Goal: Task Accomplishment & Management: Complete application form

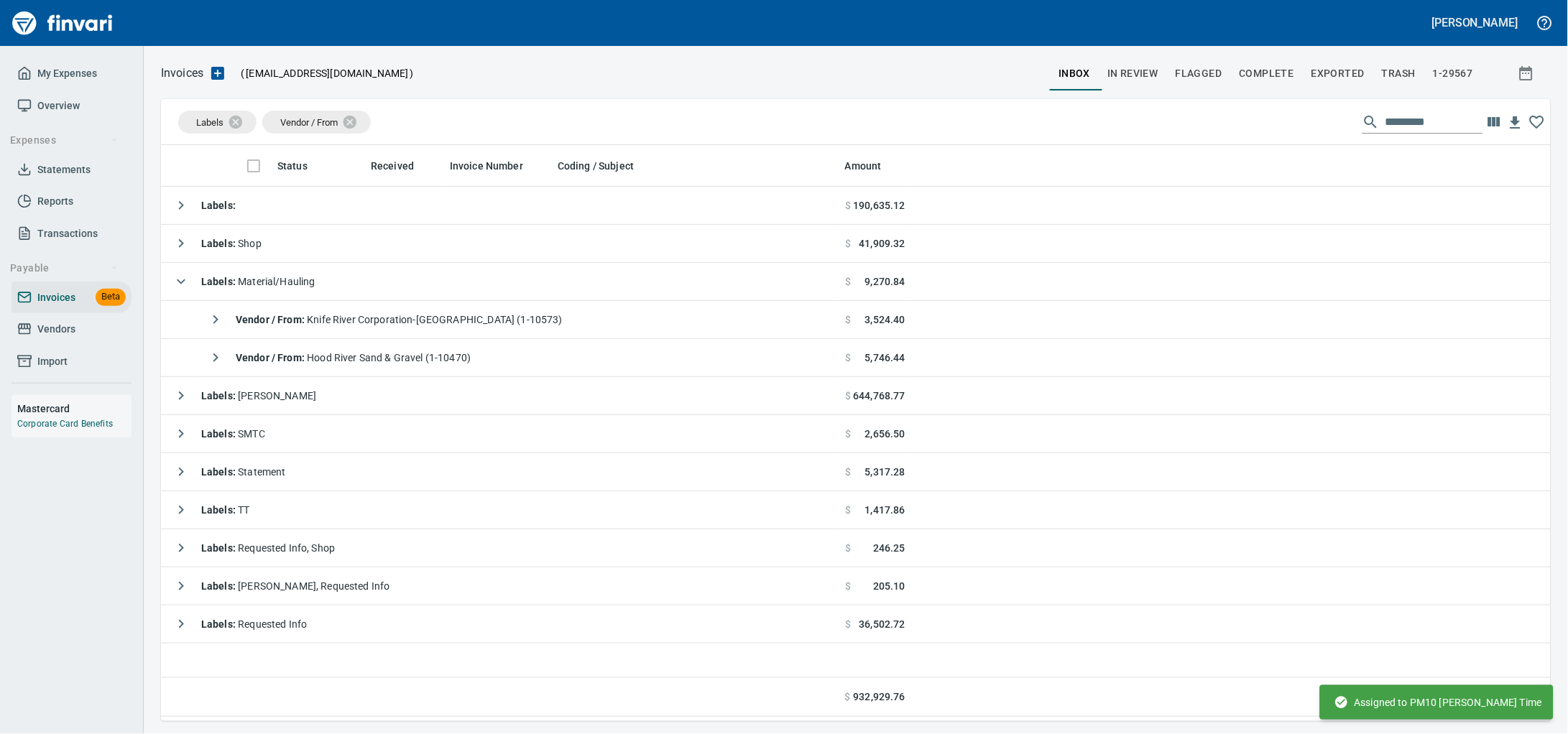
scroll to position [563, 1362]
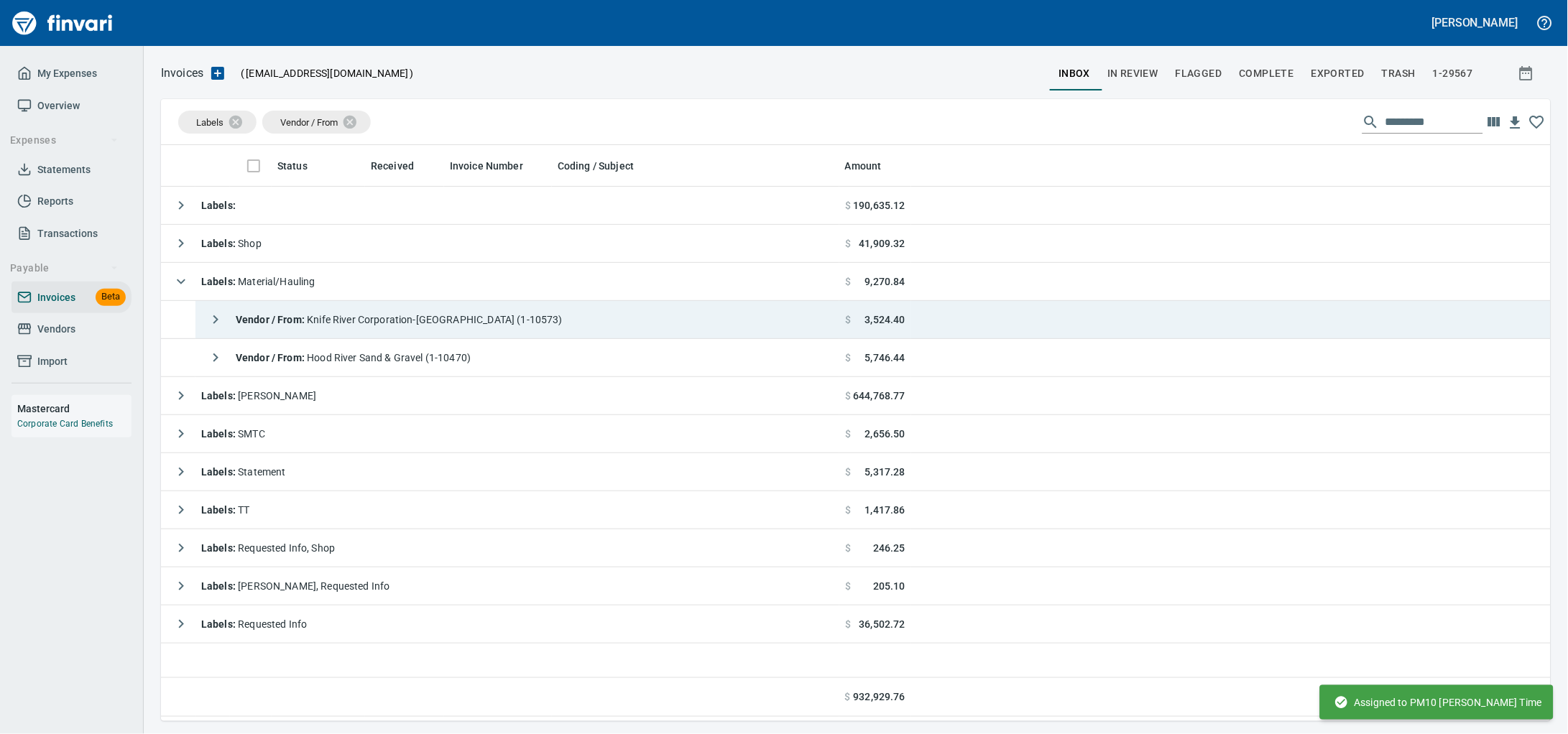
click at [518, 322] on span "Vendor / From : Knife River Corporation-Northwest (1-10573)" at bounding box center [400, 320] width 327 height 12
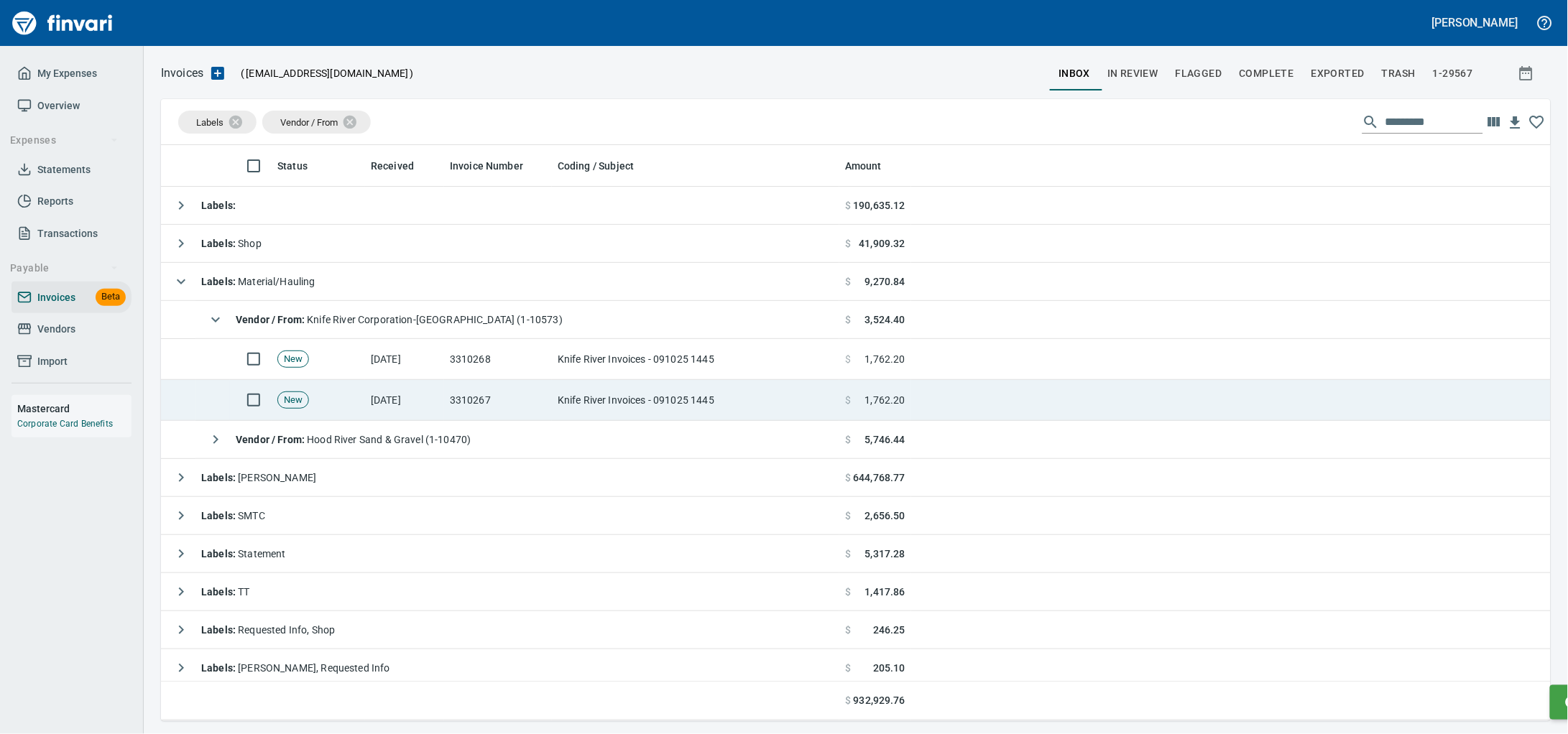
click at [624, 395] on td "Knife River Invoices - 091025 1445" at bounding box center [695, 400] width 287 height 41
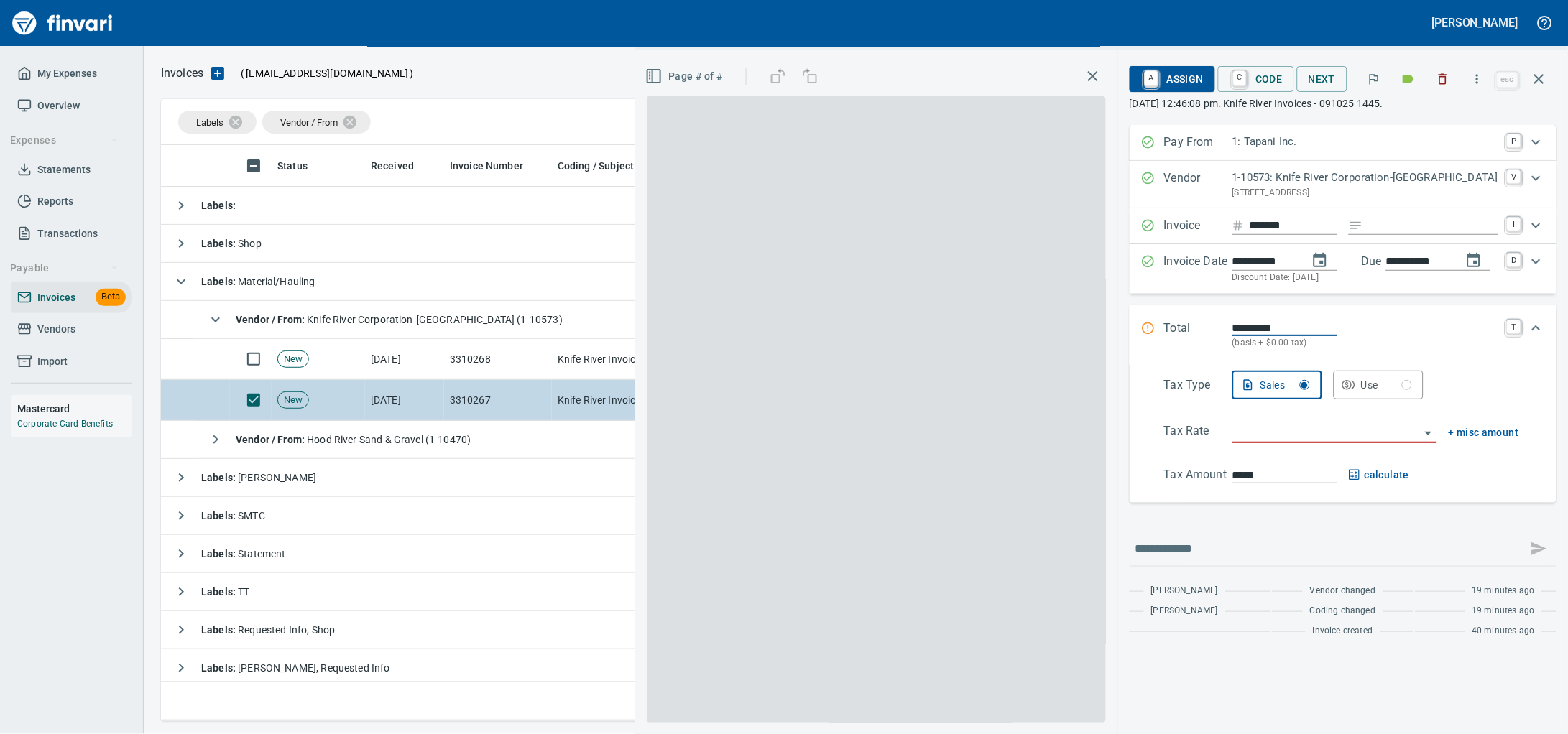
scroll to position [563, 1362]
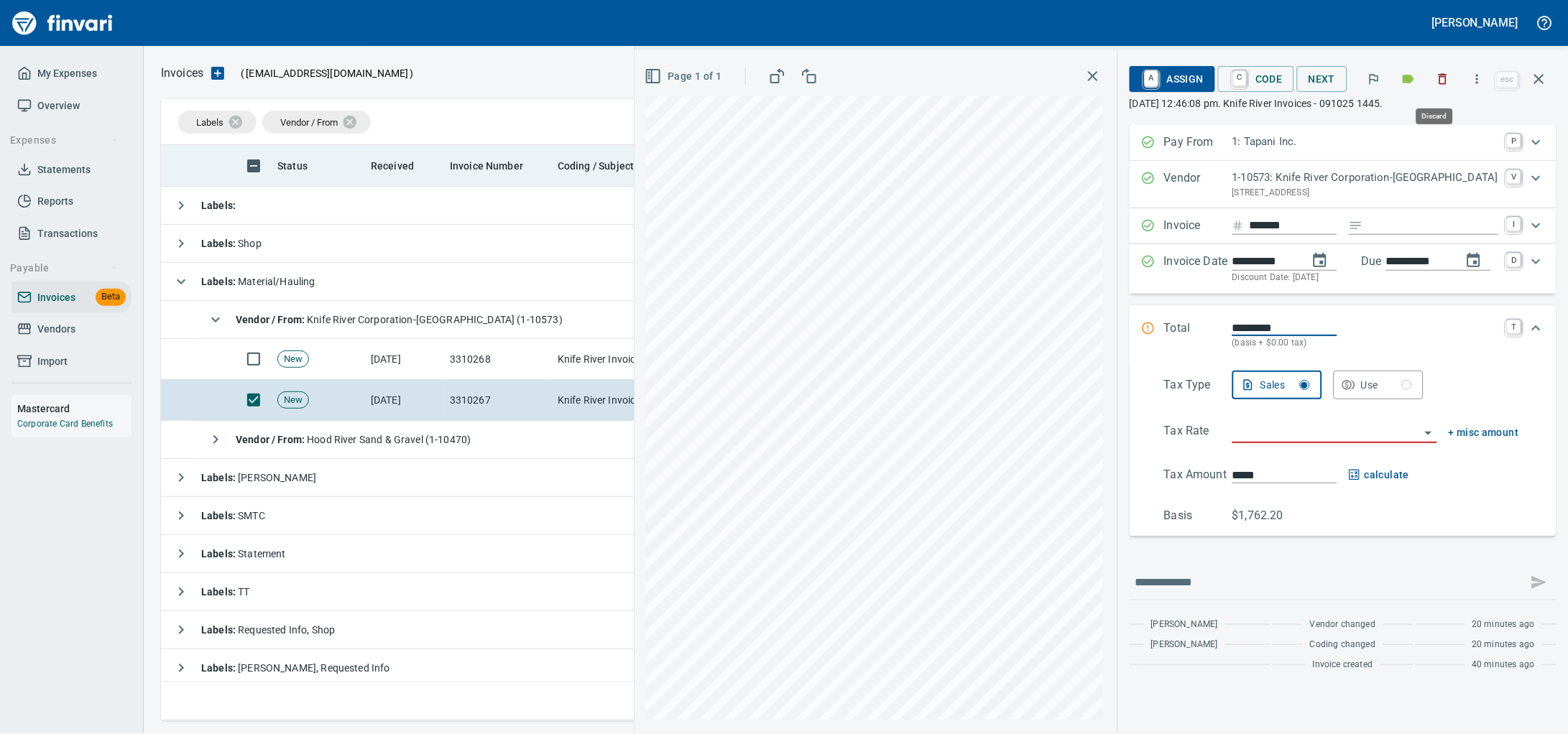
click at [1439, 81] on icon "button" at bounding box center [1443, 79] width 9 height 11
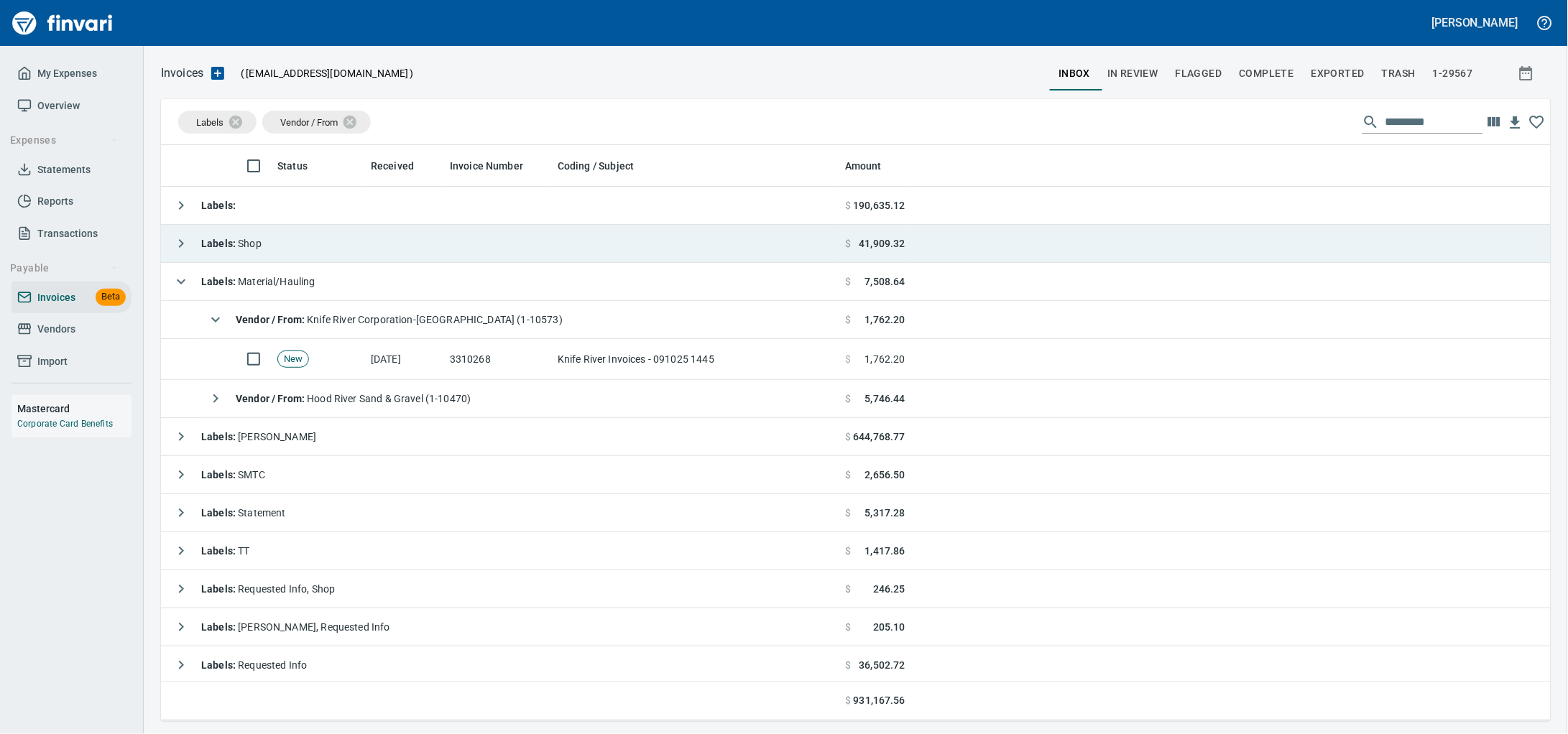
scroll to position [563, 1362]
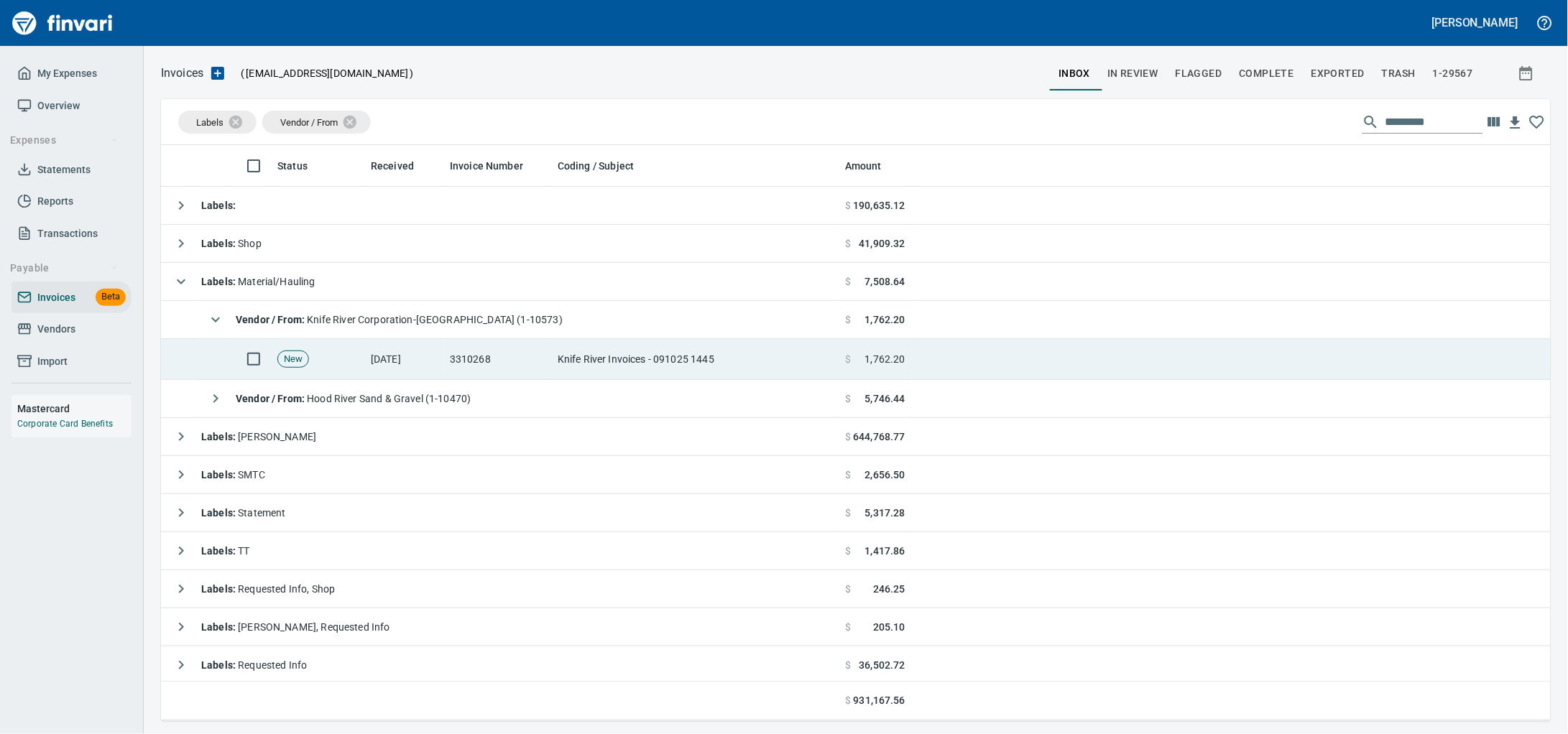
click at [636, 363] on td "Knife River Invoices - 091025 1445" at bounding box center [695, 359] width 287 height 41
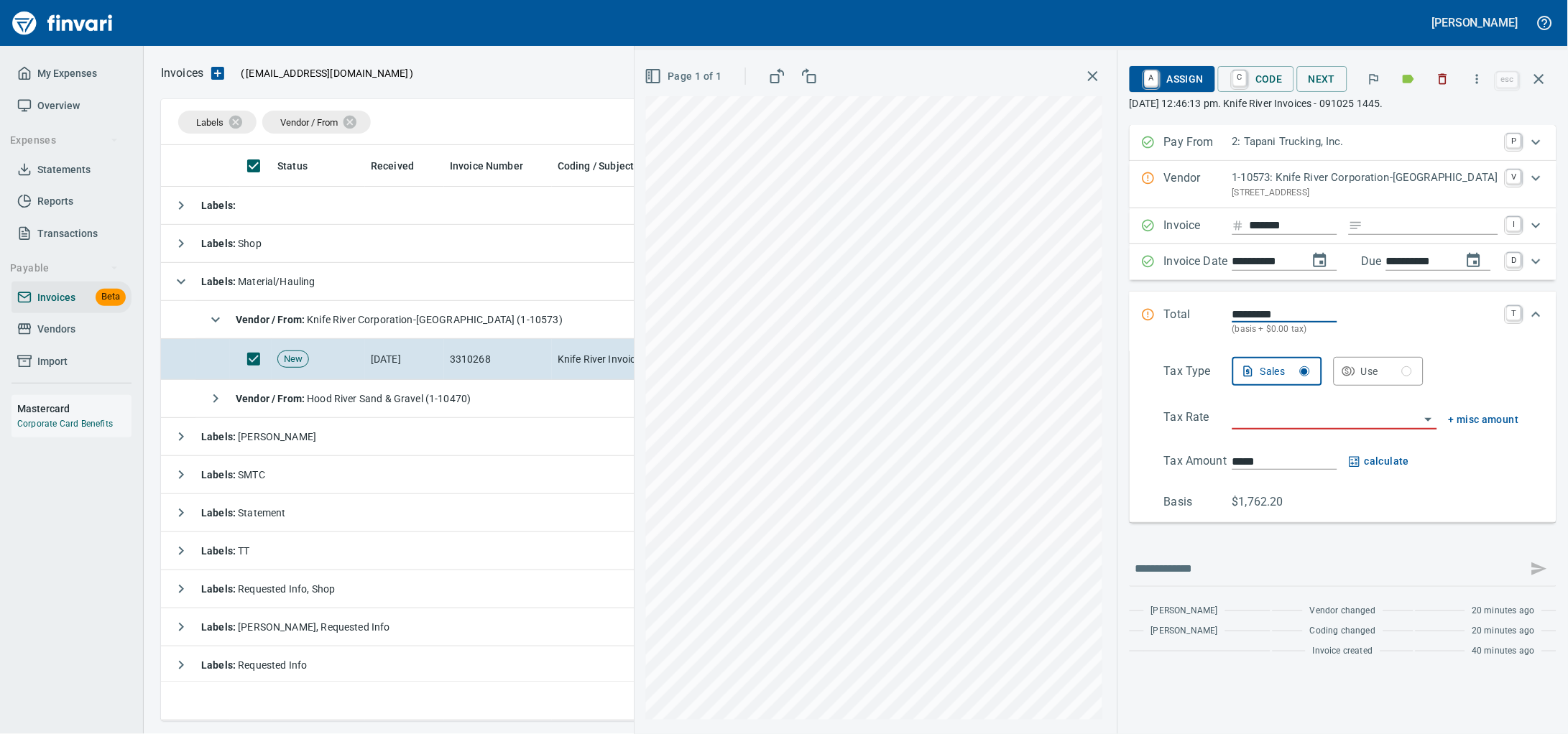
click at [1403, 81] on icon "button" at bounding box center [1409, 79] width 12 height 9
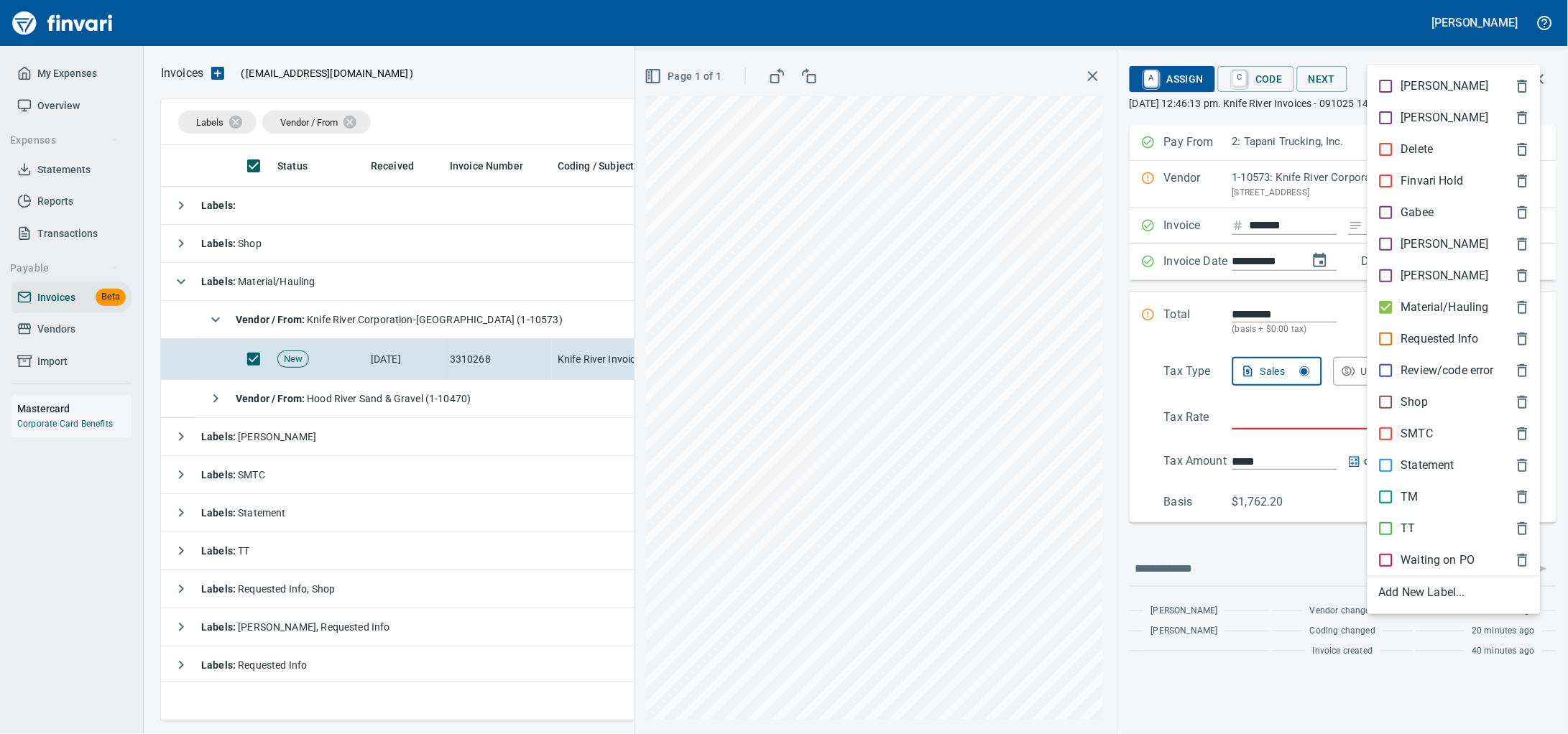
scroll to position [563, 1362]
click at [1451, 316] on p "Material/Hauling" at bounding box center [1444, 308] width 88 height 17
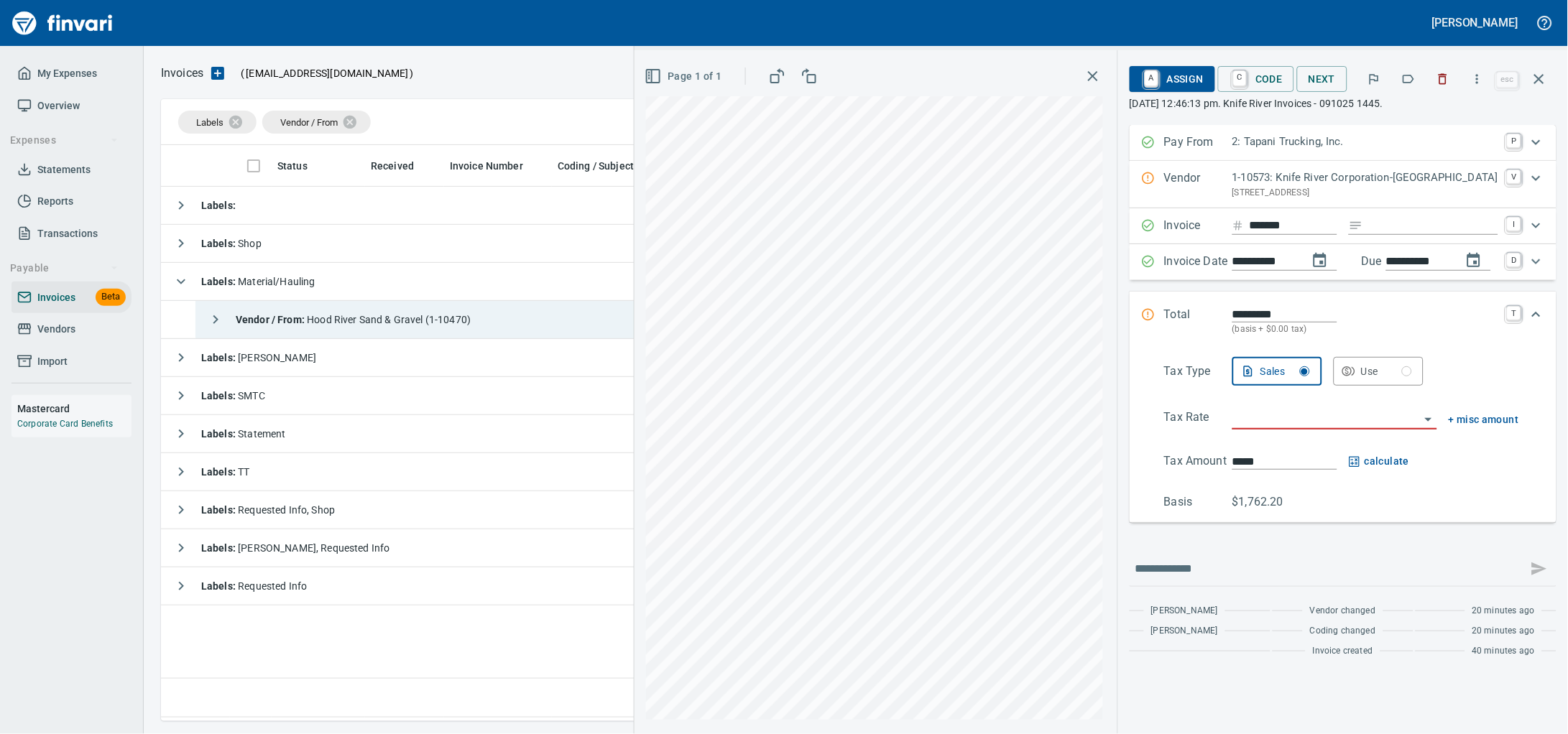
click at [396, 326] on span "Vendor / From : Hood River Sand & Gravel (1-10470)" at bounding box center [353, 320] width 235 height 12
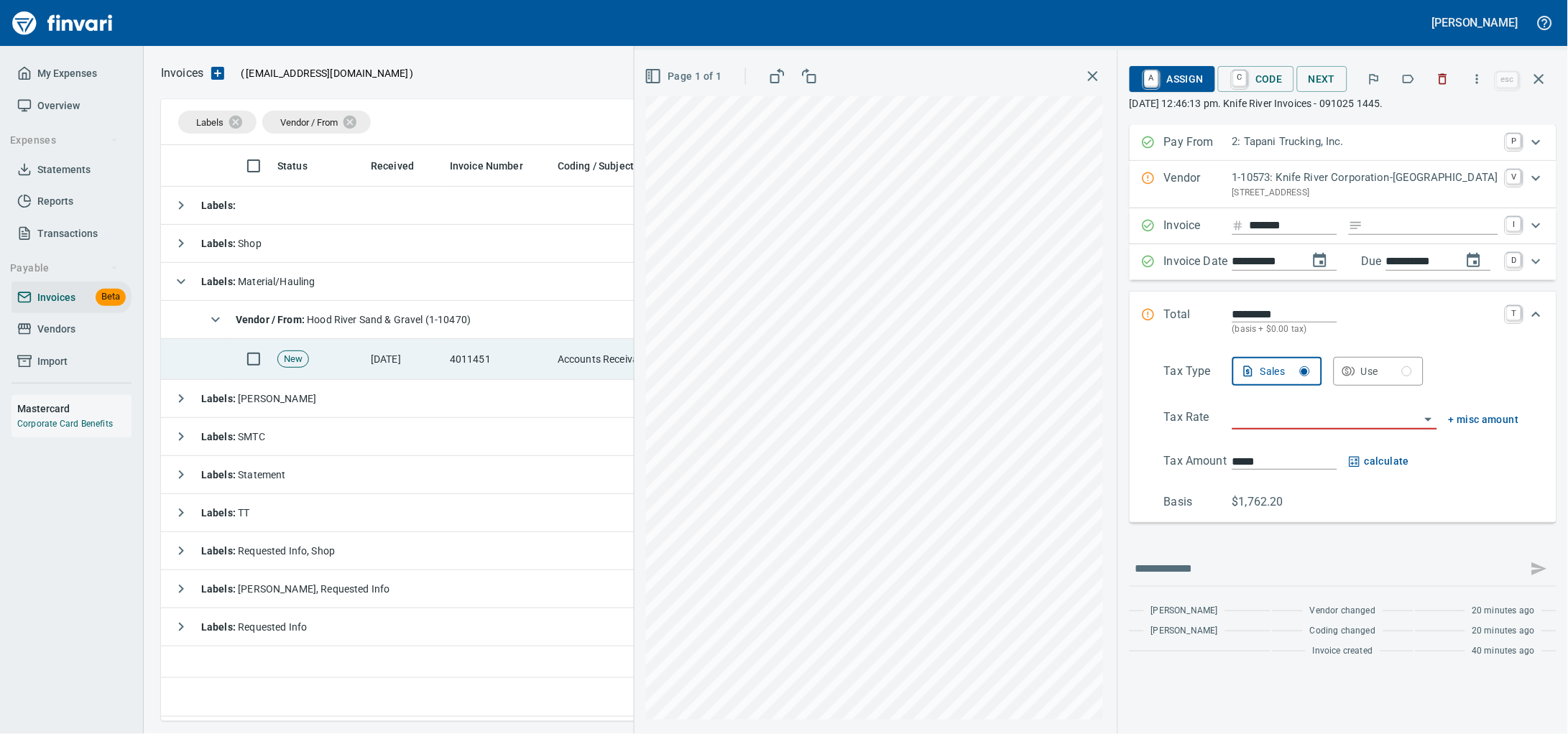
click at [433, 353] on td "[DATE]" at bounding box center [404, 359] width 79 height 41
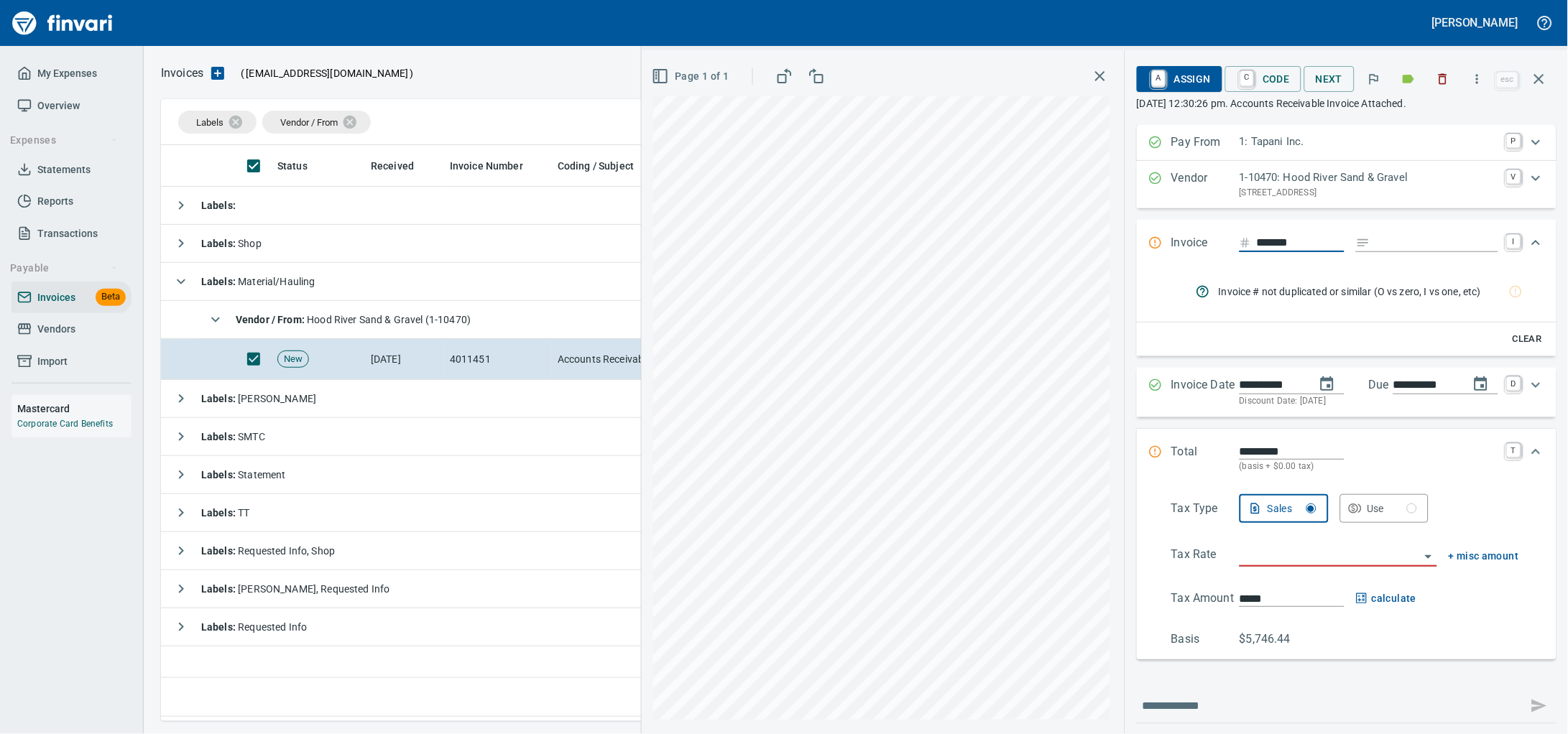
click at [1439, 85] on icon "button" at bounding box center [1443, 79] width 14 height 14
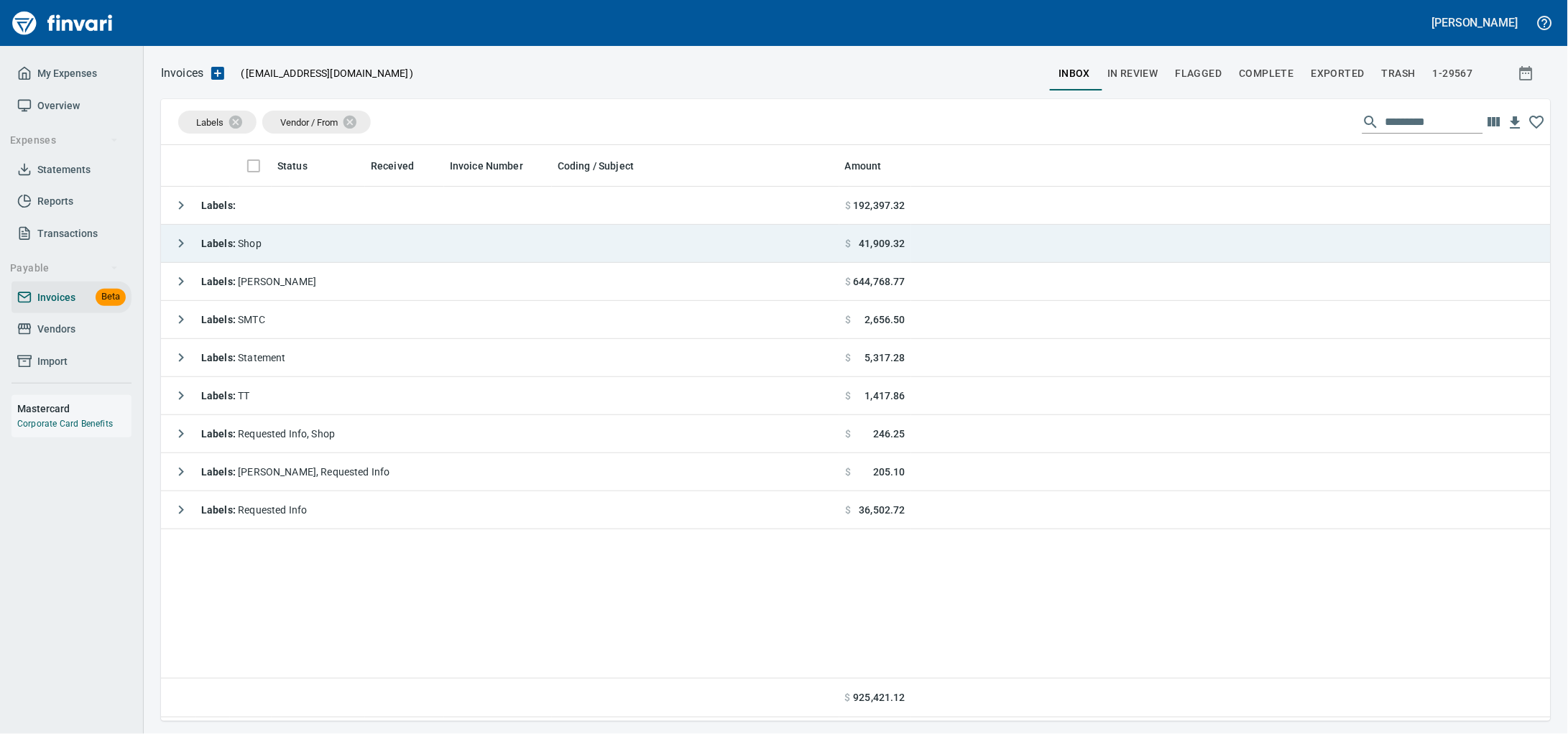
scroll to position [563, 1362]
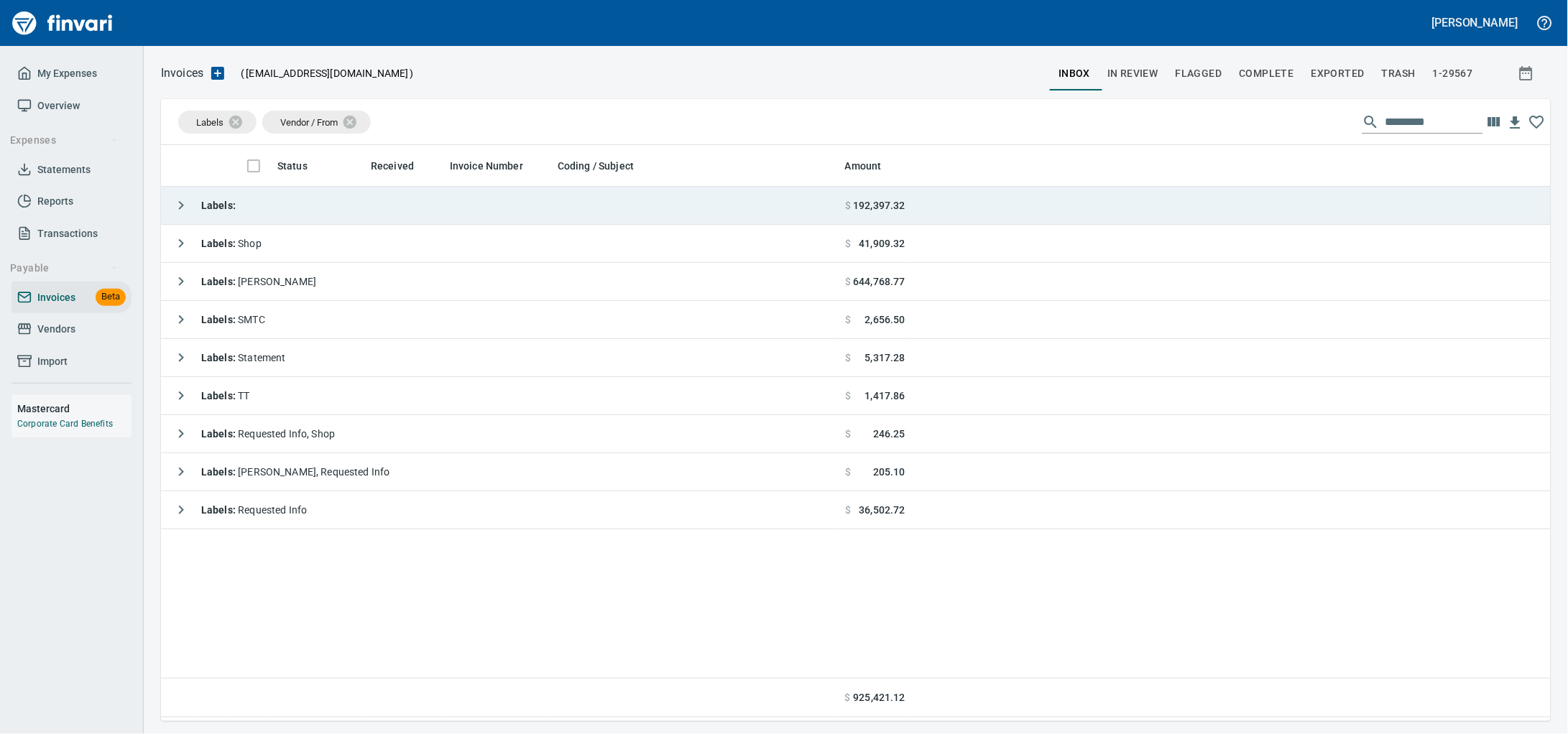
click at [380, 224] on td "Labels :" at bounding box center [500, 206] width 678 height 38
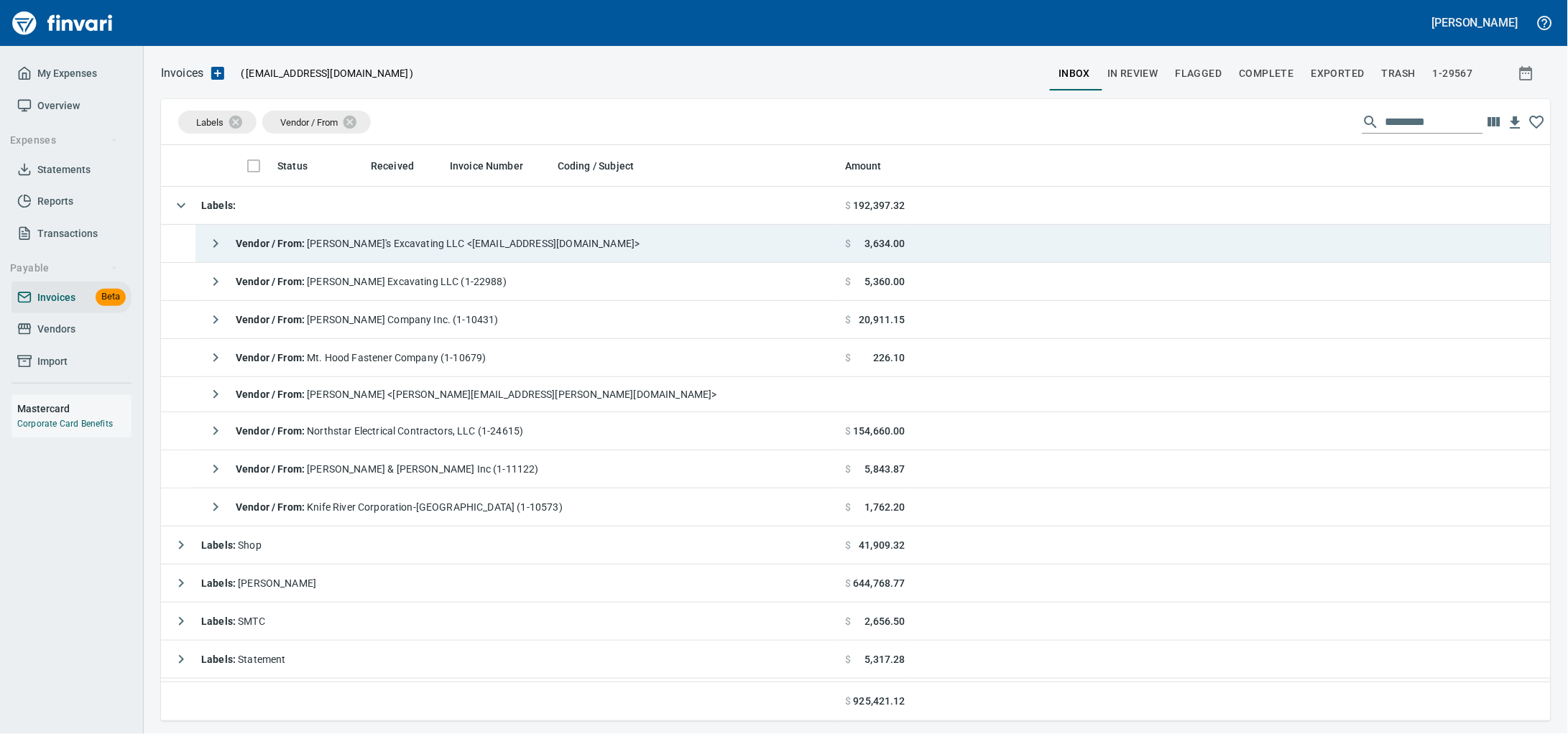
click at [643, 249] on td "Vendor / From : Frank's Excavating LLC <quickbooks@notification.intuit.com>" at bounding box center [517, 244] width 644 height 38
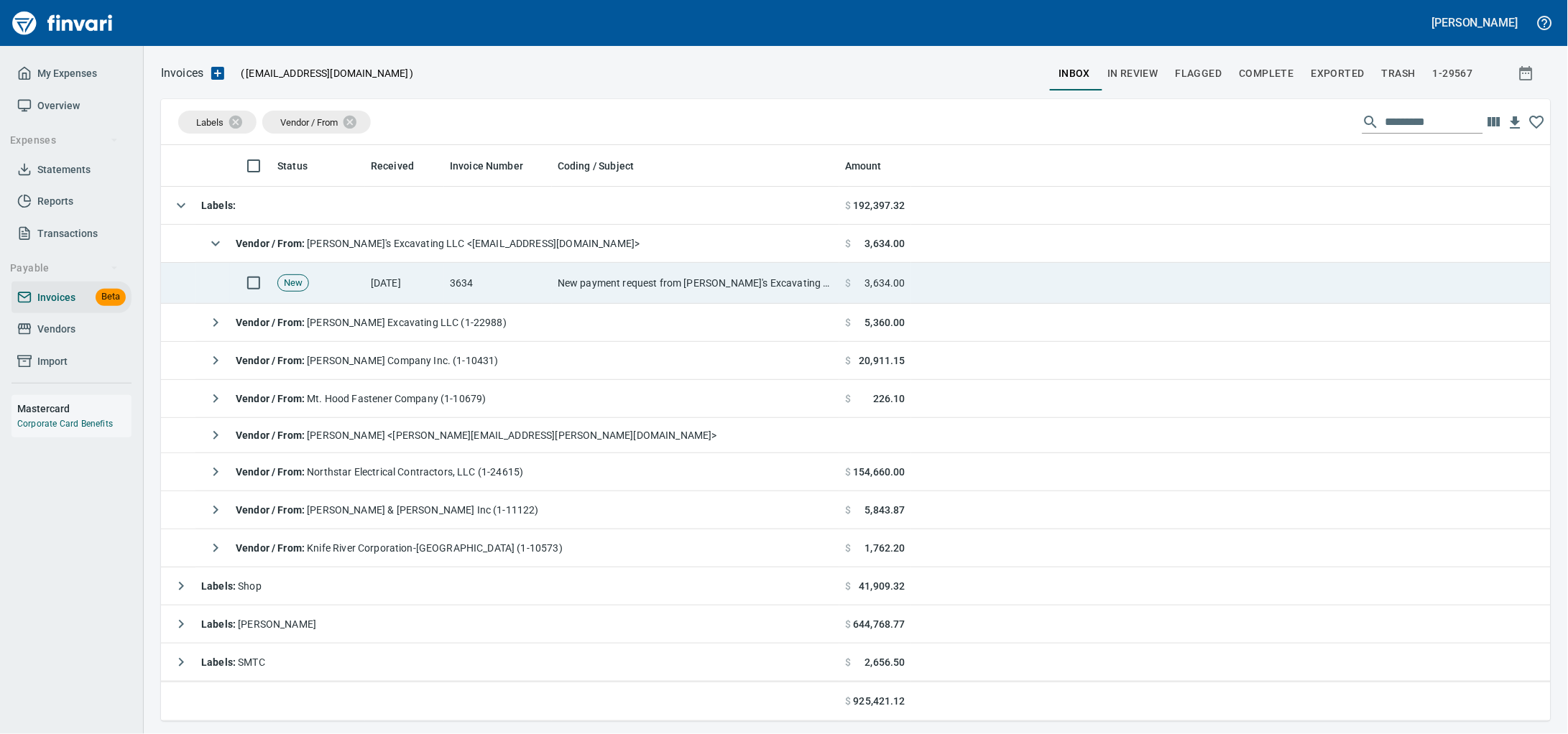
drag, startPoint x: 706, startPoint y: 284, endPoint x: 792, endPoint y: 284, distance: 86.0
click at [706, 284] on td "New payment request from Frank's Excavating LLC for 5360.00 - invoice 9564" at bounding box center [695, 283] width 287 height 41
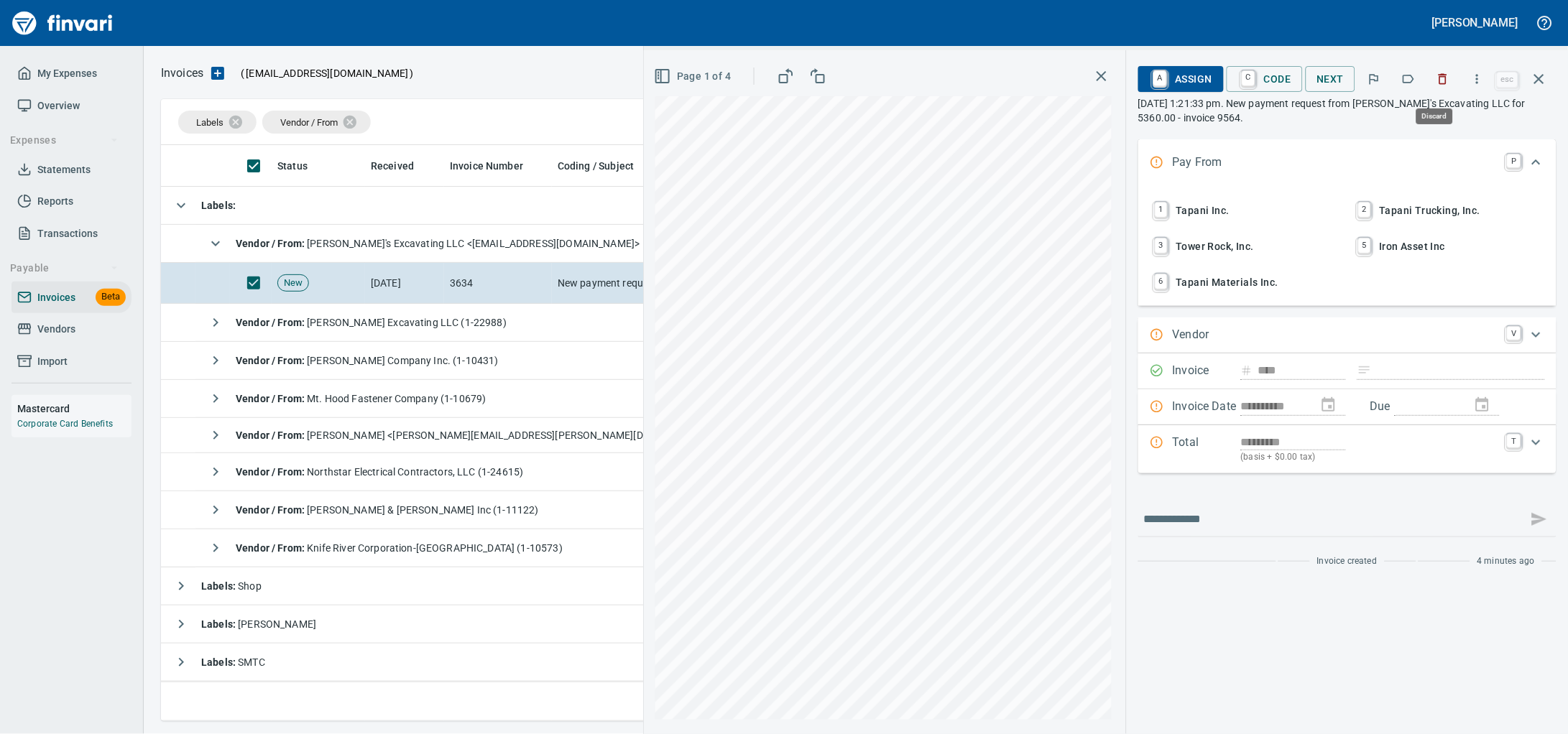
scroll to position [563, 1362]
drag, startPoint x: 1428, startPoint y: 85, endPoint x: 992, endPoint y: 171, distance: 444.4
click at [1436, 83] on icon "button" at bounding box center [1443, 79] width 14 height 14
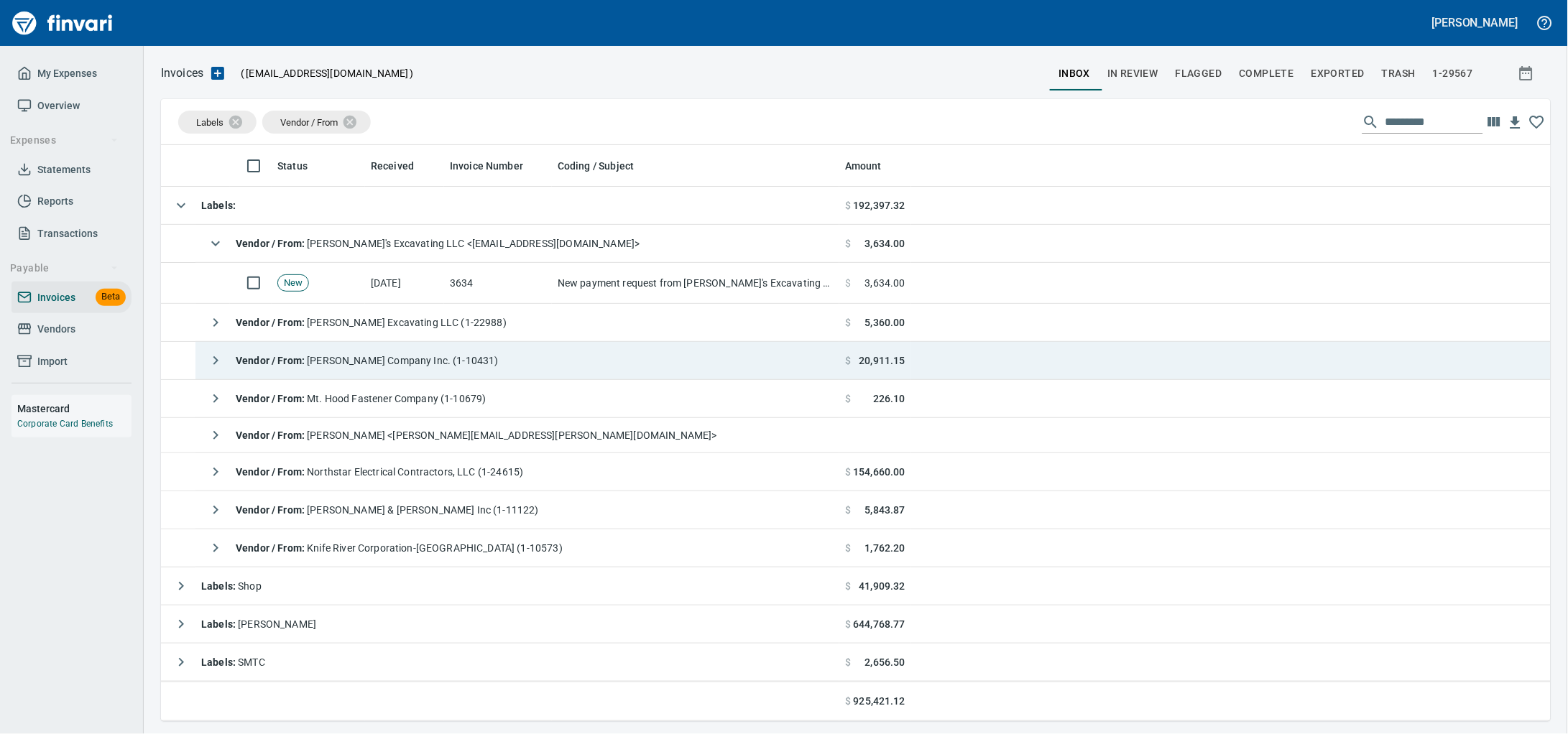
scroll to position [563, 1362]
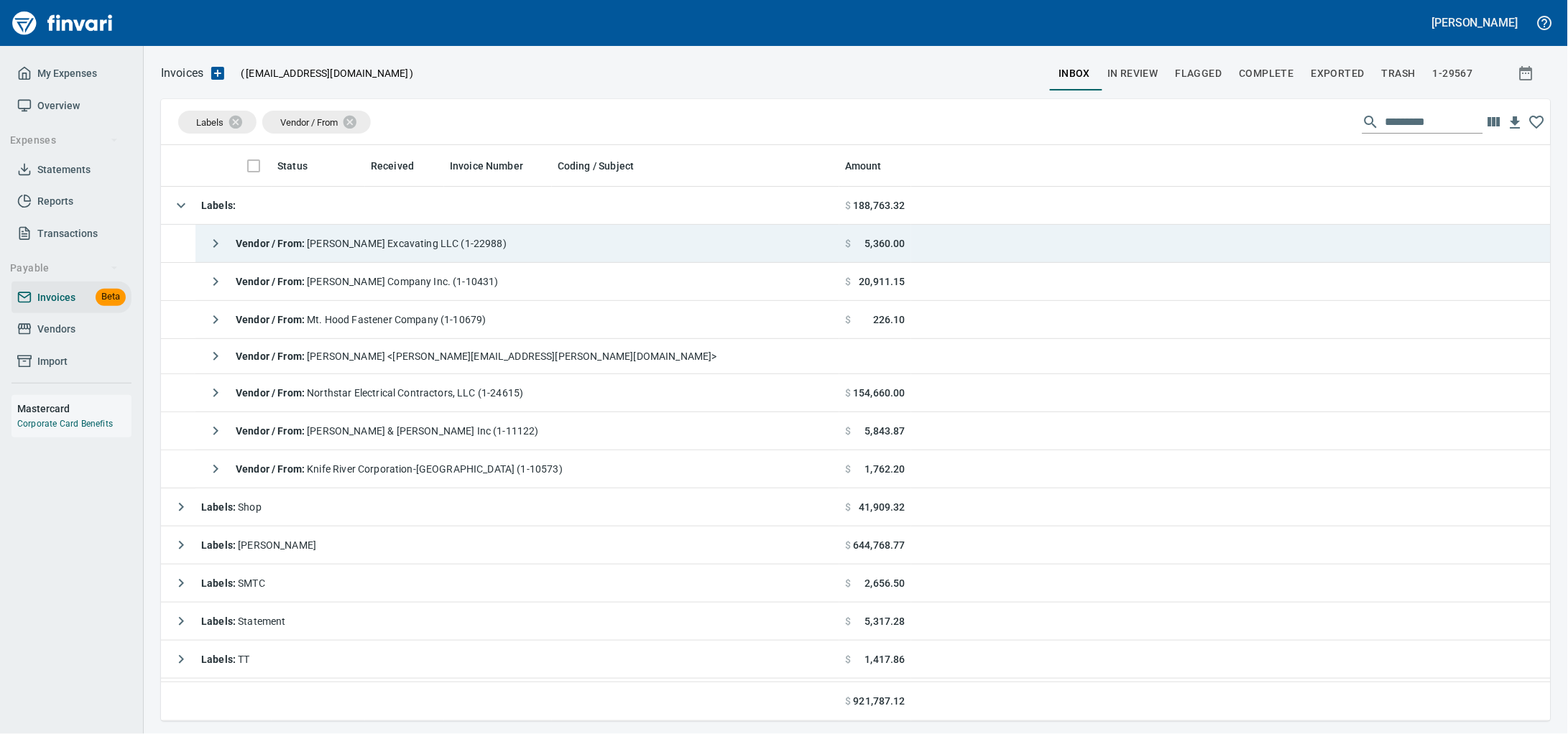
click at [576, 259] on td "Vendor / From : Franks Excavating LLC (1-22988)" at bounding box center [517, 244] width 644 height 38
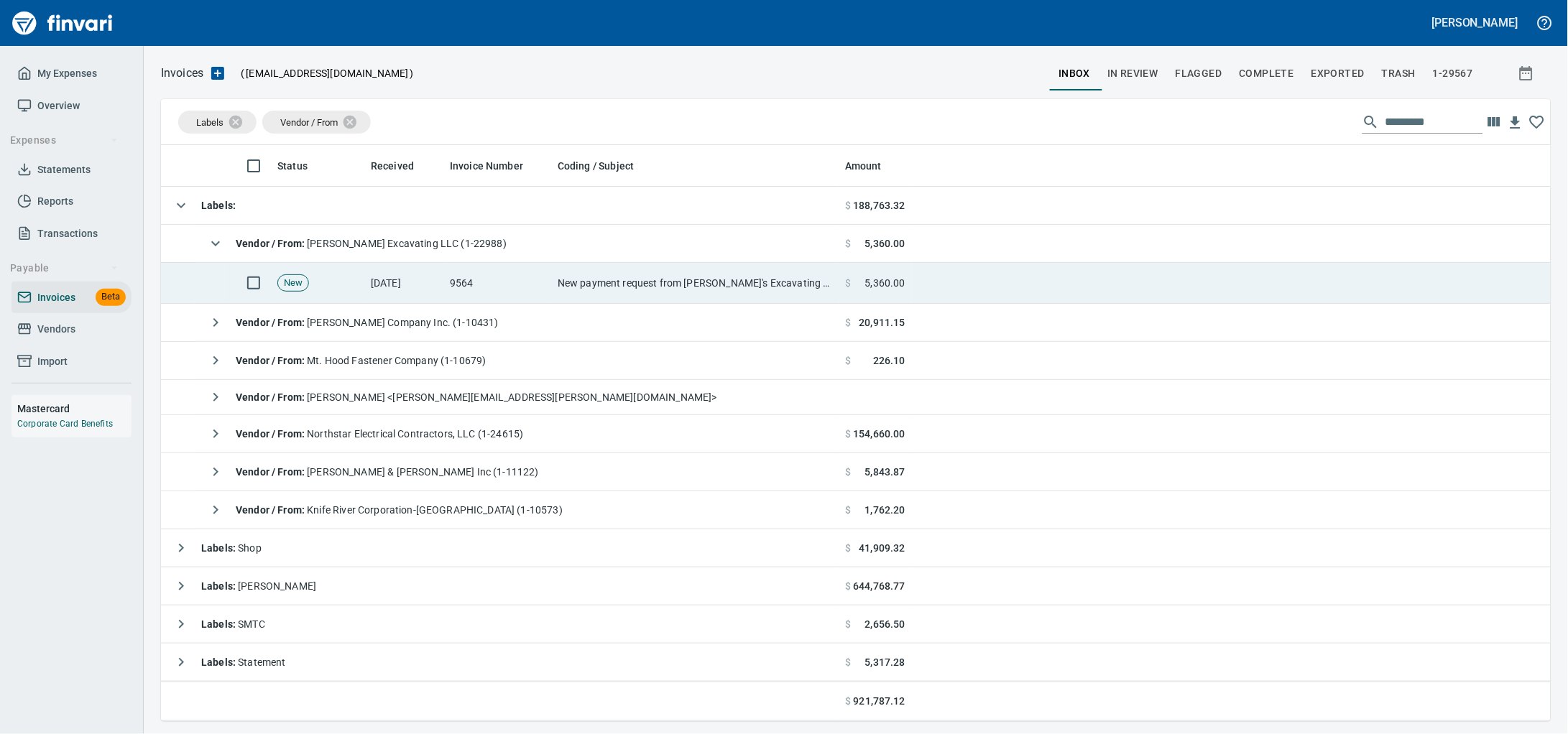
click at [567, 278] on td "New payment request from Frank's Excavating LLC for 5360.00 - invoice 9564" at bounding box center [695, 283] width 287 height 41
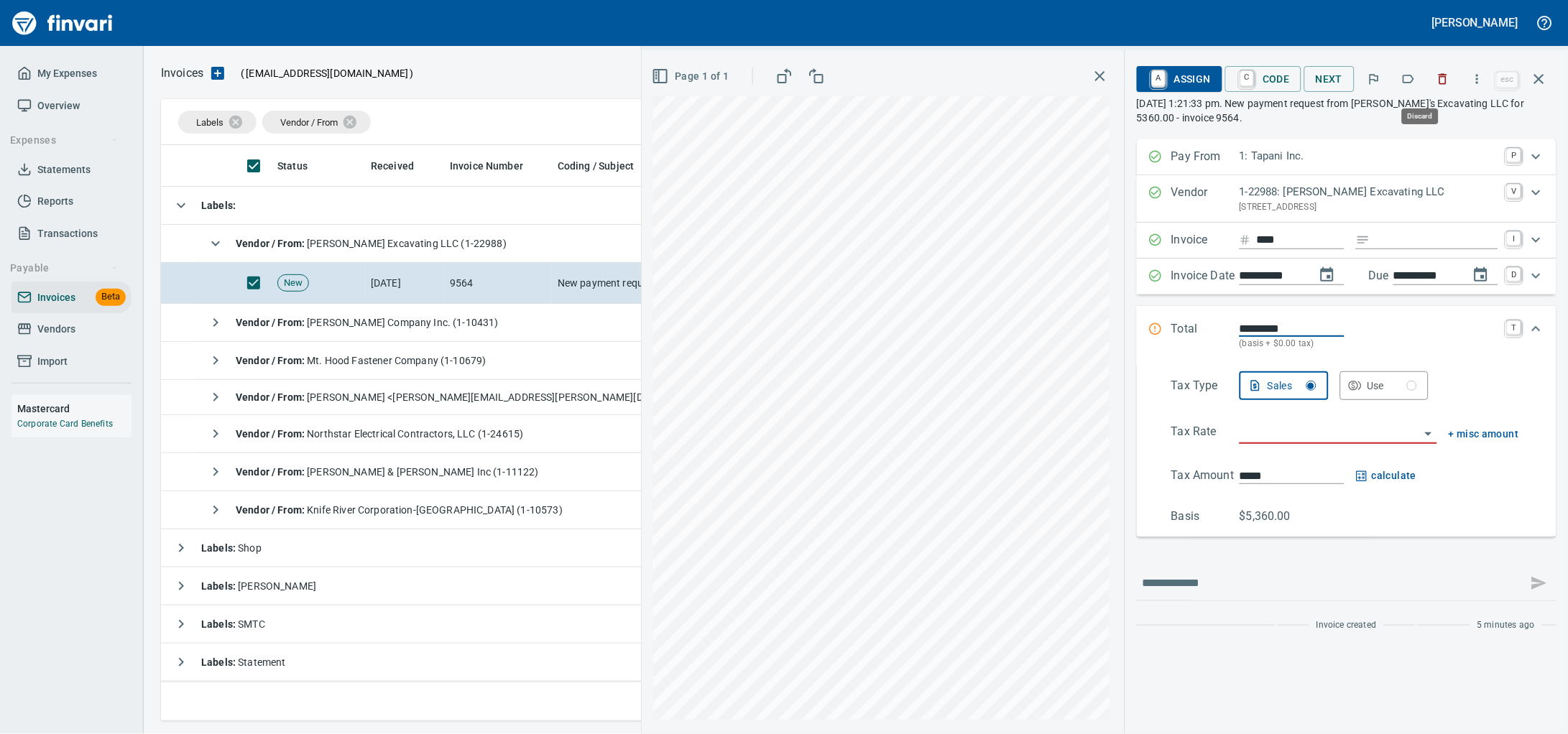
click at [1436, 86] on icon "button" at bounding box center [1443, 79] width 14 height 14
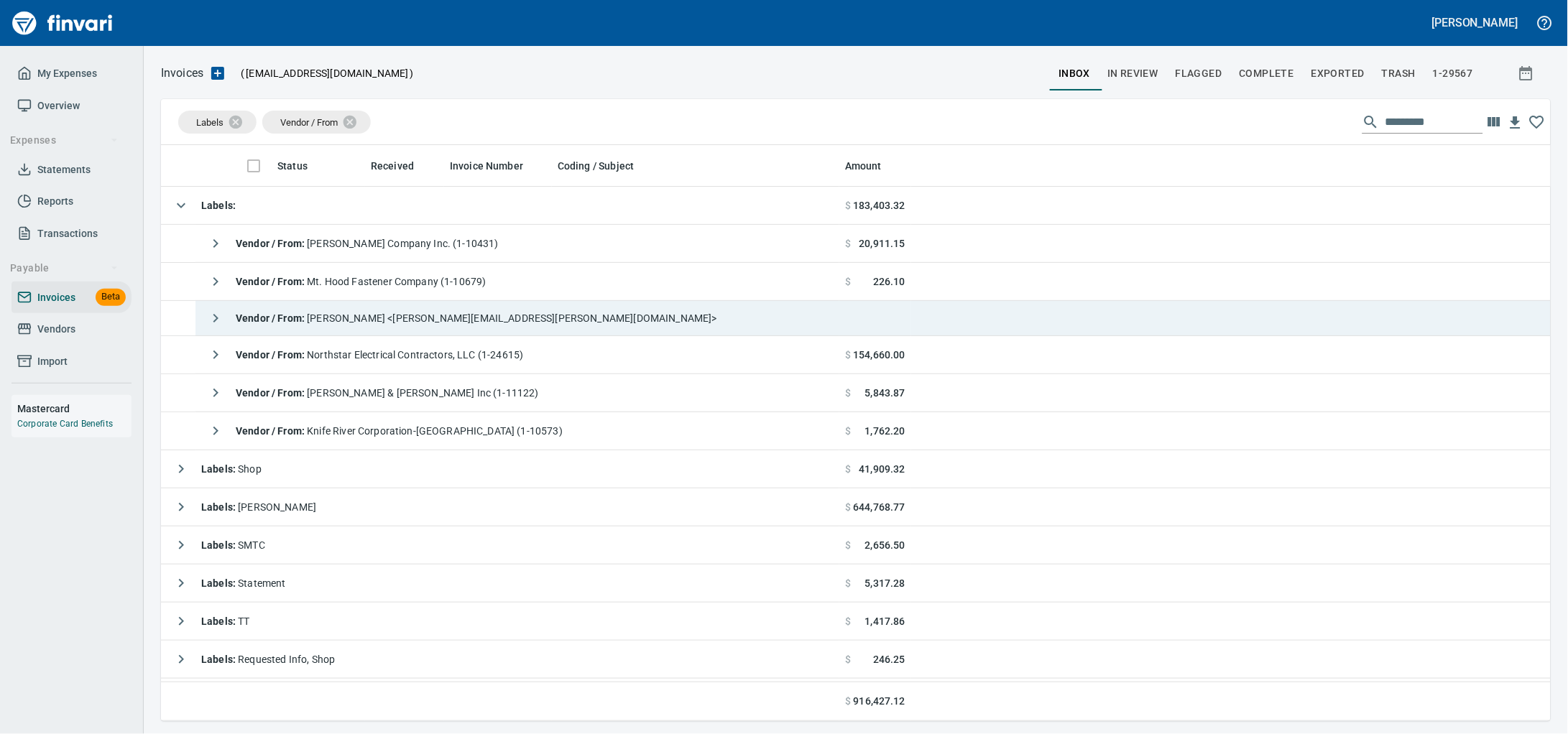
scroll to position [563, 1362]
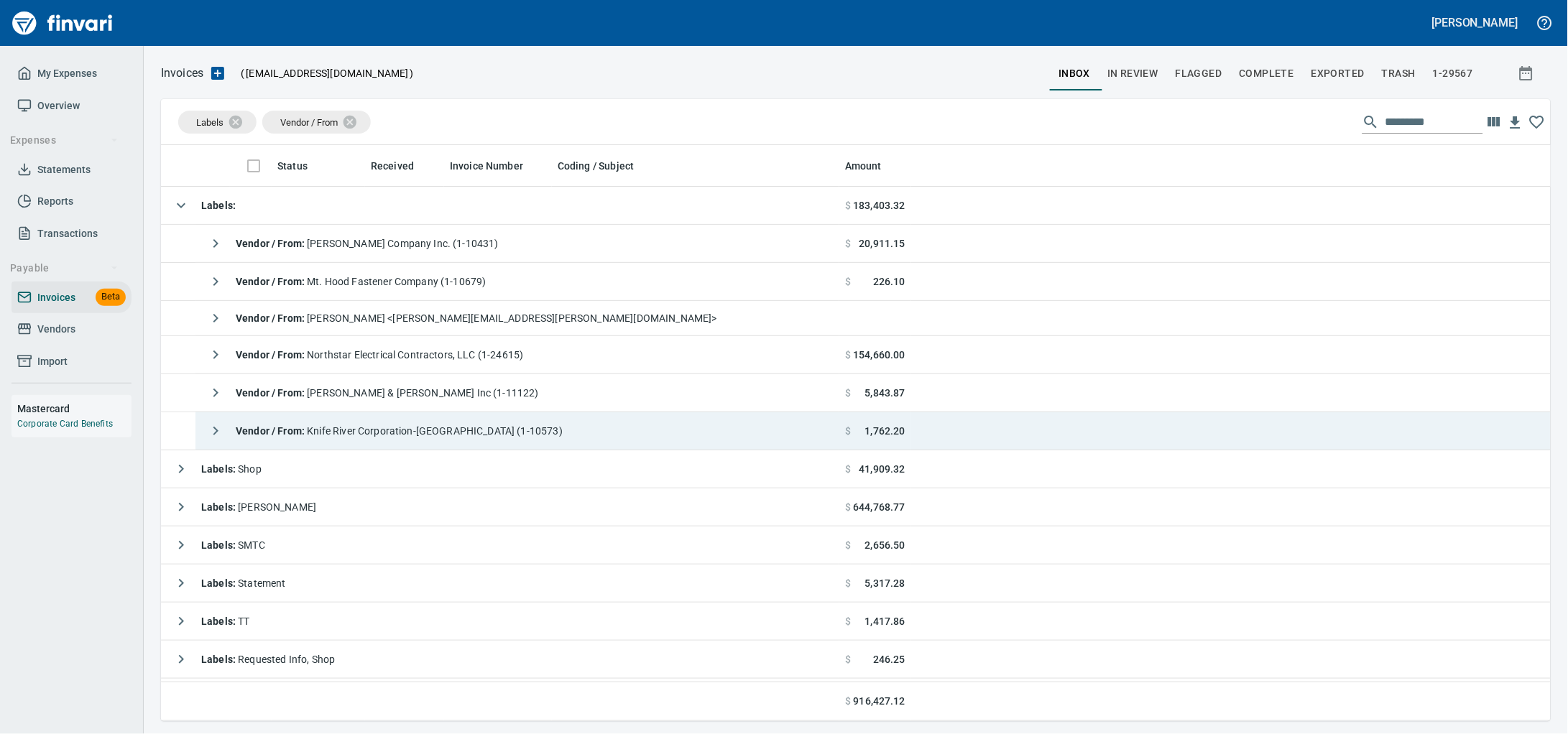
click at [608, 439] on td "Vendor / From : Knife River Corporation-Northwest (1-10573)" at bounding box center [517, 431] width 644 height 38
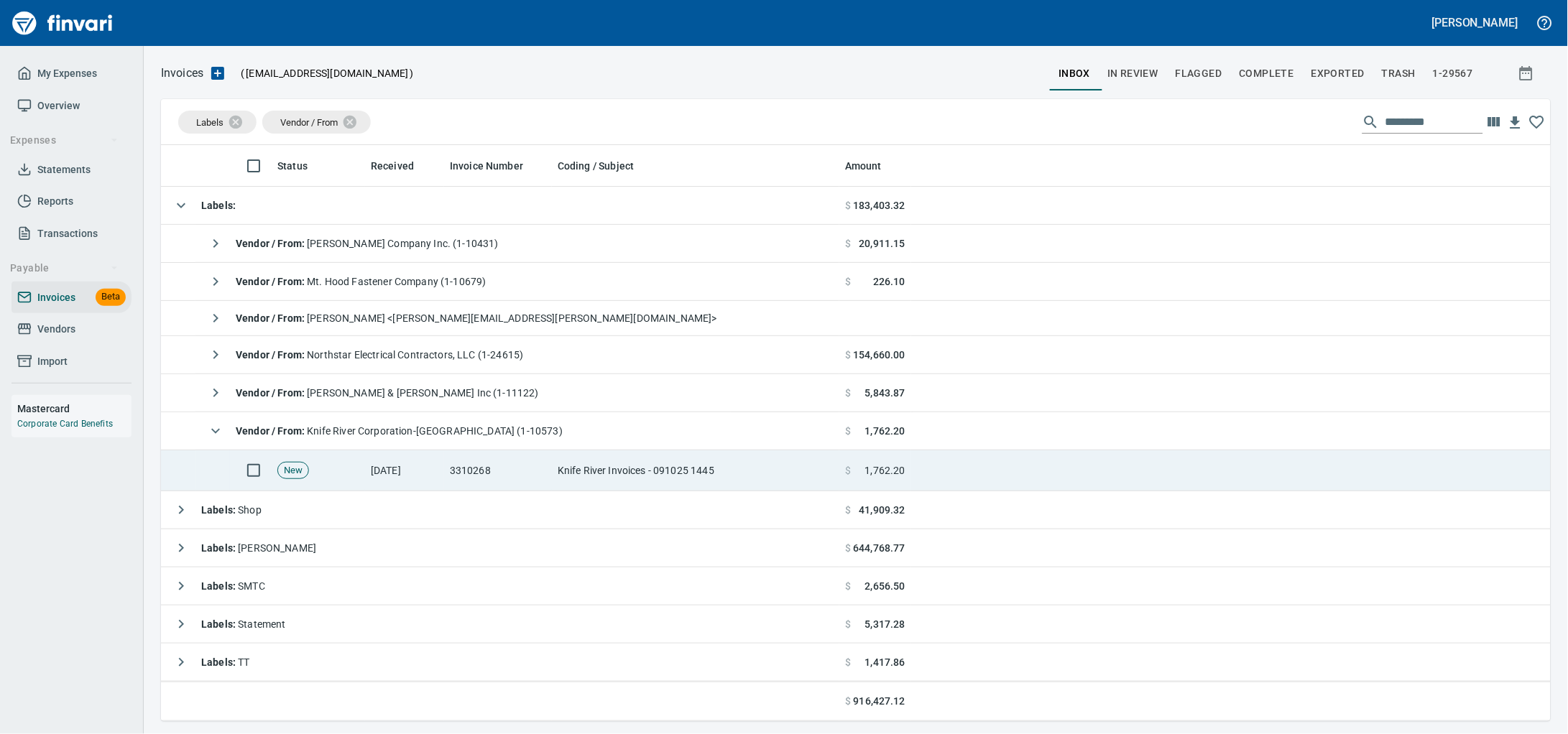
click at [581, 476] on td "Knife River Invoices - 091025 1445" at bounding box center [695, 471] width 287 height 41
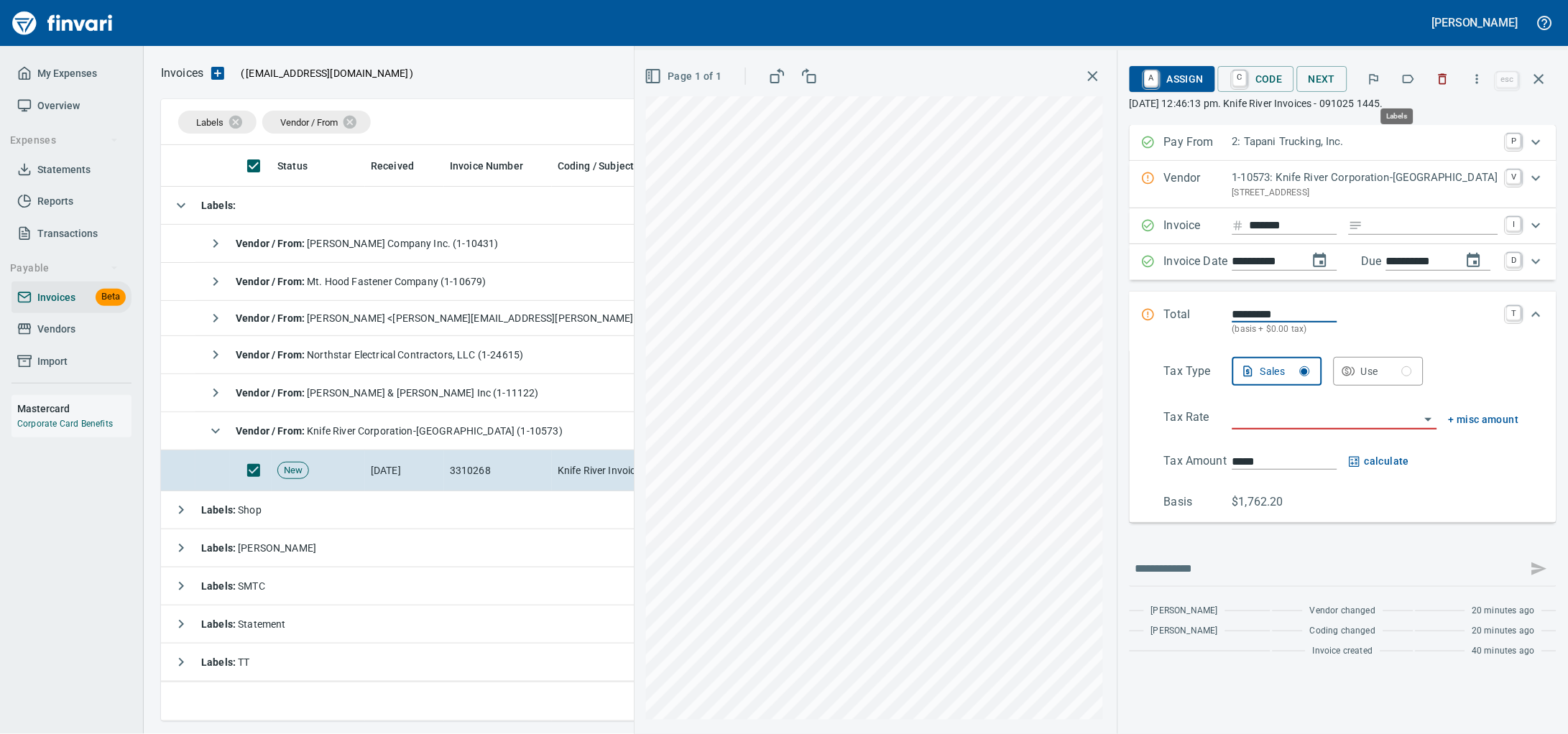
click at [1427, 80] on div at bounding box center [1443, 79] width 32 height 32
click at [1404, 86] on icon "button" at bounding box center [1408, 79] width 14 height 14
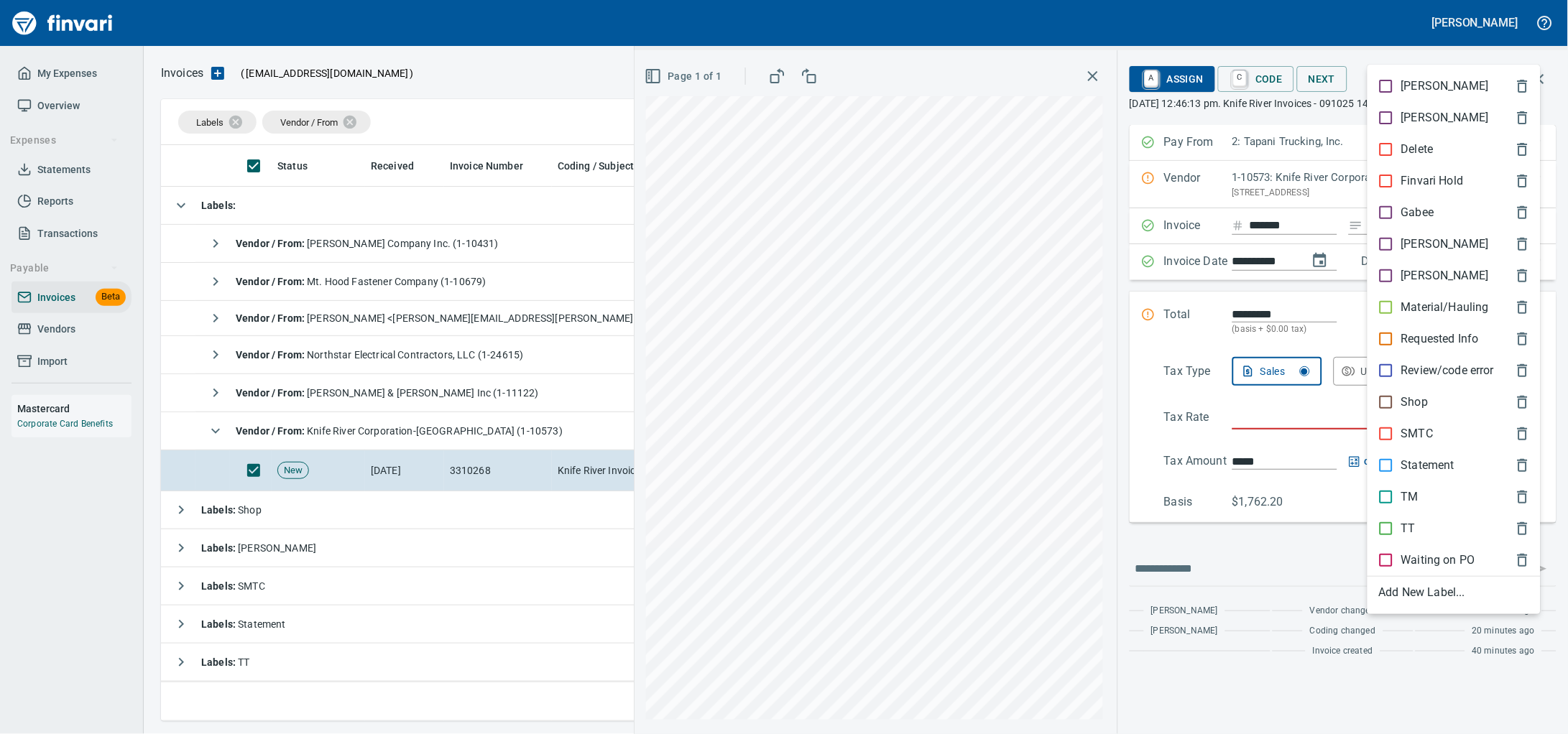
scroll to position [563, 1362]
click at [1410, 537] on p "TT" at bounding box center [1408, 529] width 14 height 17
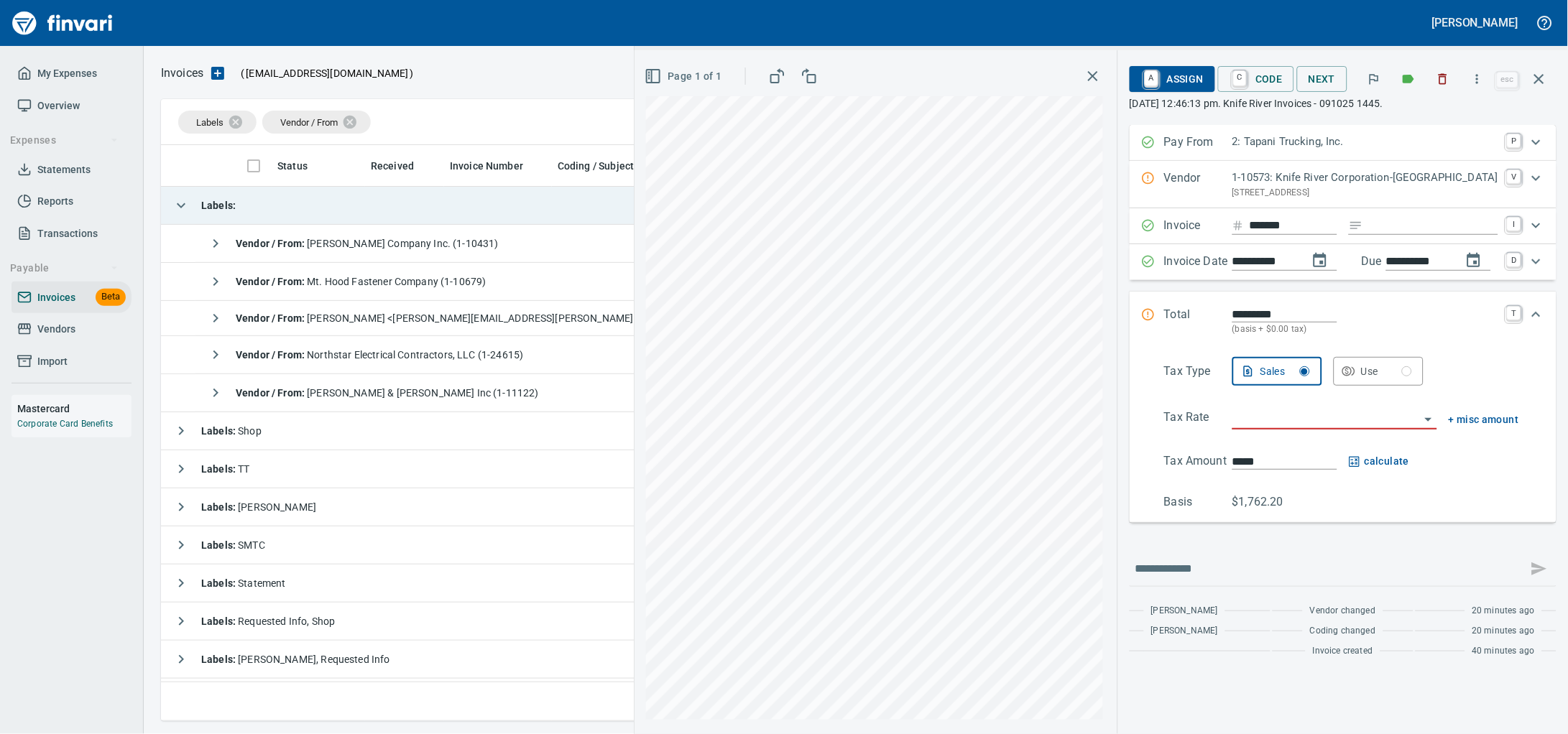
click at [392, 219] on td "Labels :" at bounding box center [500, 206] width 678 height 38
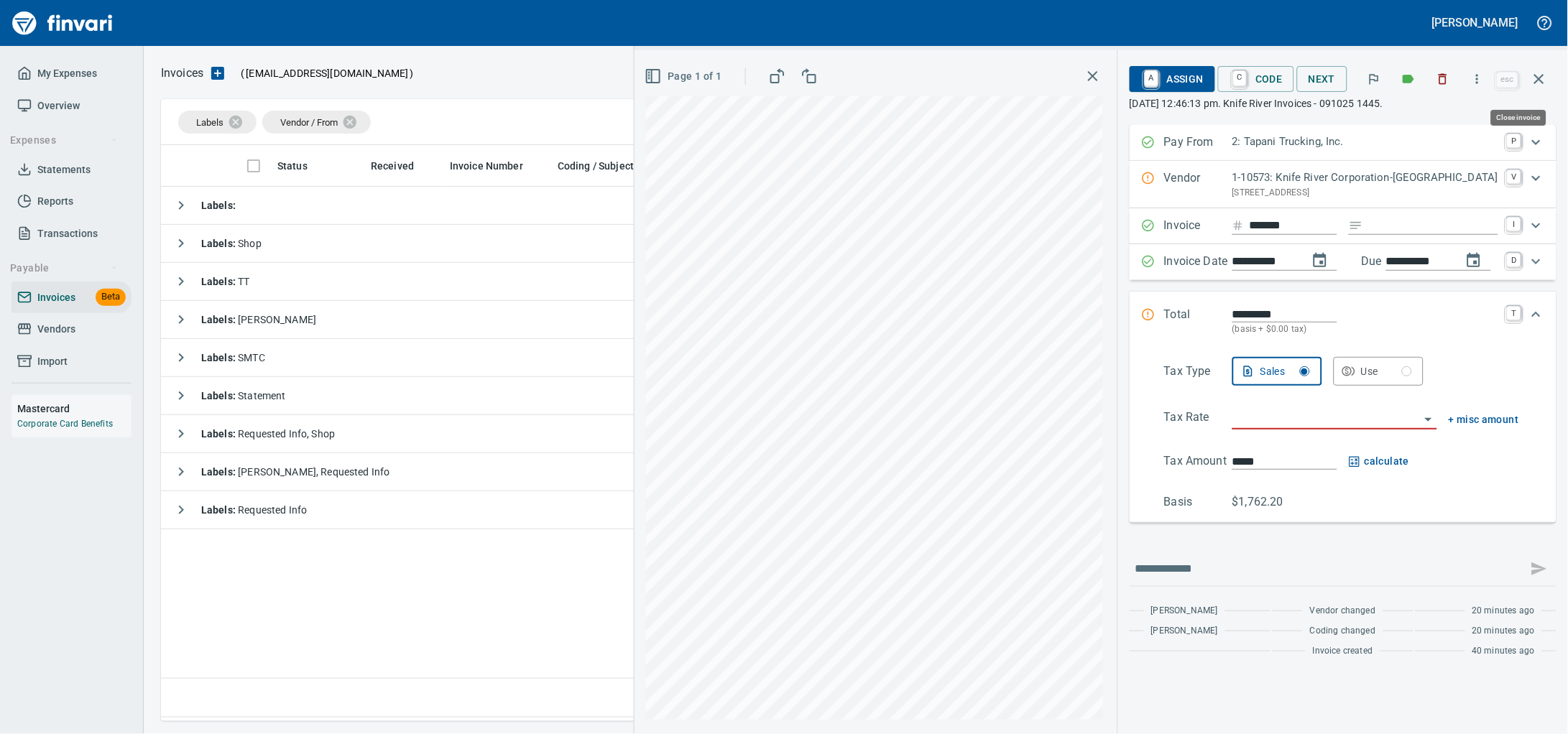
click at [1531, 80] on icon "button" at bounding box center [1539, 79] width 17 height 17
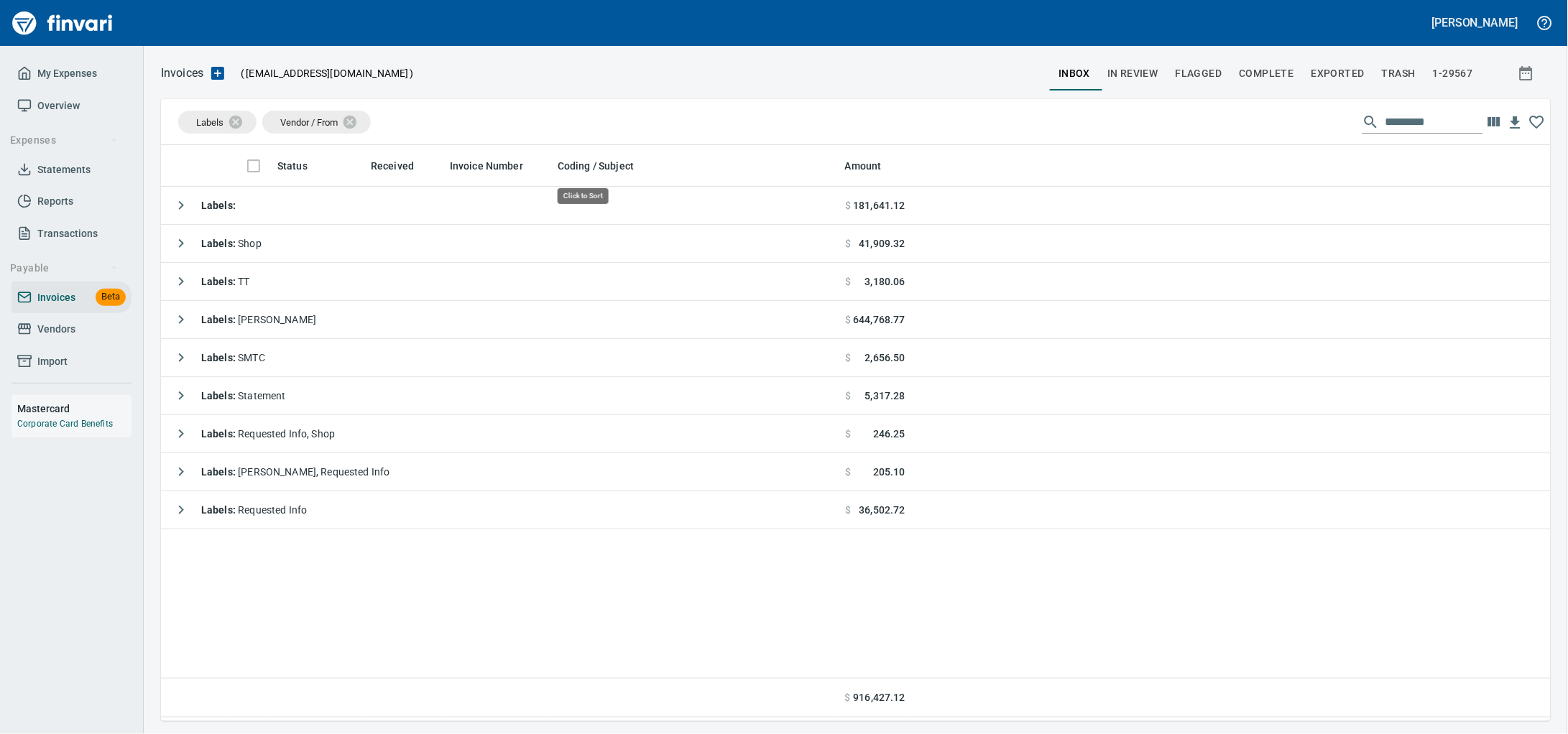
scroll to position [563, 1362]
click at [64, 334] on link "Vendors" at bounding box center [72, 329] width 120 height 33
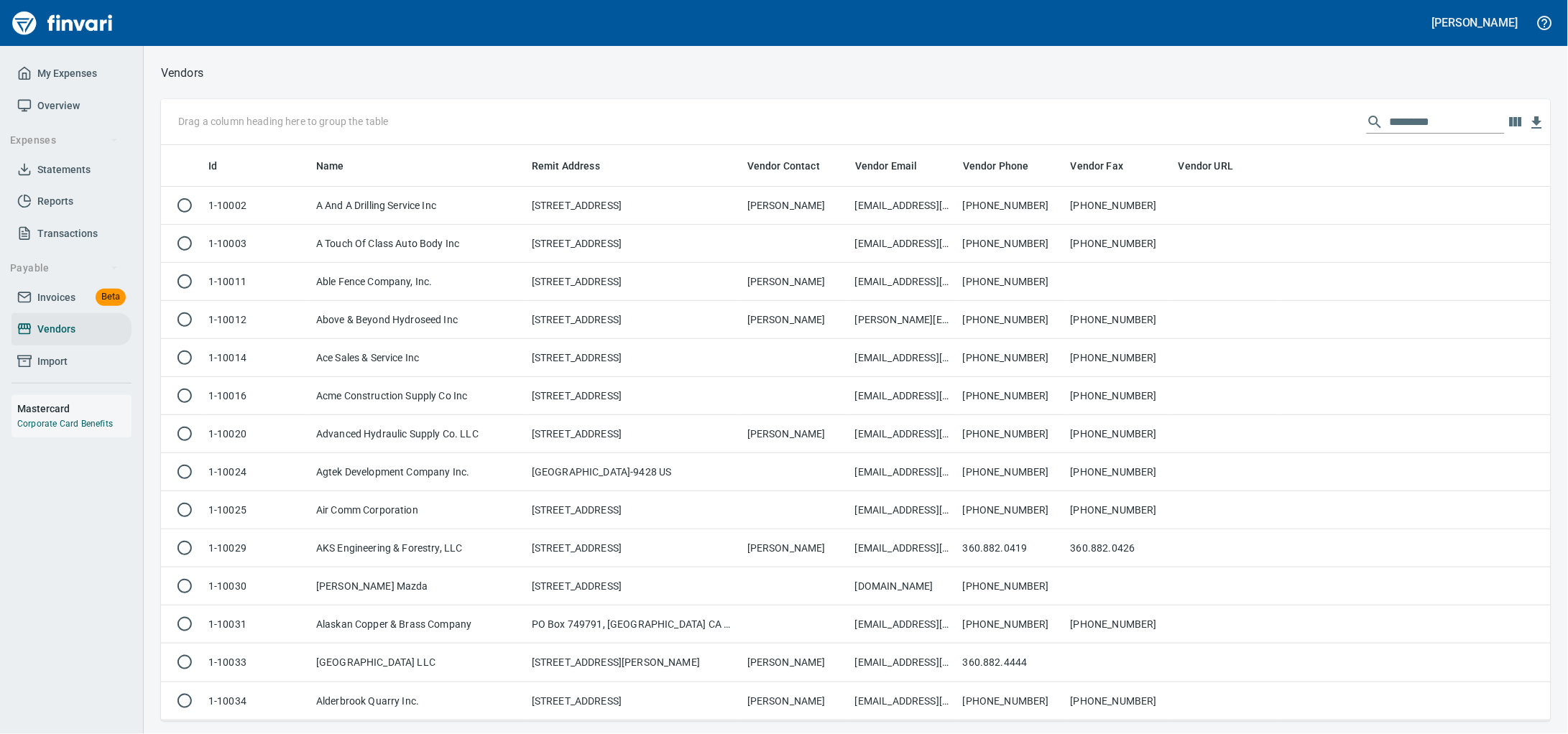
scroll to position [563, 1362]
click at [1390, 124] on input "text" at bounding box center [1447, 122] width 115 height 23
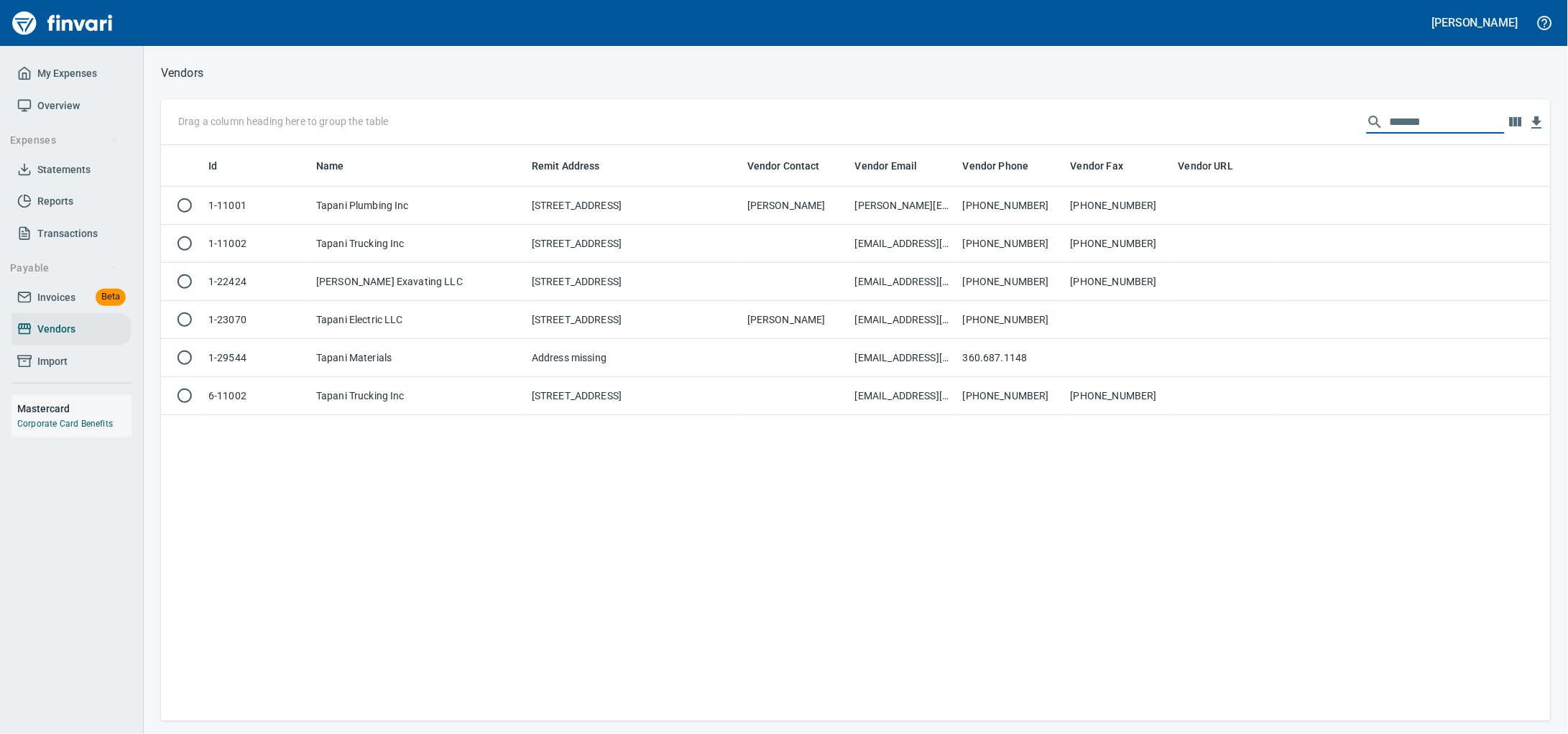
drag, startPoint x: 1407, startPoint y: 129, endPoint x: 1138, endPoint y: 117, distance: 269.3
click at [1138, 119] on div "Drag a column heading here to group the table ******" at bounding box center [856, 122] width 1390 height 46
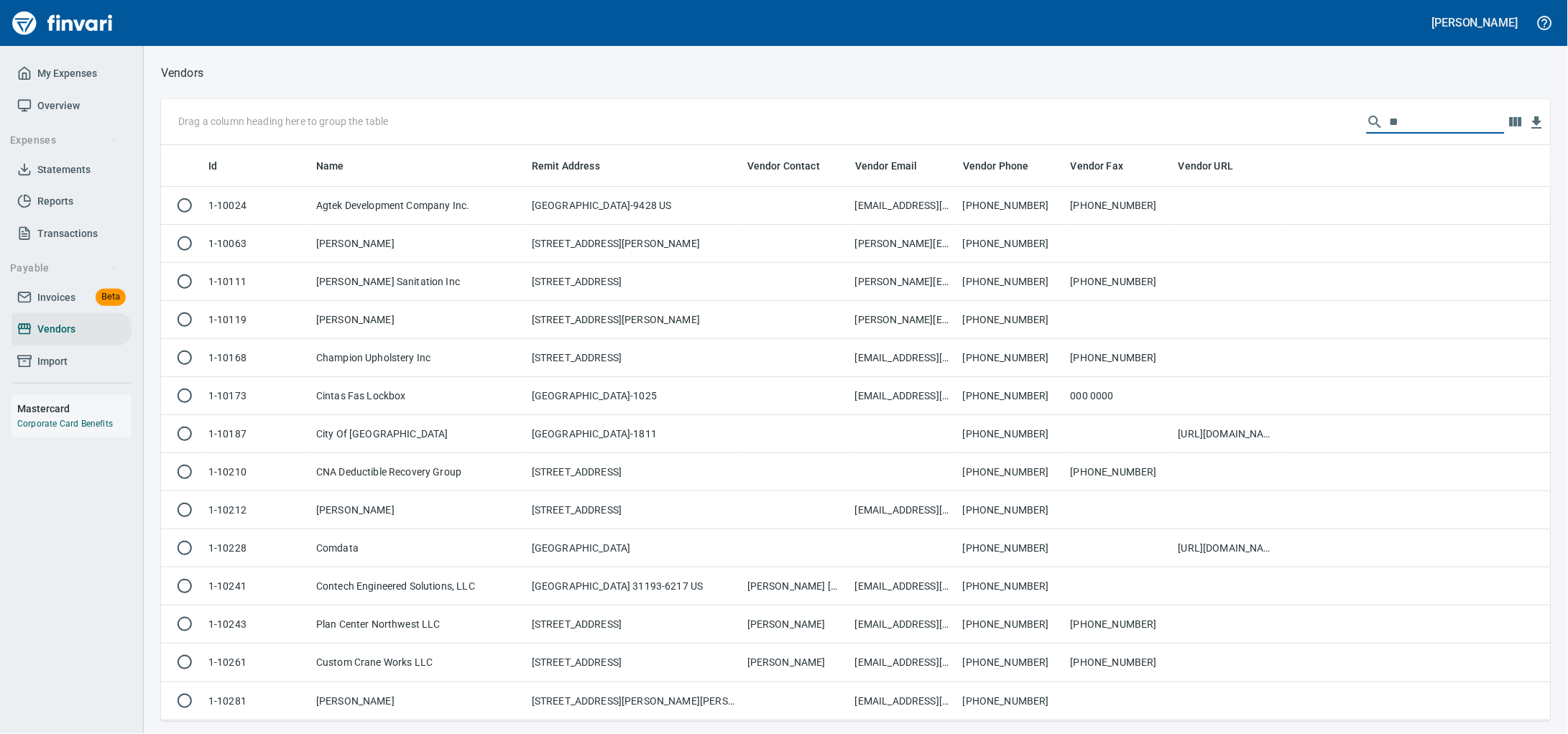
type input "*"
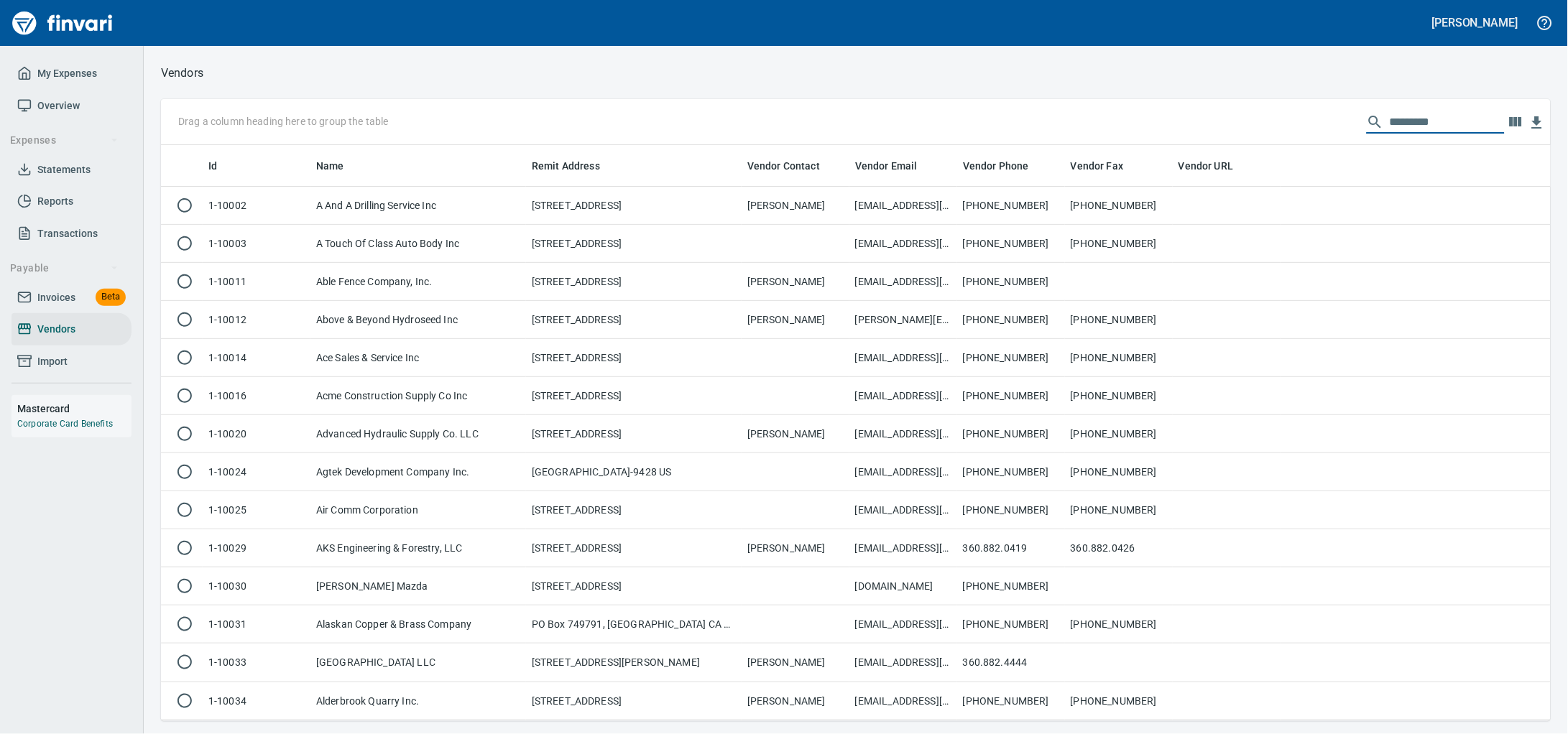
click at [28, 302] on icon at bounding box center [25, 297] width 12 height 9
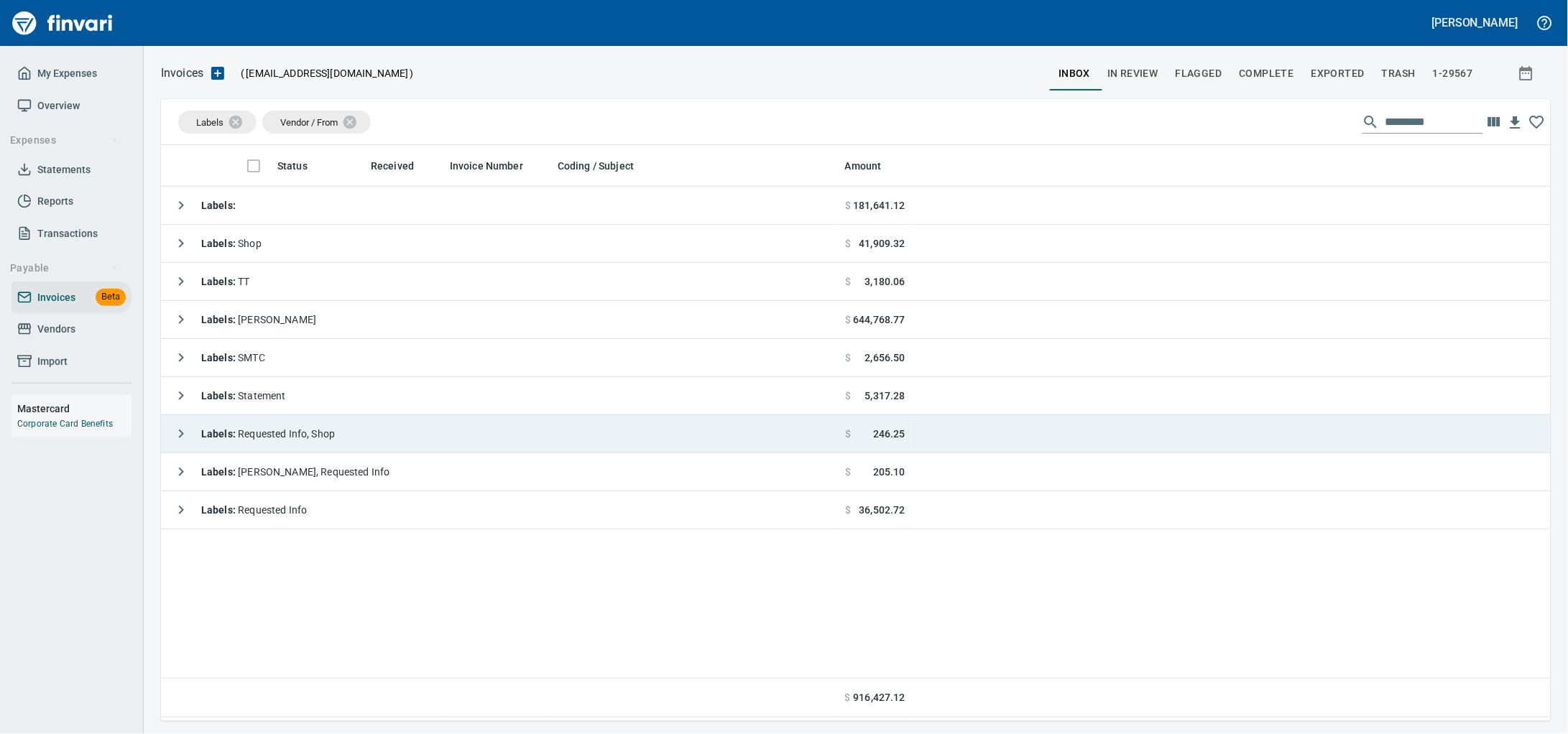
scroll to position [563, 1362]
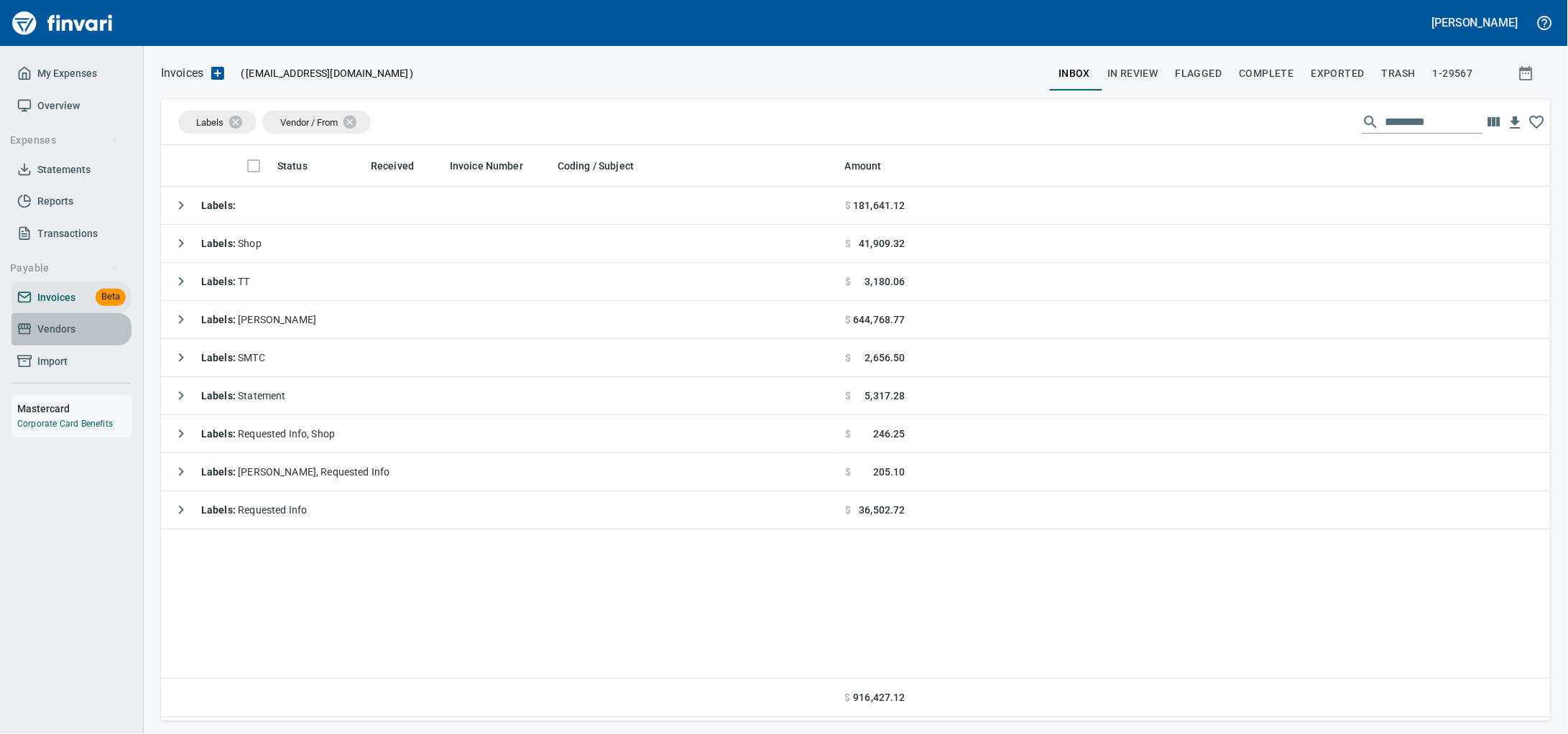
click at [104, 333] on link "Vendors" at bounding box center [72, 329] width 120 height 33
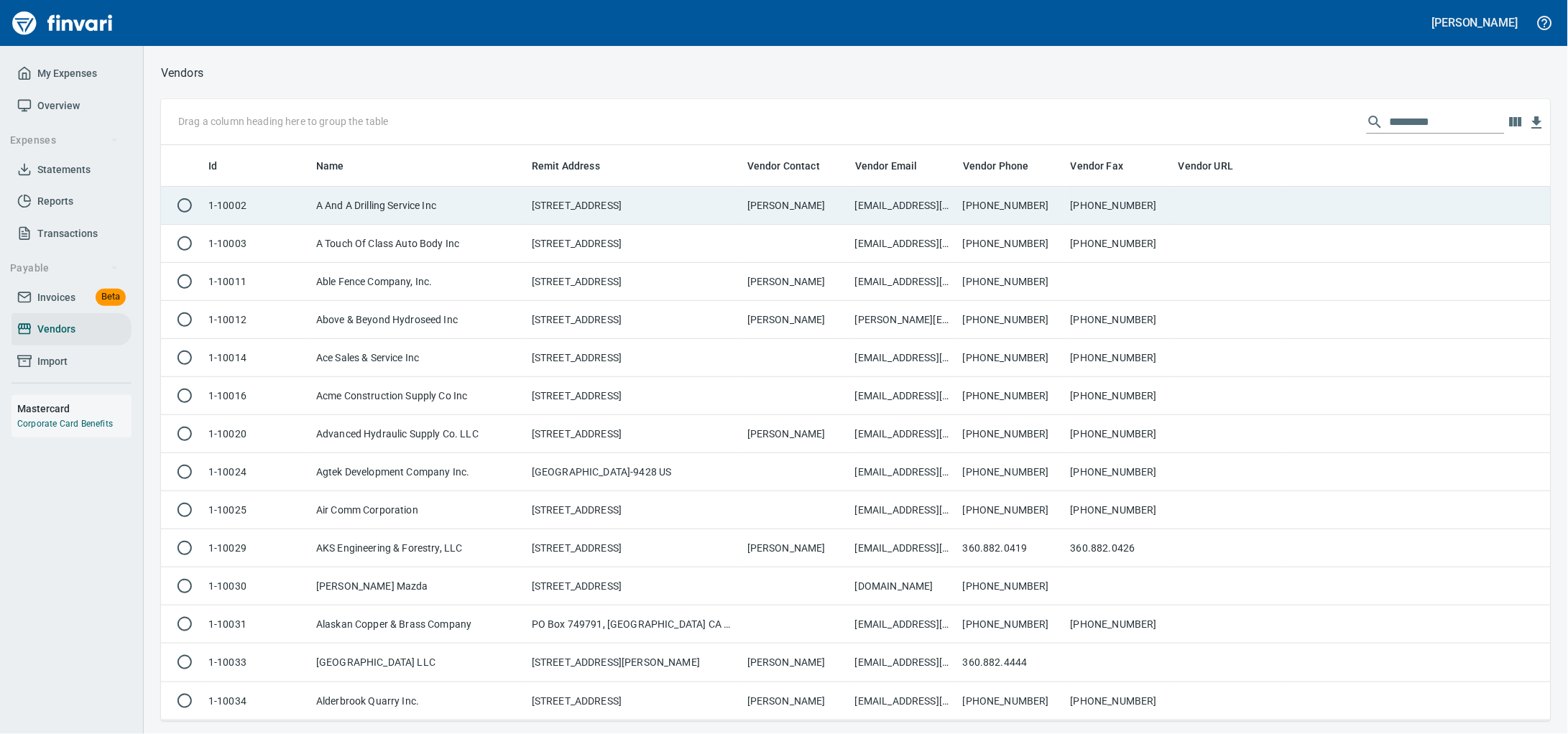
scroll to position [563, 1362]
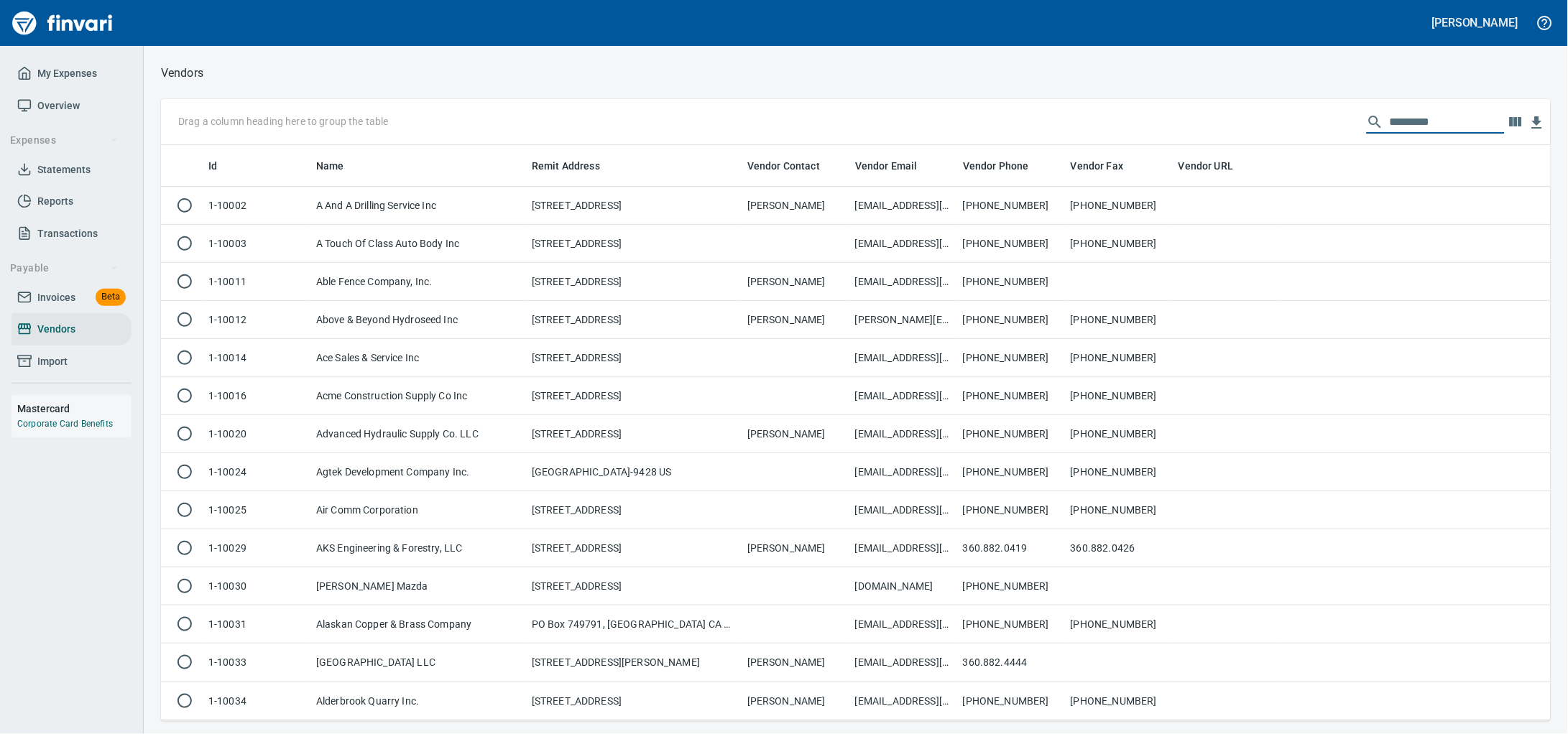
click at [1390, 130] on input "text" at bounding box center [1447, 122] width 115 height 23
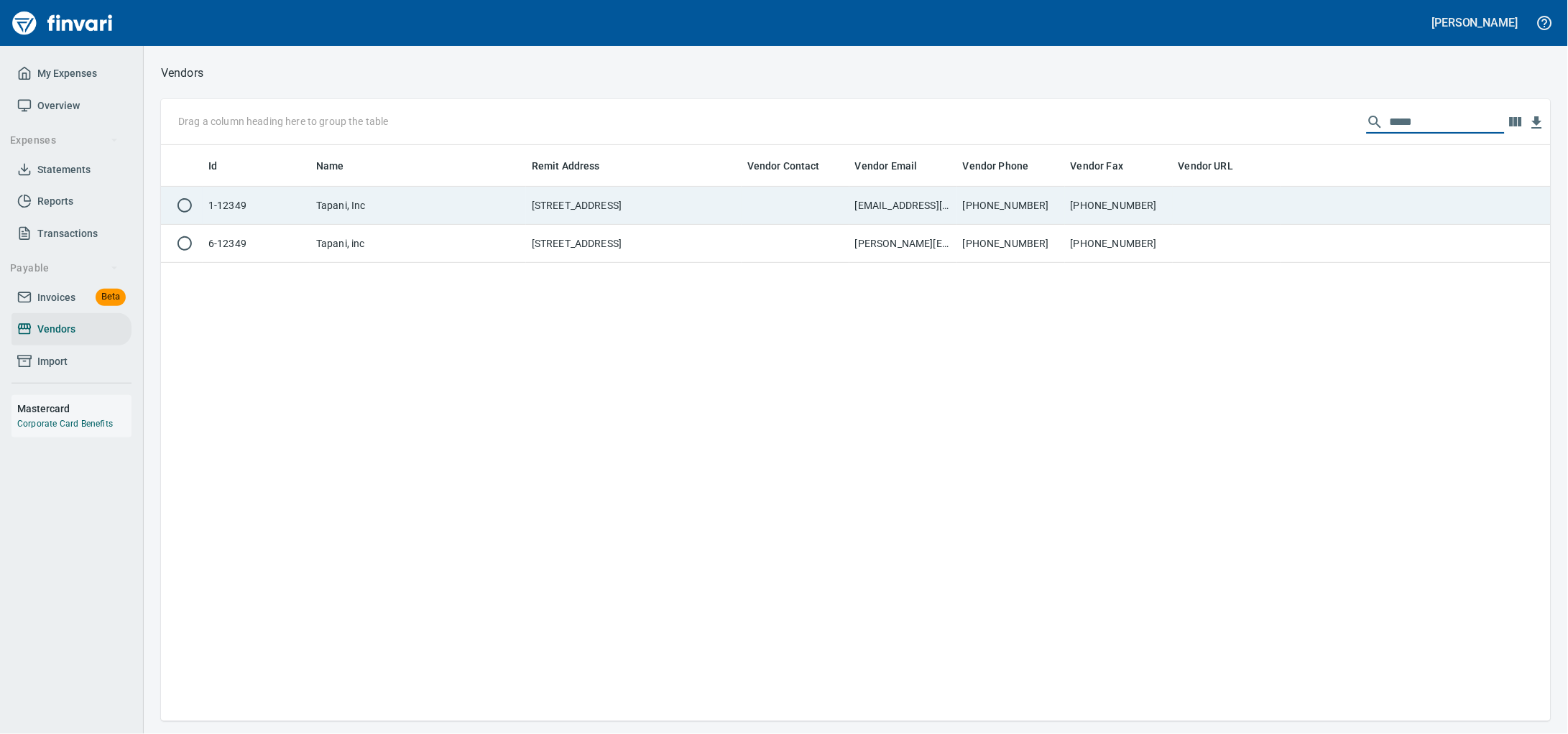
type input "*****"
click at [1013, 208] on td "360-687-1148" at bounding box center [1011, 206] width 108 height 38
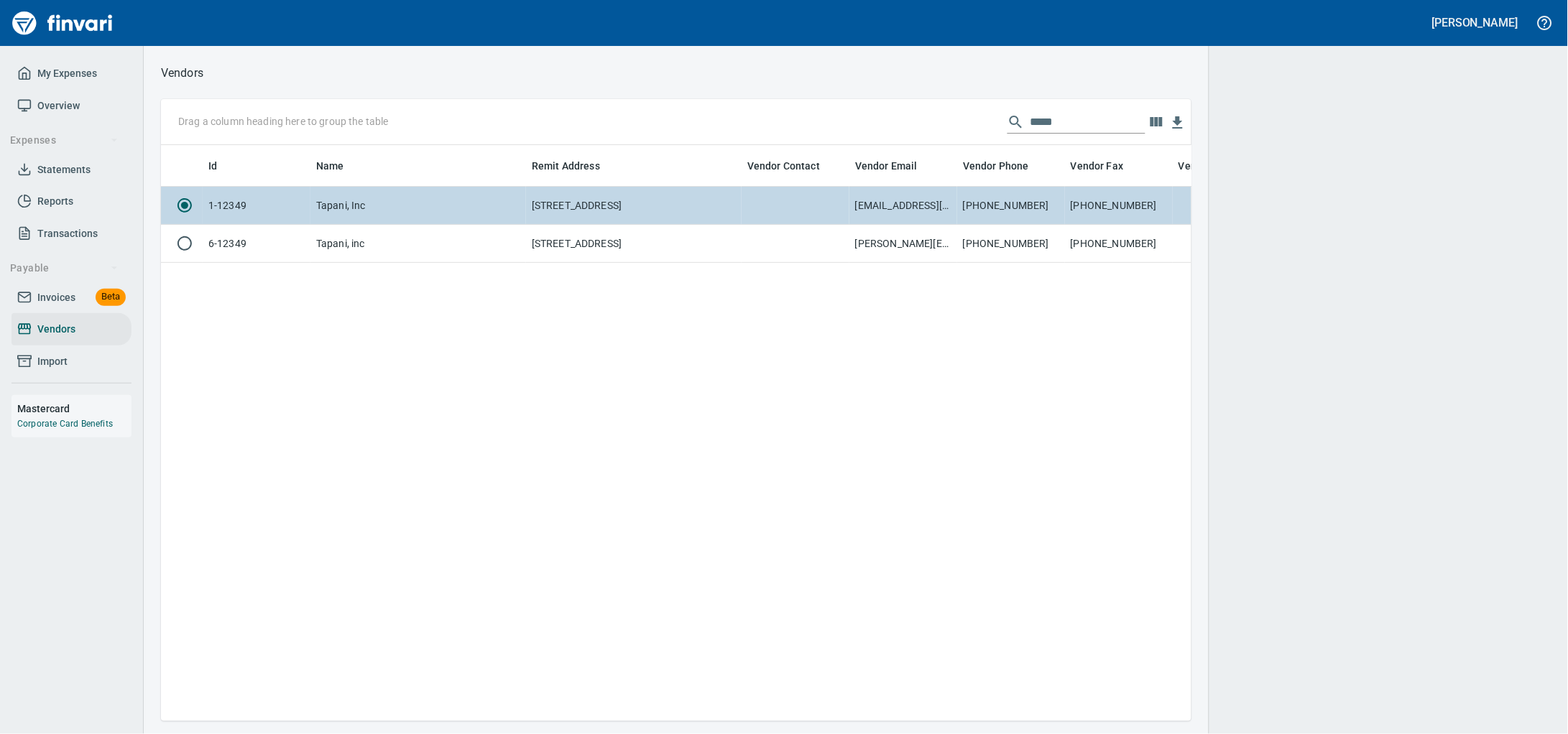
scroll to position [549, 1016]
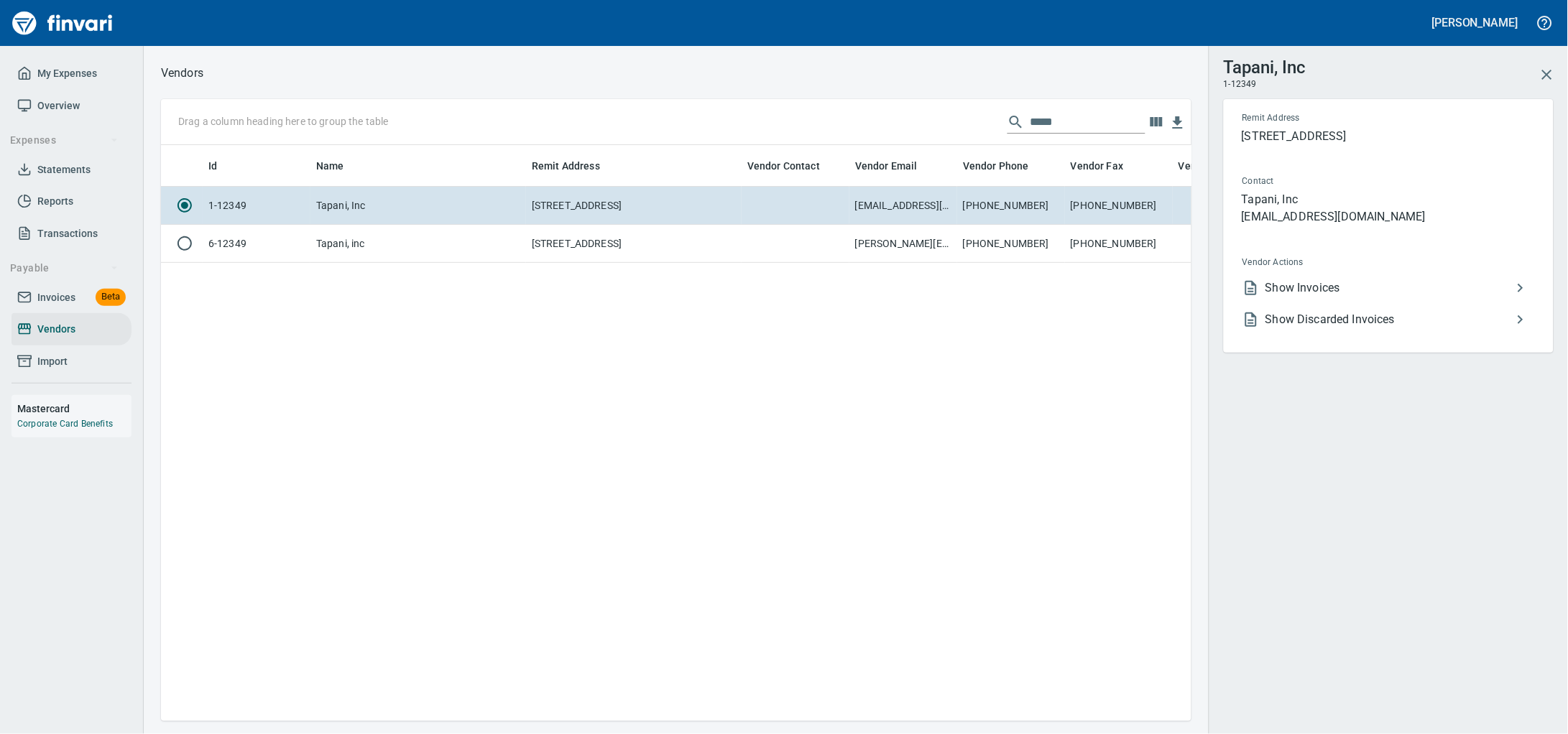
click at [1360, 304] on li "Show Invoices" at bounding box center [1383, 288] width 304 height 32
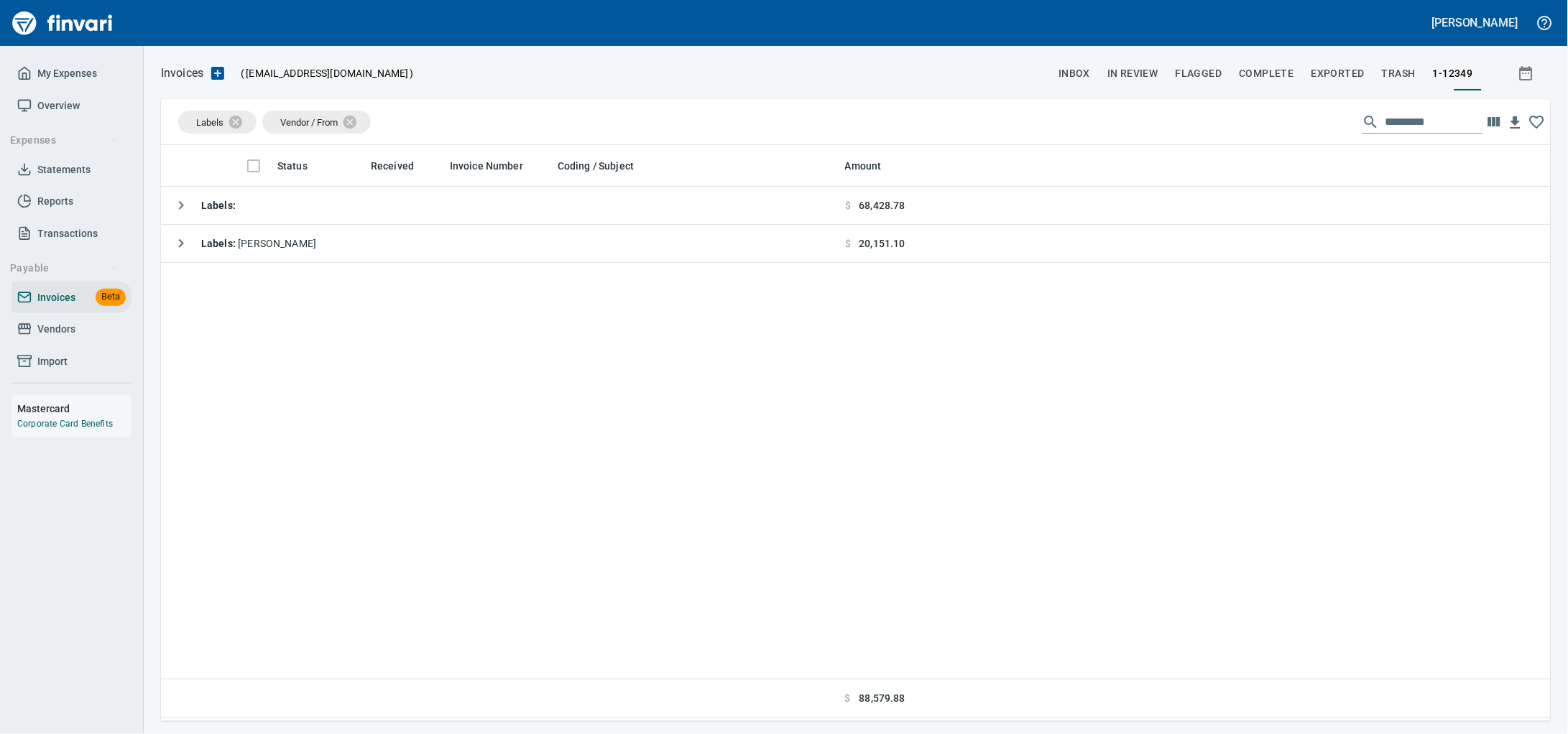
scroll to position [563, 1362]
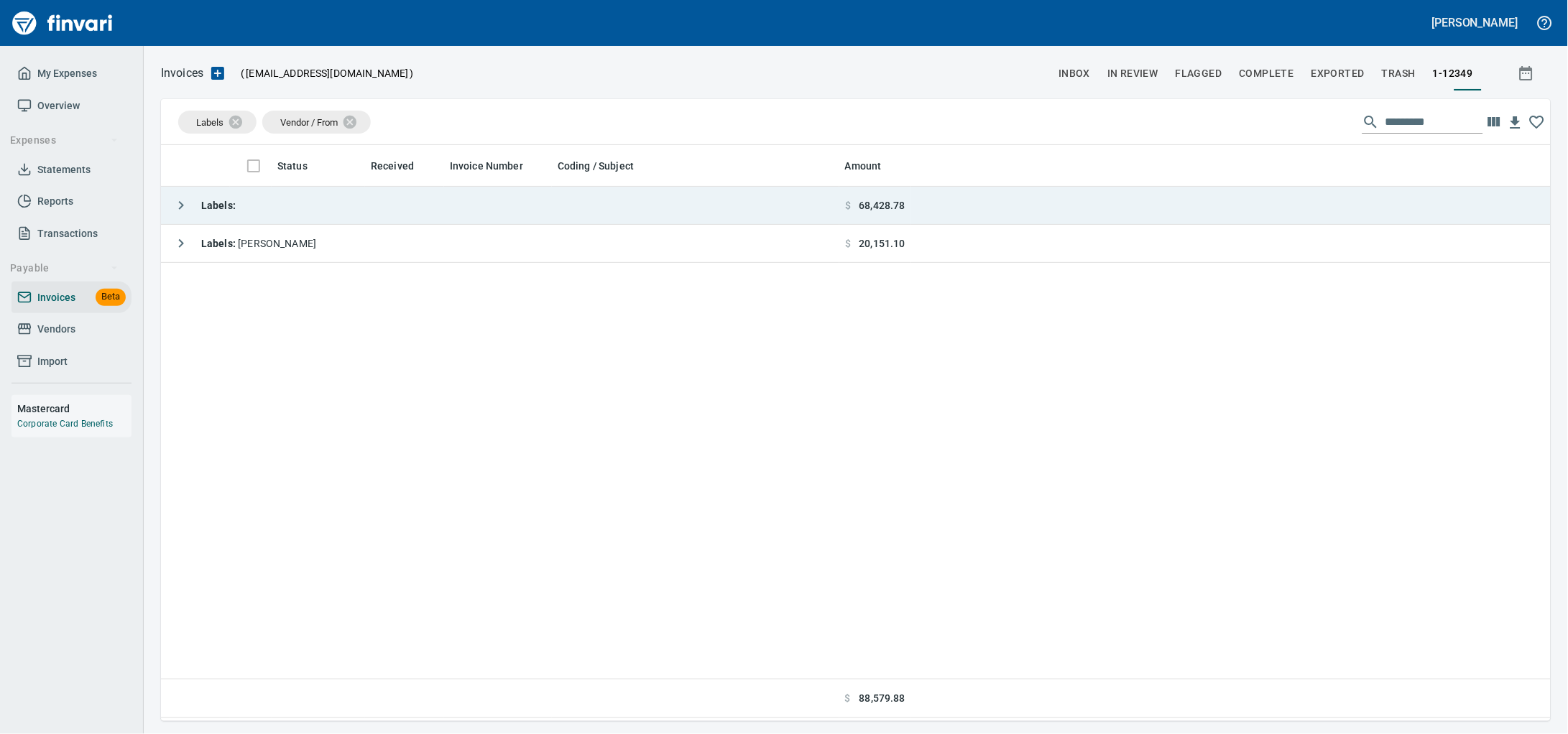
click at [541, 201] on td "Labels :" at bounding box center [500, 206] width 678 height 38
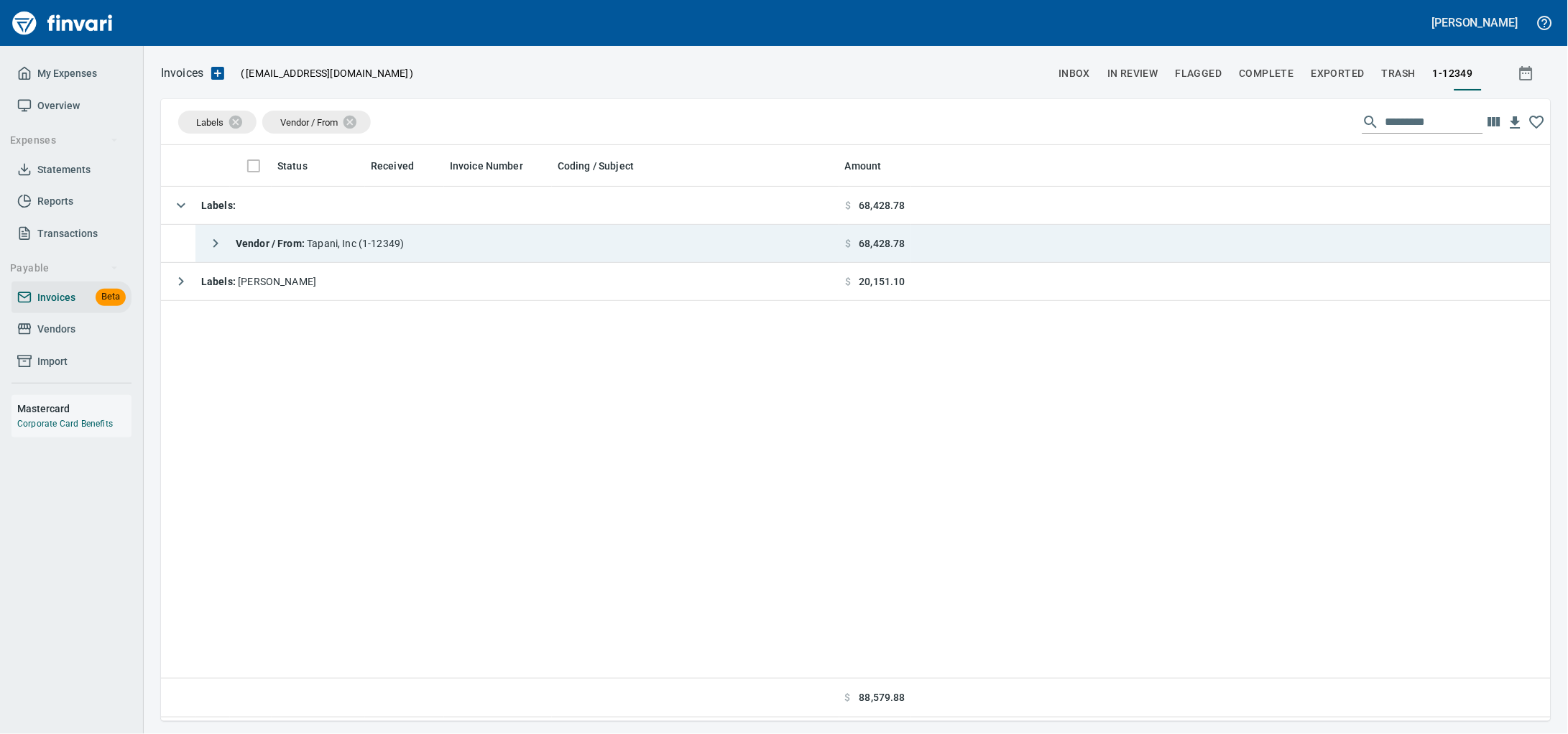
click at [284, 244] on strong "Vendor / From :" at bounding box center [271, 244] width 71 height 12
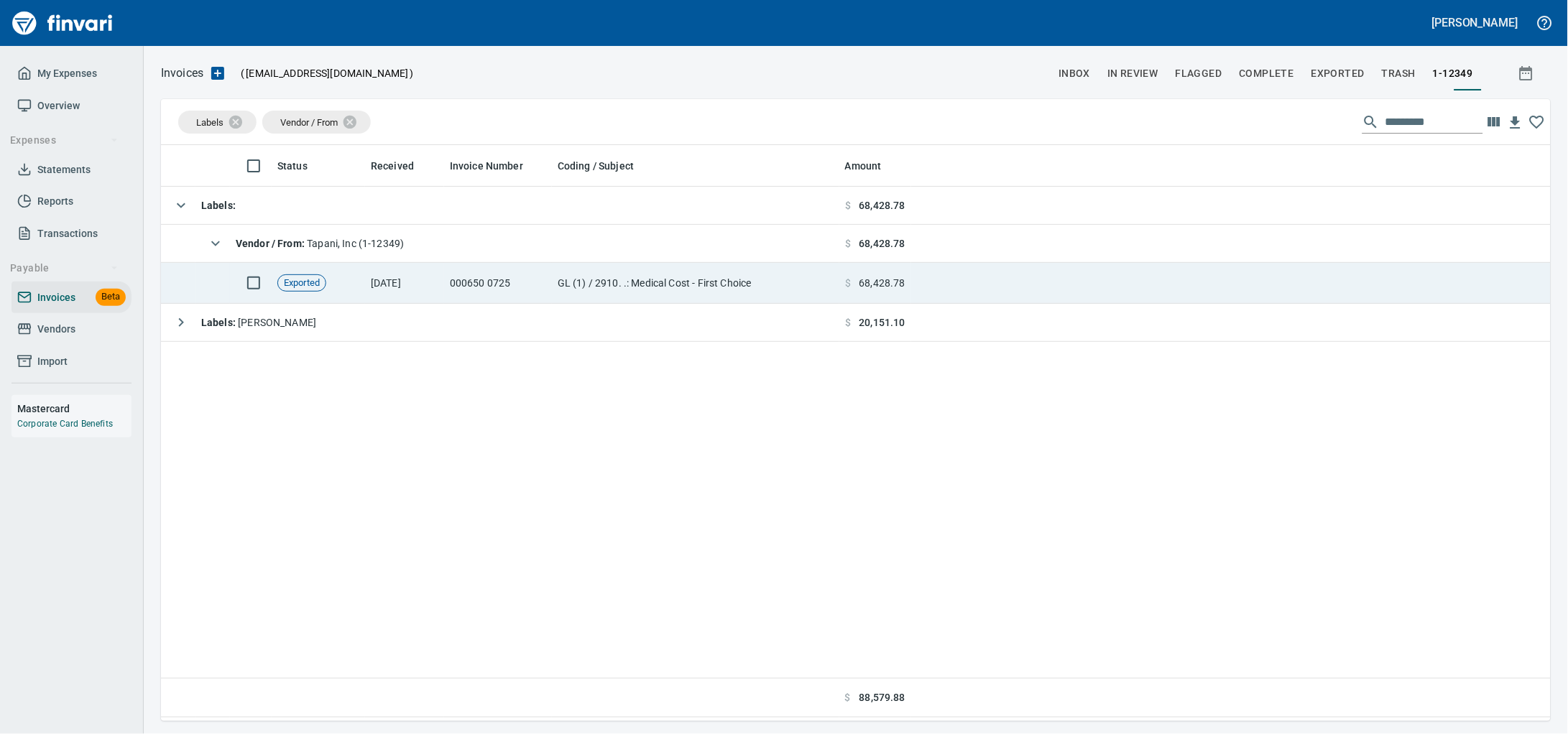
click at [429, 287] on td "6/18/2025" at bounding box center [404, 283] width 79 height 41
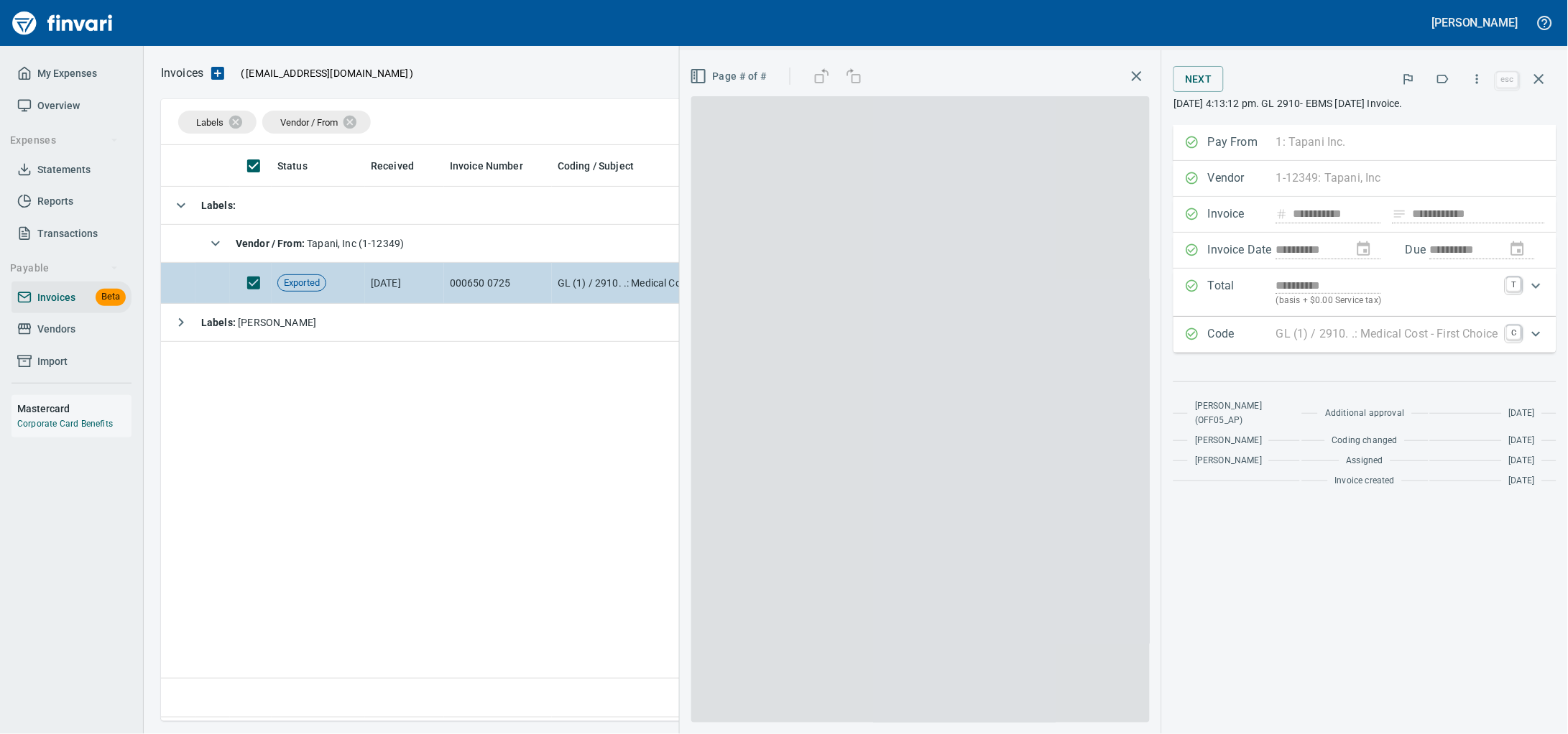
scroll to position [563, 1362]
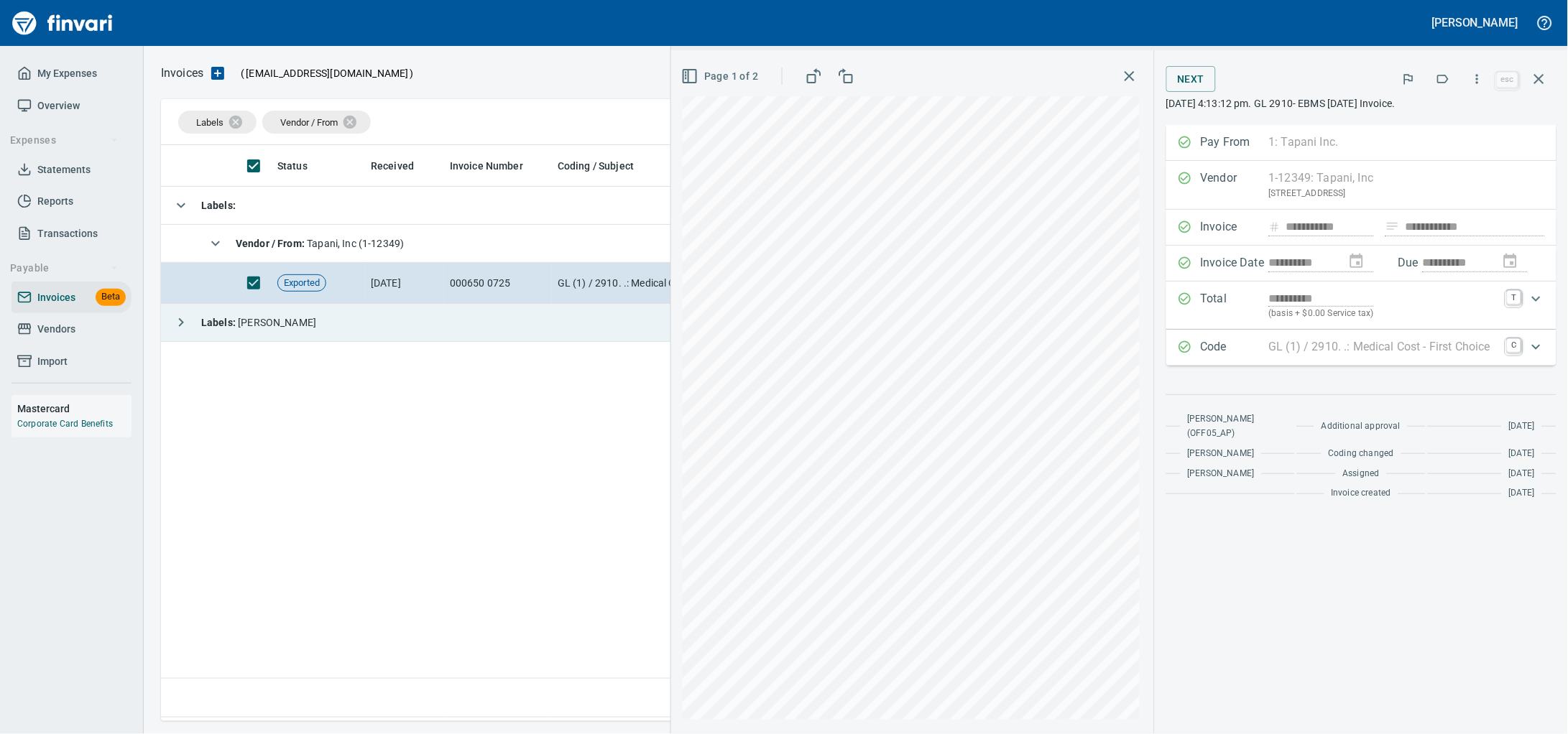
click at [411, 316] on td "Labels : Heidi" at bounding box center [500, 323] width 678 height 38
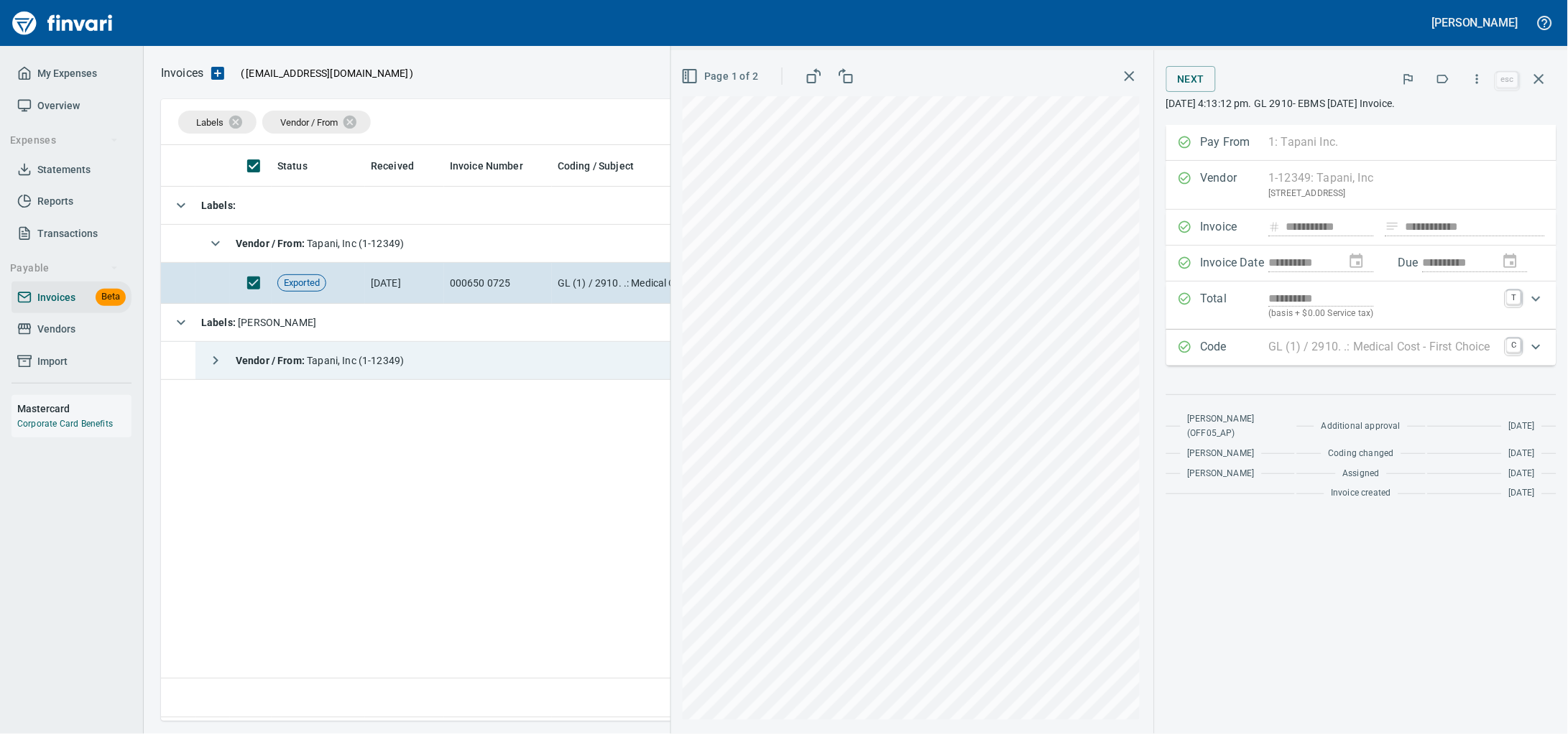
drag, startPoint x: 391, startPoint y: 368, endPoint x: 390, endPoint y: 378, distance: 10.0
click at [390, 366] on span "Vendor / From : Tapani, Inc (1-12349)" at bounding box center [320, 360] width 168 height 12
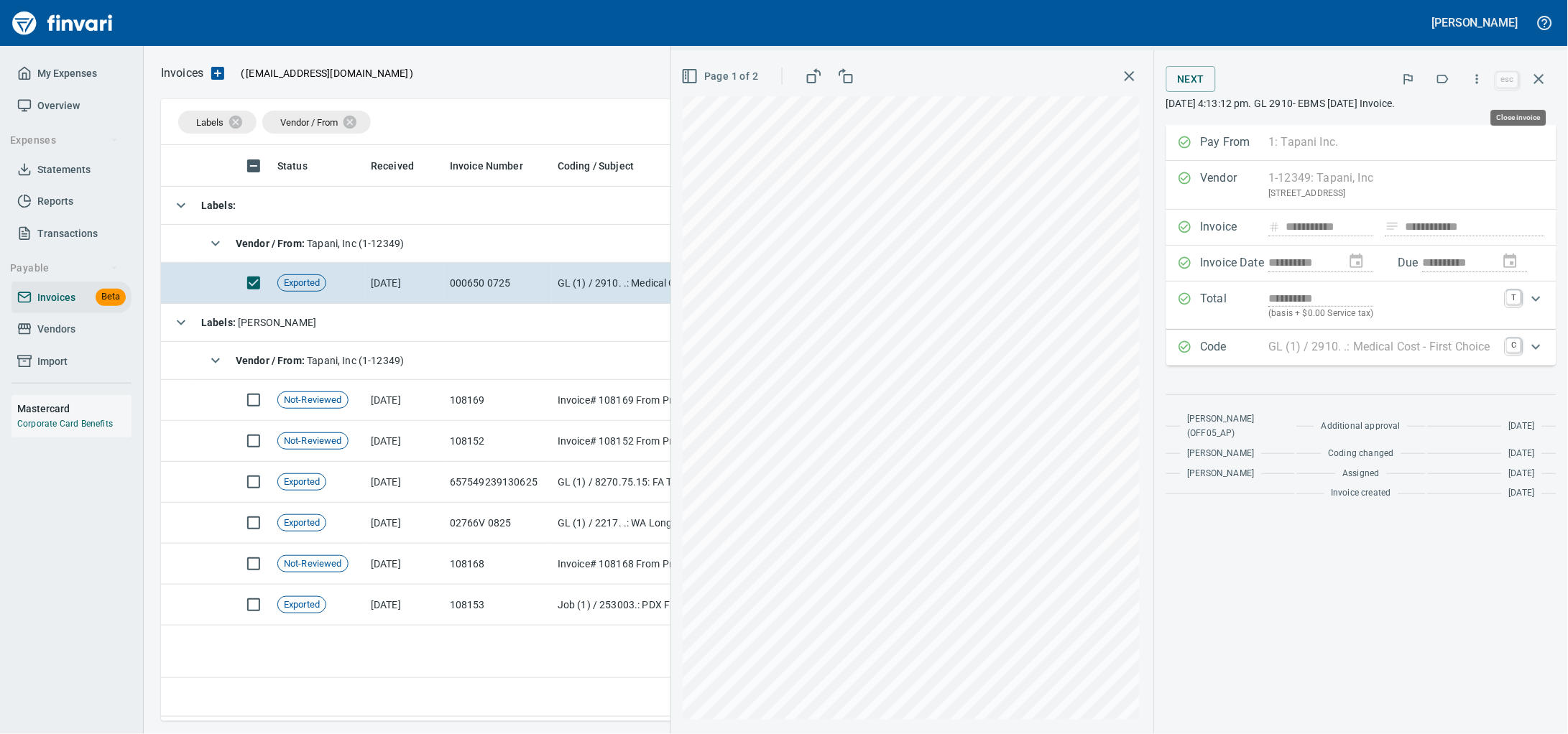
click at [1543, 88] on icon "button" at bounding box center [1539, 79] width 17 height 17
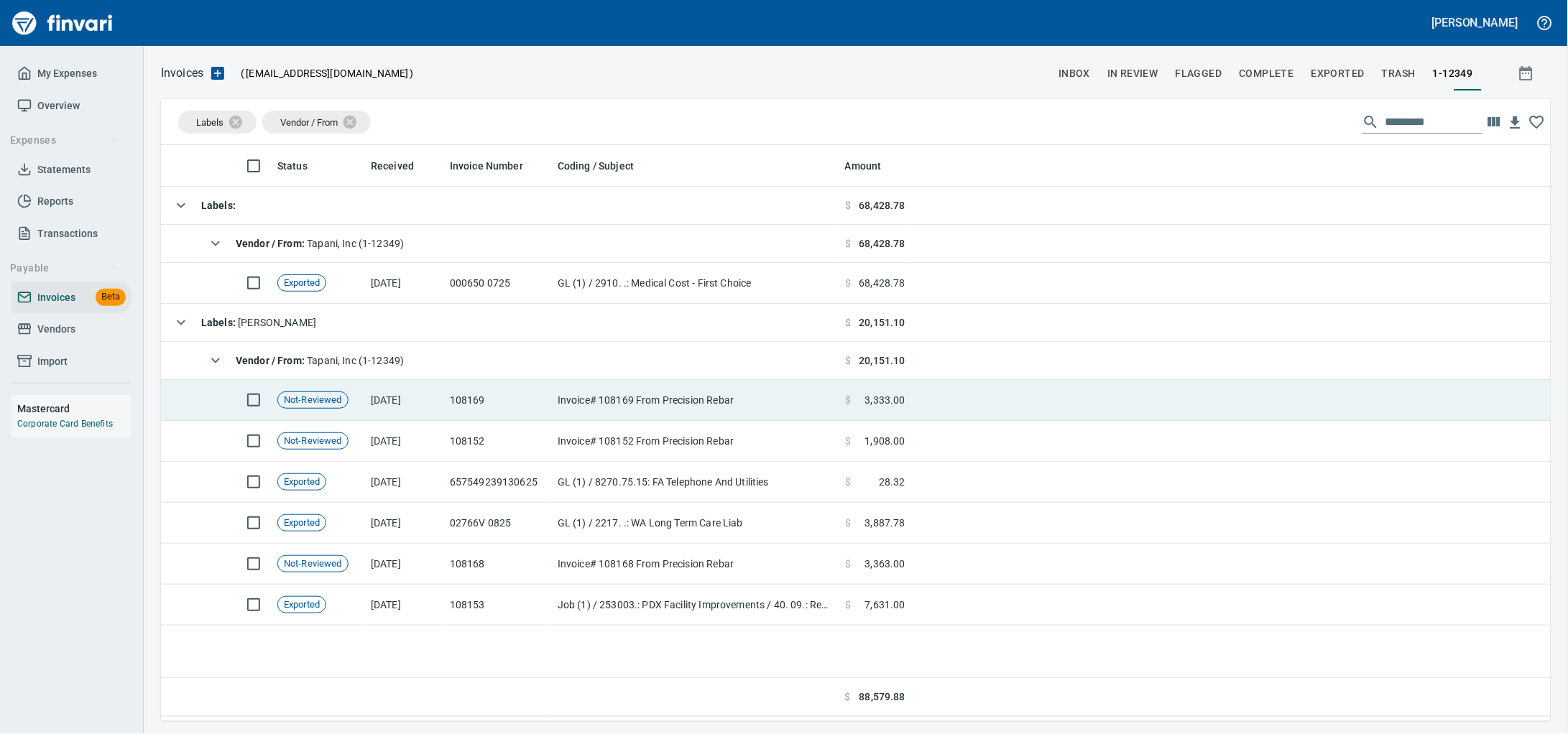
scroll to position [563, 1362]
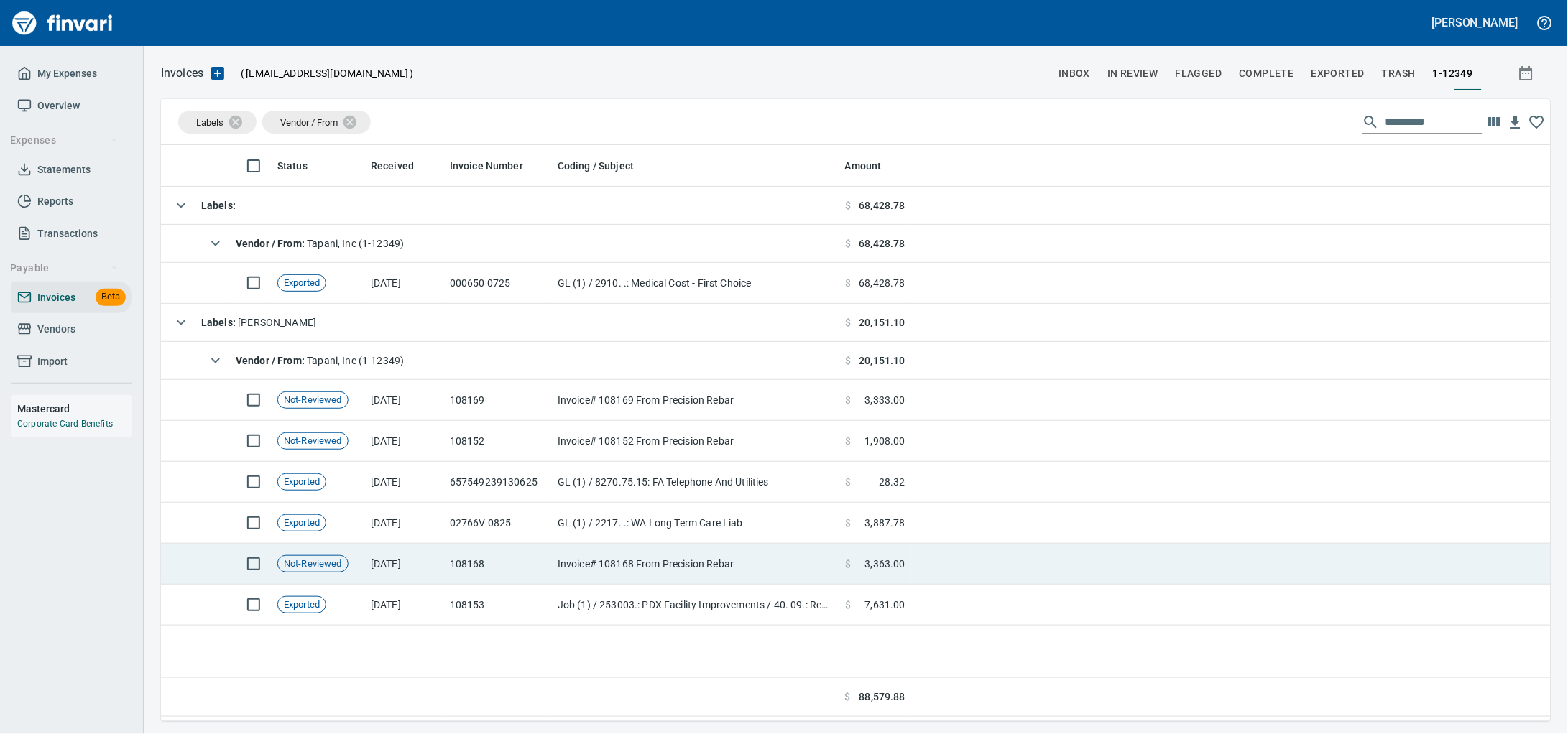
drag, startPoint x: 481, startPoint y: 561, endPoint x: 490, endPoint y: 561, distance: 9.0
click at [481, 561] on td "108168" at bounding box center [497, 564] width 108 height 41
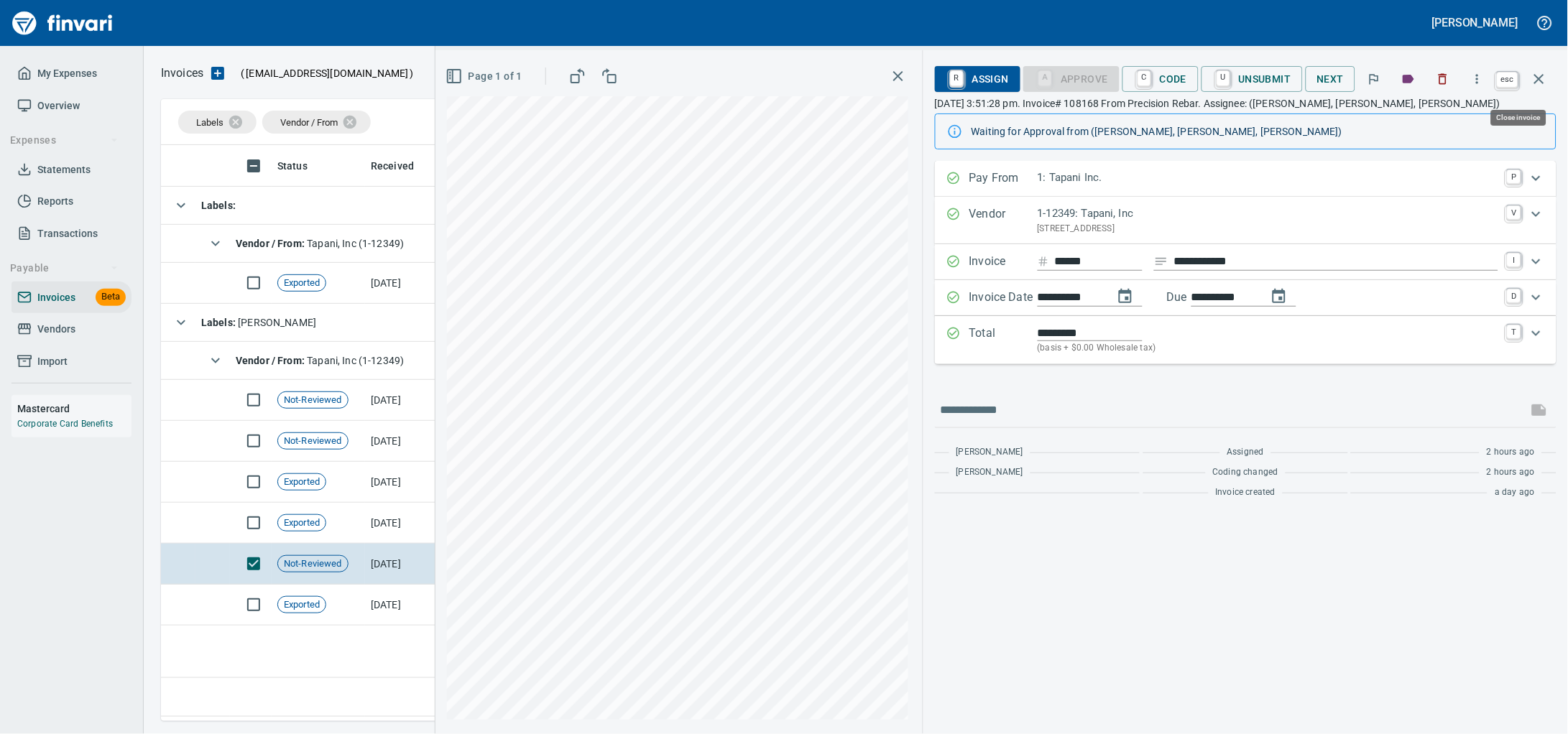
click at [1539, 83] on icon "button" at bounding box center [1539, 79] width 10 height 10
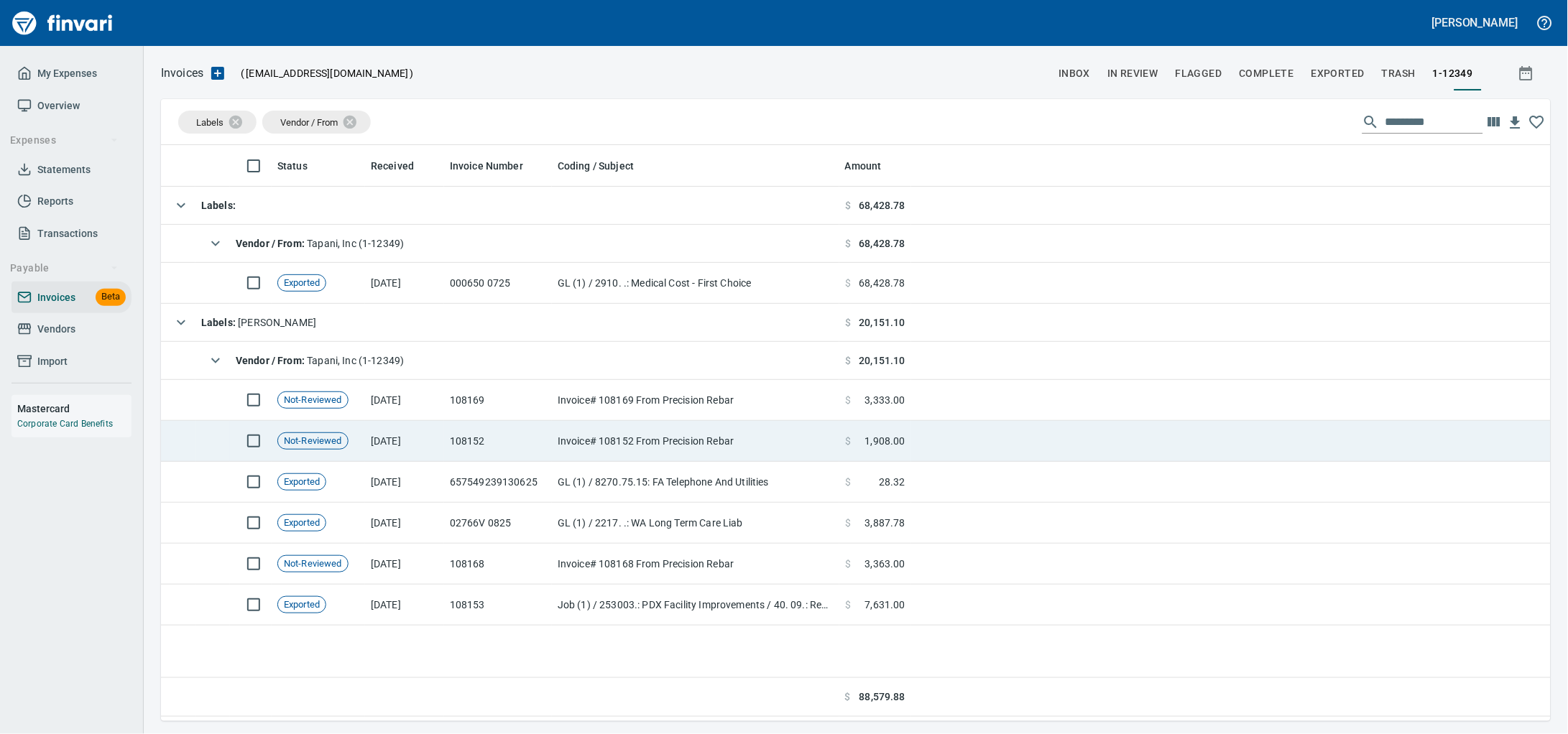
scroll to position [563, 1362]
click at [452, 459] on td "108152" at bounding box center [497, 442] width 108 height 41
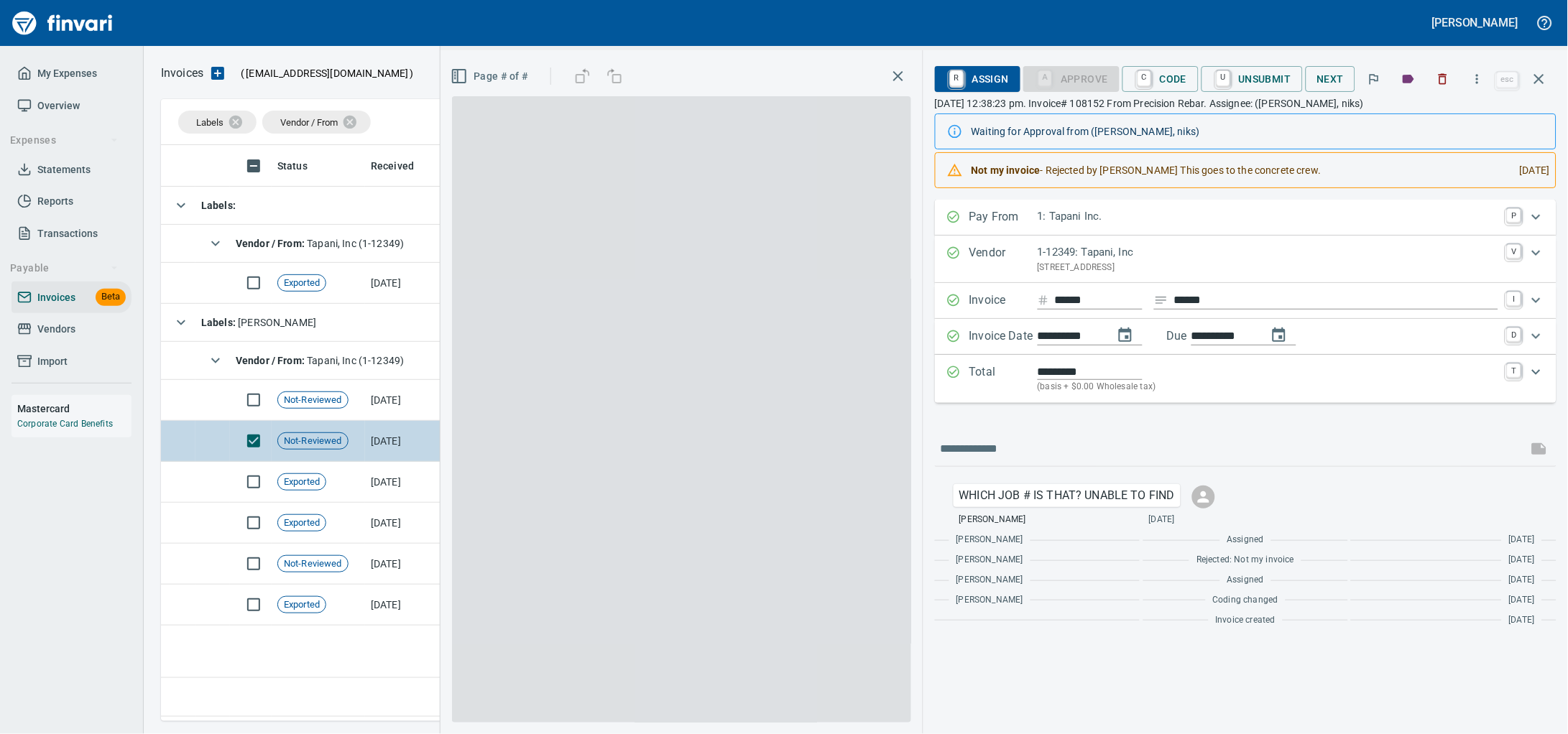
scroll to position [563, 1362]
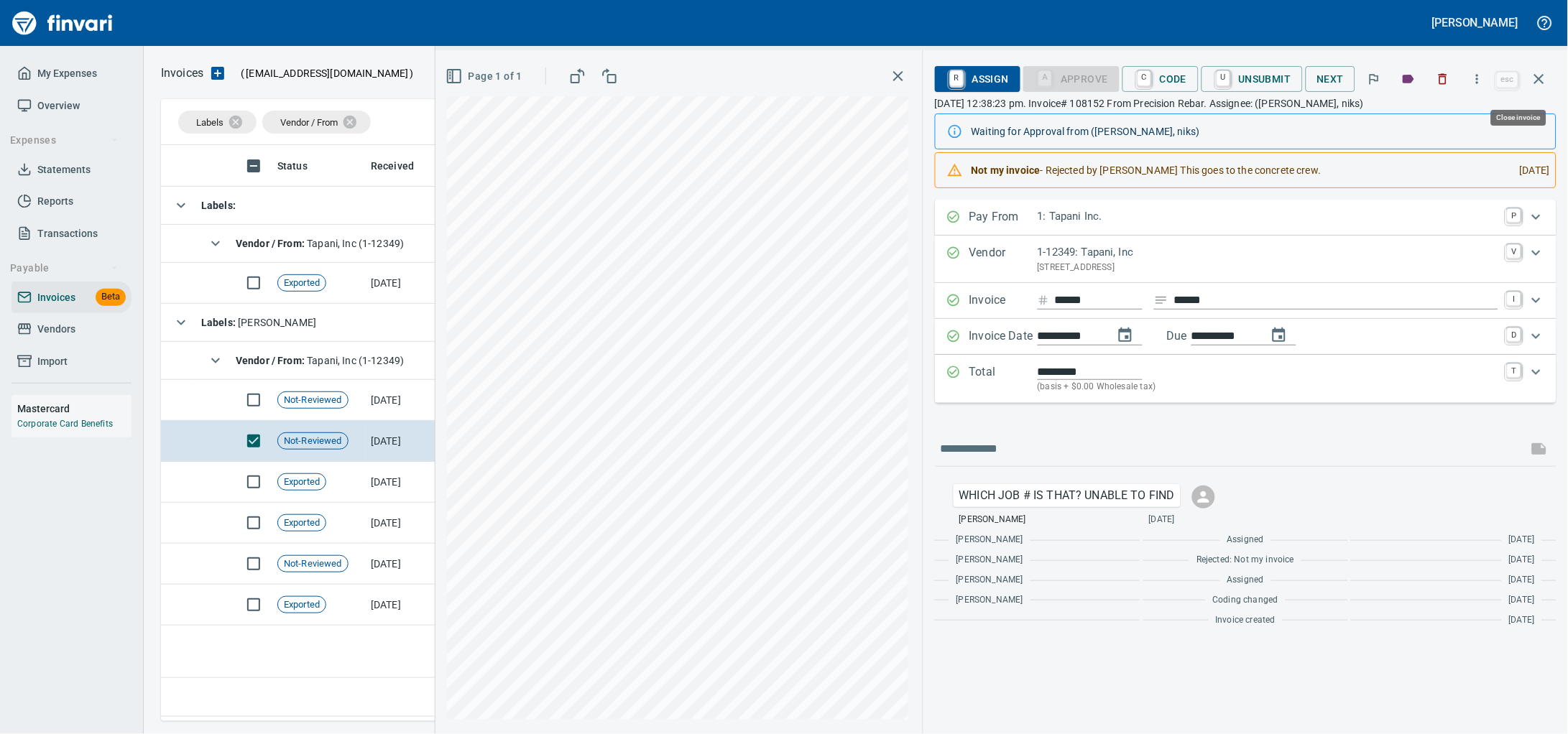
click at [1542, 79] on icon "button" at bounding box center [1539, 79] width 17 height 17
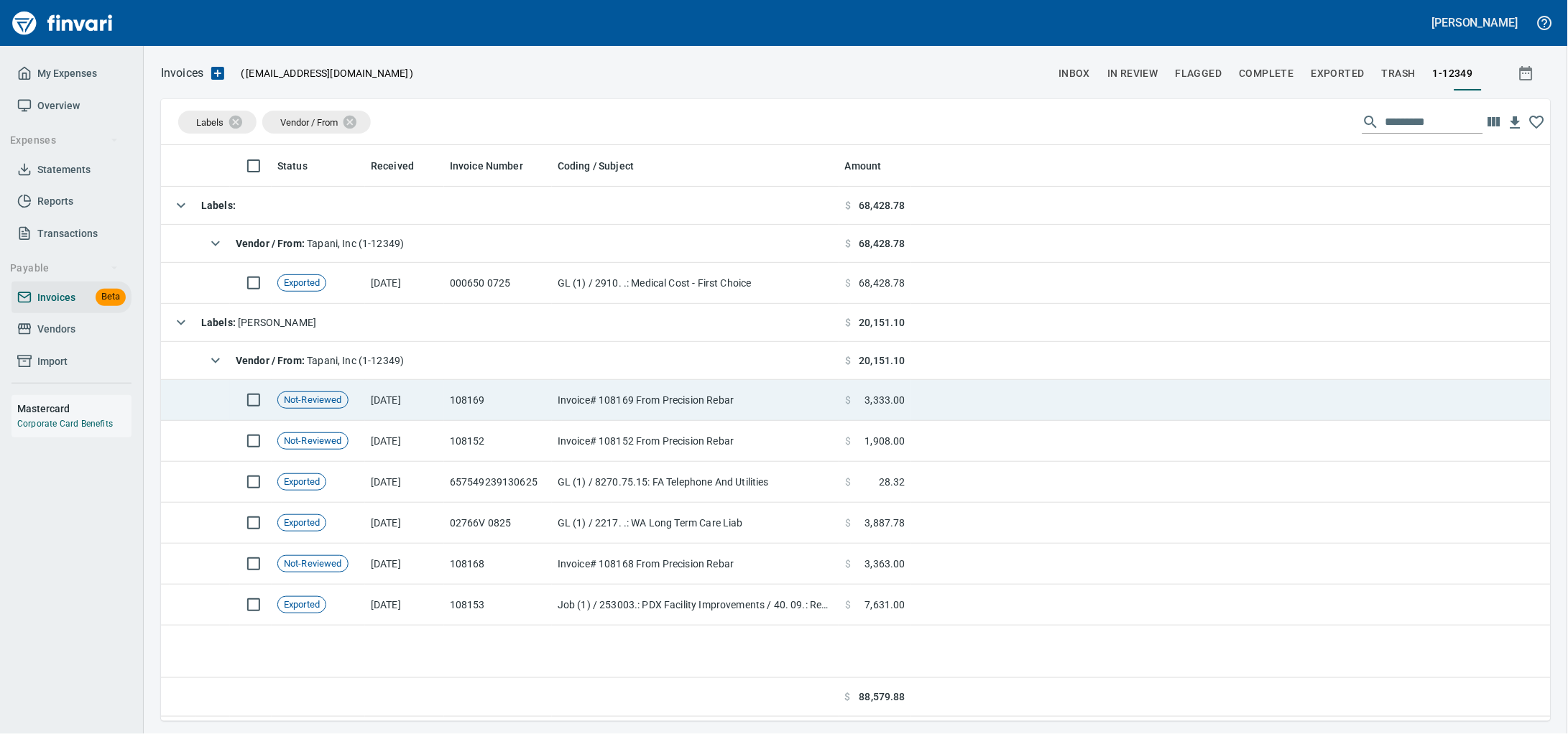
scroll to position [563, 1362]
click at [565, 418] on td "Invoice# 108169 From Precision Rebar" at bounding box center [695, 400] width 287 height 41
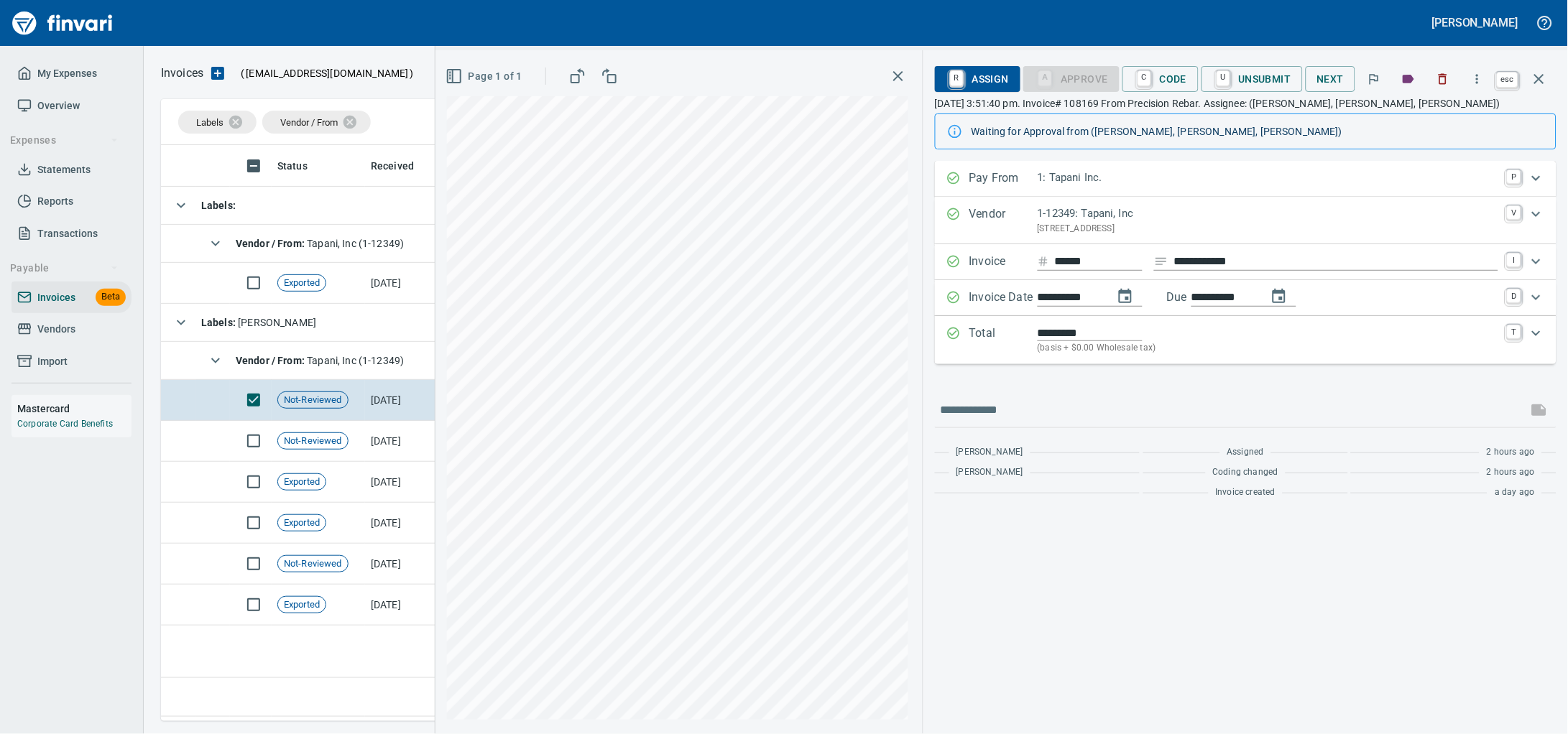
drag, startPoint x: 1542, startPoint y: 75, endPoint x: 1524, endPoint y: 79, distance: 18.4
click at [1542, 75] on icon "button" at bounding box center [1539, 79] width 17 height 17
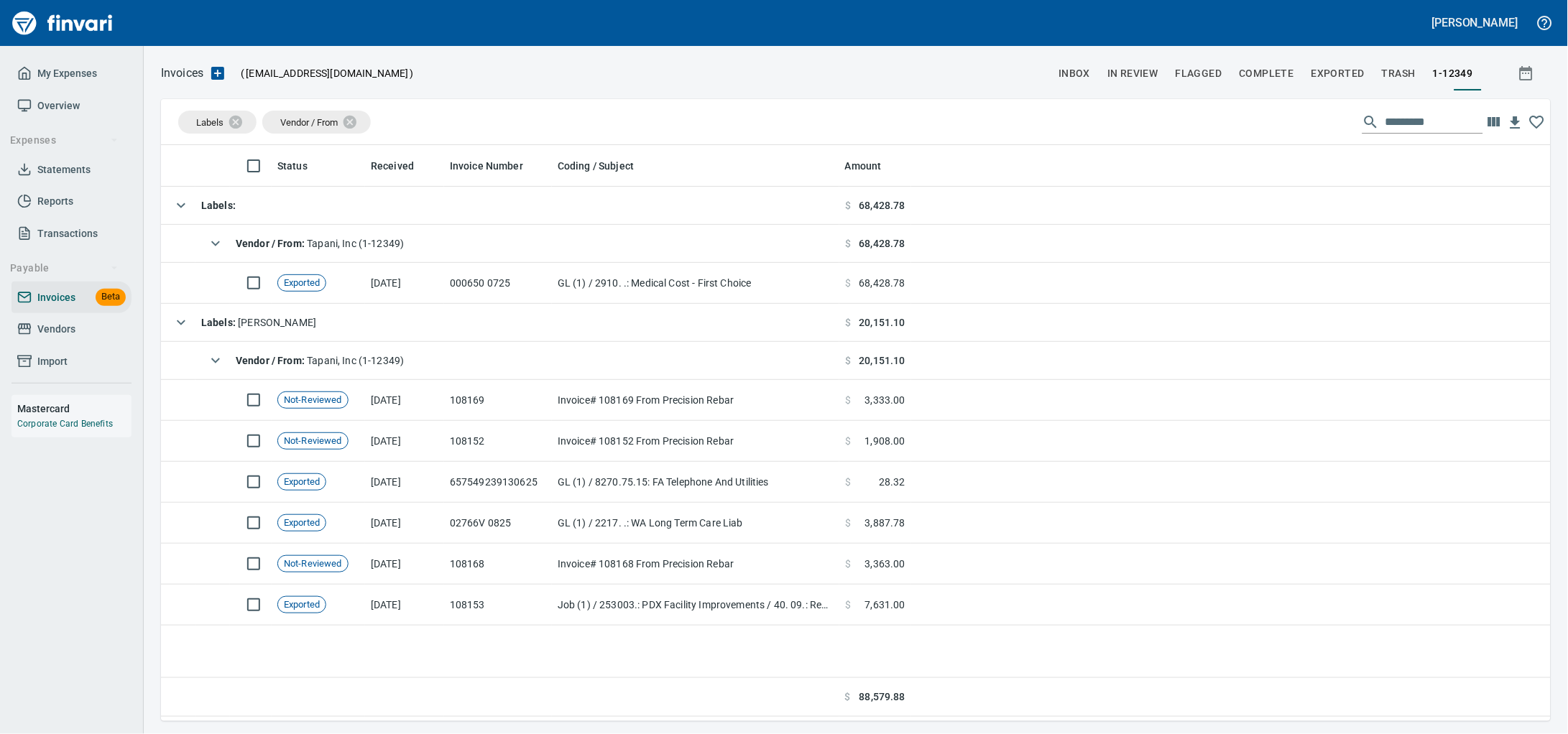
click at [49, 338] on span "Vendors" at bounding box center [56, 329] width 38 height 18
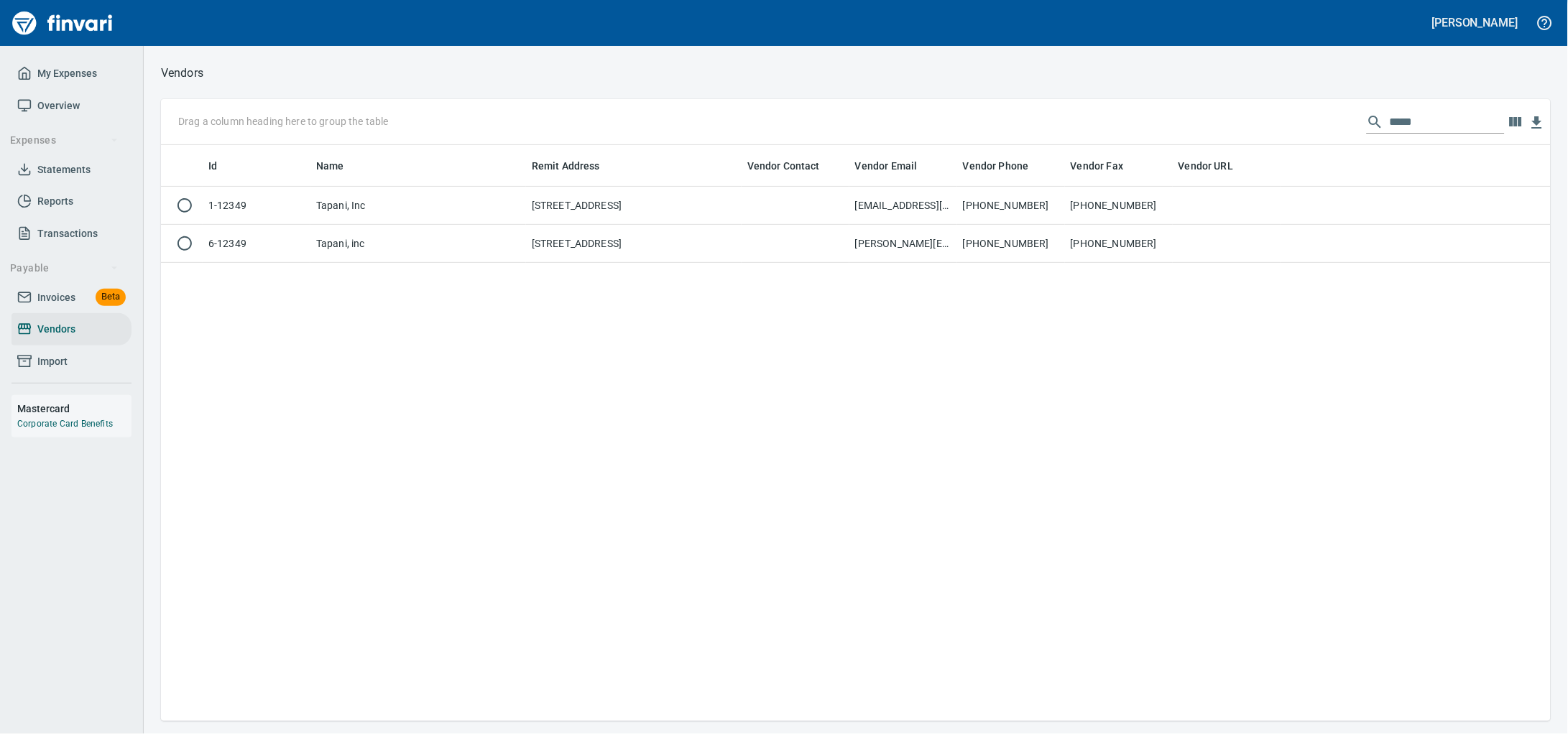
scroll to position [563, 1362]
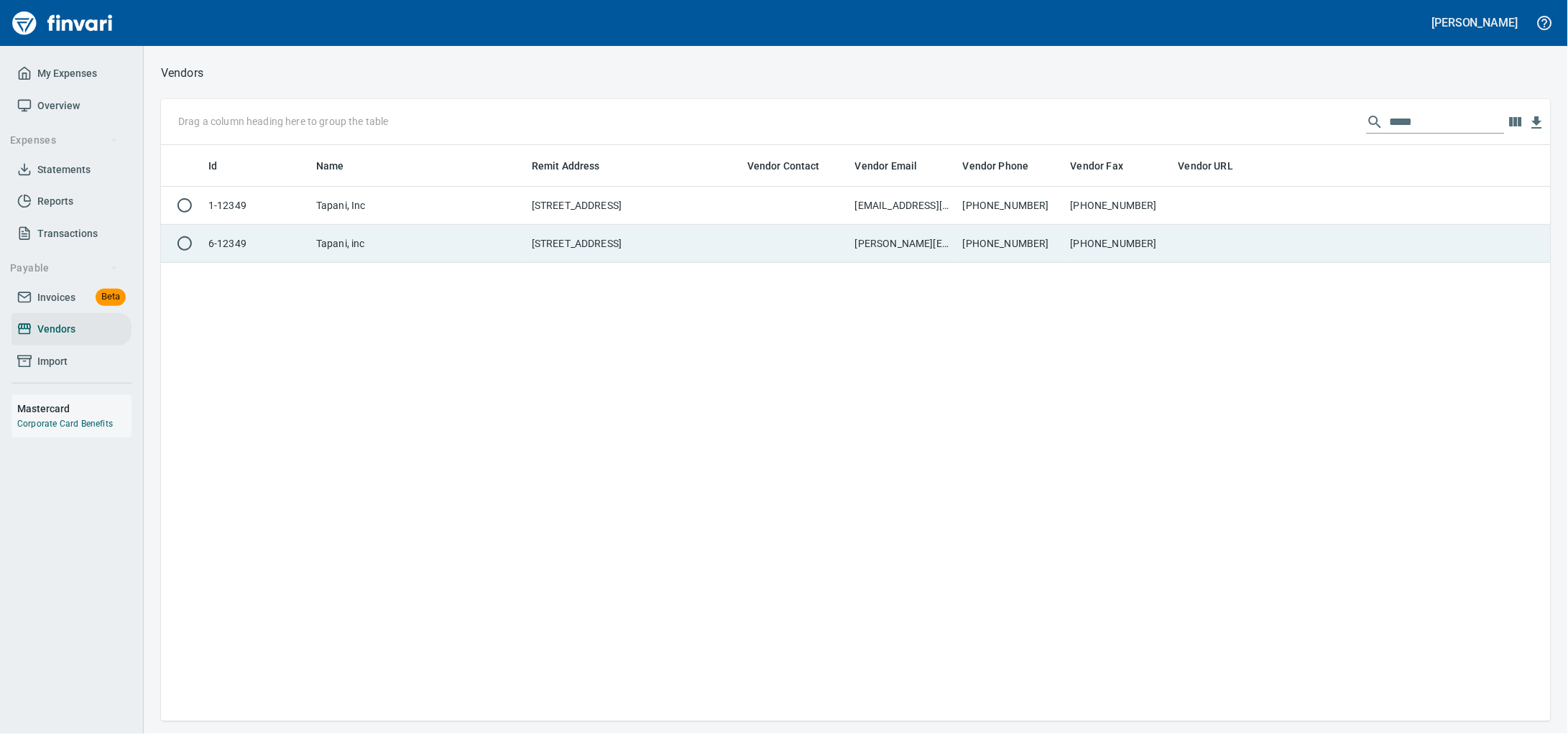
click at [474, 253] on td "Tapani, inc" at bounding box center [418, 244] width 216 height 38
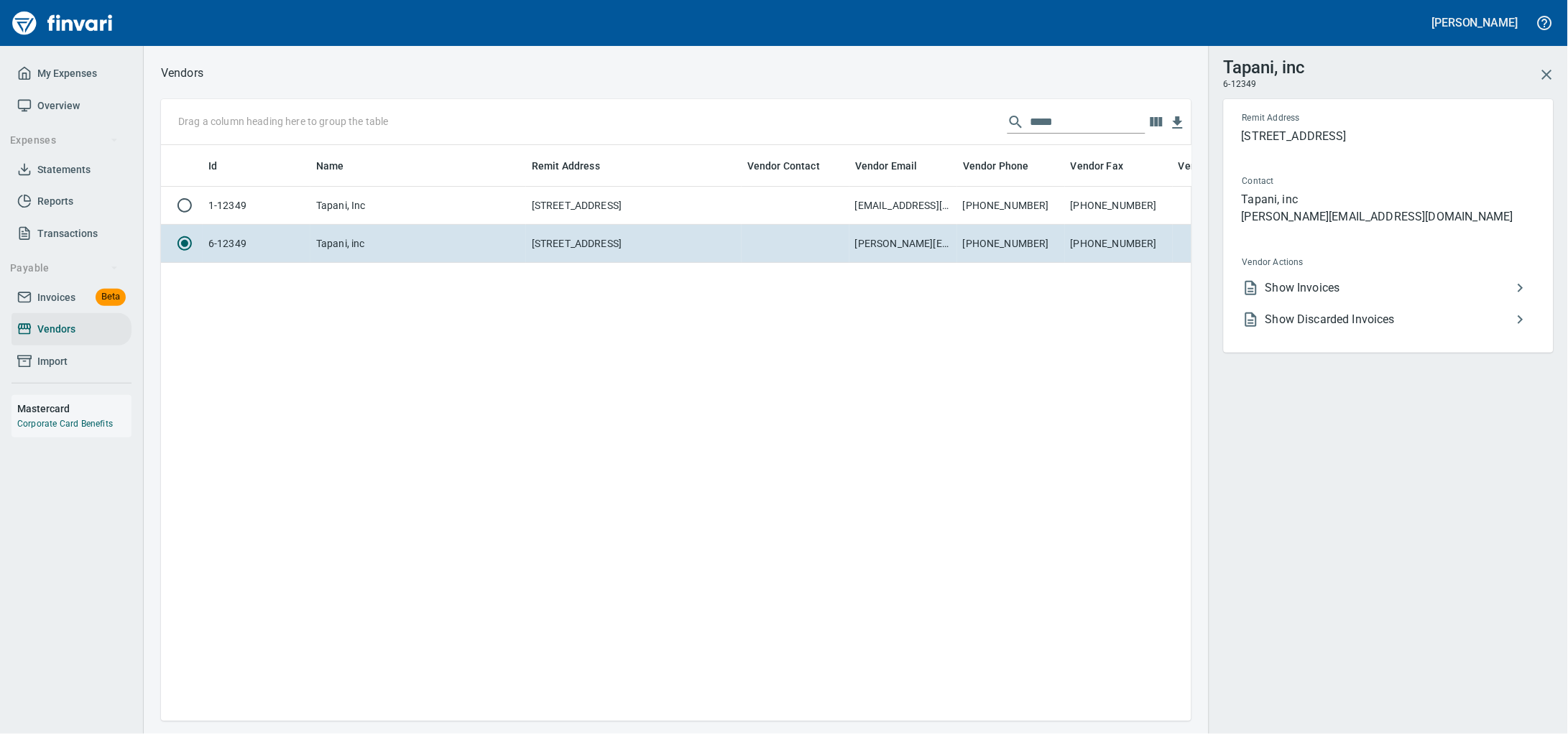
scroll to position [1, 1]
click at [1333, 297] on span "Show Invoices" at bounding box center [1388, 288] width 246 height 17
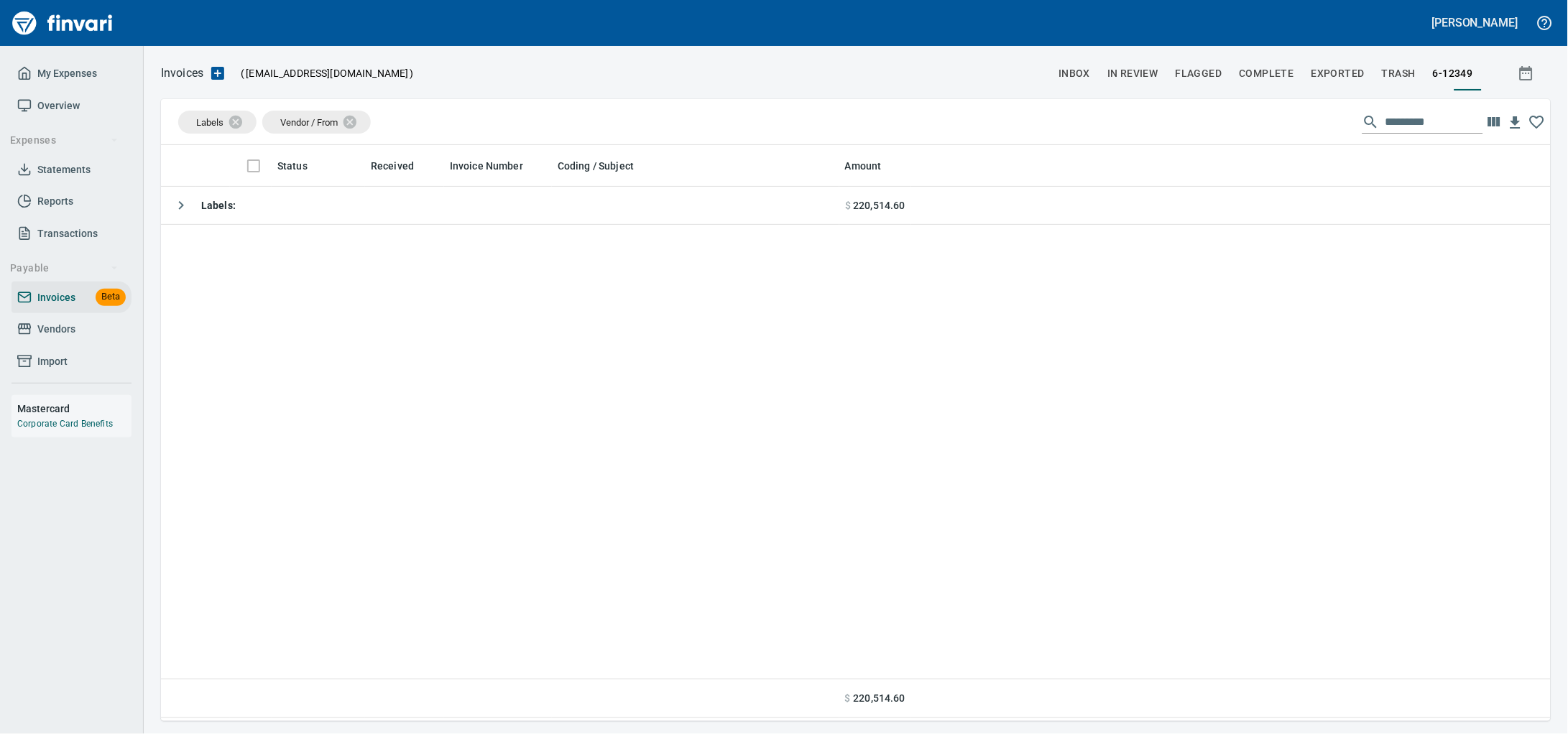
scroll to position [563, 1362]
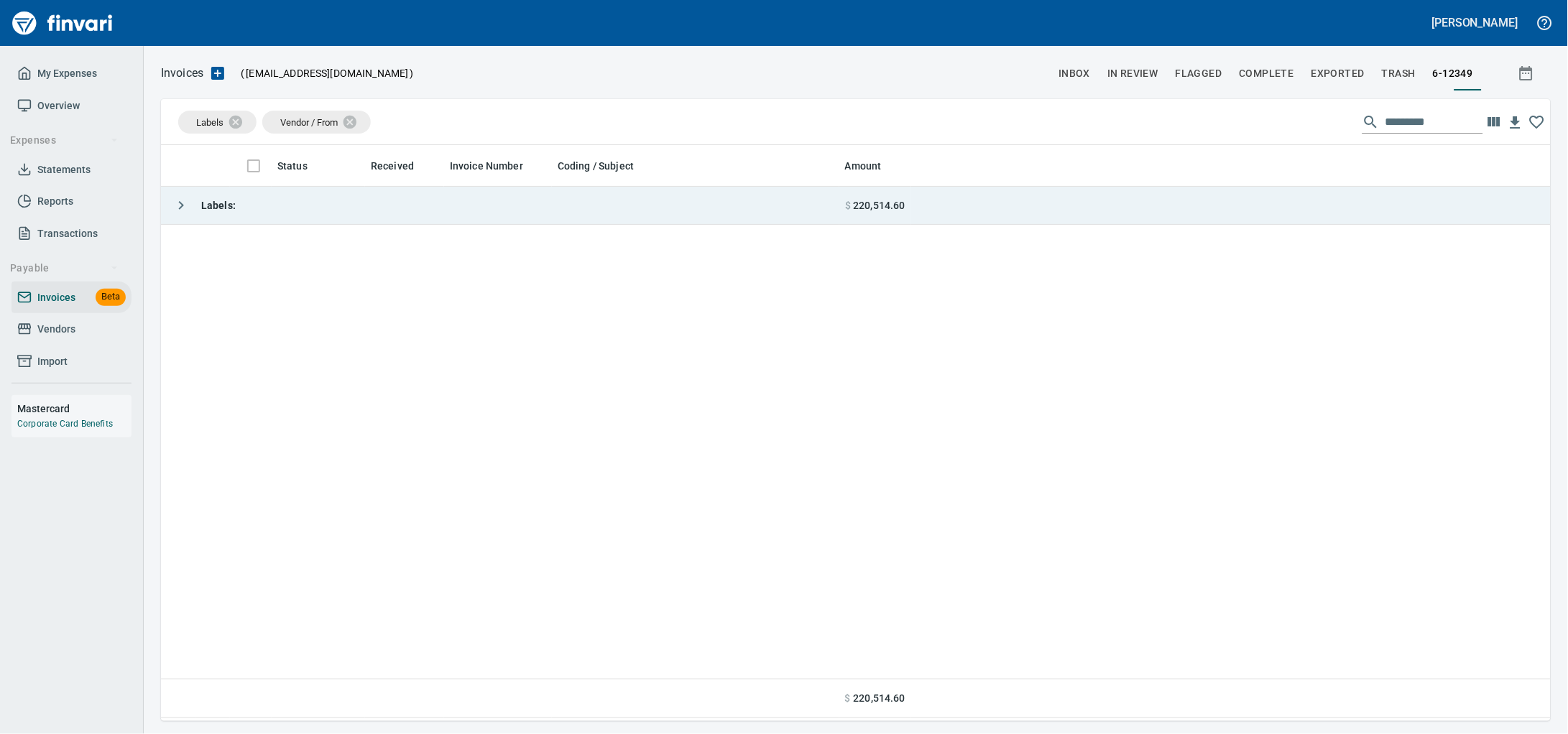
click at [531, 224] on td "Labels :" at bounding box center [500, 206] width 678 height 38
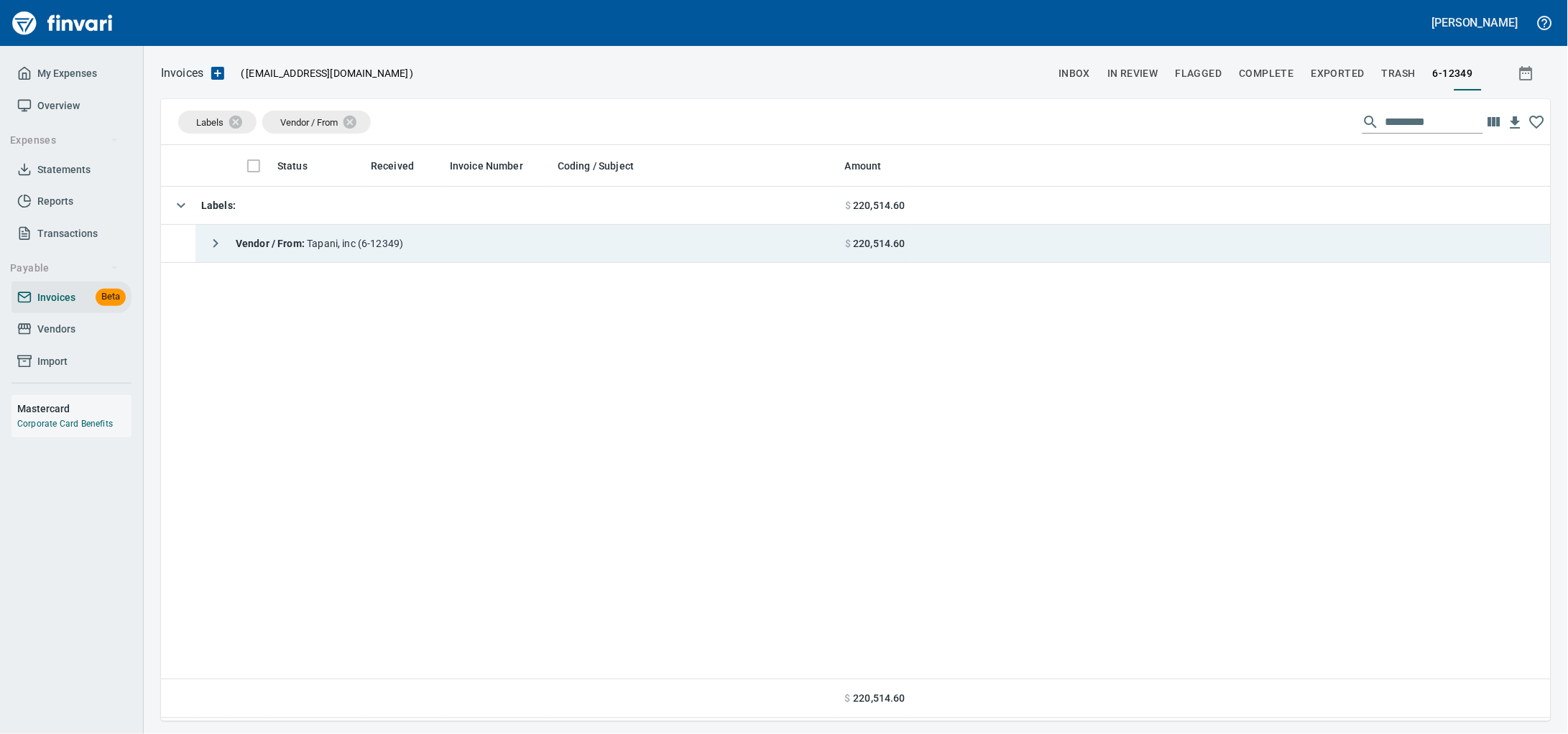
click at [522, 243] on td "Vendor / From : Tapani, inc (6-12349)" at bounding box center [517, 244] width 644 height 38
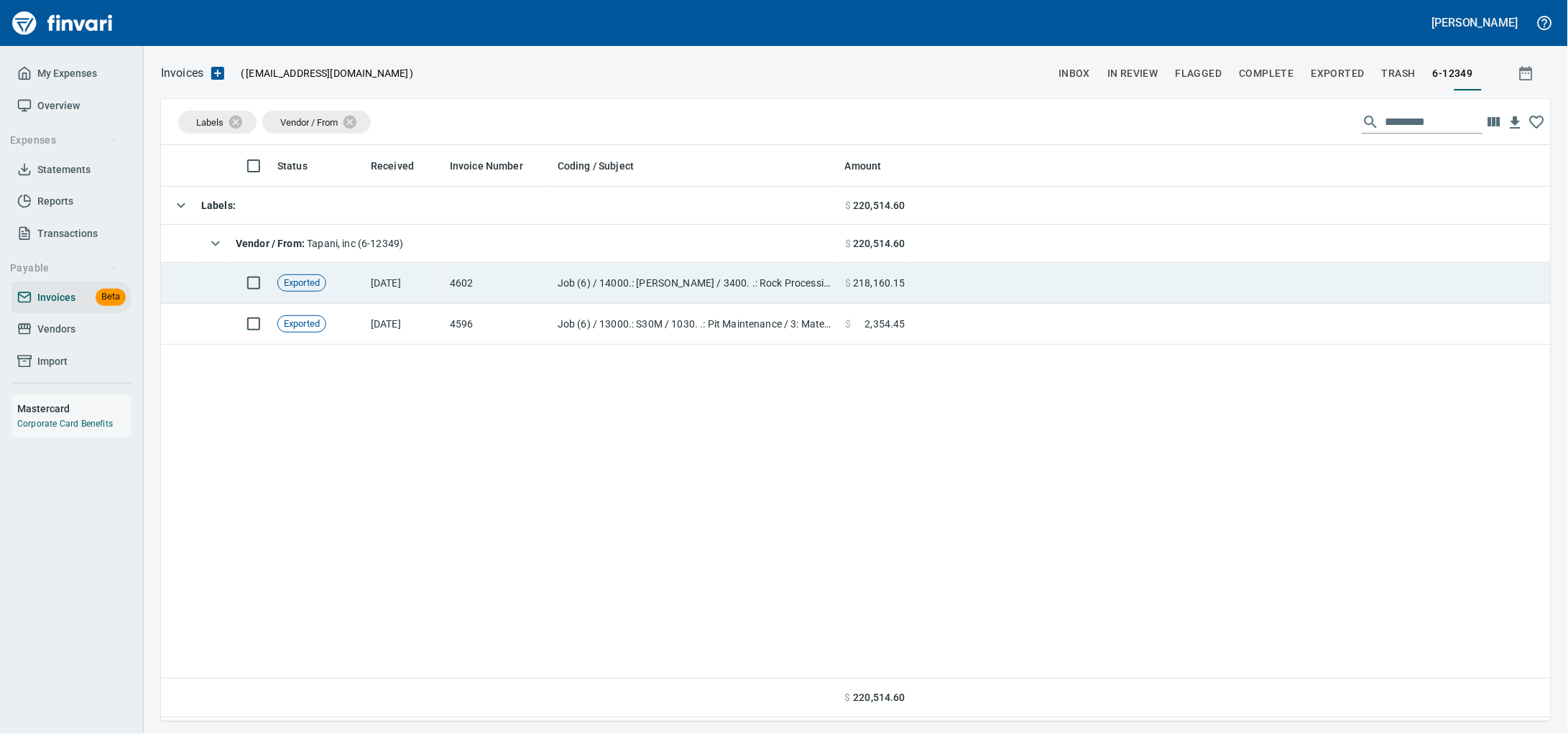
click at [528, 304] on td "4602" at bounding box center [497, 283] width 108 height 41
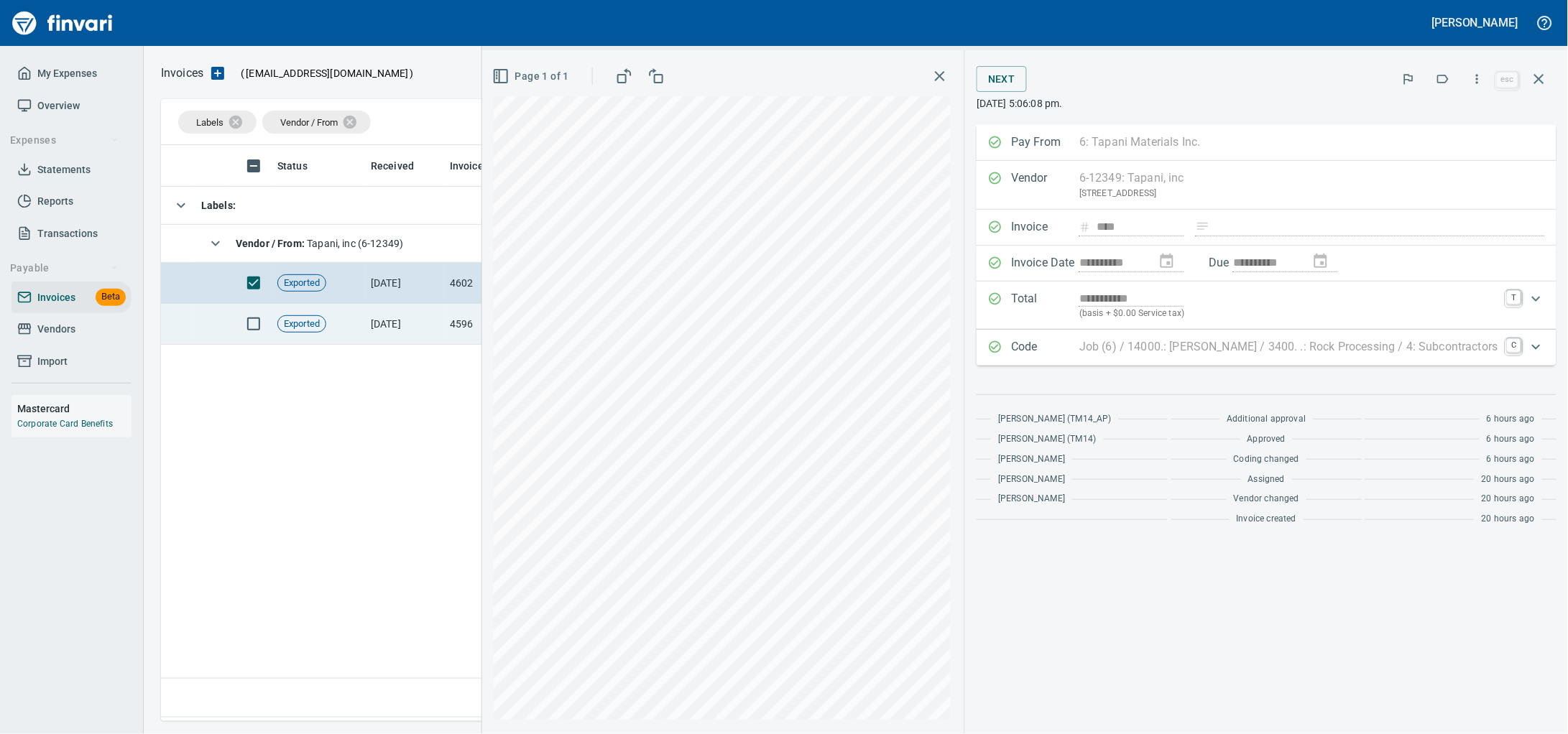
click at [387, 334] on td "8/13/2025" at bounding box center [404, 324] width 79 height 41
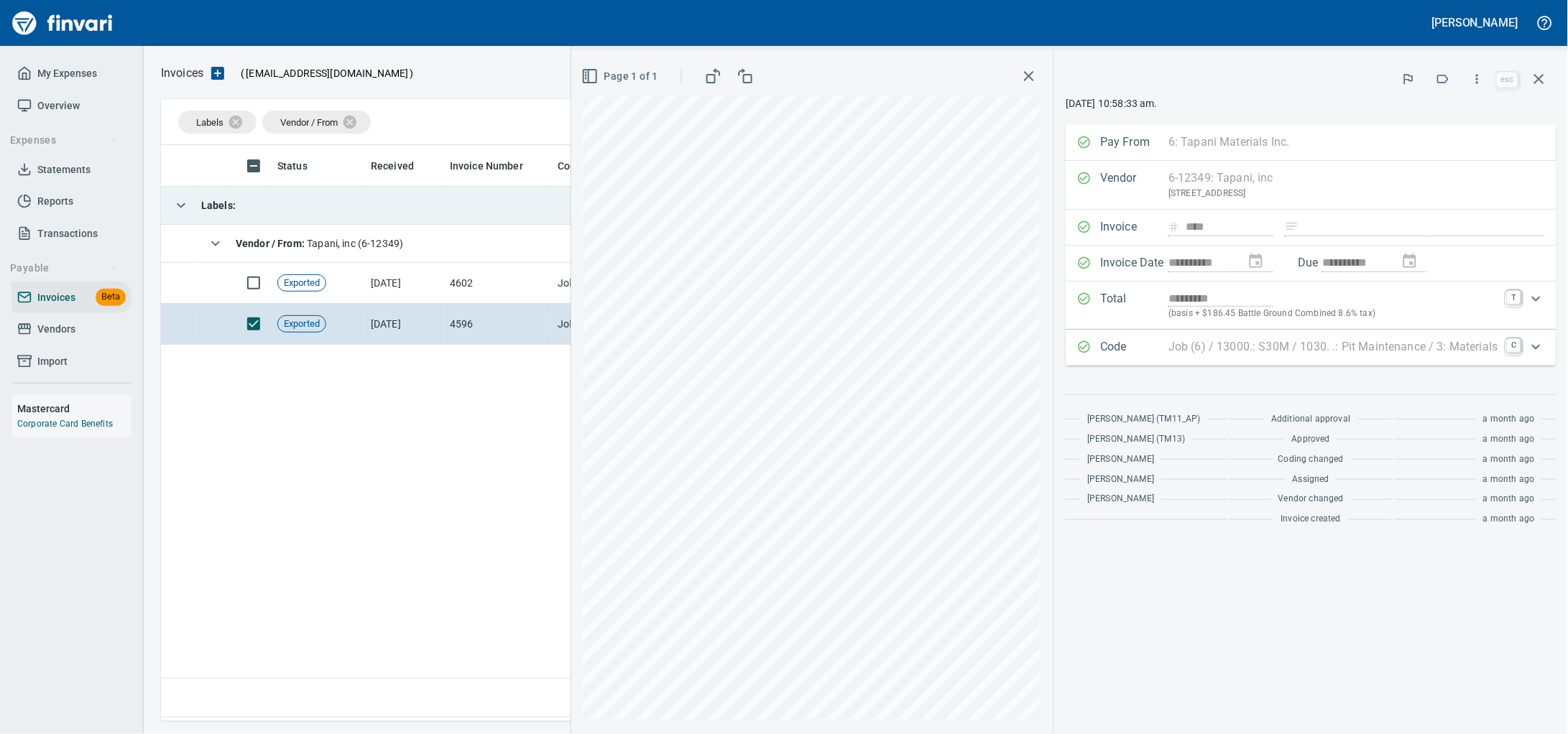
drag, startPoint x: 241, startPoint y: 206, endPoint x: 230, endPoint y: 221, distance: 18.6
click at [241, 207] on td "Labels :" at bounding box center [500, 206] width 678 height 38
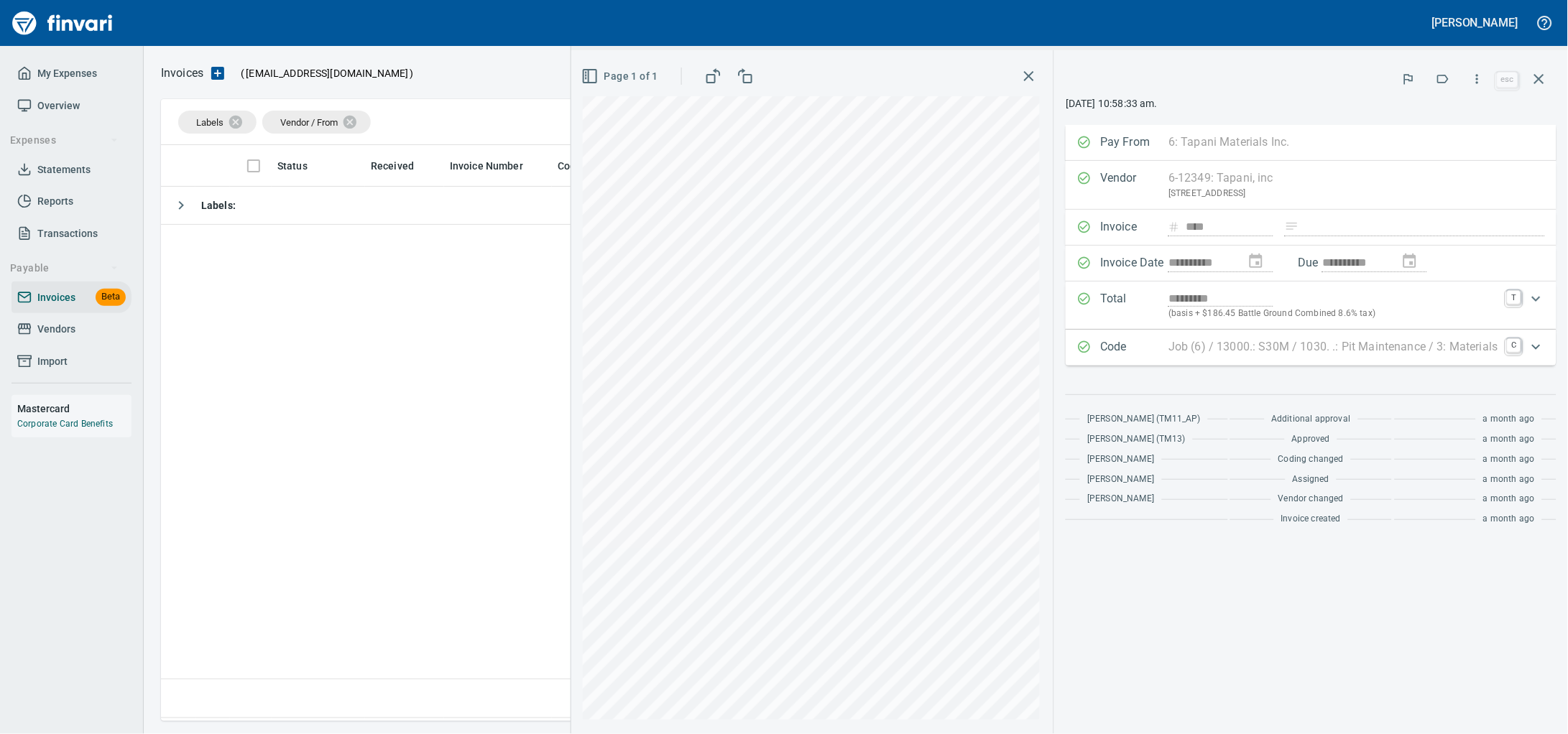
click at [53, 337] on span "Vendors" at bounding box center [56, 329] width 38 height 18
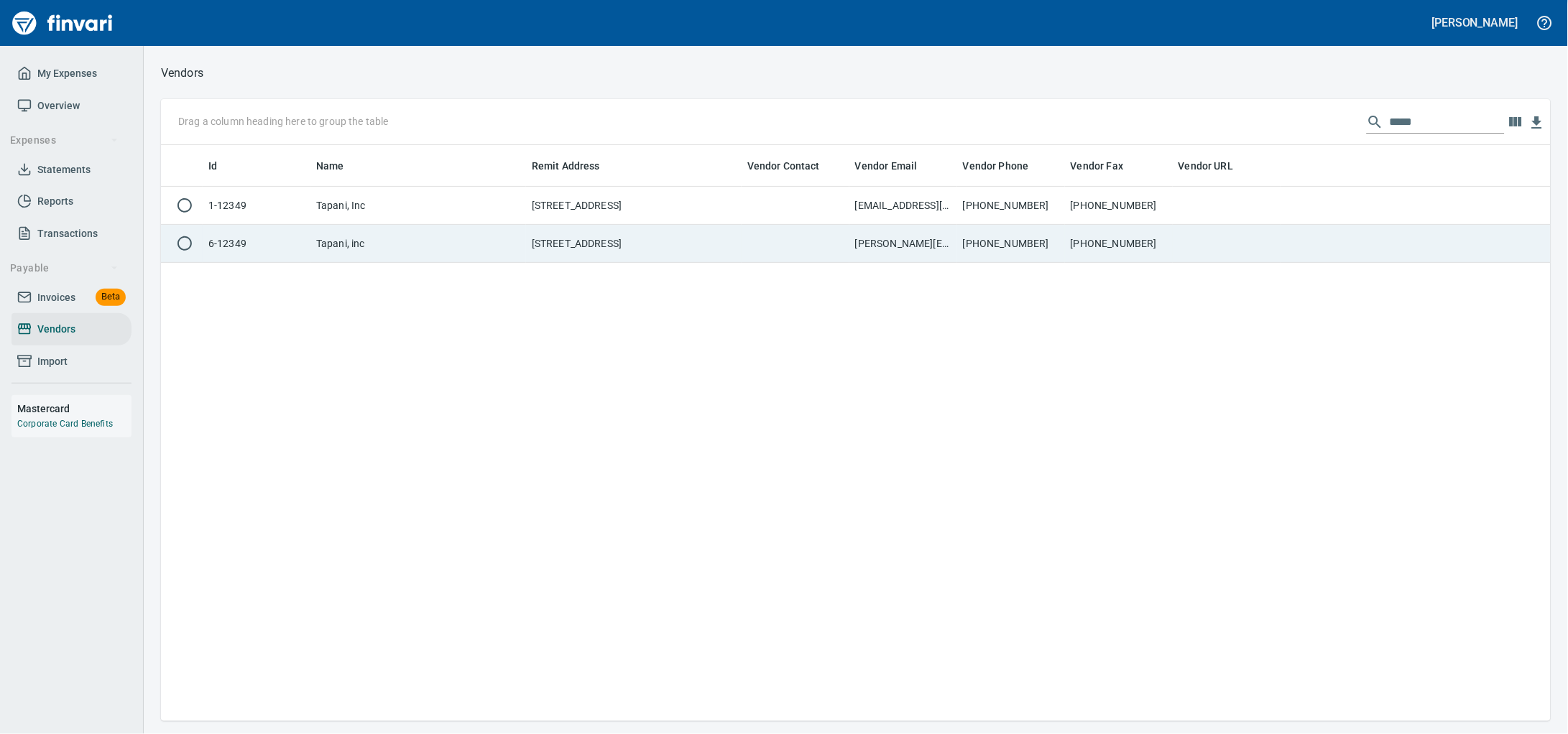
scroll to position [563, 1362]
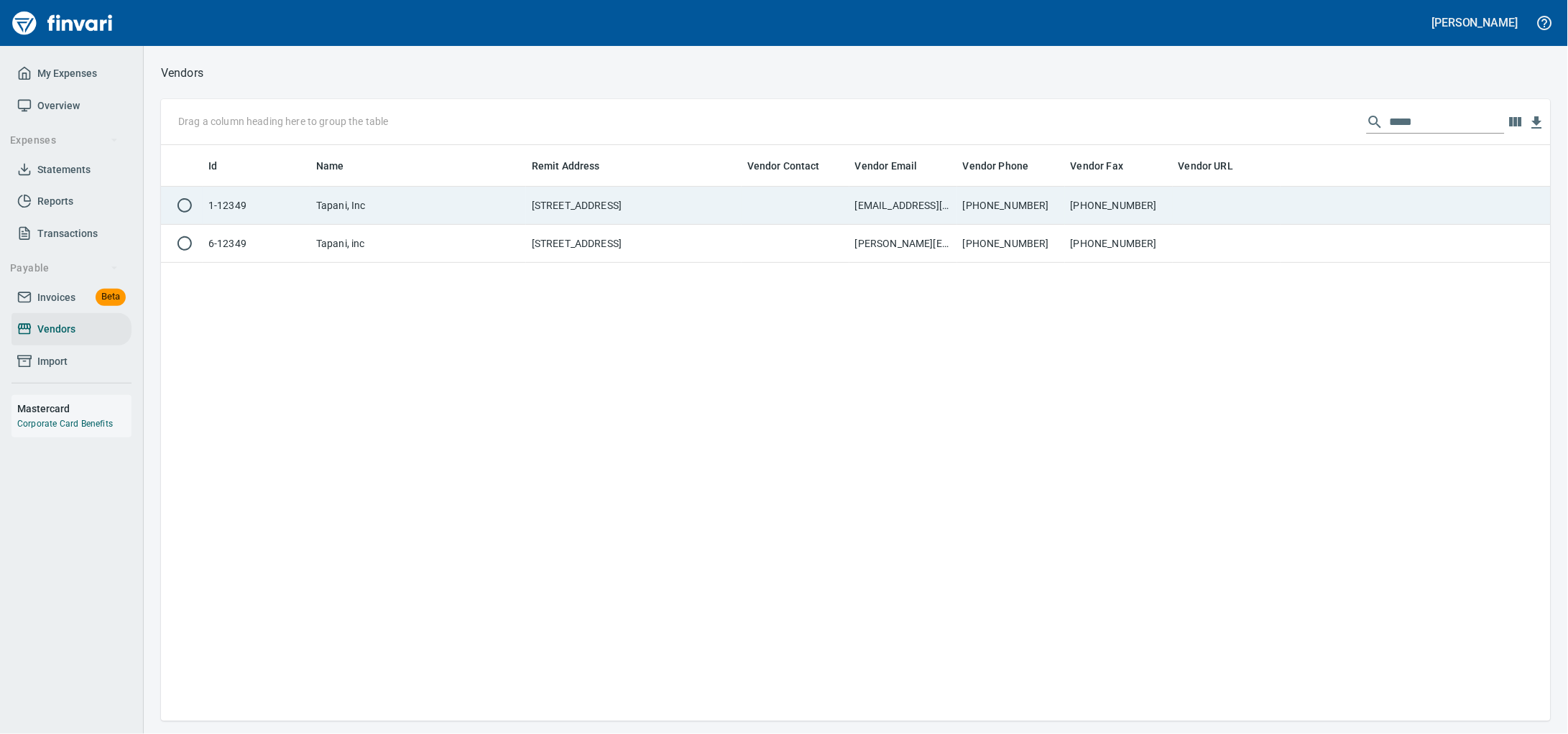
click at [790, 206] on td at bounding box center [795, 206] width 108 height 38
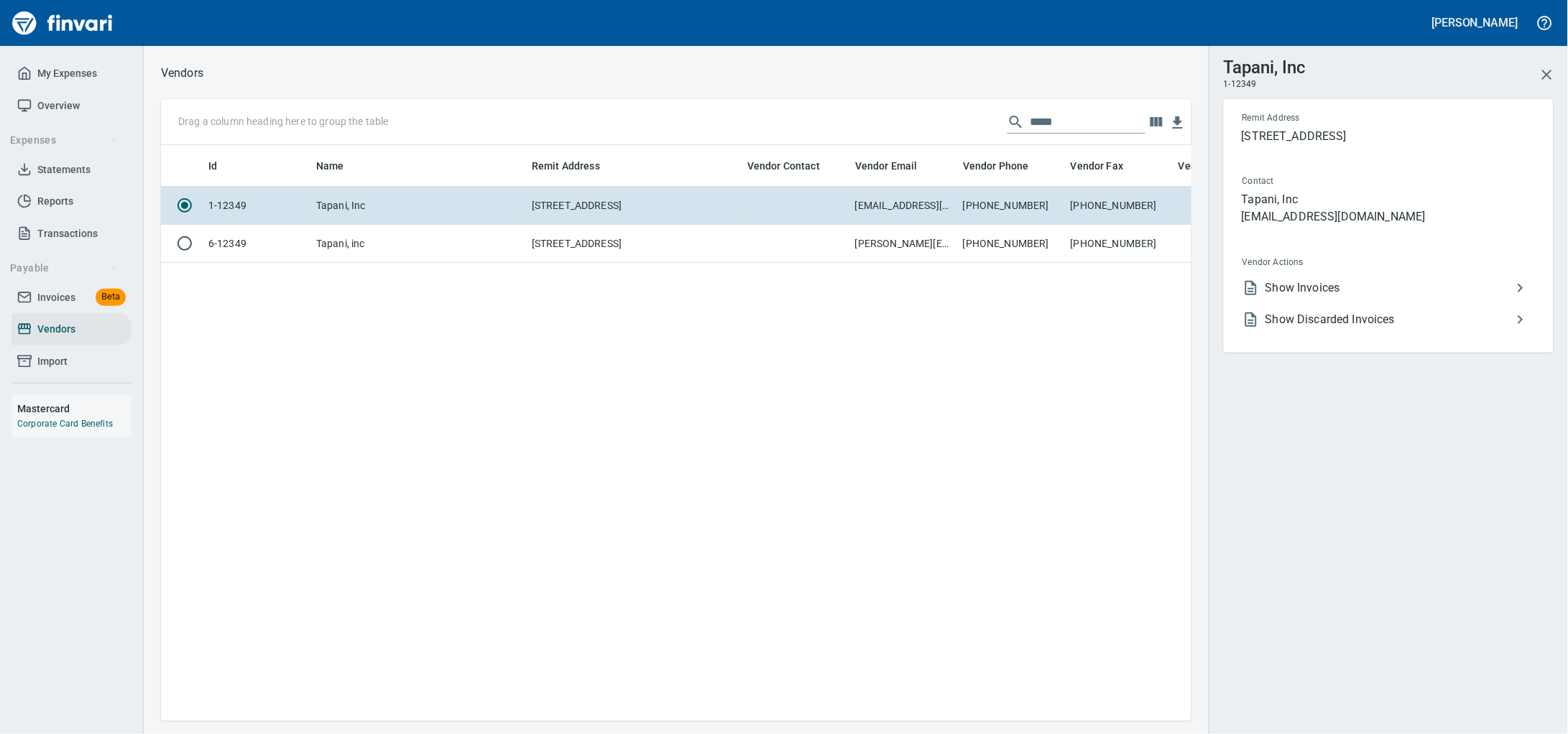
scroll to position [549, 1016]
click at [1336, 297] on span "Show Invoices" at bounding box center [1388, 288] width 246 height 17
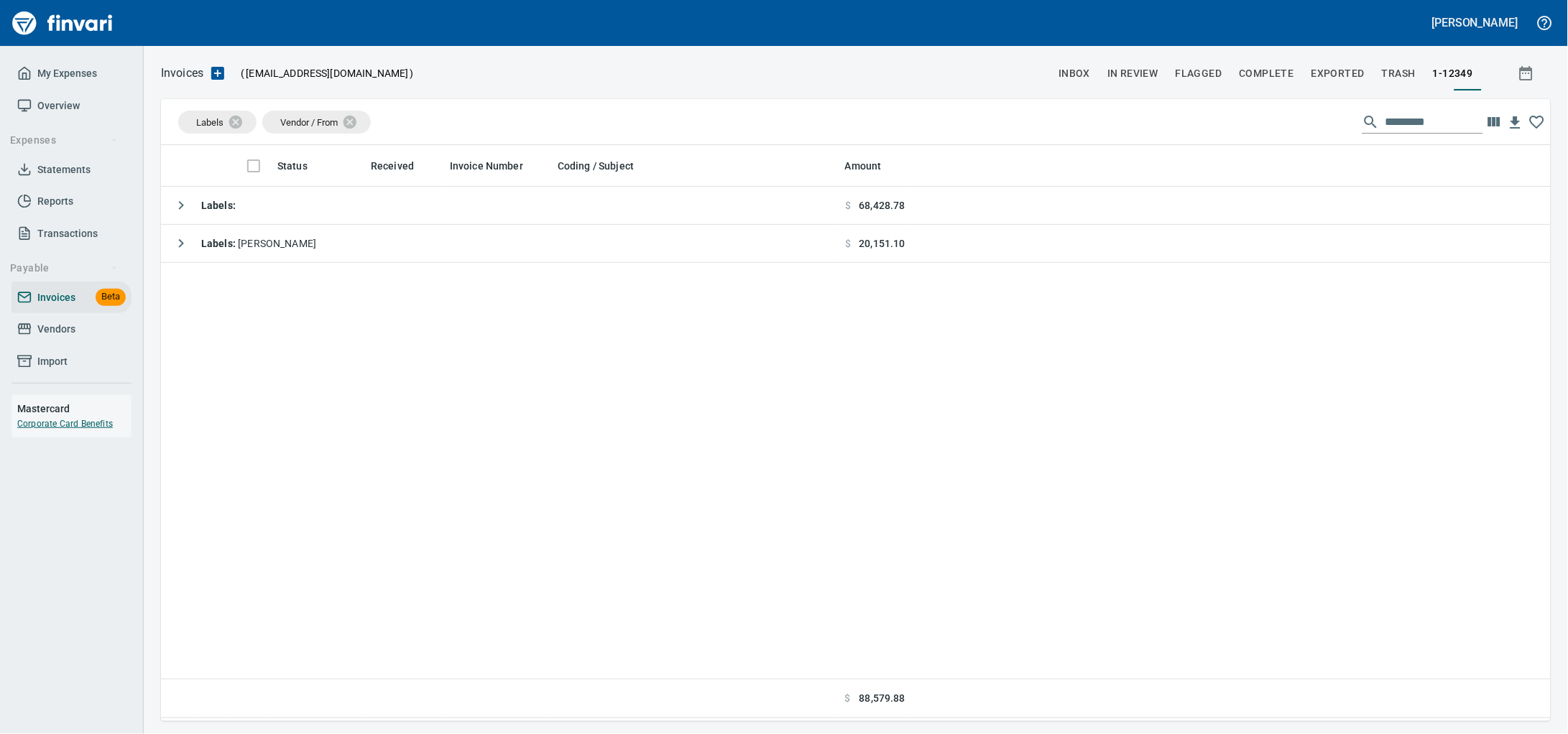
scroll to position [563, 1362]
click at [248, 130] on icon at bounding box center [245, 122] width 16 height 16
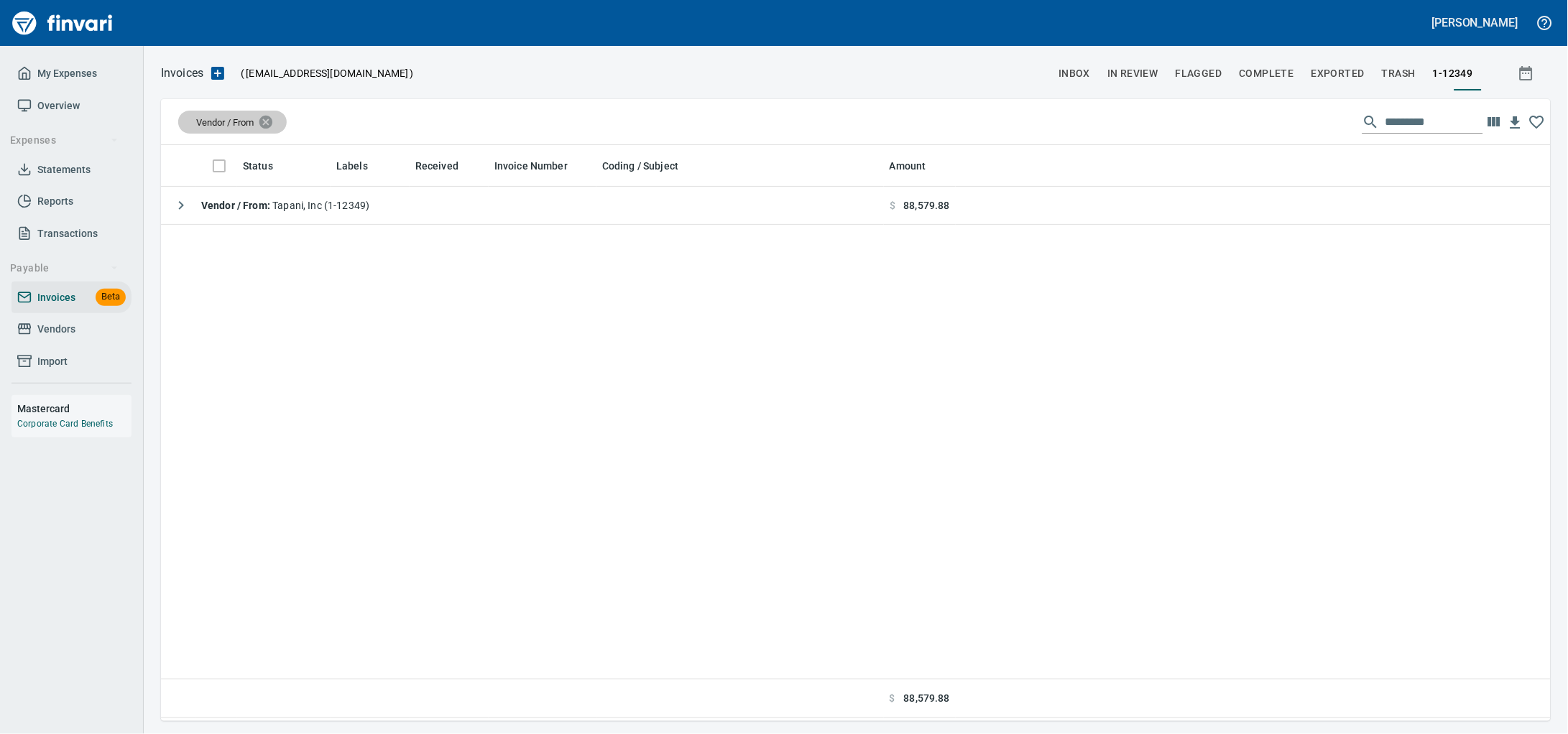
click at [272, 127] on icon at bounding box center [266, 122] width 13 height 13
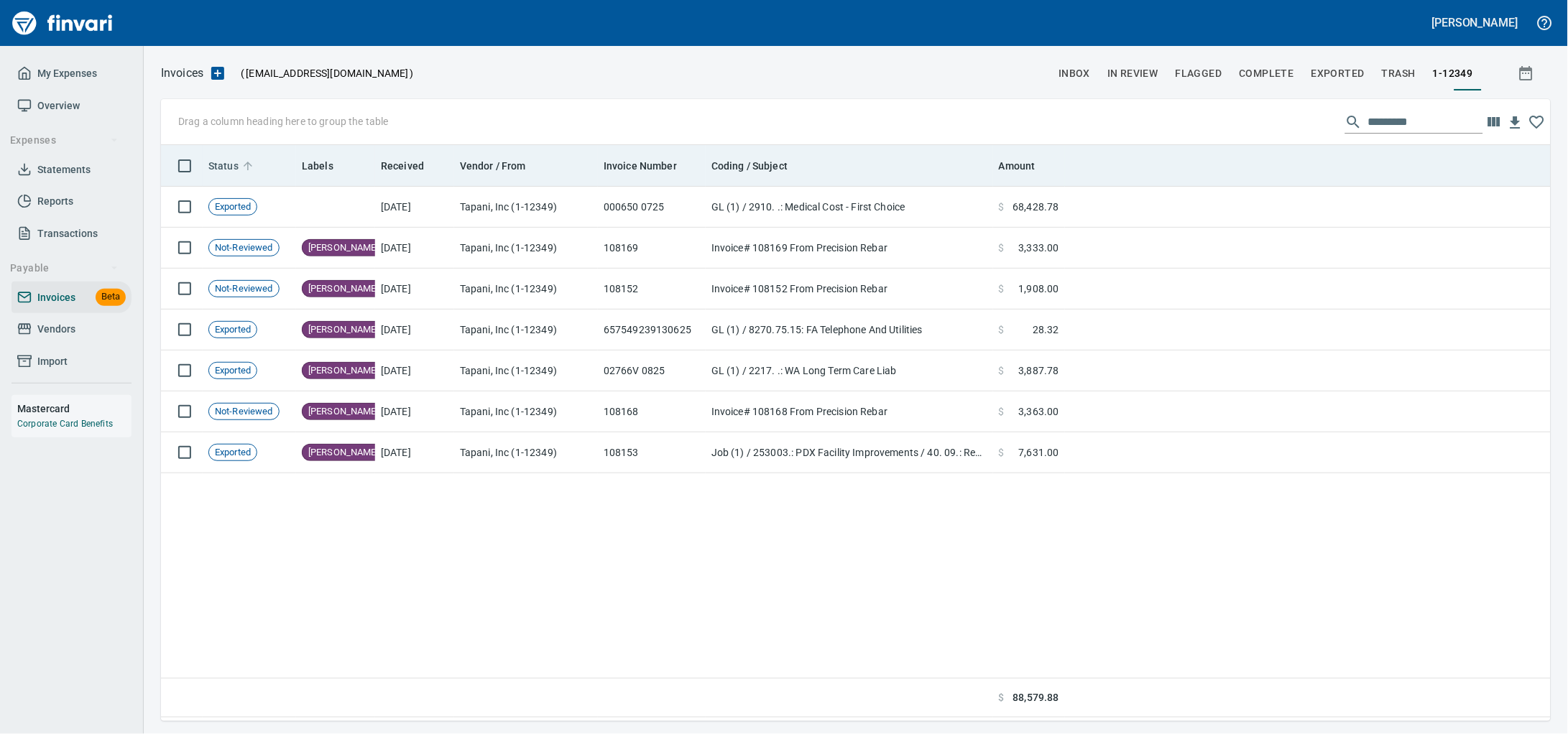
click at [235, 165] on span "Status" at bounding box center [224, 166] width 30 height 17
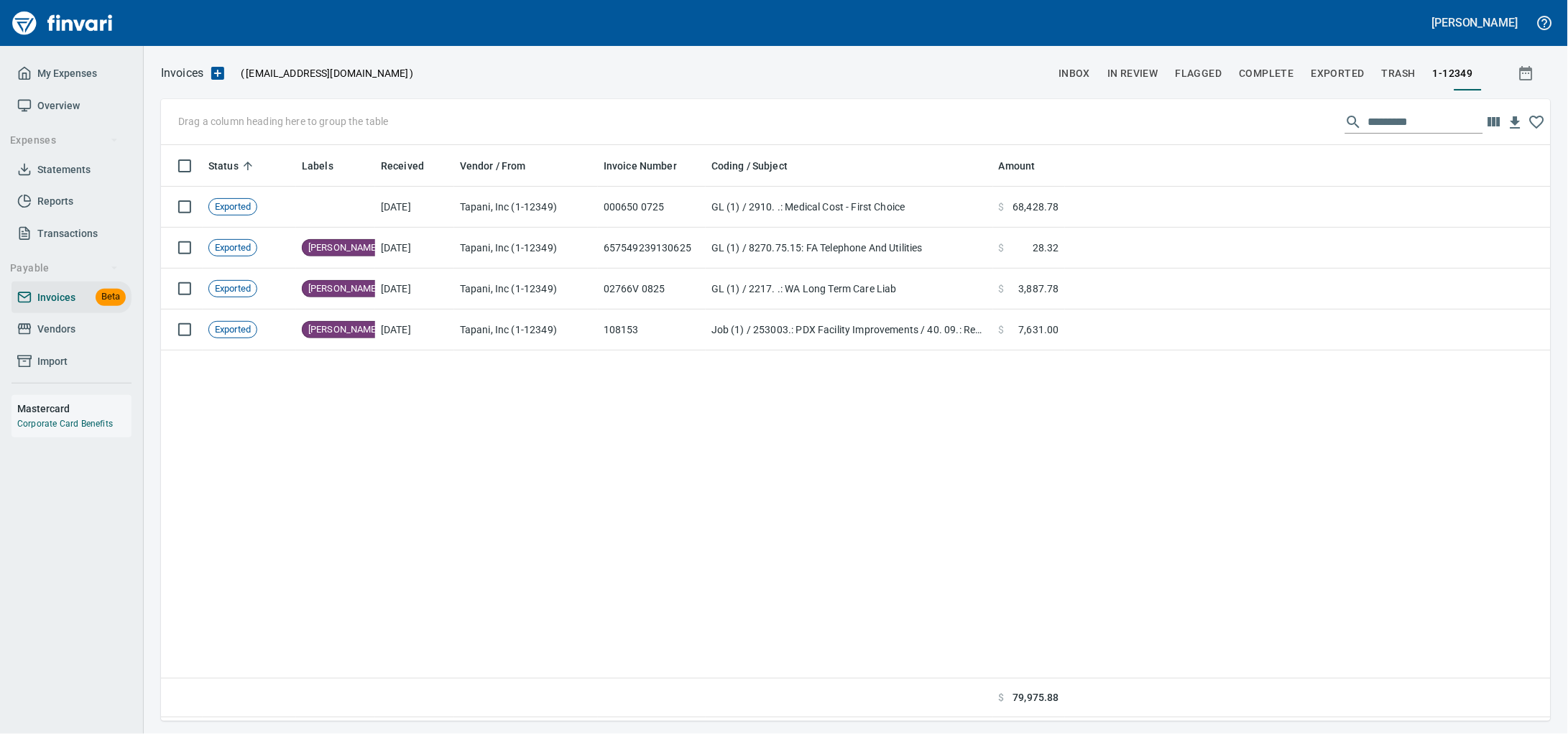
click at [66, 338] on span "Vendors" at bounding box center [56, 329] width 38 height 18
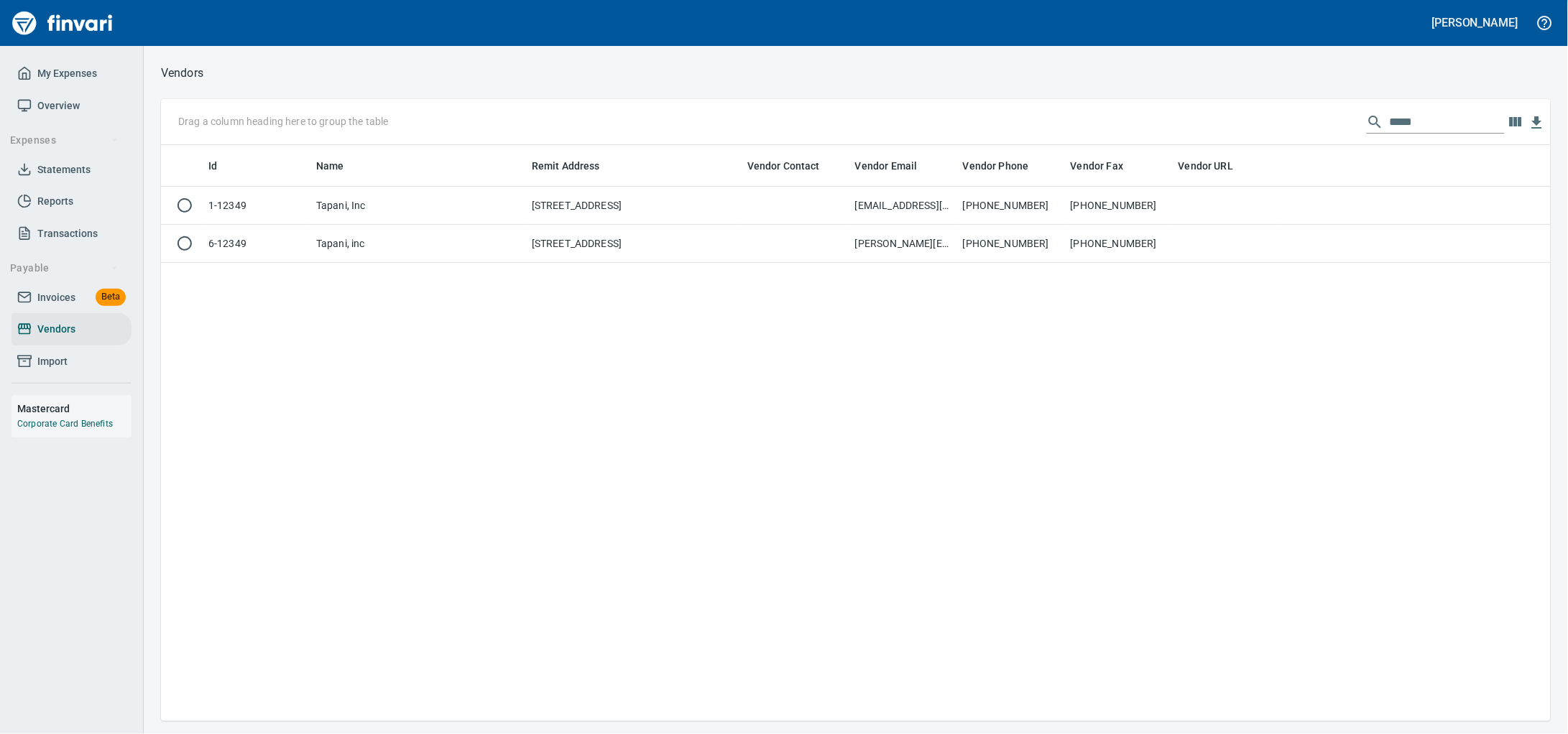
scroll to position [563, 1362]
click at [67, 307] on span "Invoices" at bounding box center [56, 298] width 38 height 18
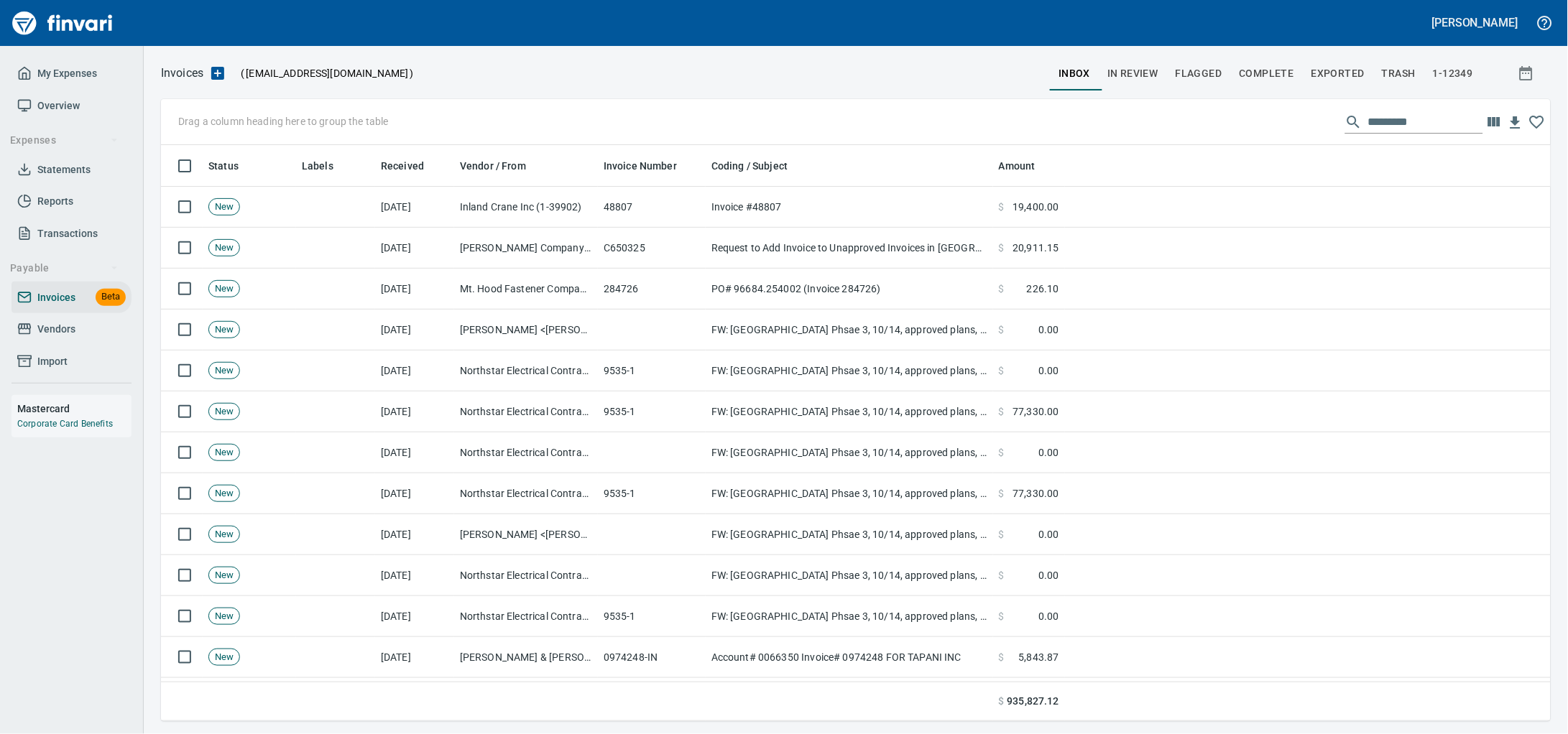
scroll to position [563, 1362]
drag, startPoint x: 324, startPoint y: 166, endPoint x: 232, endPoint y: 115, distance: 105.2
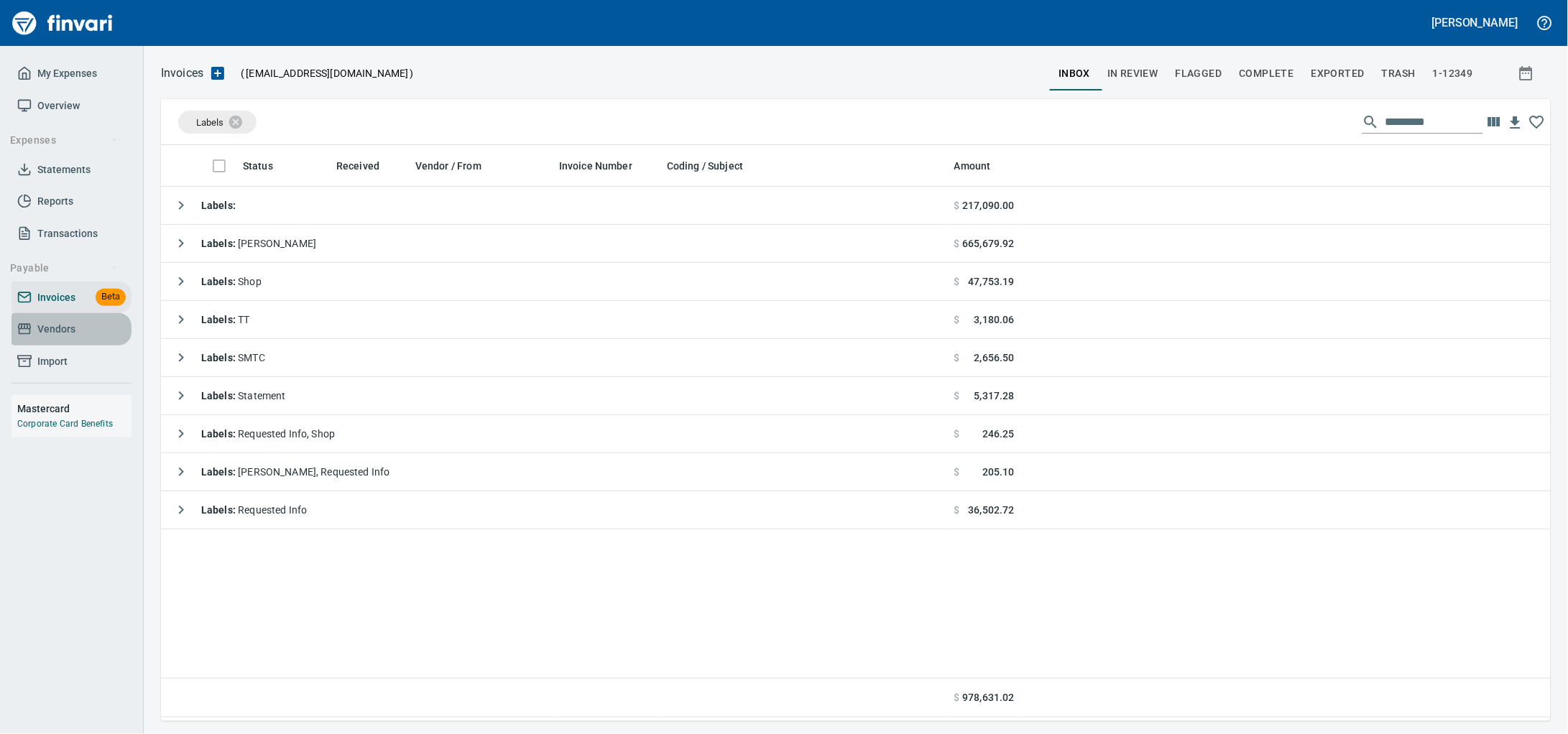
click at [53, 338] on span "Vendors" at bounding box center [56, 329] width 38 height 18
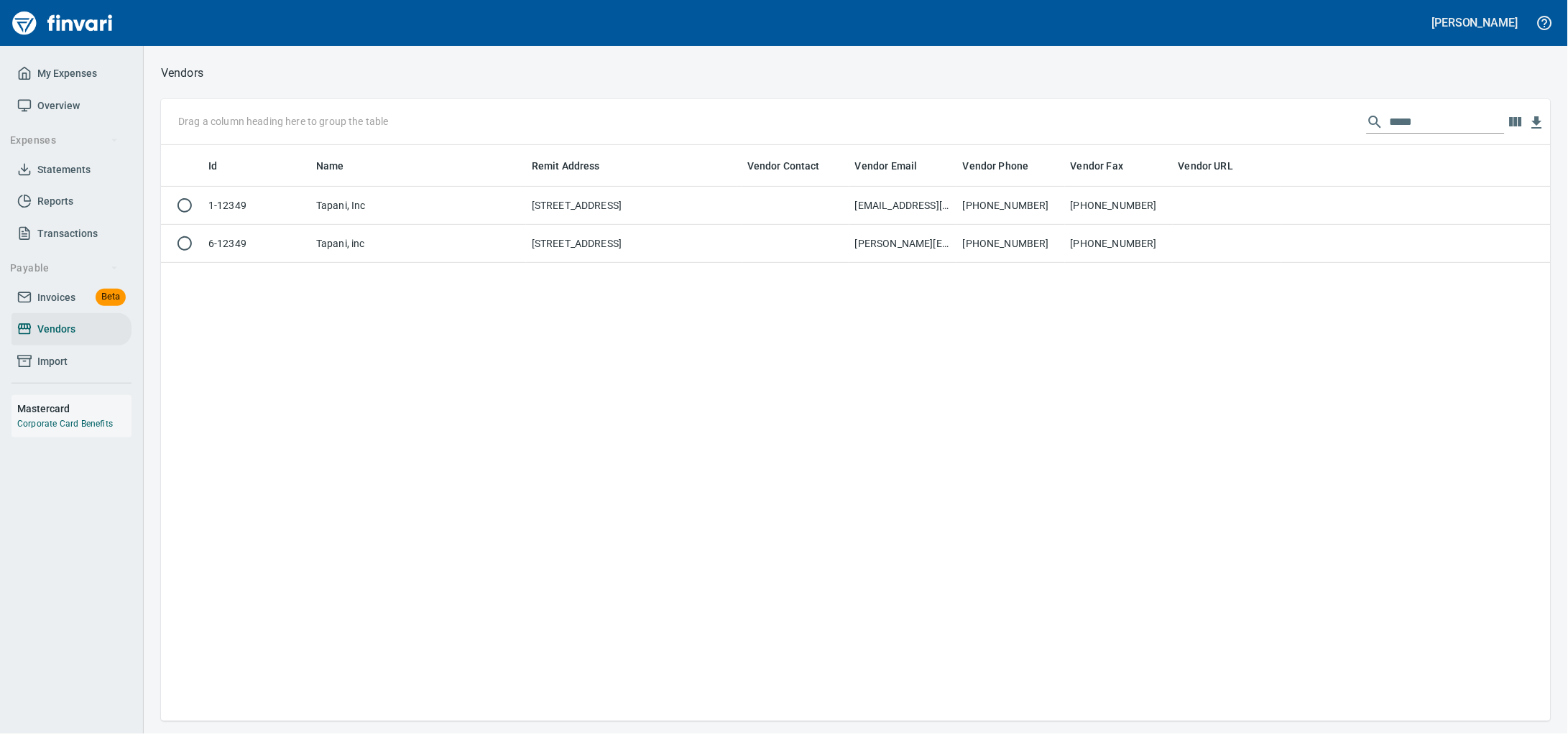
scroll to position [563, 1362]
drag, startPoint x: 1422, startPoint y: 119, endPoint x: 1407, endPoint y: 127, distance: 17.0
click at [1407, 127] on input "*****" at bounding box center [1447, 122] width 115 height 23
drag, startPoint x: 1325, startPoint y: 121, endPoint x: 990, endPoint y: 112, distance: 335.1
click at [996, 122] on div "Drag a column heading here to group the table *****" at bounding box center [856, 122] width 1390 height 46
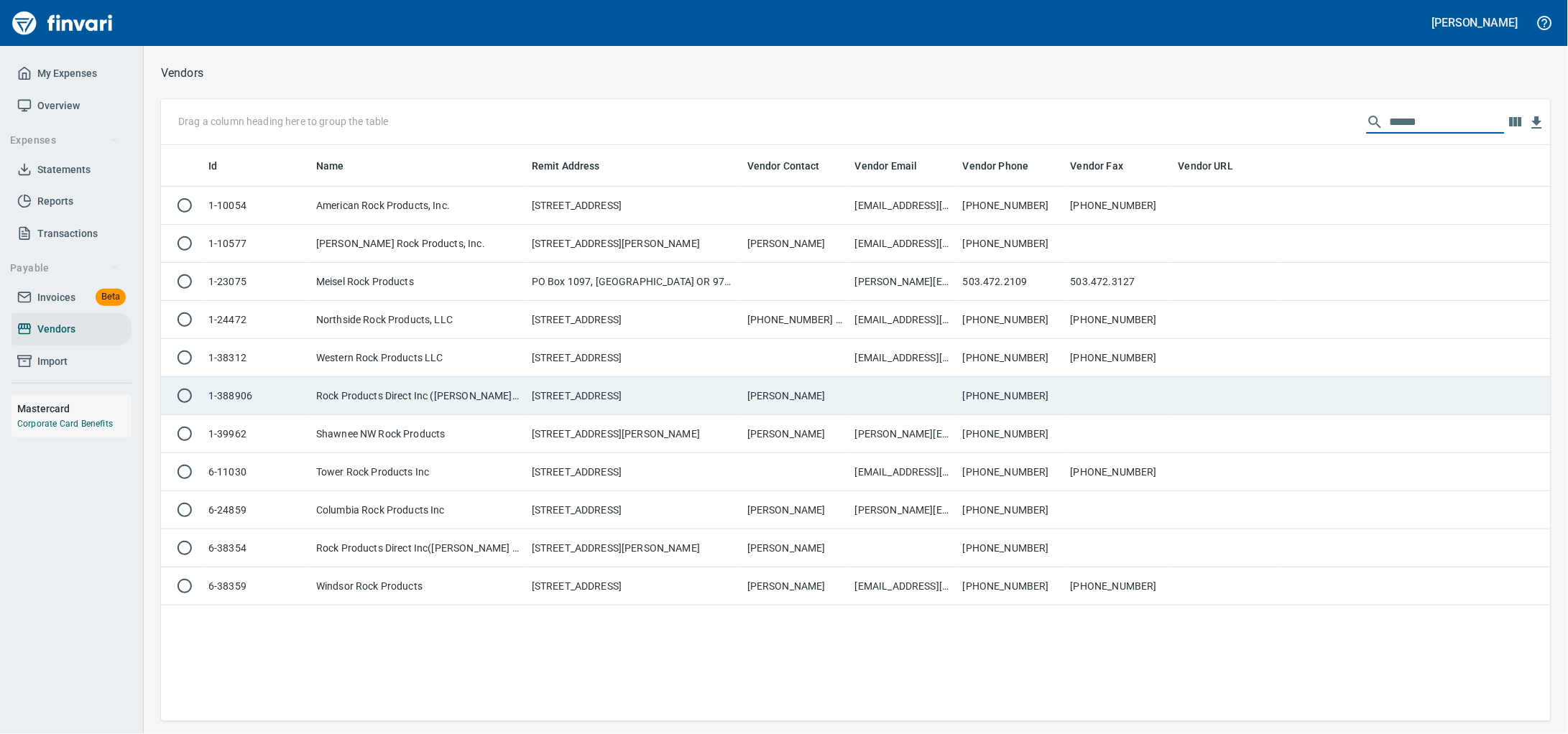
type input "******"
click at [413, 405] on td "Rock Products Direct Inc (Wallace Rock)" at bounding box center [418, 396] width 216 height 38
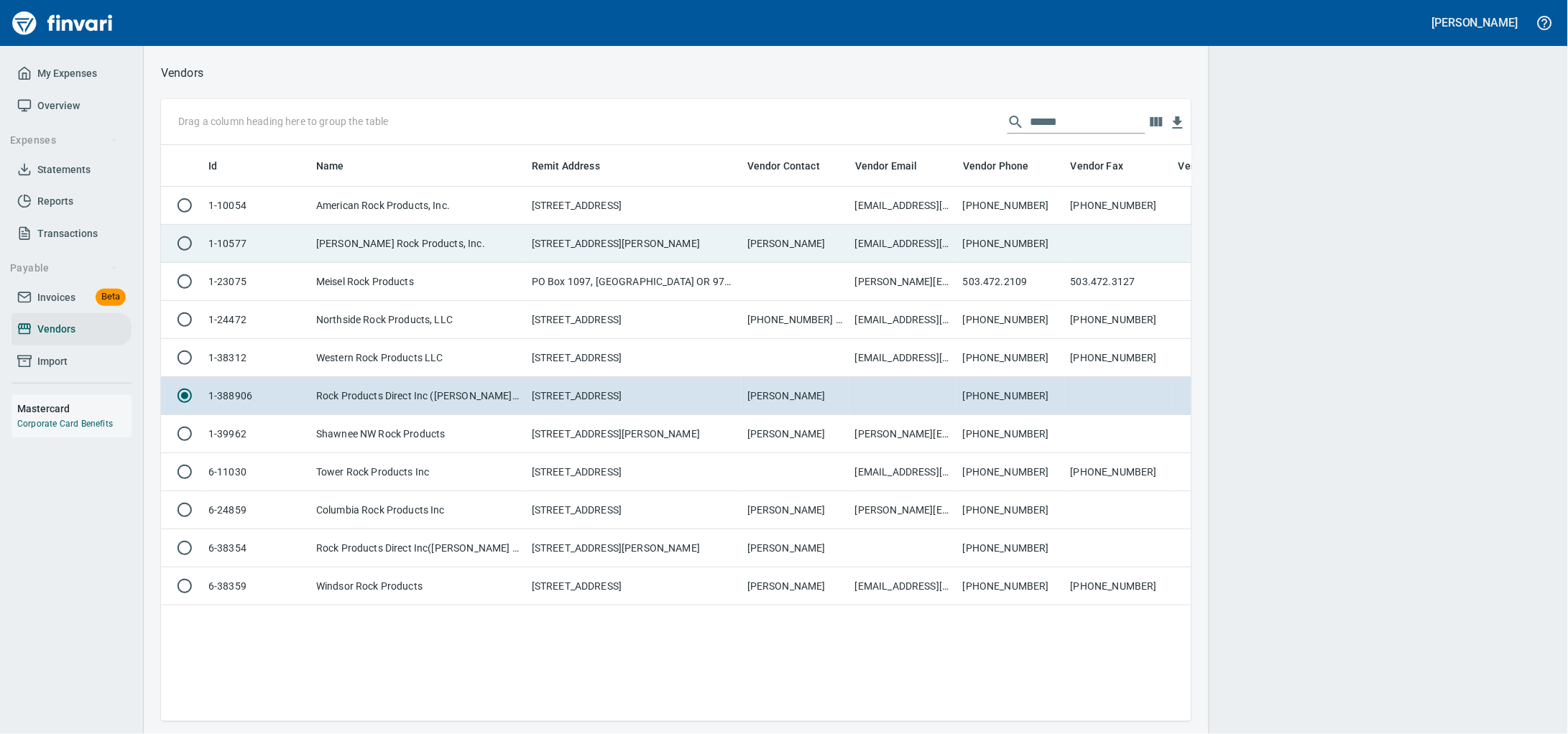
scroll to position [549, 1016]
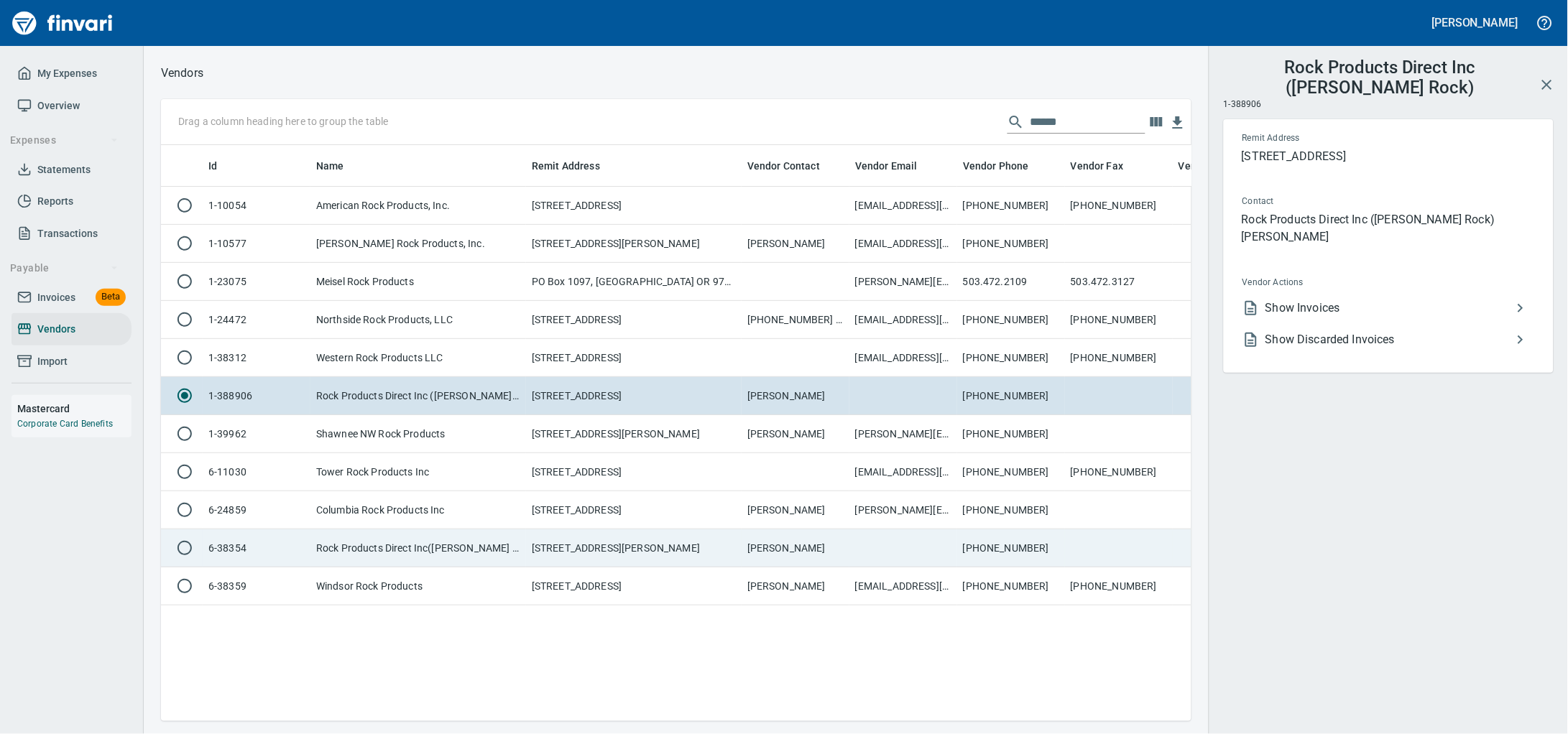
drag, startPoint x: 372, startPoint y: 583, endPoint x: 380, endPoint y: 577, distance: 10.0
click at [373, 568] on td "Rock Products Direct Inc(Wallace Rock)" at bounding box center [418, 548] width 216 height 38
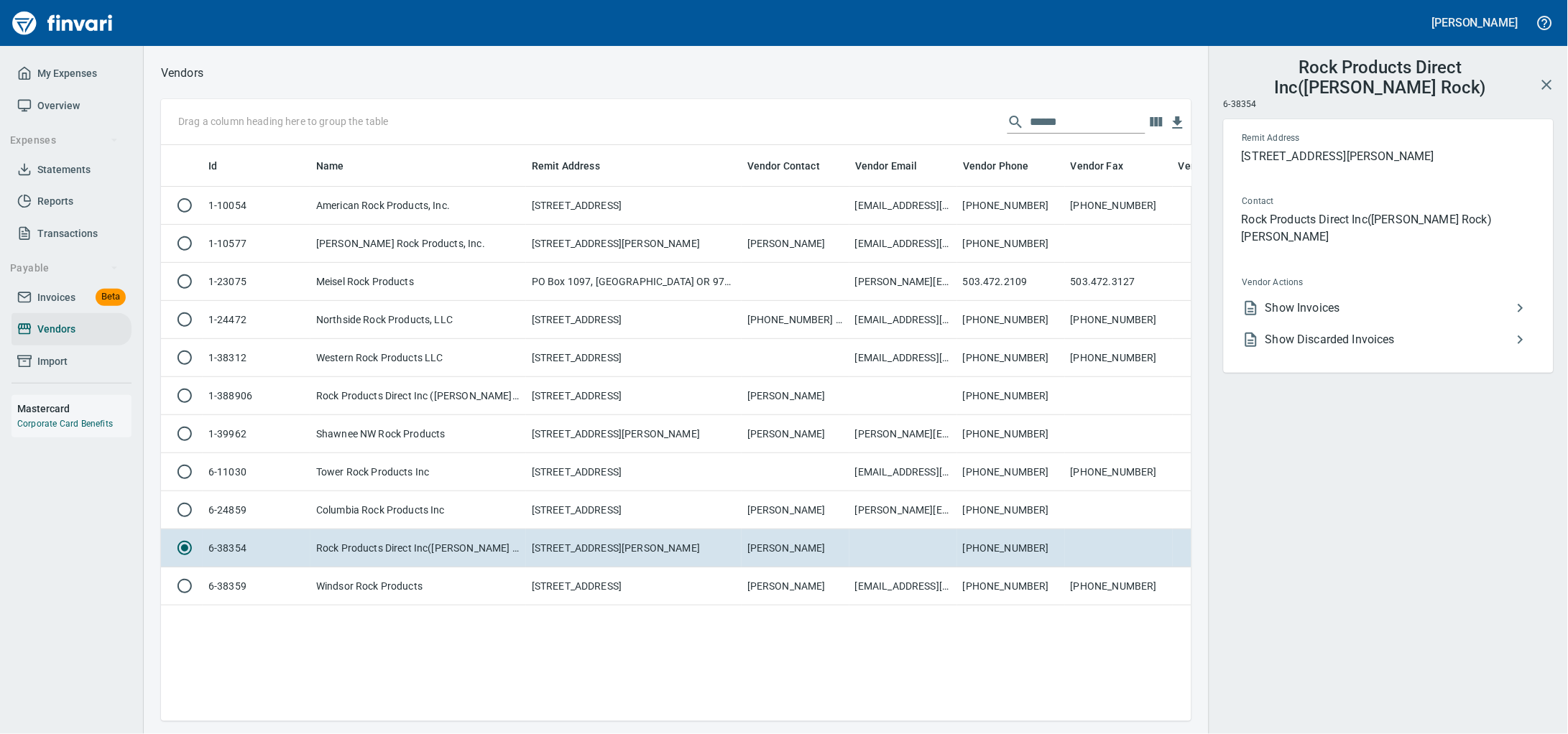
click at [1393, 317] on span "Show Invoices" at bounding box center [1388, 308] width 246 height 17
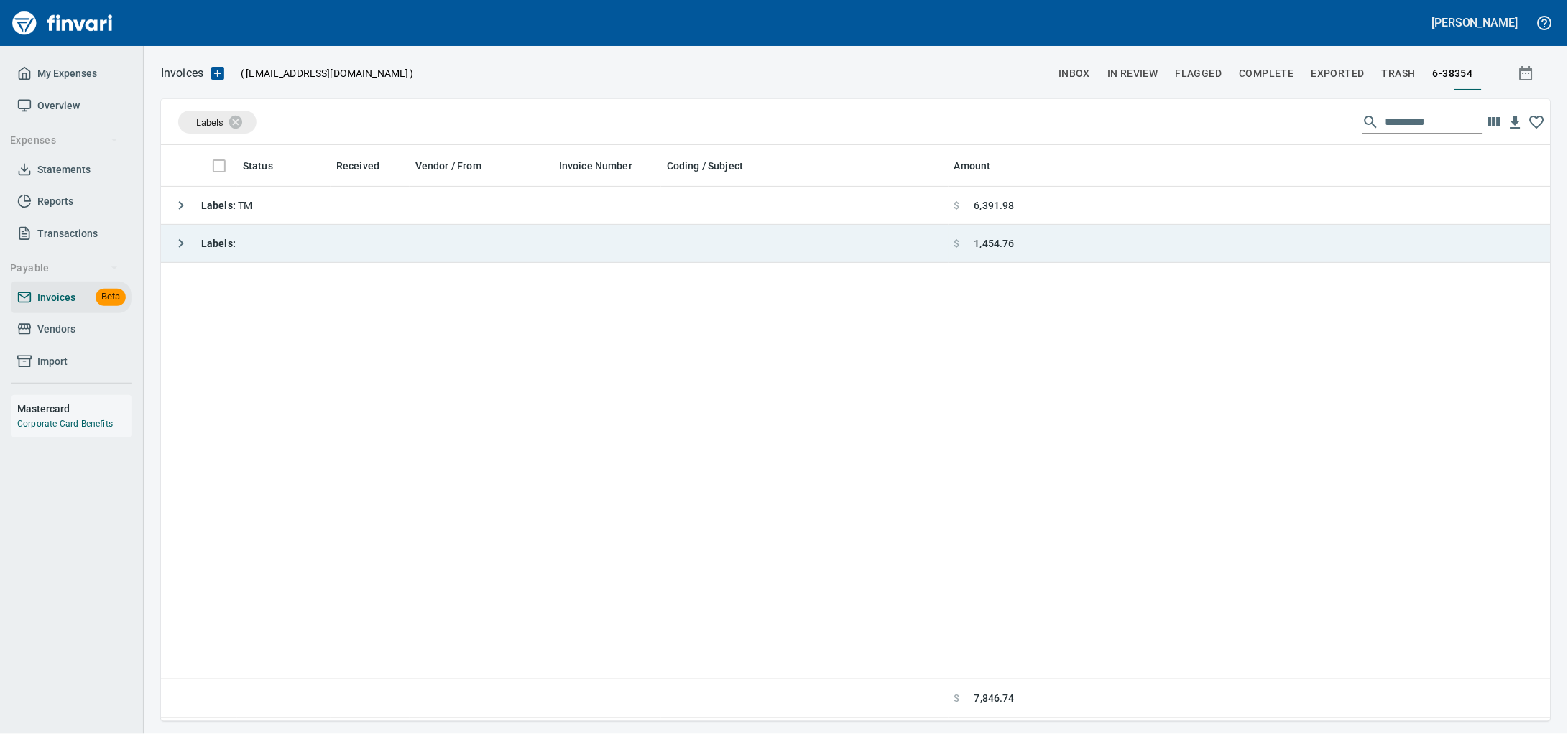
scroll to position [563, 1362]
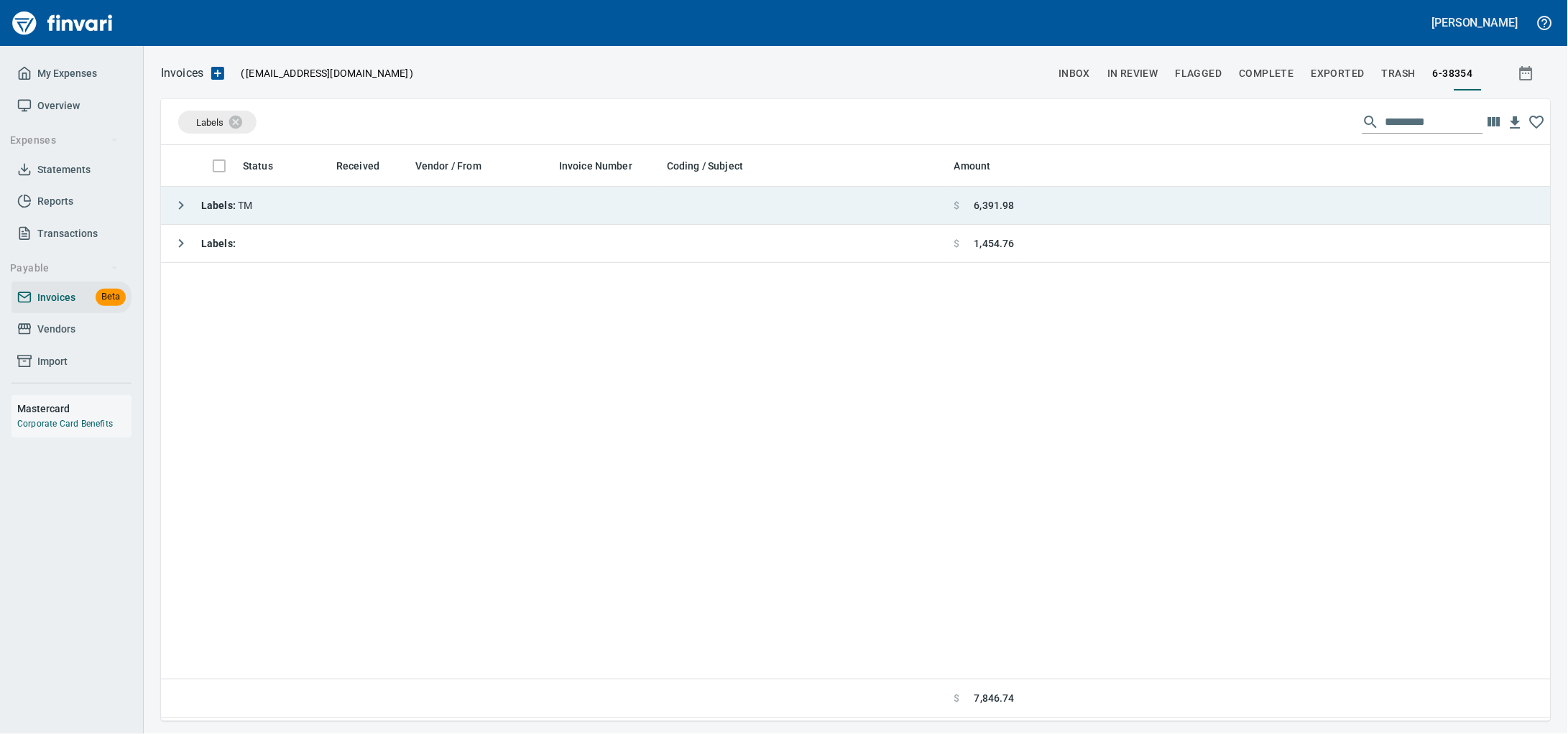
click at [245, 196] on div "Labels : TM" at bounding box center [209, 206] width 86 height 29
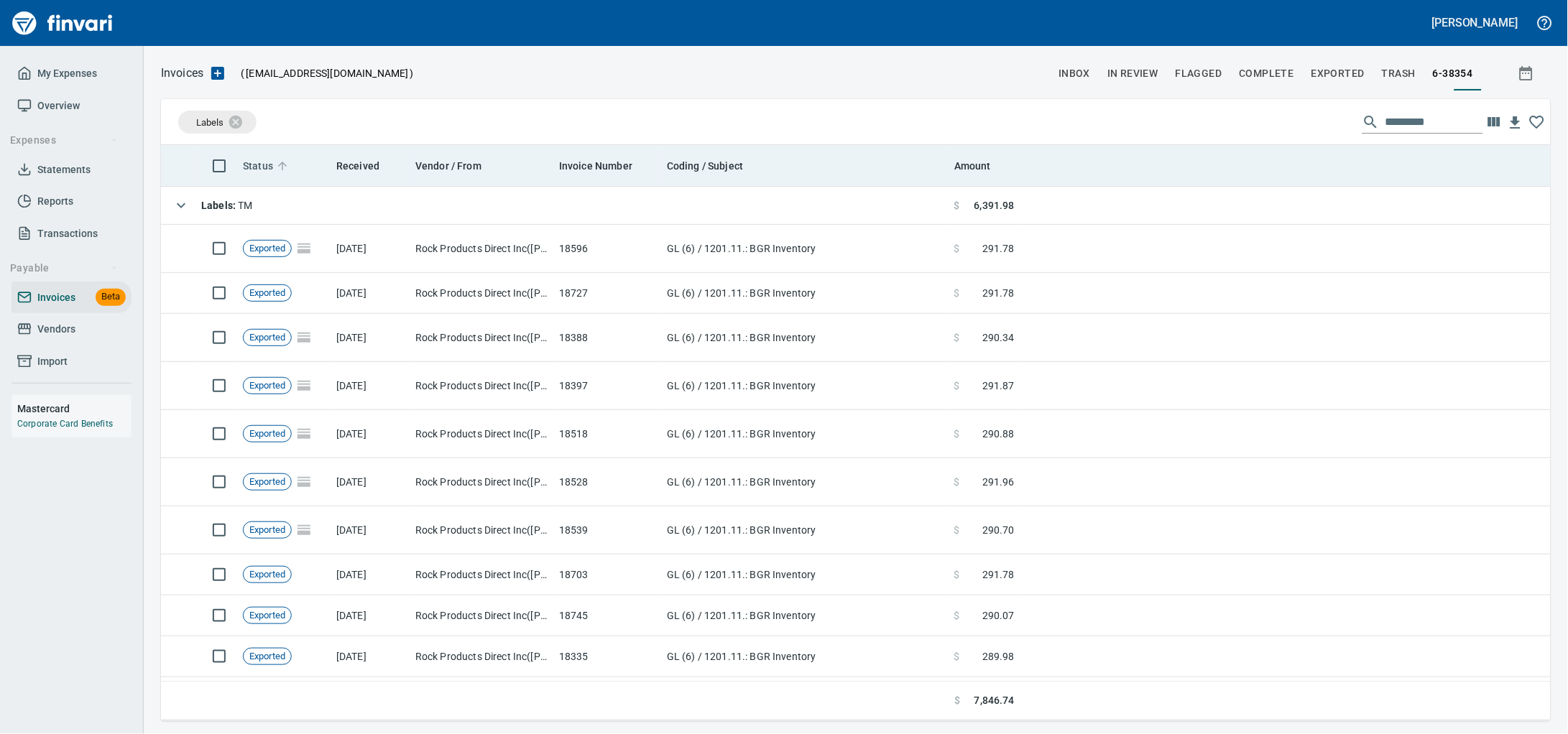
click at [272, 172] on span "Status" at bounding box center [258, 166] width 30 height 17
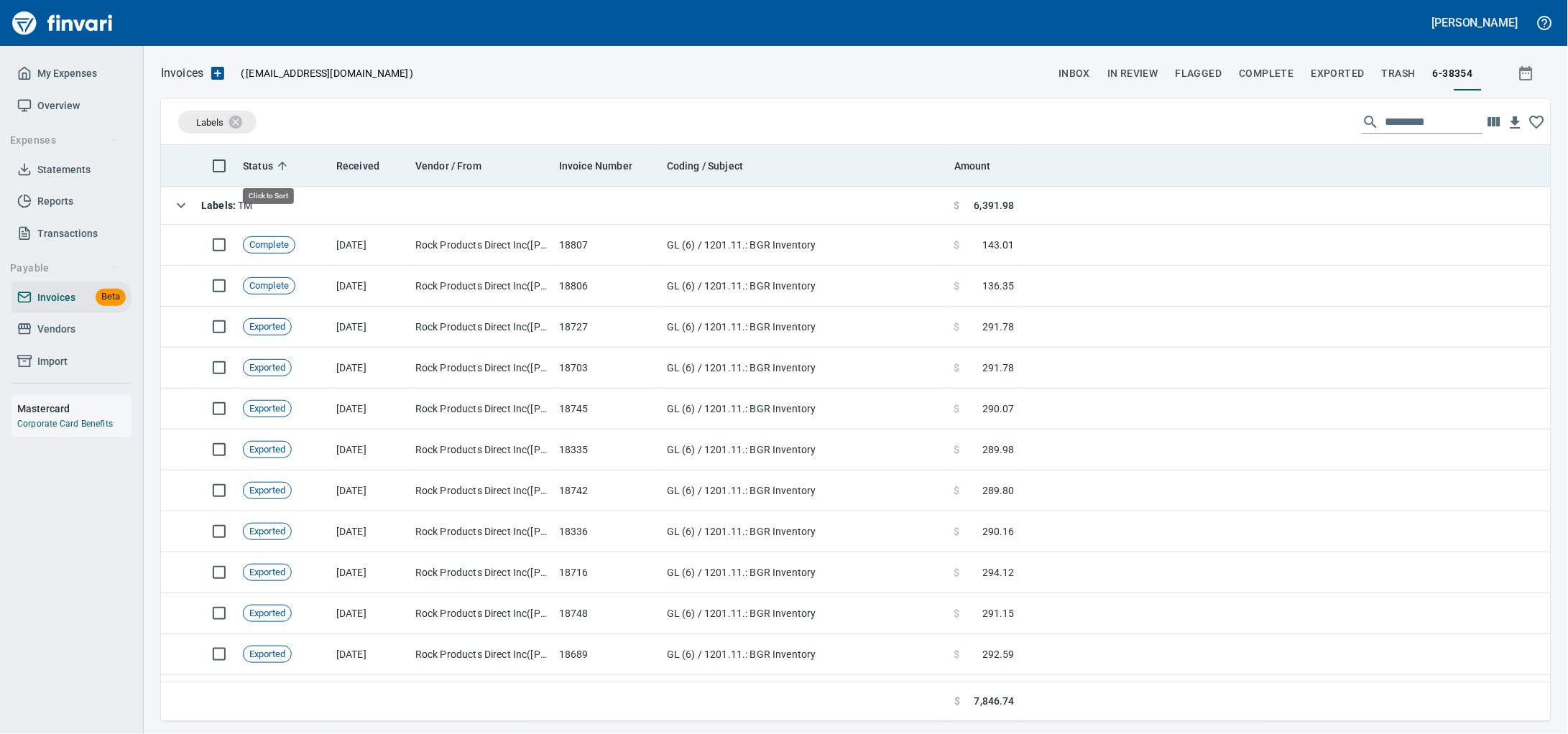
click at [272, 172] on span "Status" at bounding box center [258, 166] width 30 height 17
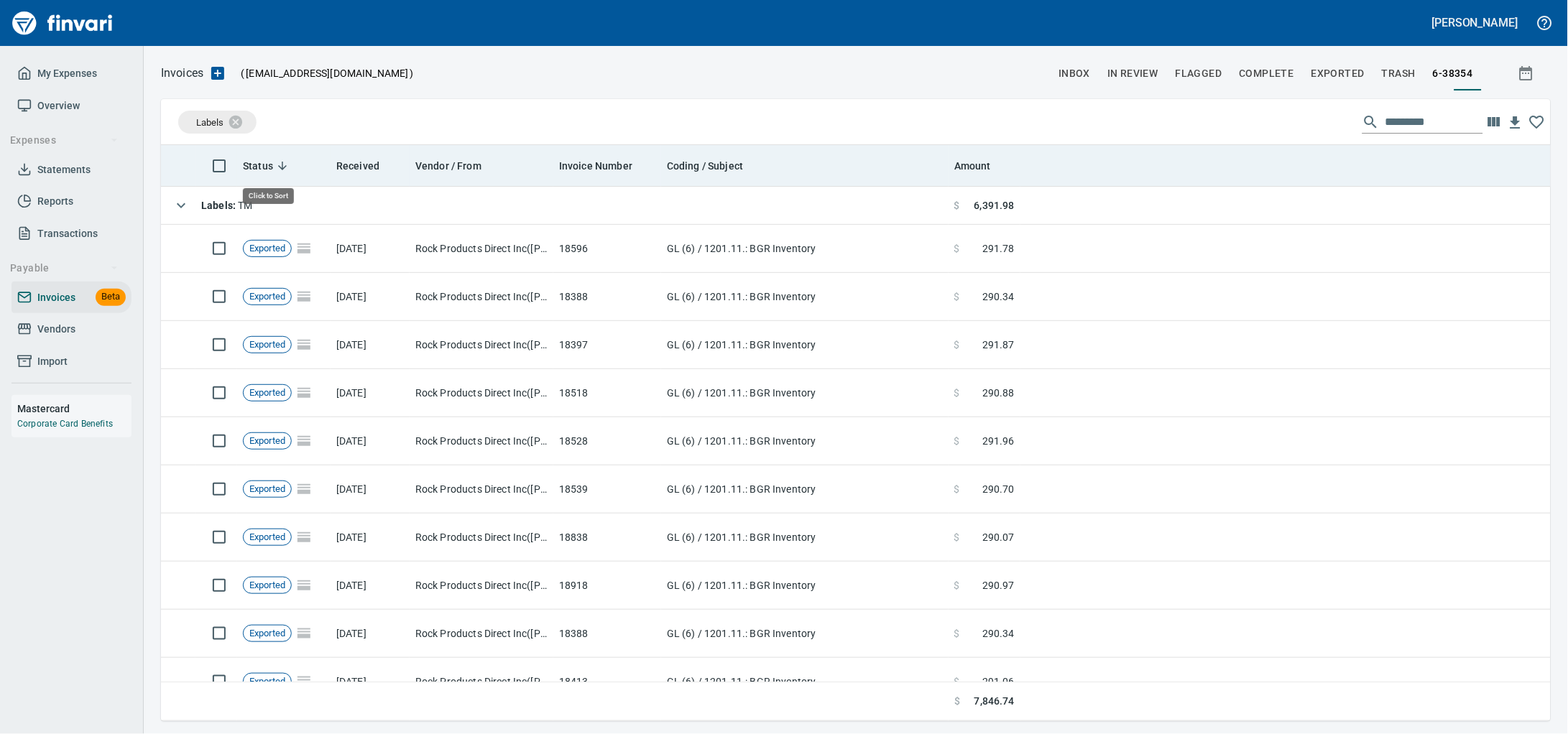
click at [272, 172] on span "Status" at bounding box center [258, 166] width 30 height 17
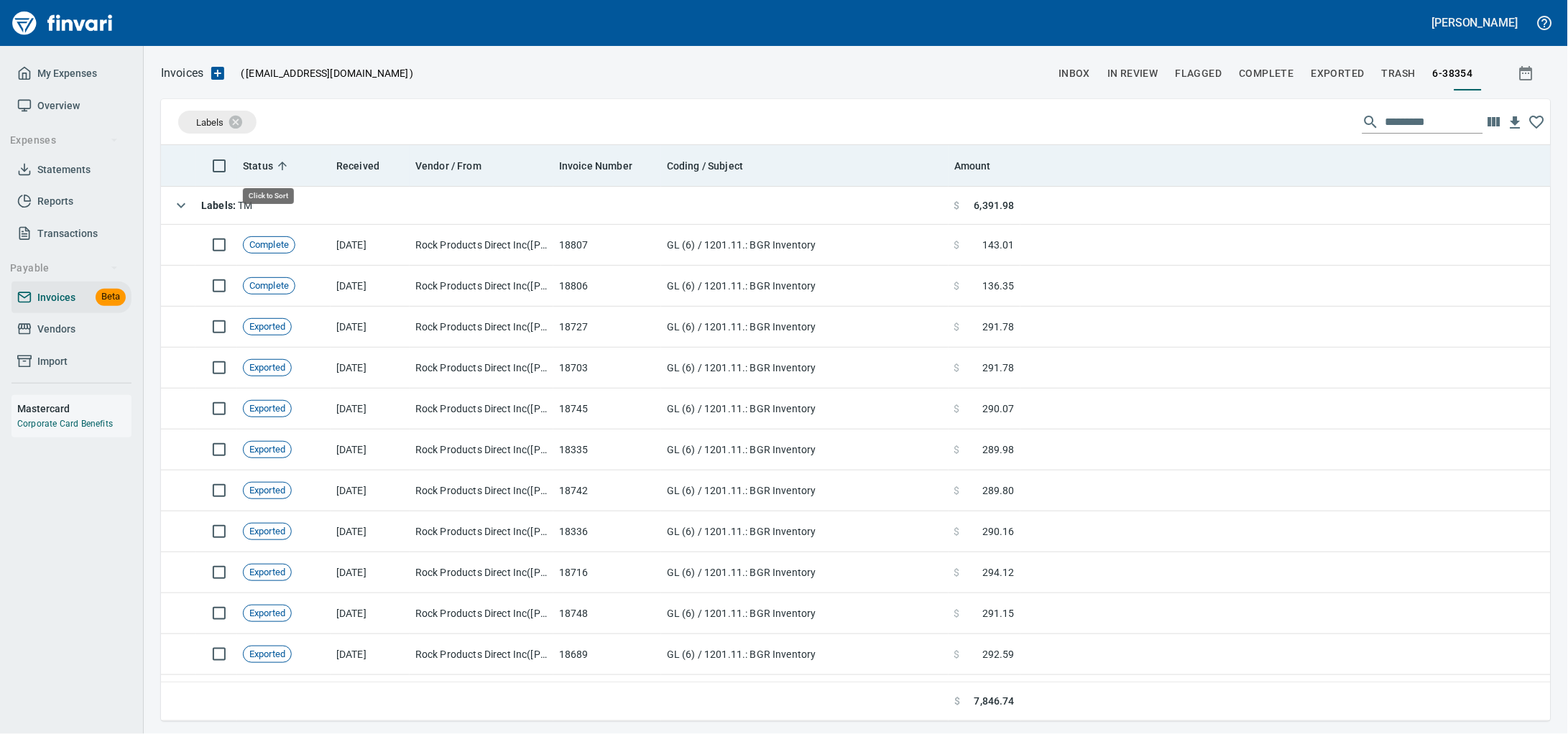
click at [272, 172] on span "Status" at bounding box center [258, 166] width 30 height 17
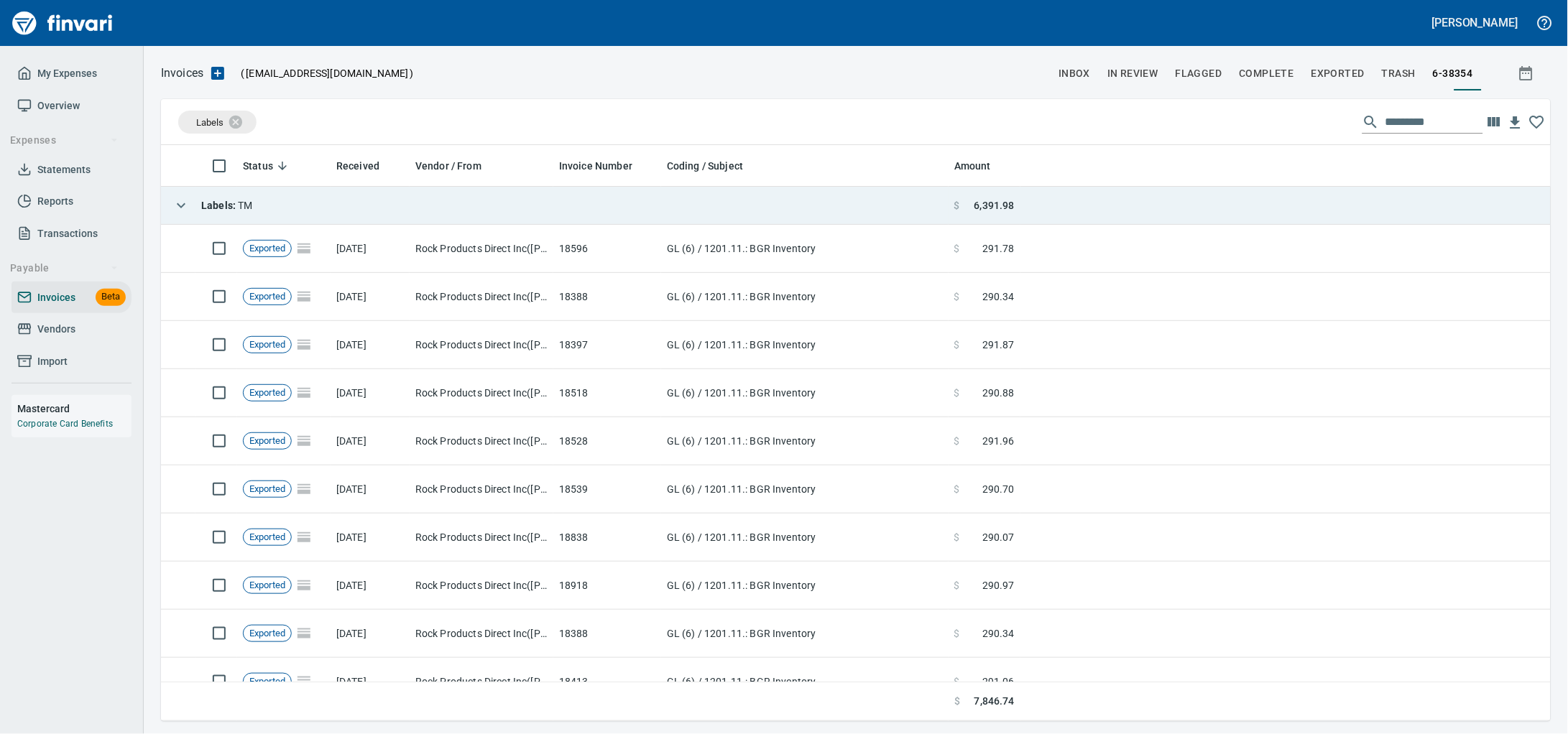
click at [284, 208] on td "Labels : TM" at bounding box center [555, 206] width 788 height 38
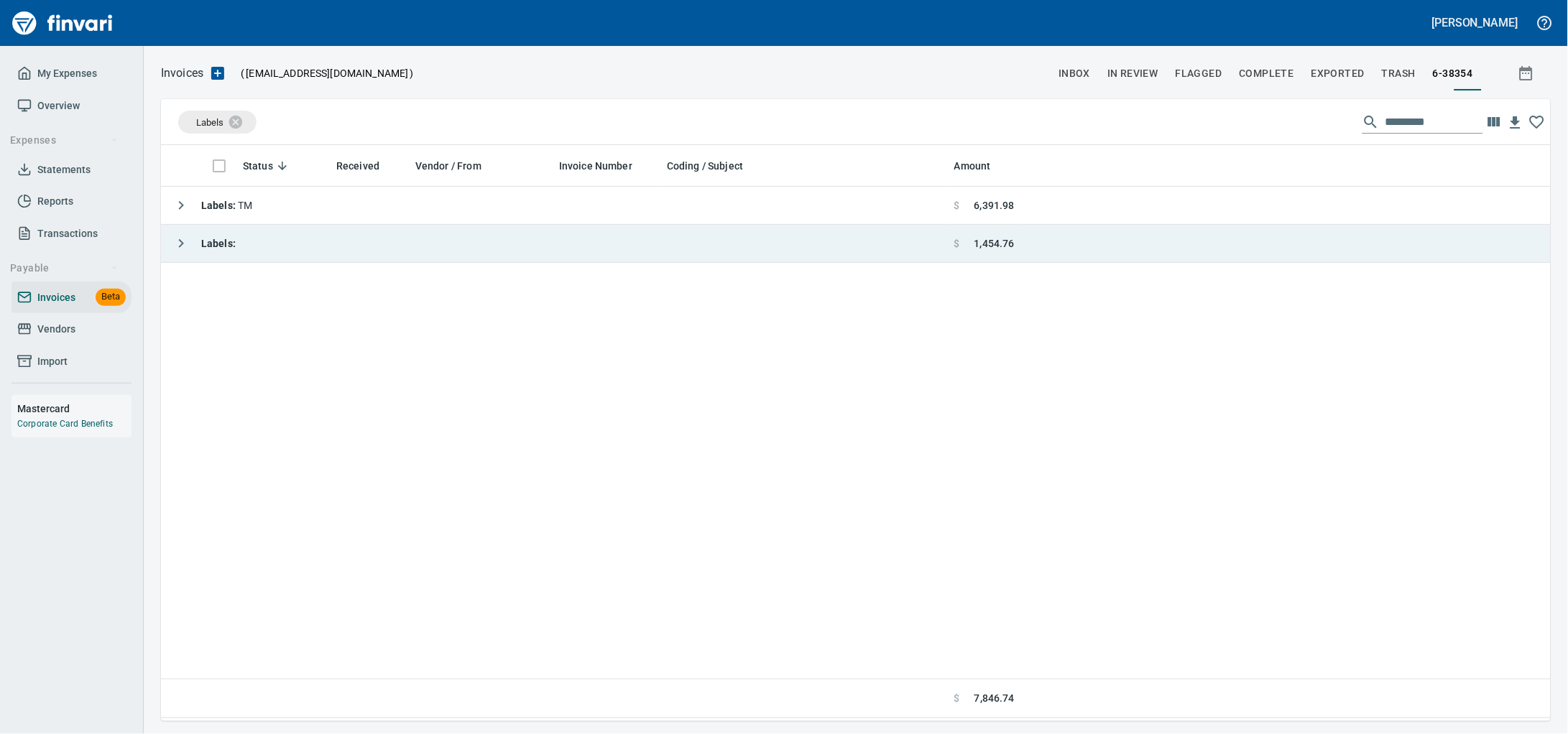
click at [321, 242] on td "Labels :" at bounding box center [555, 244] width 788 height 38
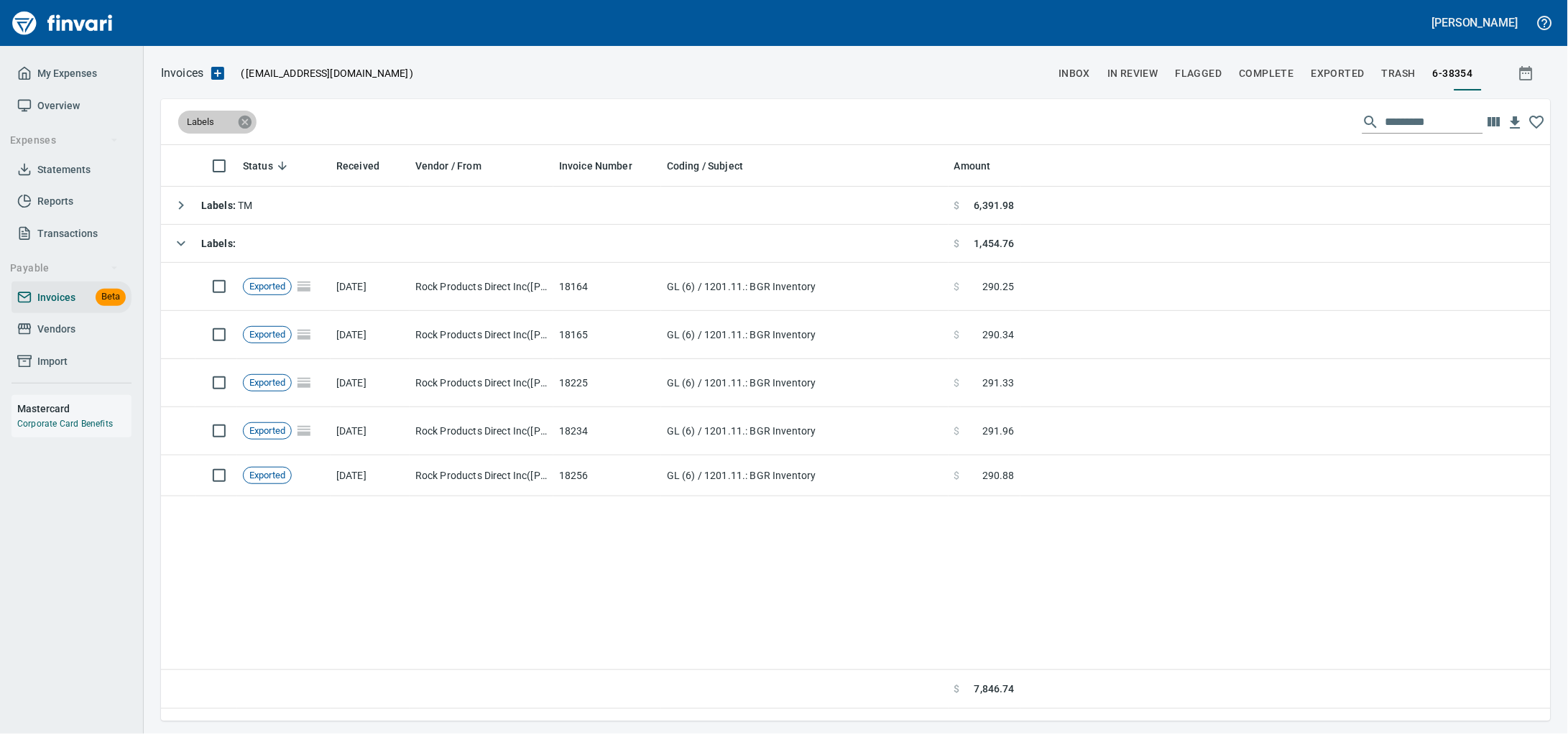
click at [242, 127] on icon at bounding box center [245, 122] width 16 height 16
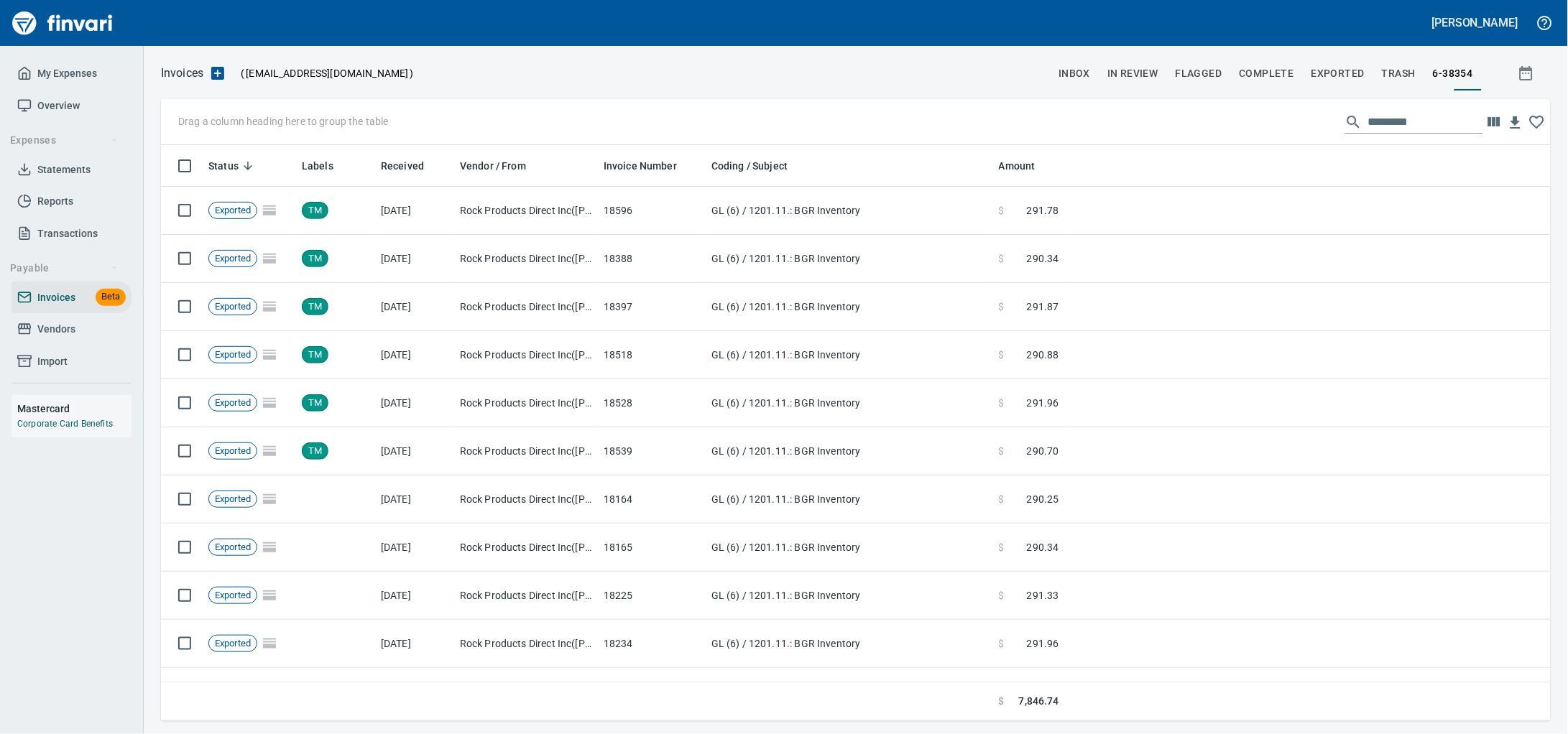
click at [271, 129] on p "Drag a column heading here to group the table" at bounding box center [283, 122] width 211 height 14
click at [1394, 127] on input "text" at bounding box center [1425, 122] width 115 height 23
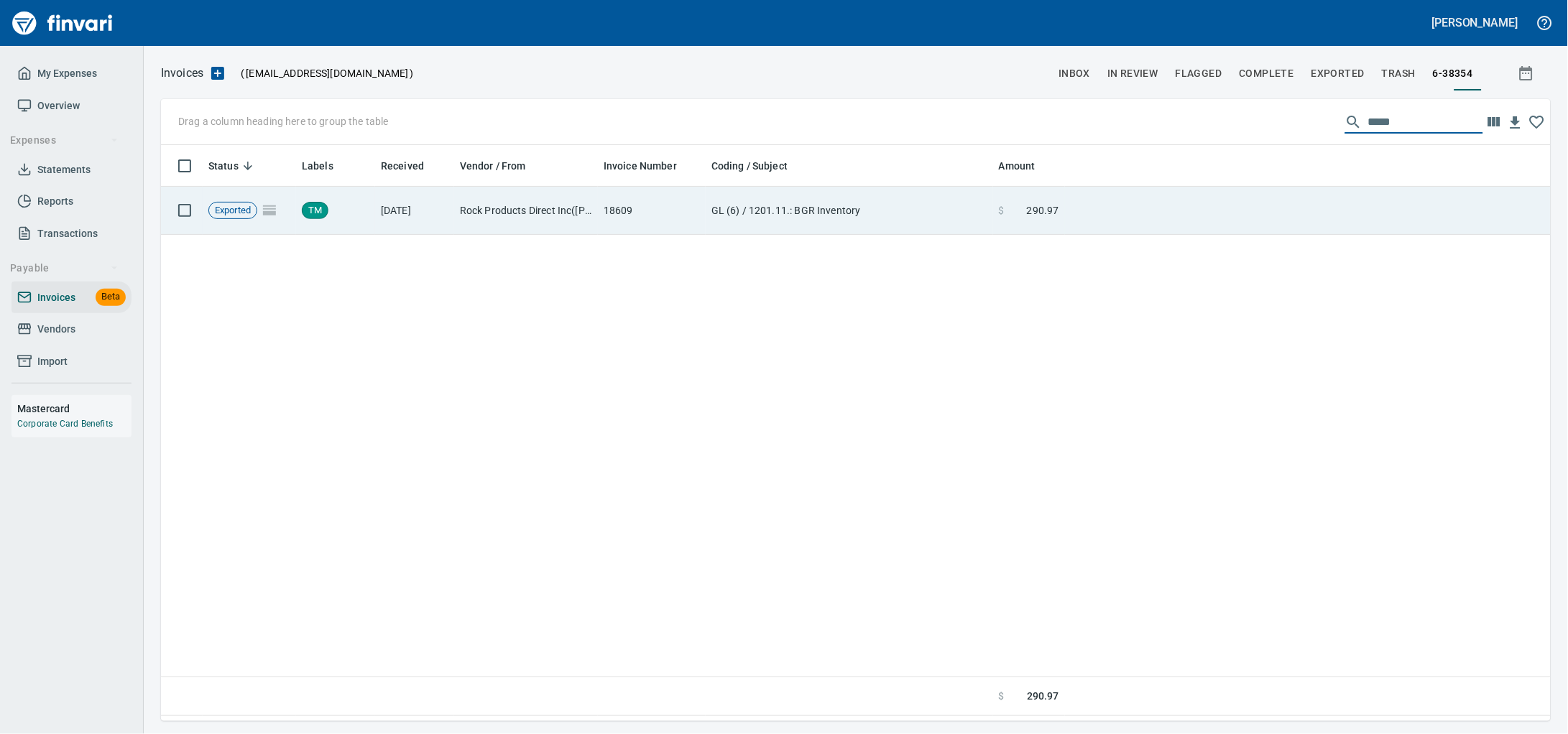
type input "*****"
click at [974, 217] on td "GL (6) / 1201.11.: BGR Inventory" at bounding box center [849, 211] width 287 height 48
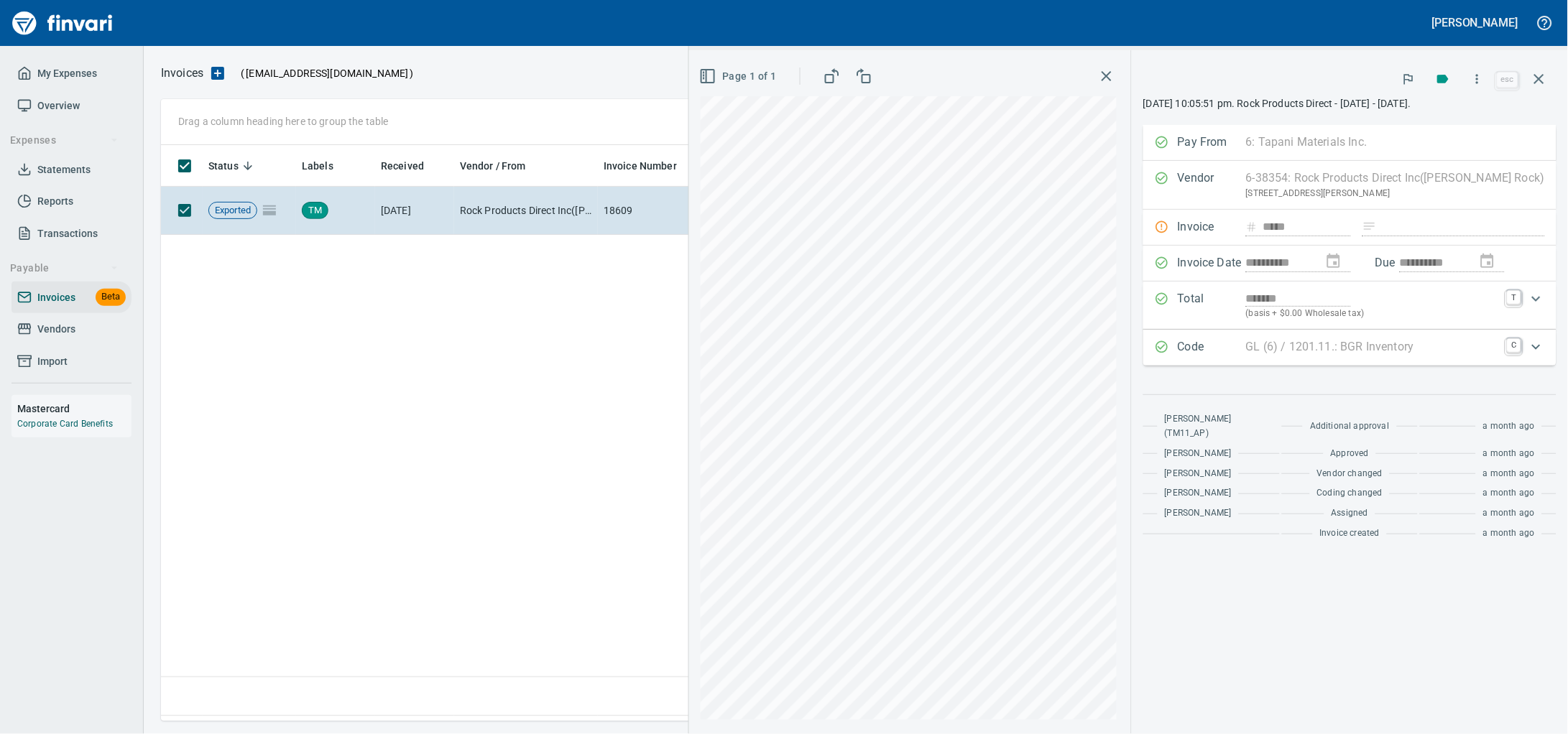
click at [1535, 83] on icon "button" at bounding box center [1539, 79] width 10 height 10
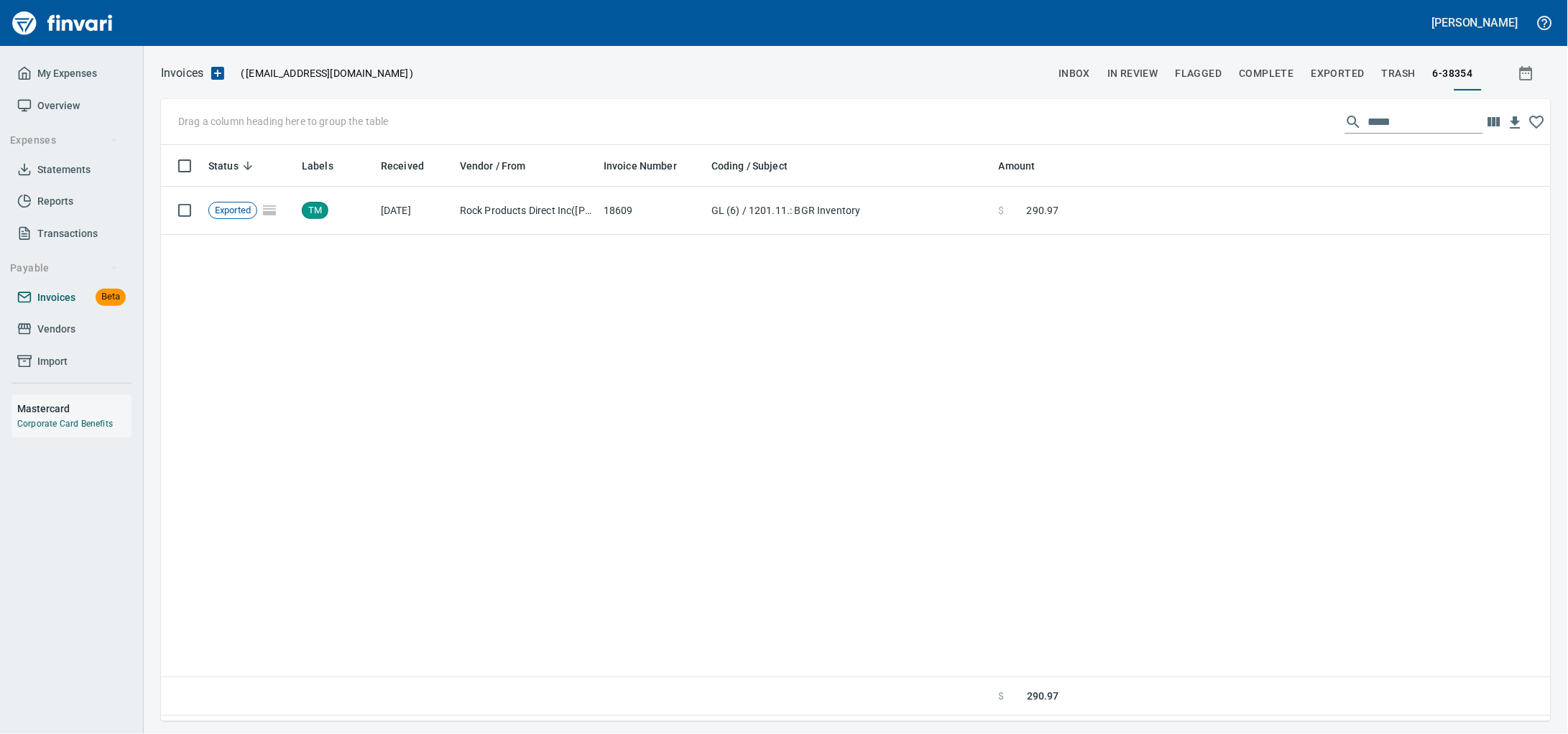
click at [34, 303] on link "Invoices Beta" at bounding box center [72, 298] width 120 height 33
click at [38, 338] on span "Vendors" at bounding box center [56, 329] width 38 height 18
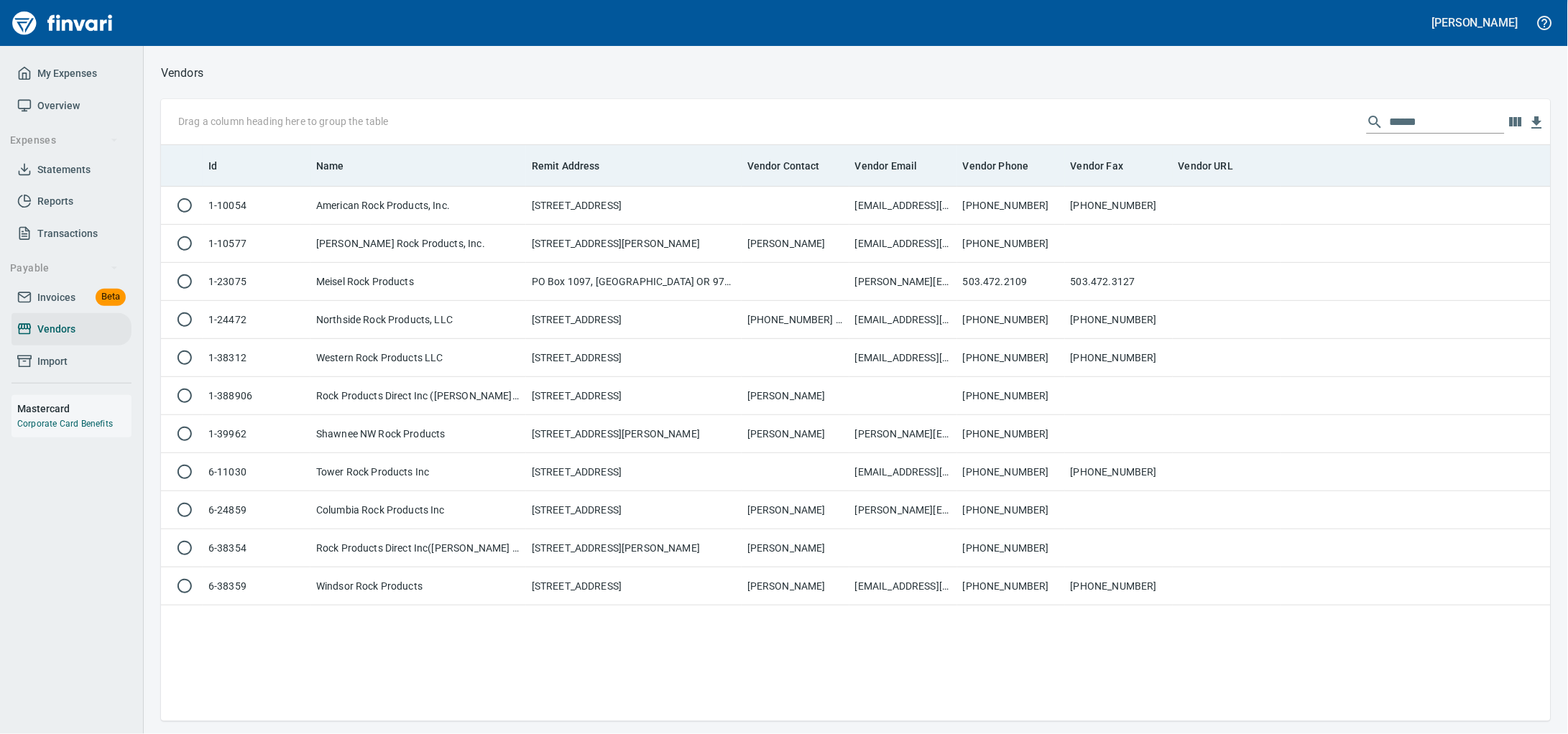
scroll to position [563, 1362]
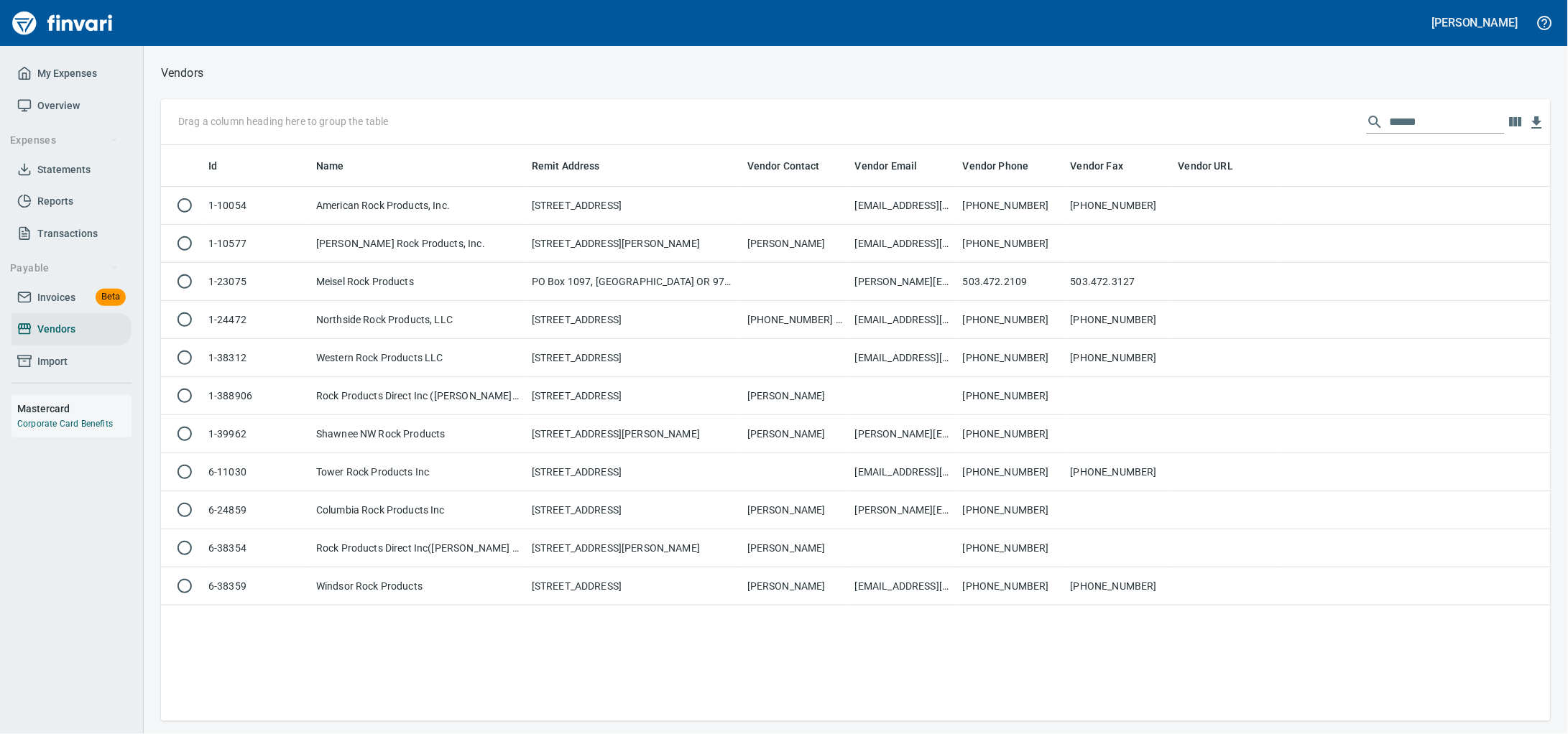
drag, startPoint x: 1406, startPoint y: 129, endPoint x: 1013, endPoint y: 104, distance: 393.8
click at [1013, 104] on div "Drag a column heading here to group the table ******" at bounding box center [856, 122] width 1390 height 46
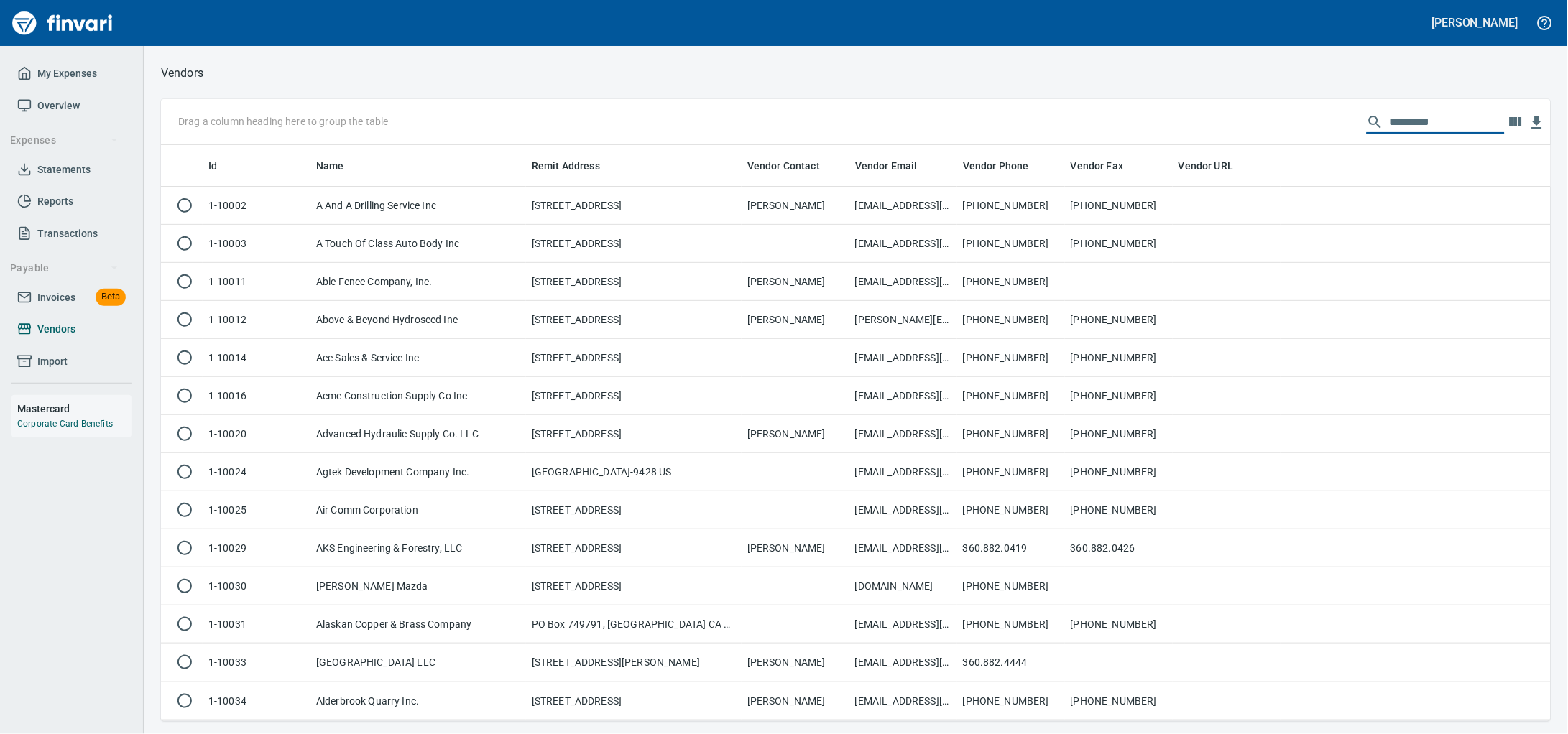
click at [30, 333] on link "Vendors" at bounding box center [72, 329] width 120 height 33
click at [39, 307] on span "Invoices" at bounding box center [56, 298] width 38 height 18
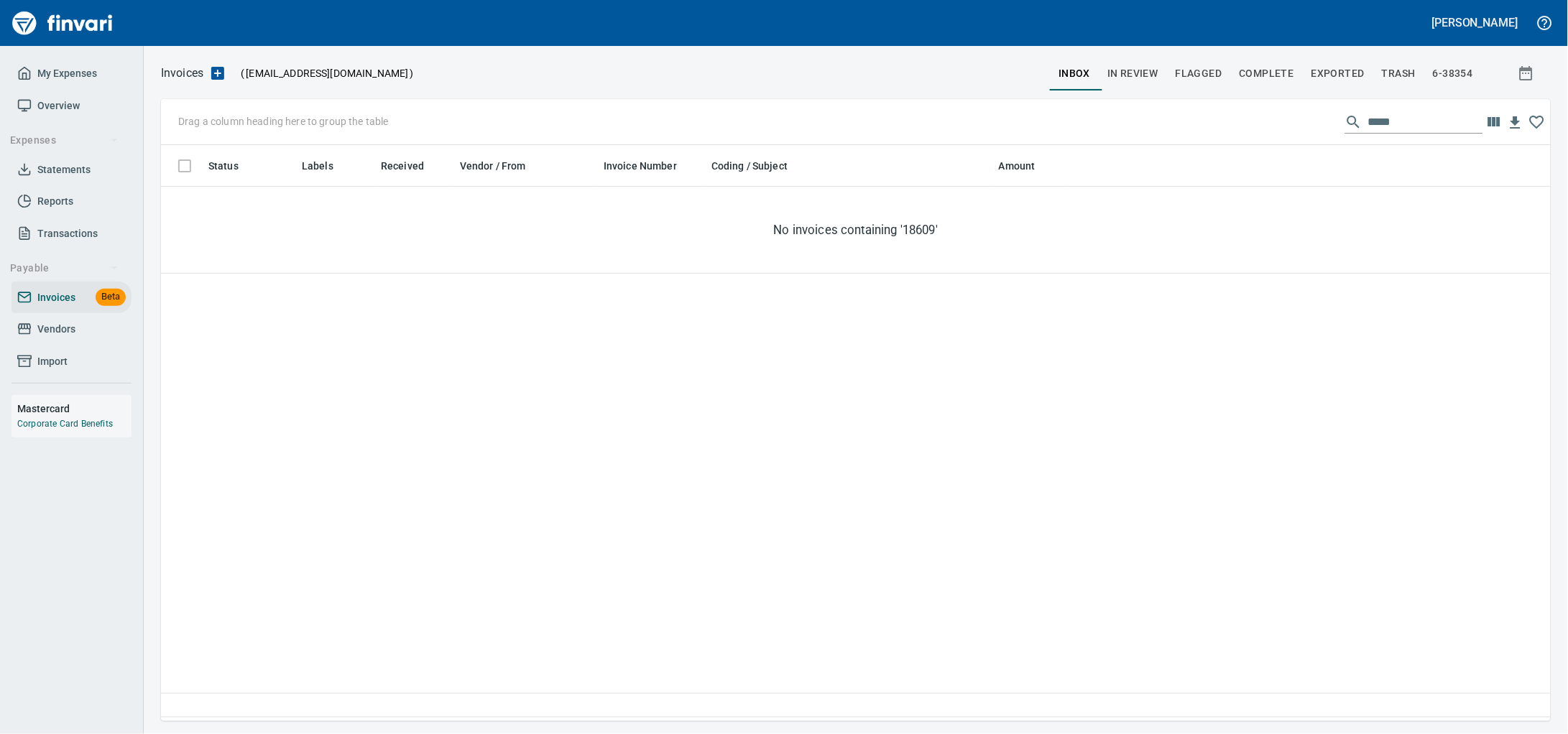
scroll to position [563, 1362]
drag, startPoint x: 1396, startPoint y: 122, endPoint x: 794, endPoint y: 103, distance: 602.3
click at [804, 104] on div "Drag a column heading here to group the table *****" at bounding box center [856, 122] width 1390 height 46
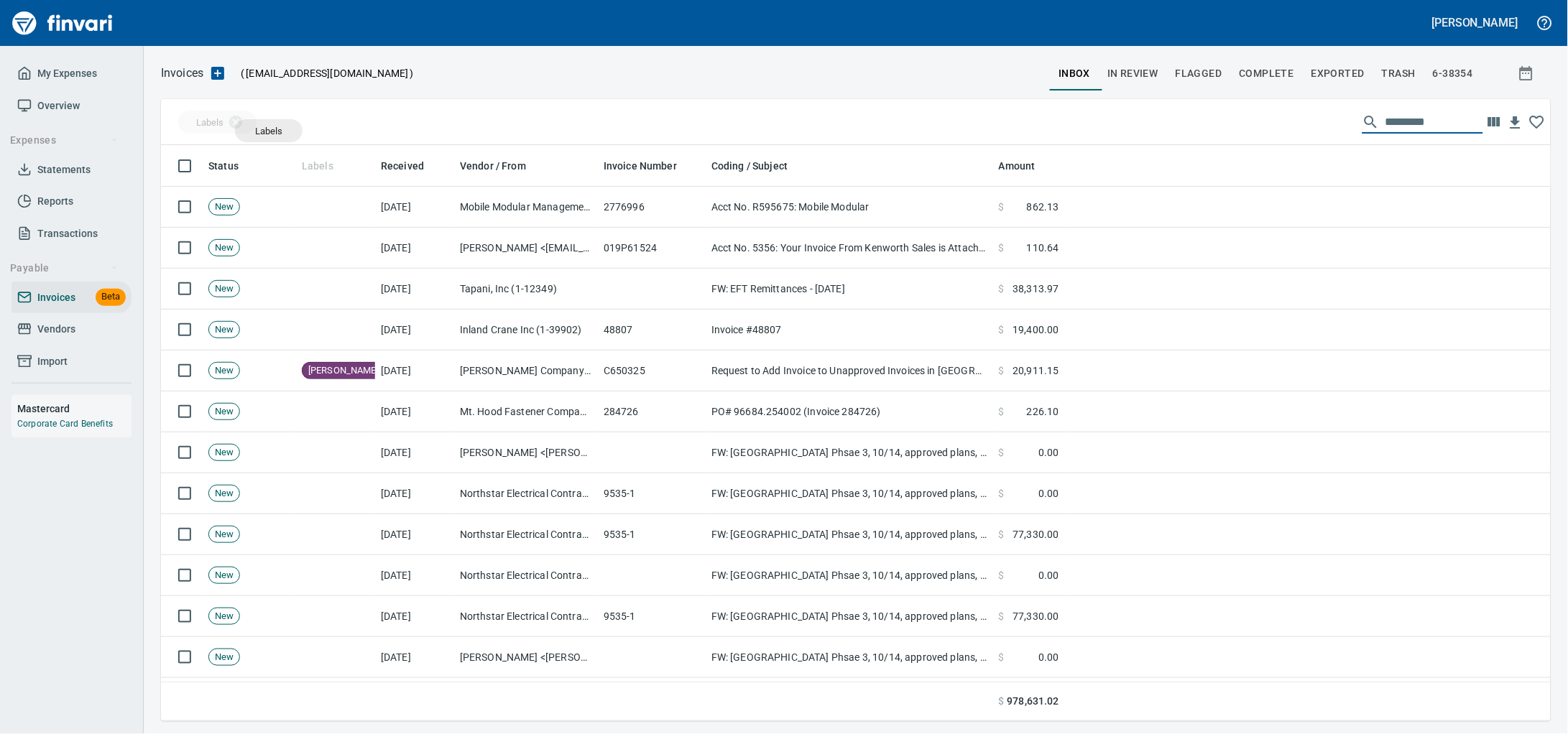
drag, startPoint x: 308, startPoint y: 170, endPoint x: 269, endPoint y: 131, distance: 55.2
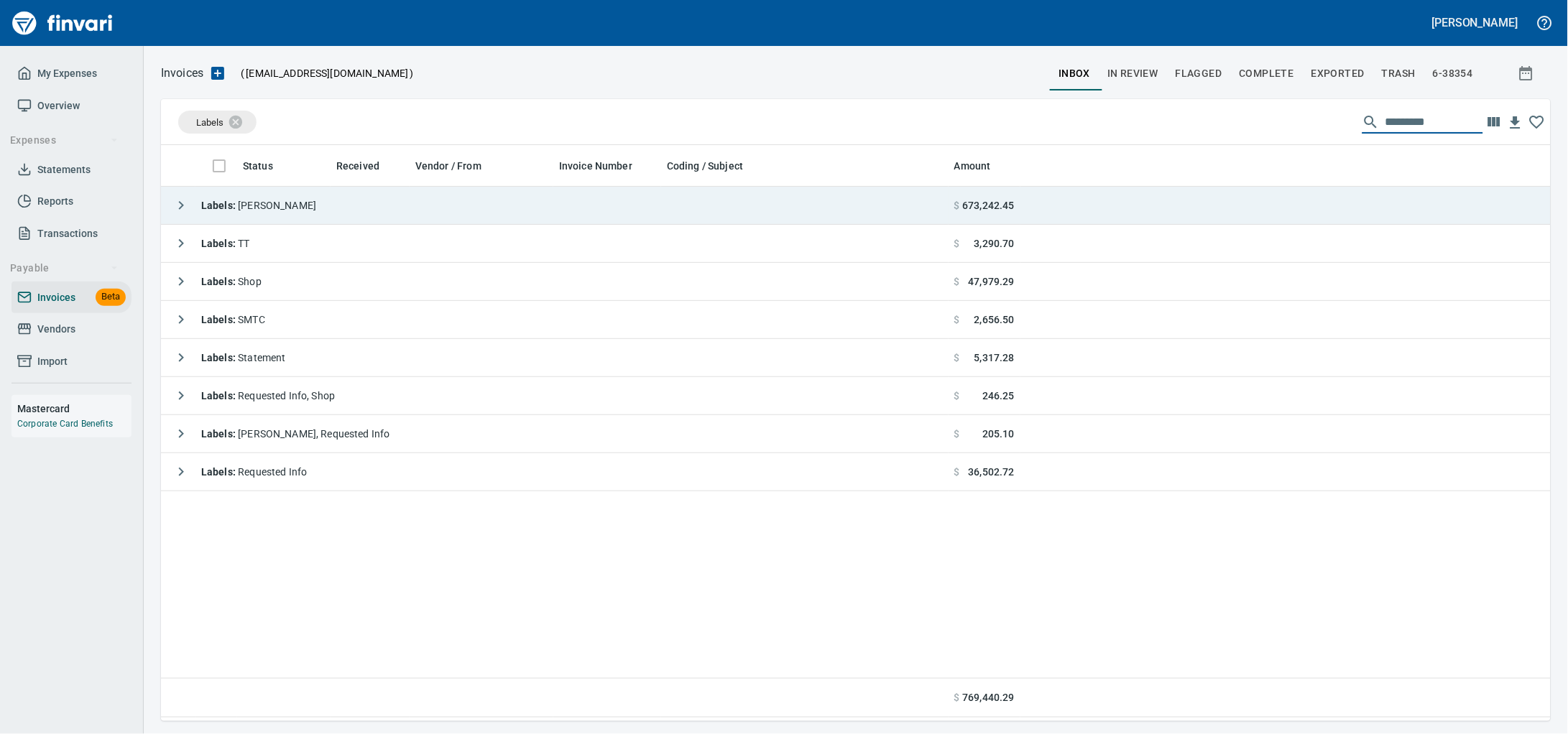
click at [300, 212] on td "Labels : Heidi" at bounding box center [555, 206] width 788 height 38
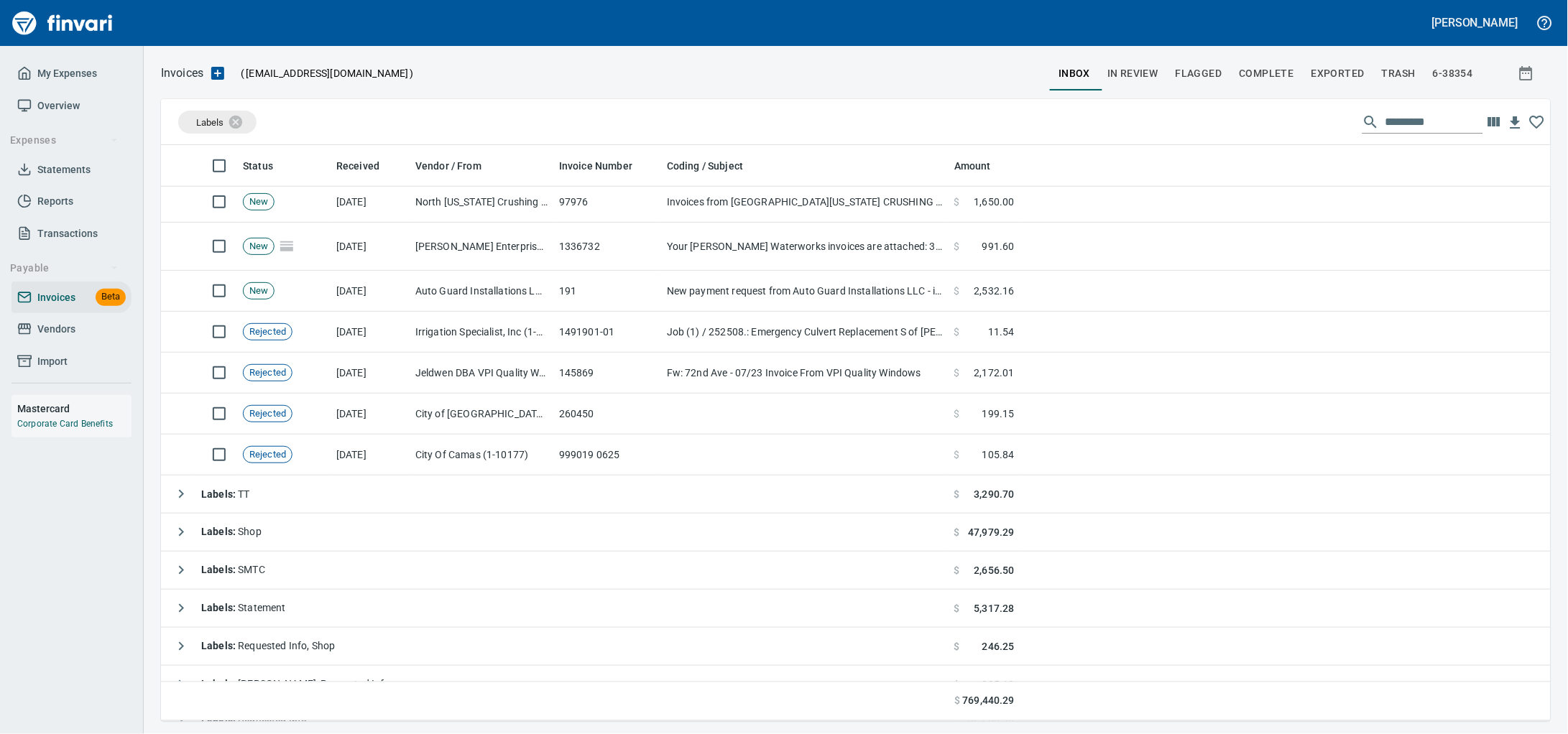
scroll to position [2065, 0]
click at [534, 463] on td "City Of Camas (1-10177)" at bounding box center [481, 453] width 144 height 41
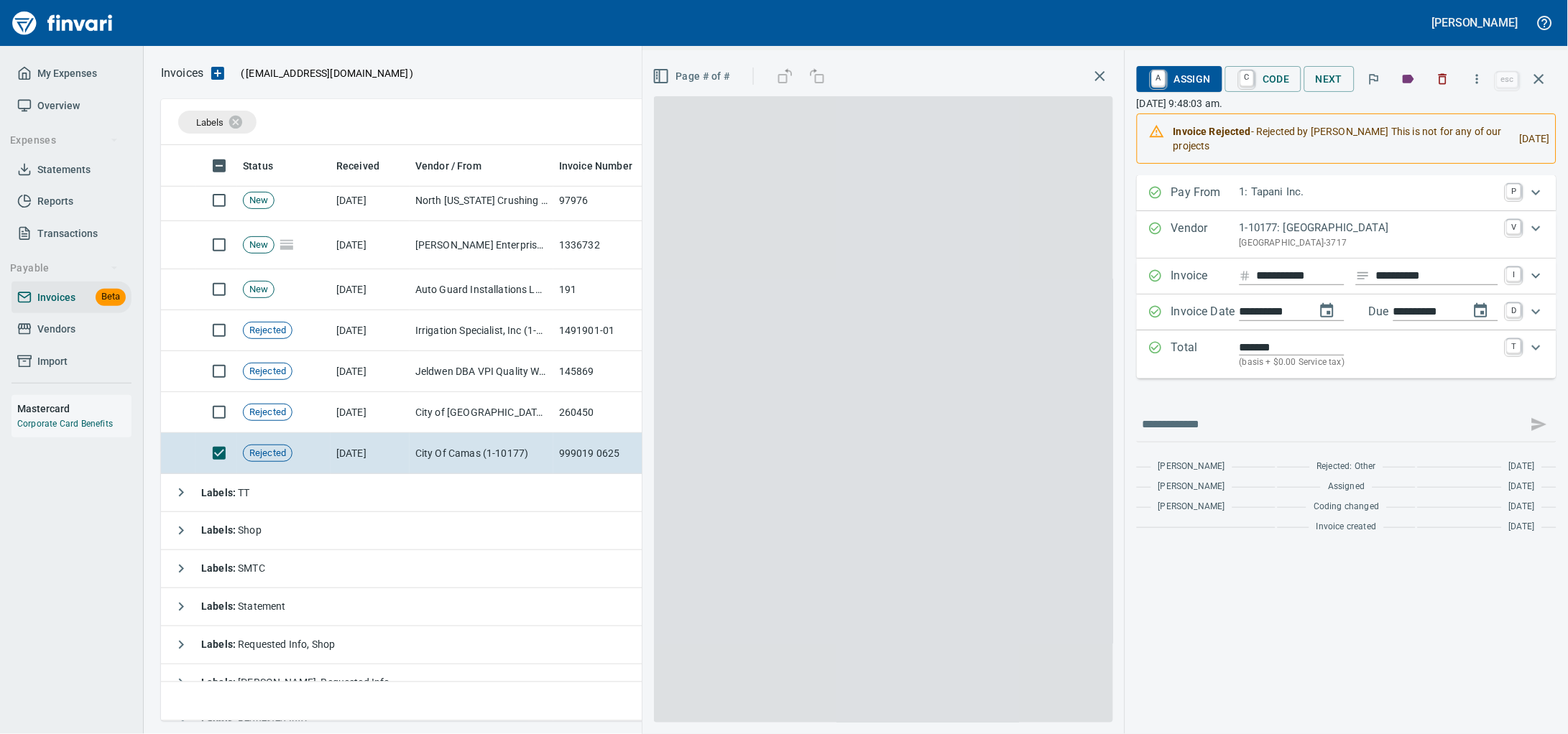
scroll to position [563, 1362]
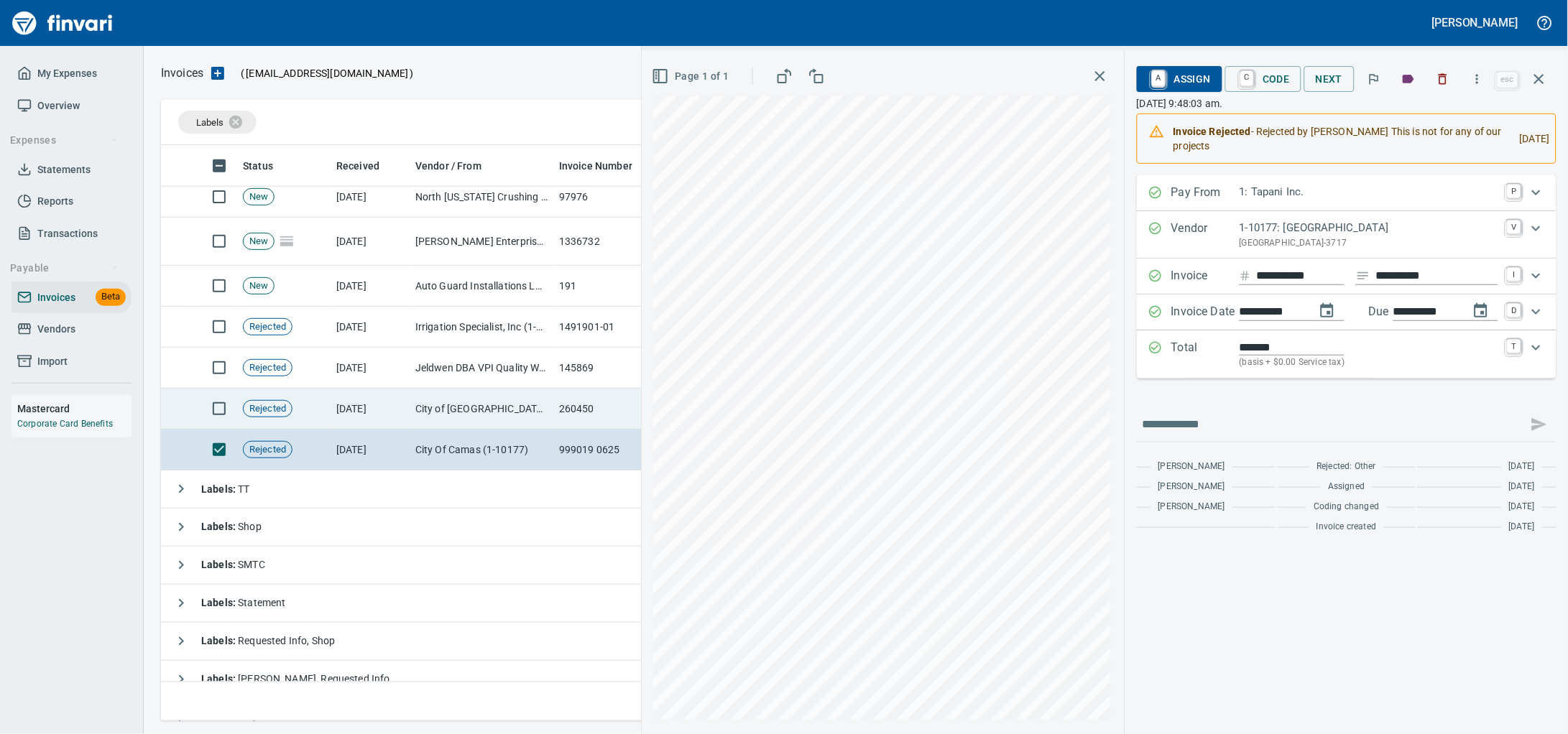
click at [369, 418] on td "7/22/2025" at bounding box center [370, 409] width 79 height 41
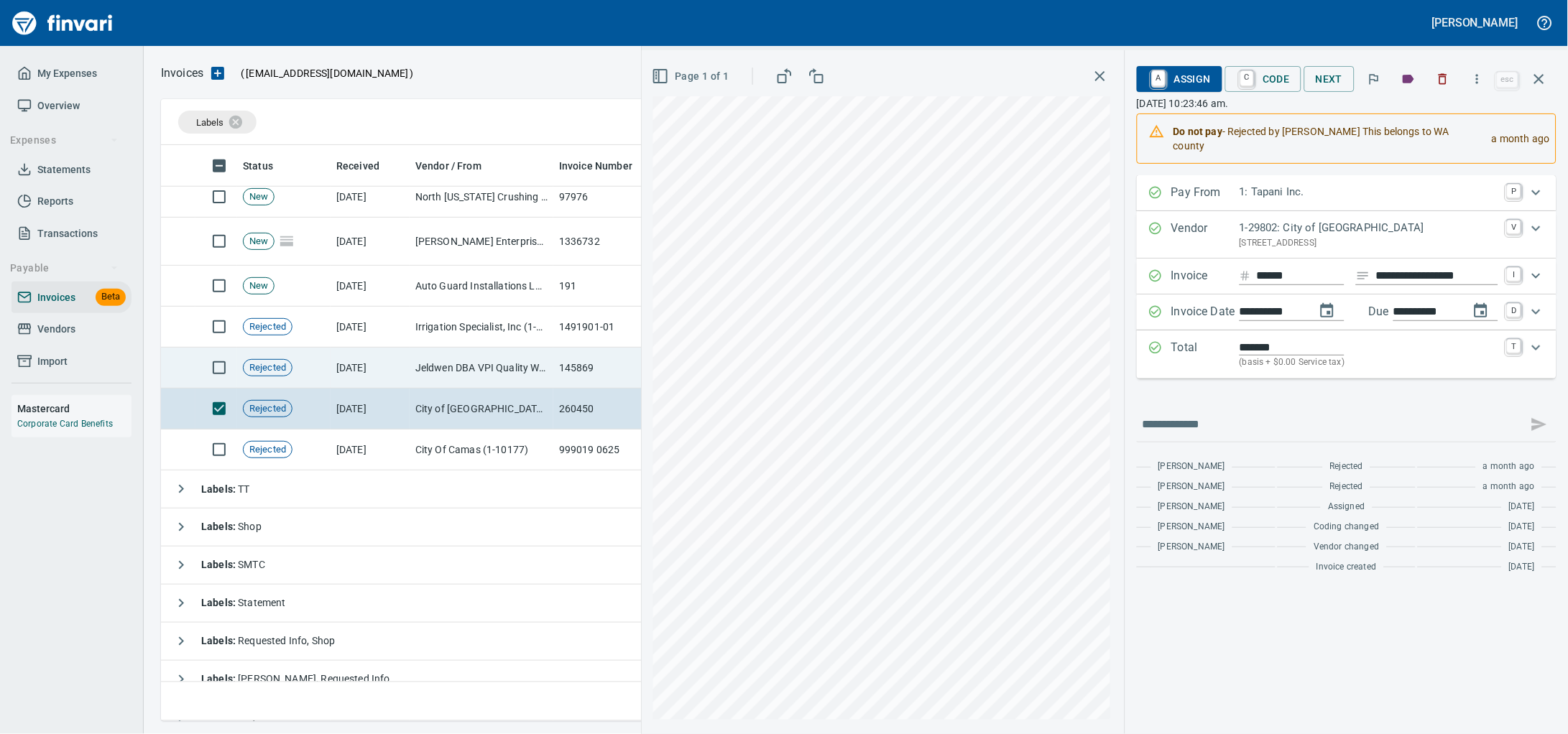
click at [379, 376] on td "7/24/2025" at bounding box center [370, 368] width 79 height 41
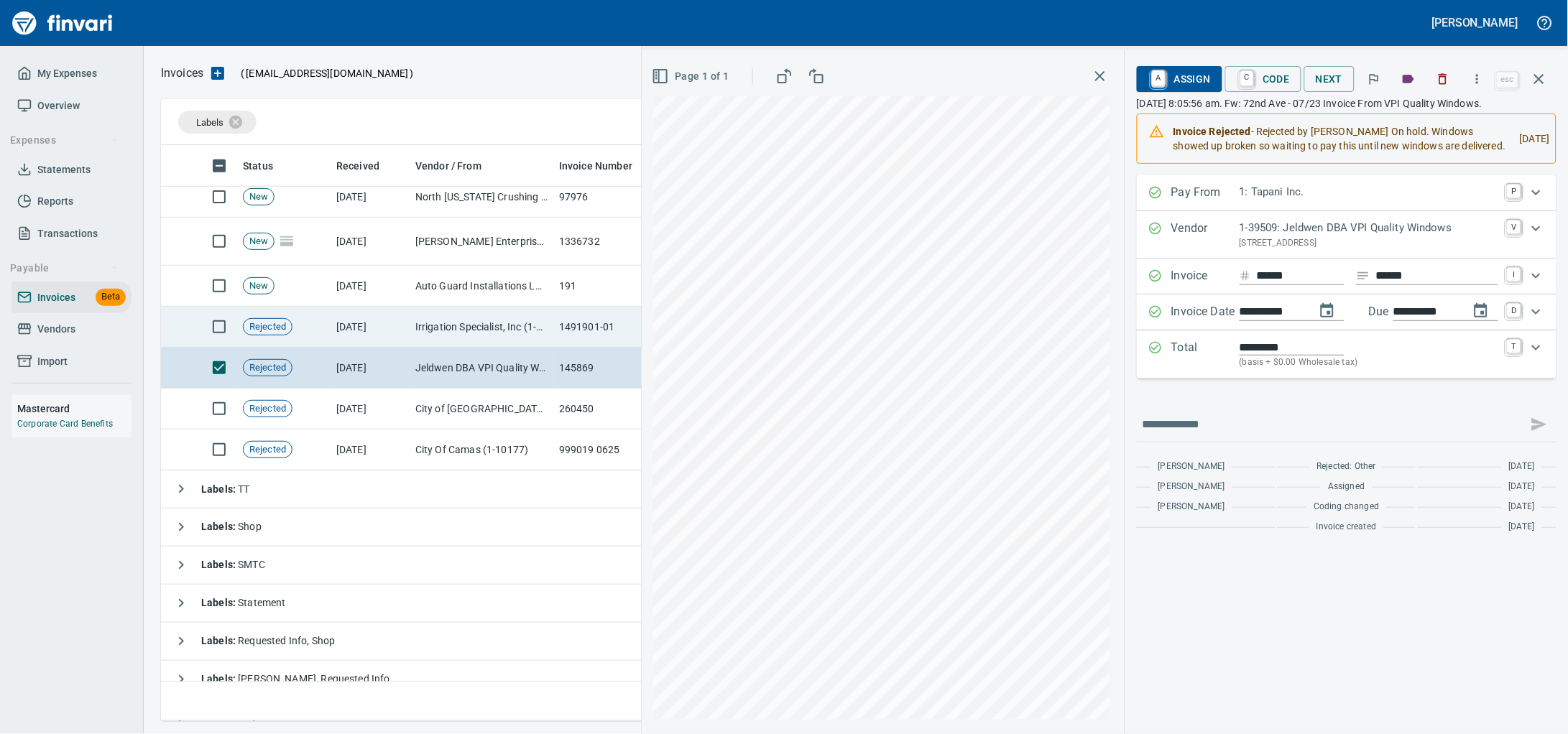
click at [403, 340] on td "7/30/2025" at bounding box center [370, 327] width 79 height 41
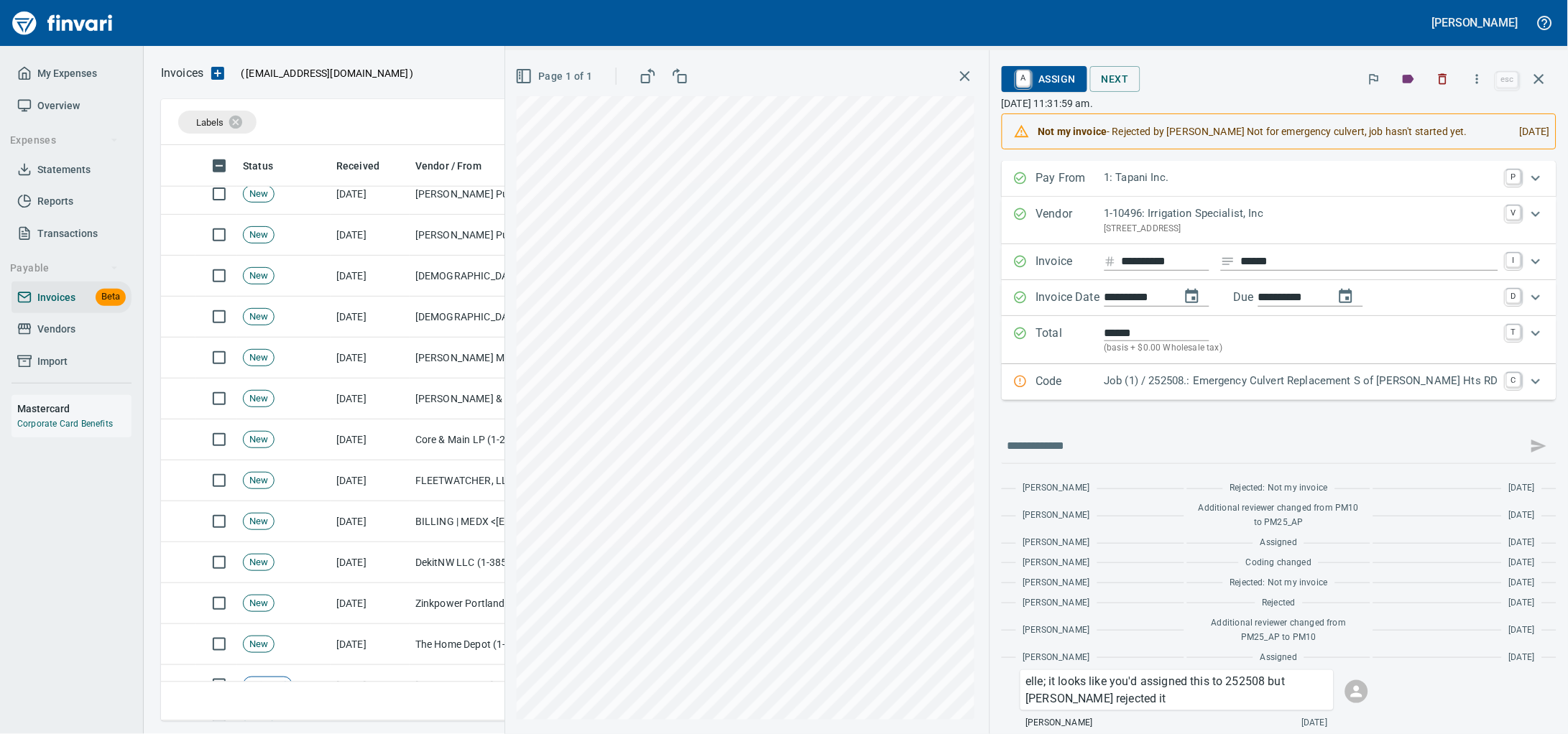
scroll to position [718, 0]
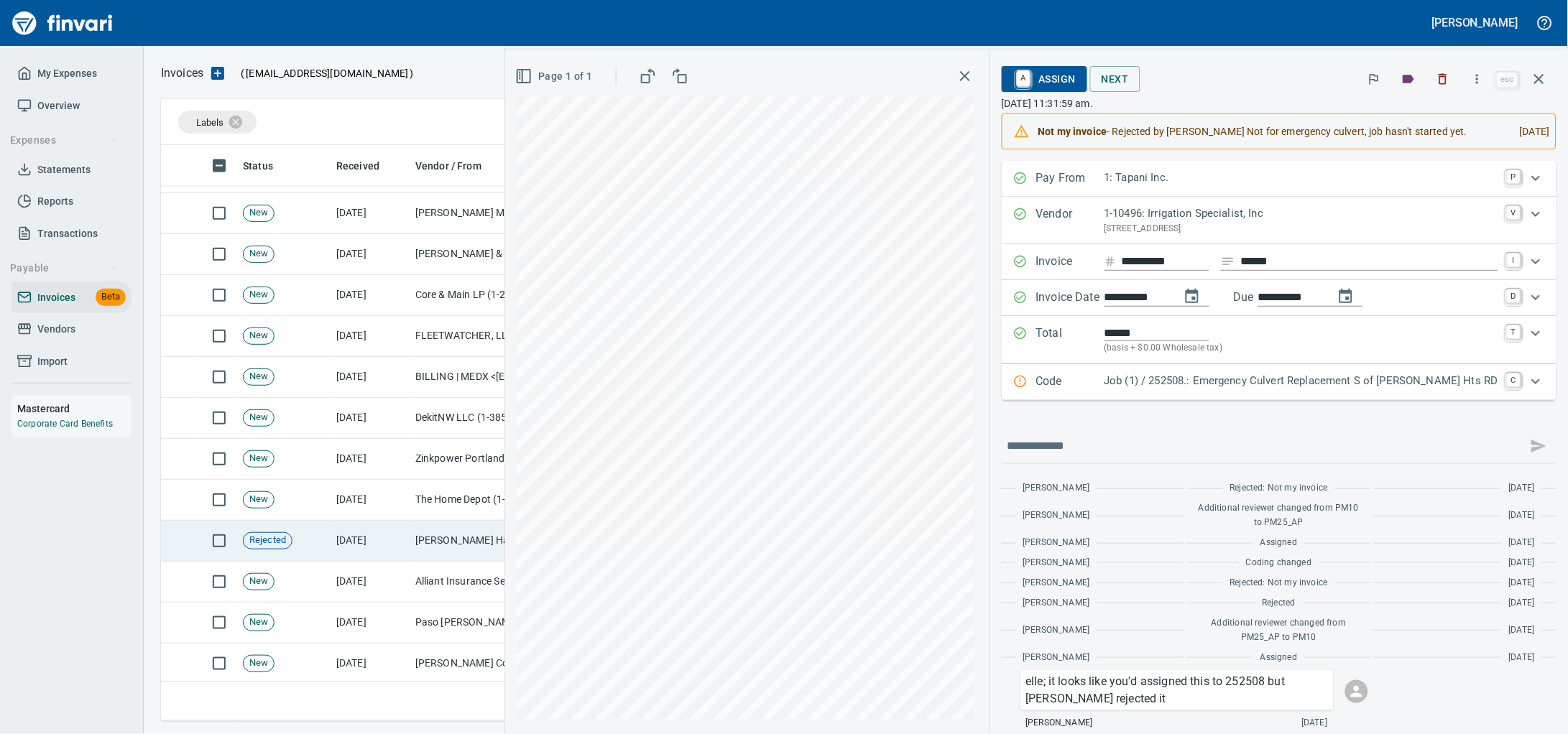
click at [412, 535] on td "Merriman Hay Farms (1-38594)" at bounding box center [481, 541] width 144 height 41
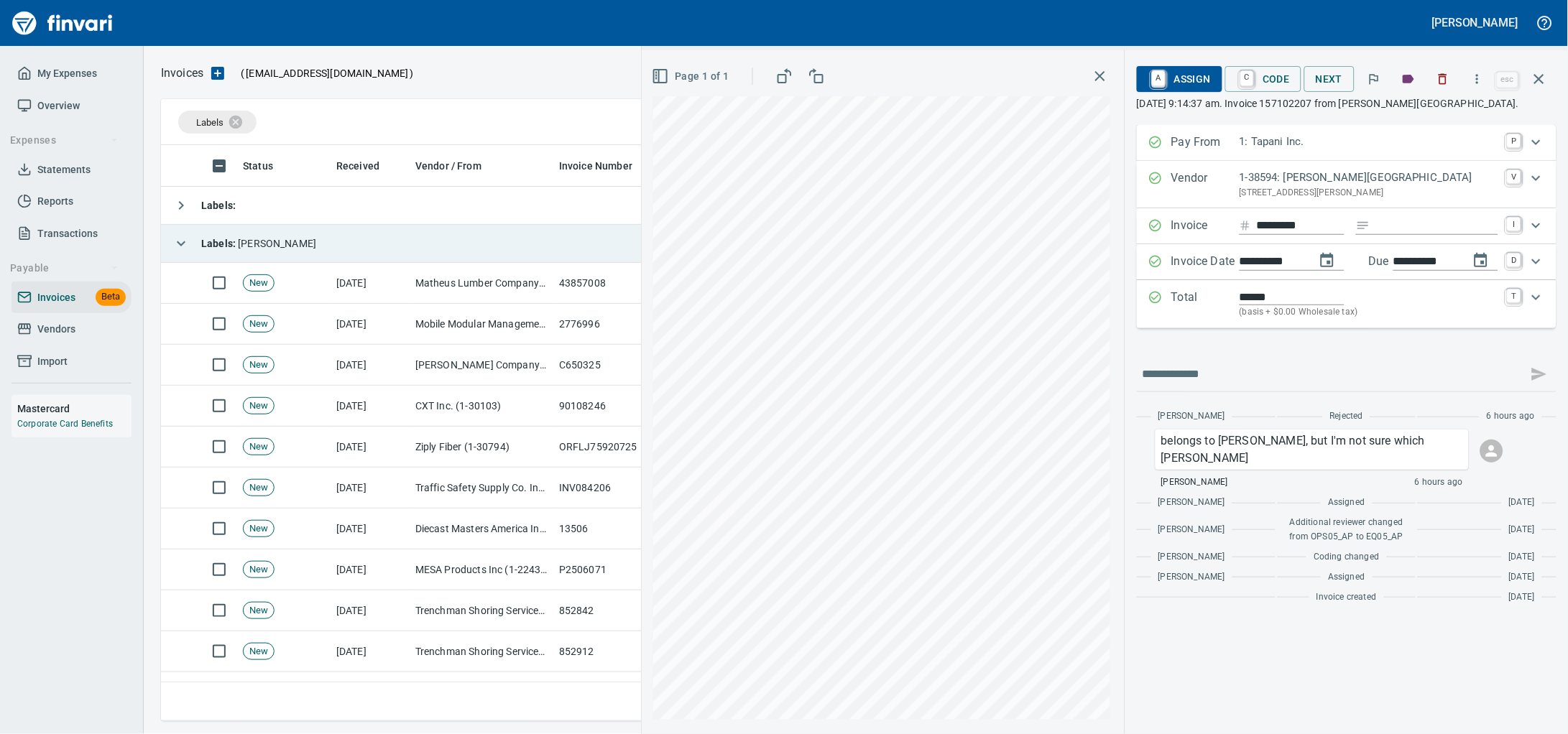
click at [297, 245] on td "Labels : Heidi" at bounding box center [555, 244] width 788 height 38
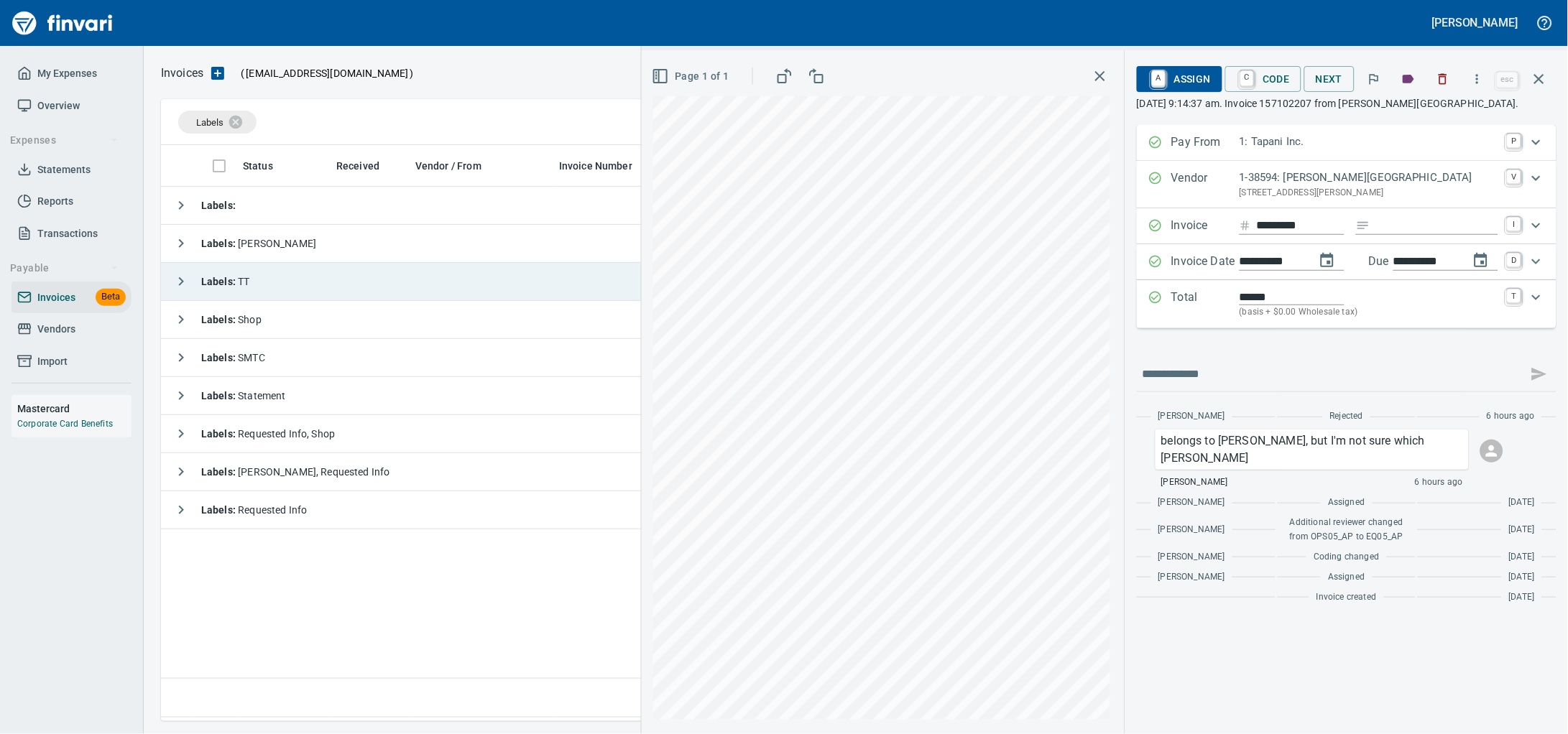
click at [321, 295] on td "Labels : TT" at bounding box center [555, 282] width 788 height 38
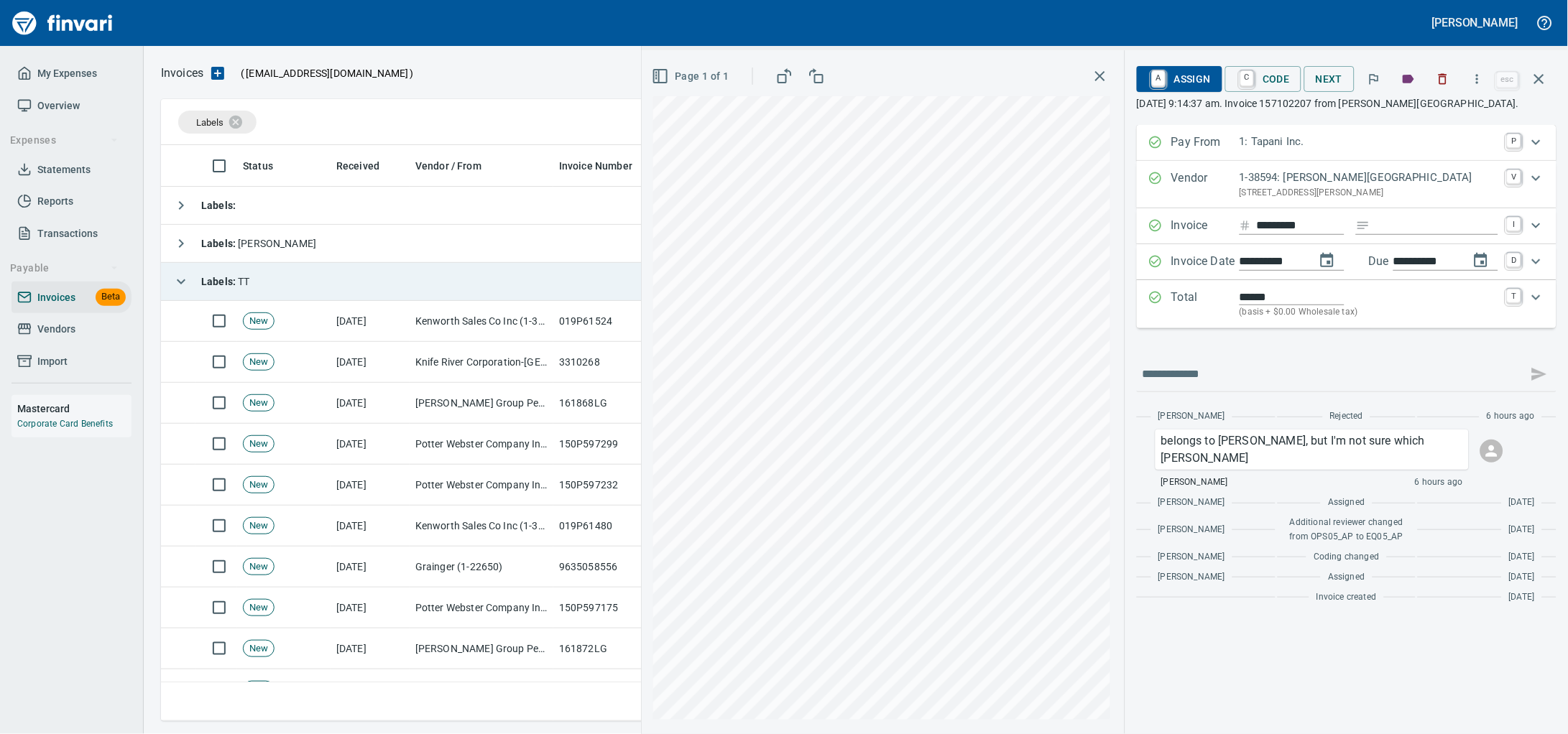
click at [333, 287] on td "Labels : TT" at bounding box center [555, 282] width 788 height 38
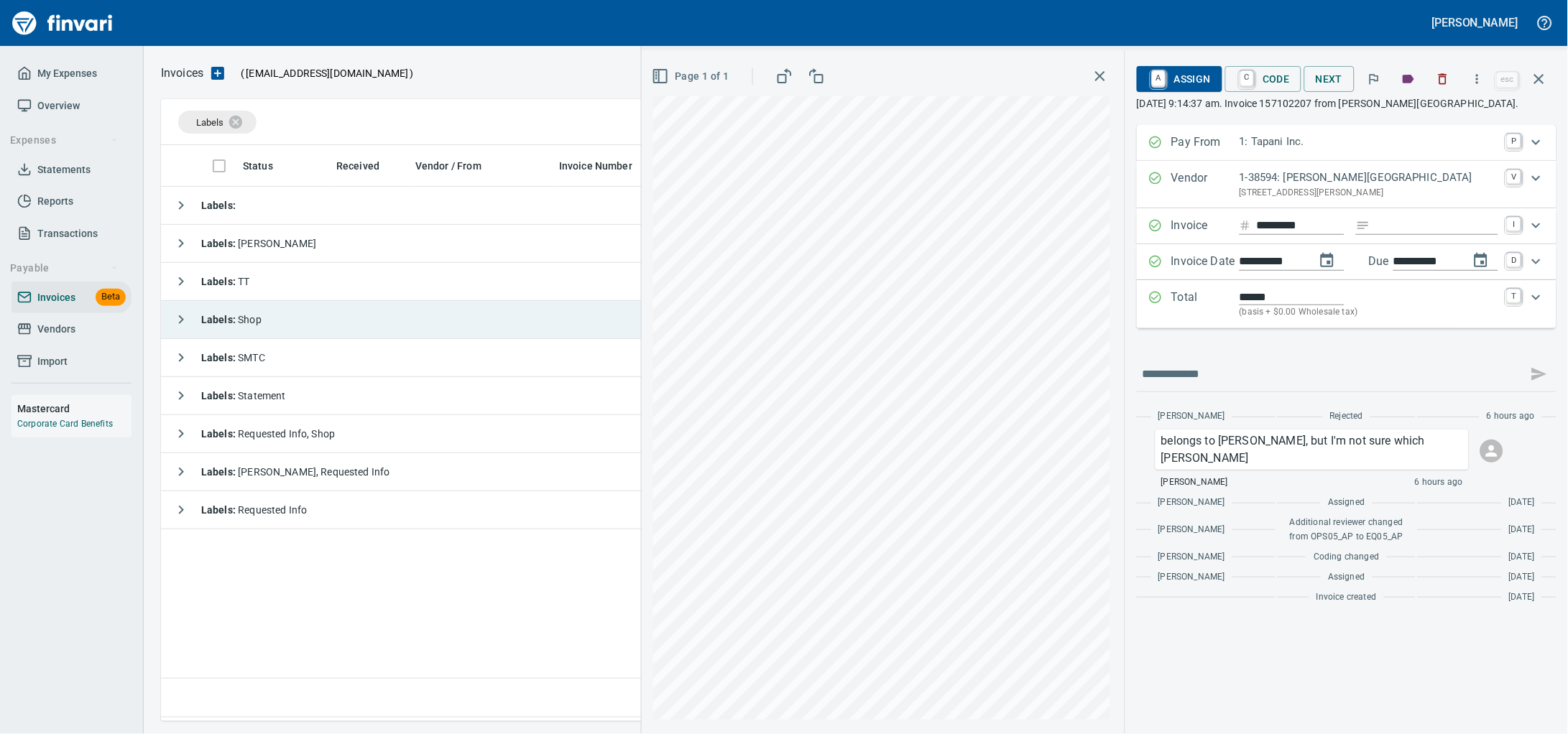
click at [340, 336] on td "Labels : Shop" at bounding box center [555, 320] width 788 height 38
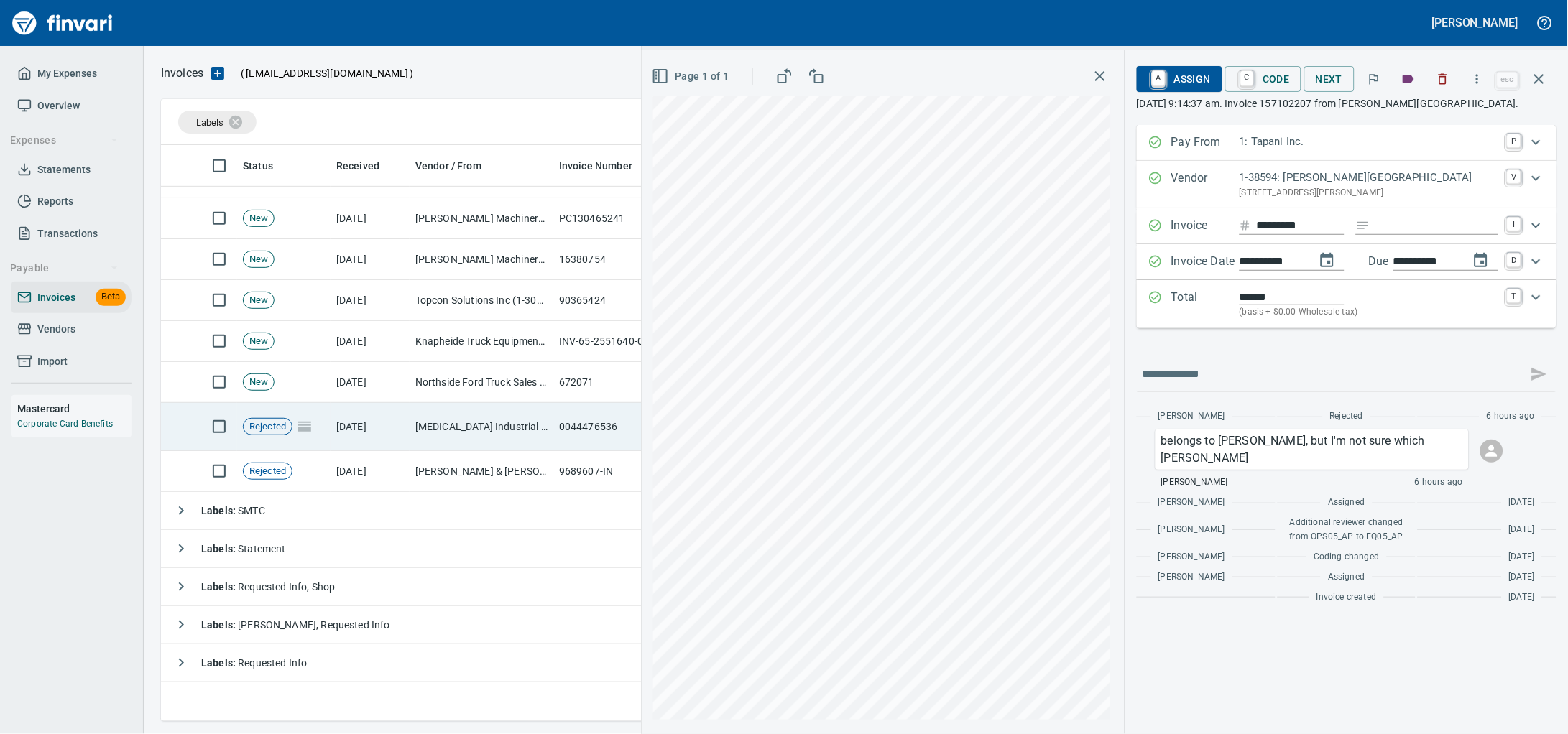
scroll to position [3531, 0]
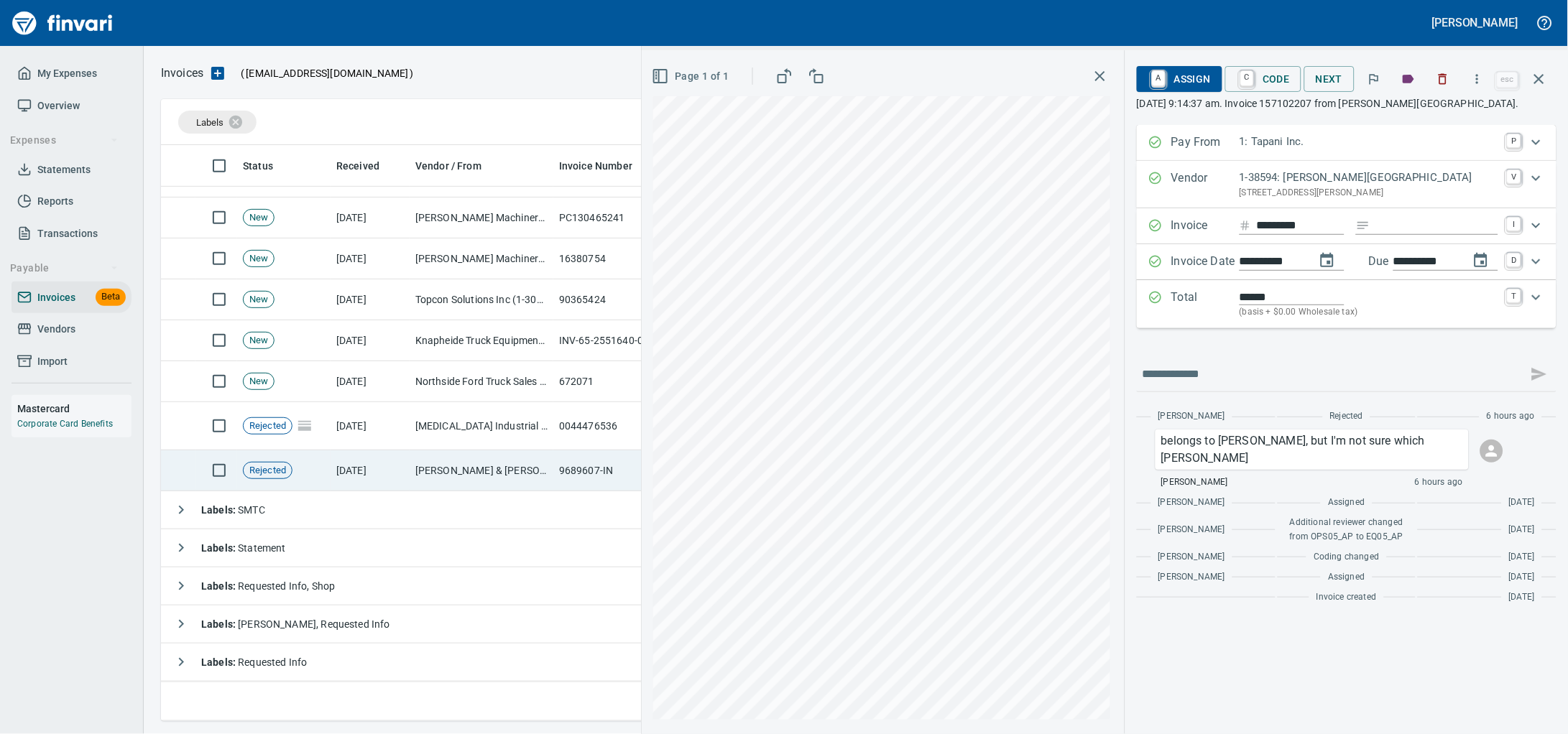
click at [432, 473] on td "[PERSON_NAME] & [PERSON_NAME] Inc (1-11122)" at bounding box center [481, 471] width 144 height 41
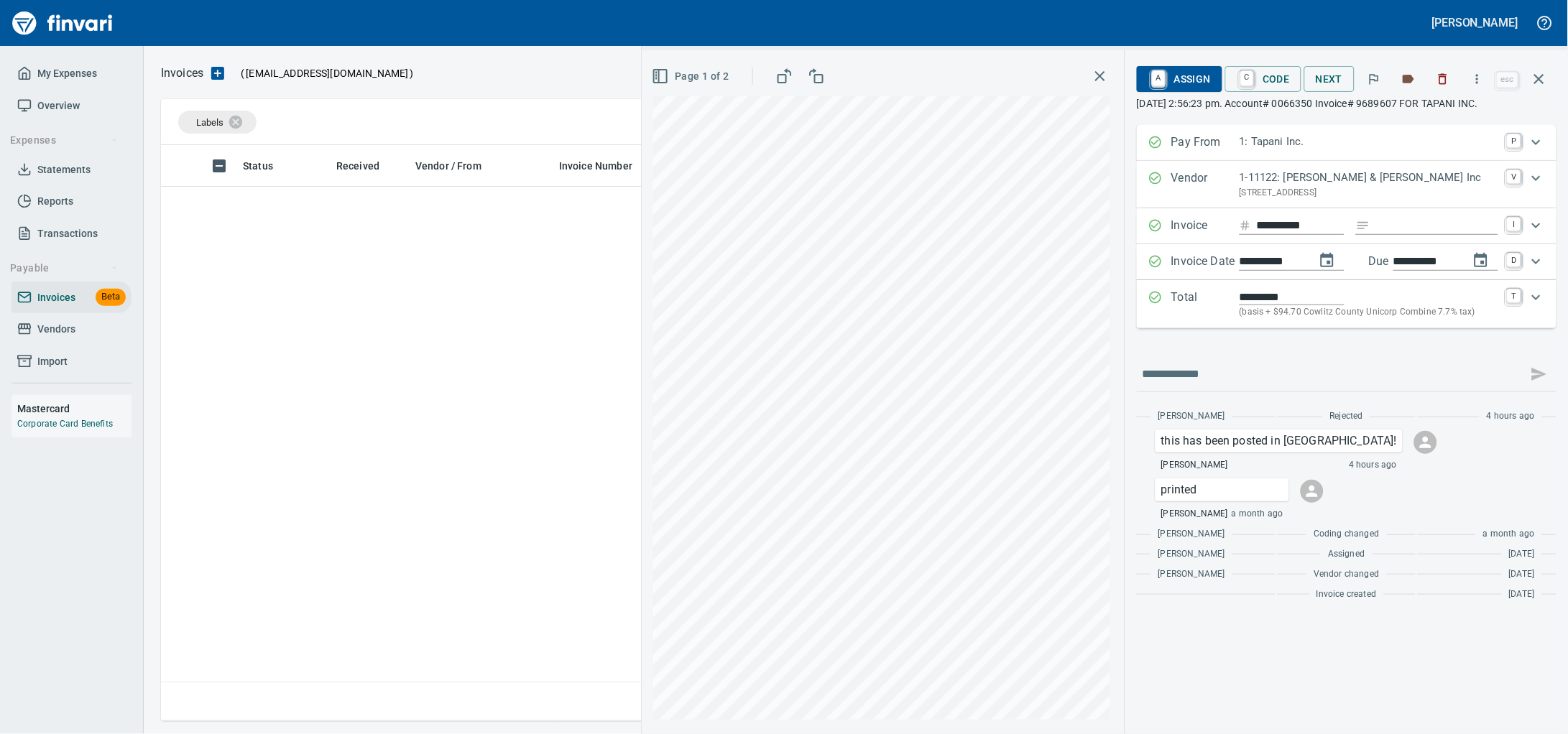
scroll to position [563, 1362]
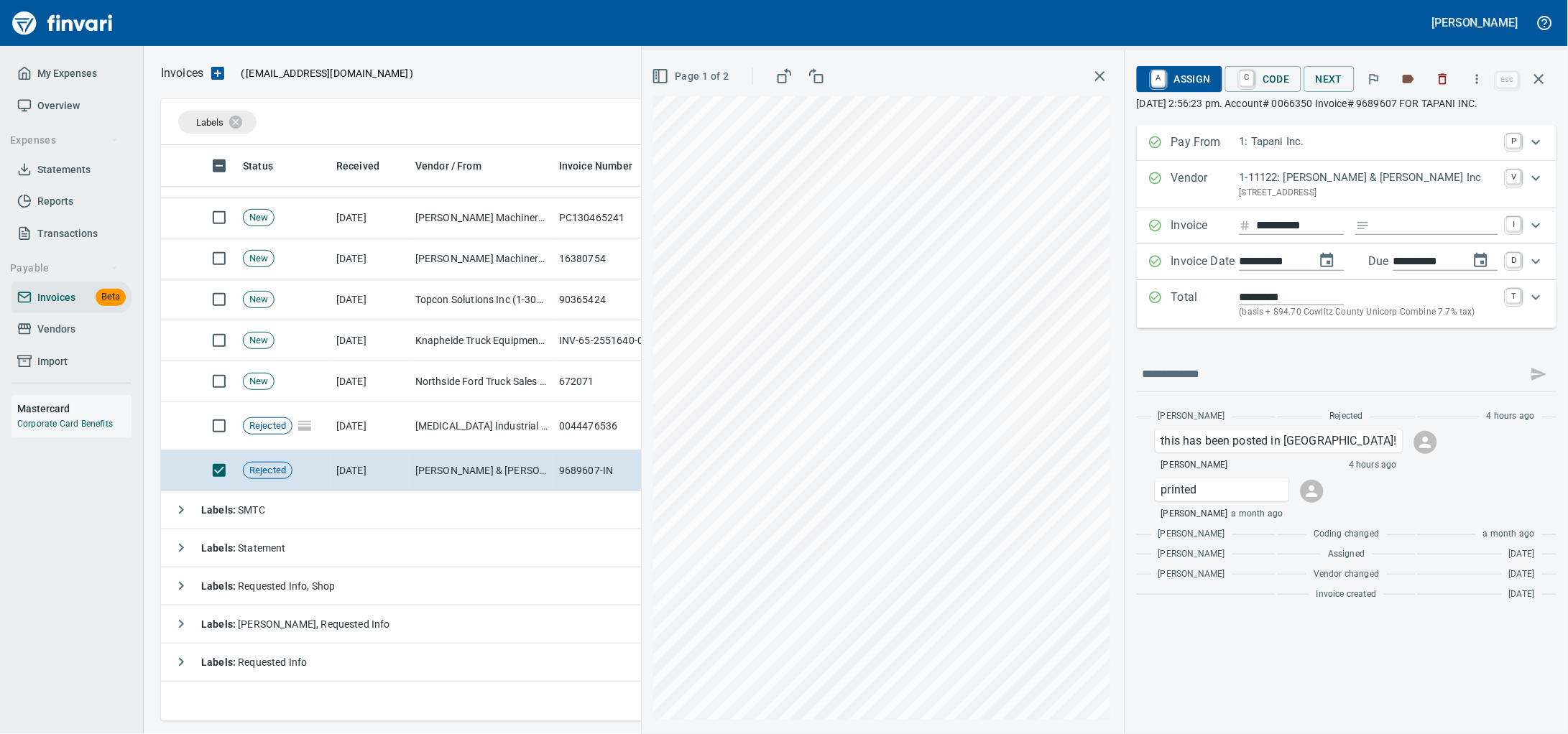
click at [452, 431] on td "[MEDICAL_DATA] Industrial (1-30405)" at bounding box center [481, 426] width 144 height 48
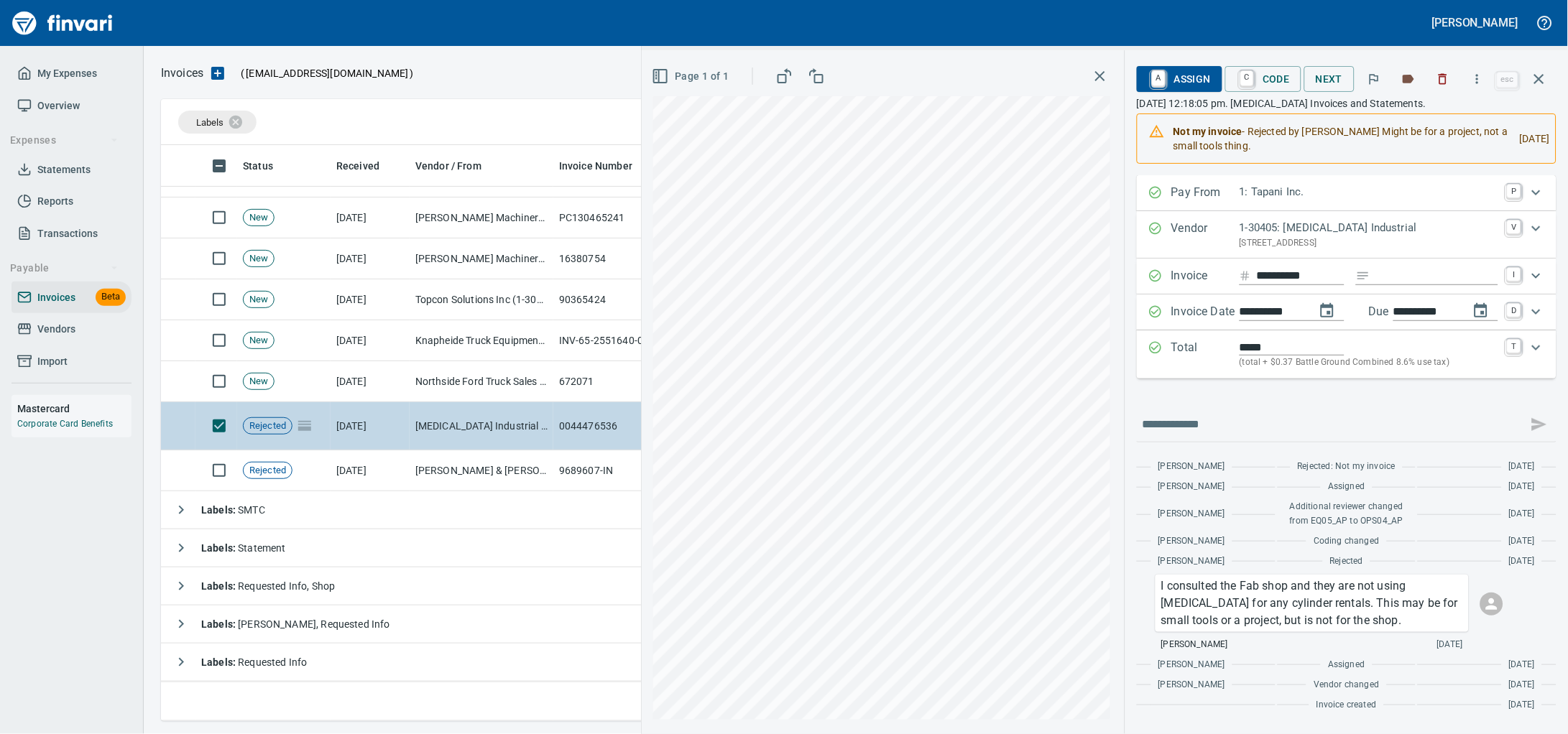
scroll to position [3449, 0]
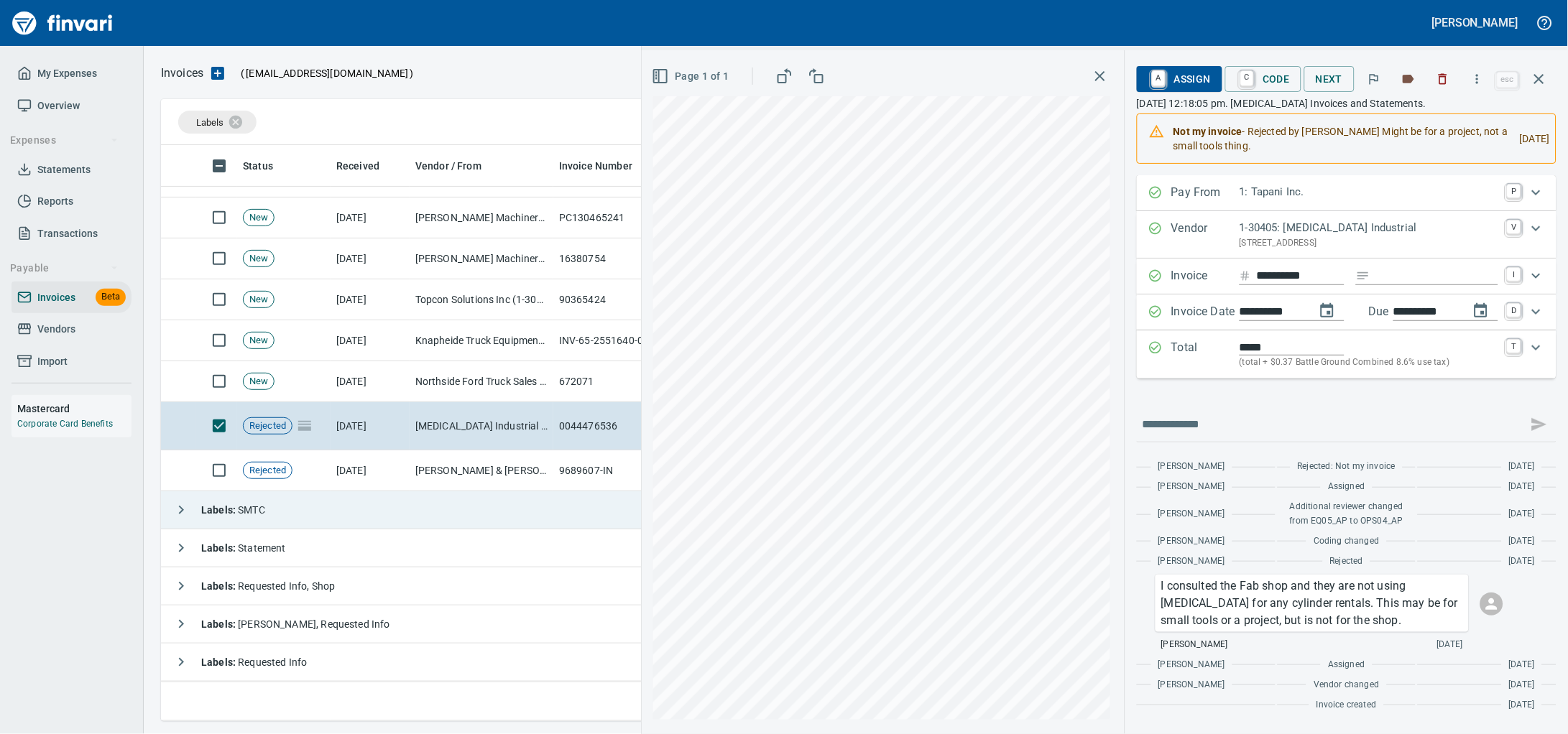
click at [375, 504] on td "Labels : SMTC" at bounding box center [555, 510] width 788 height 38
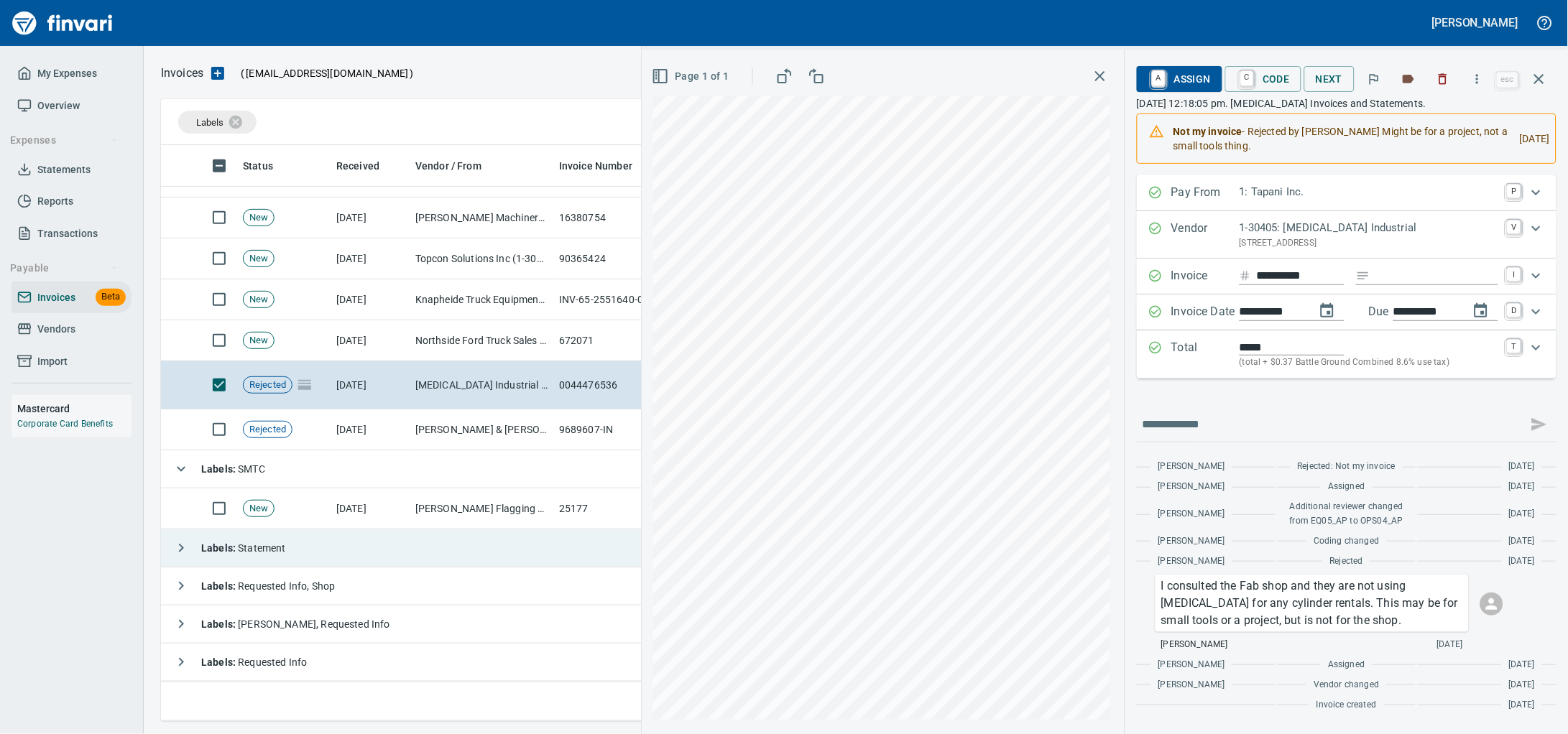
click at [387, 543] on td "Labels : Statement" at bounding box center [555, 548] width 788 height 38
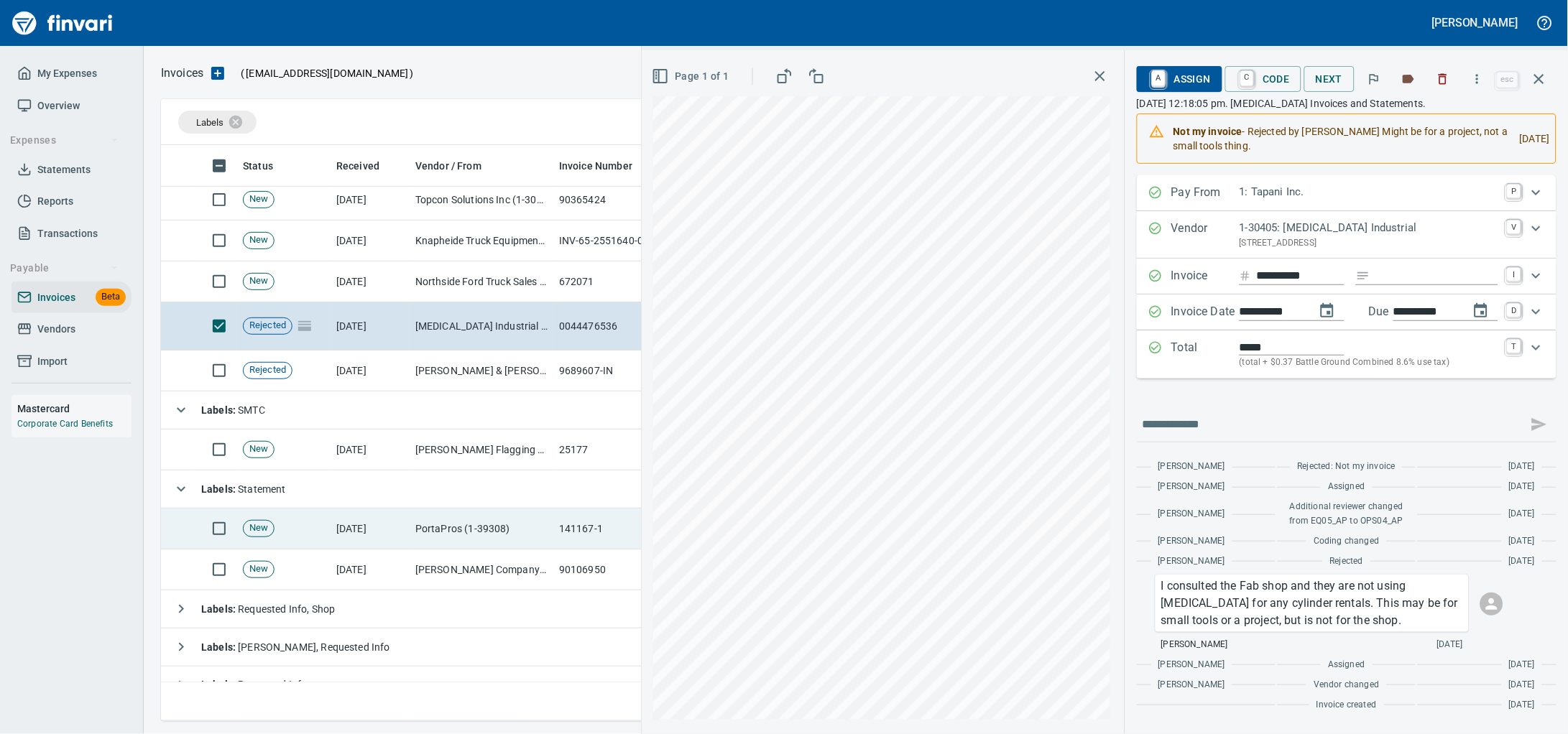
scroll to position [3572, 0]
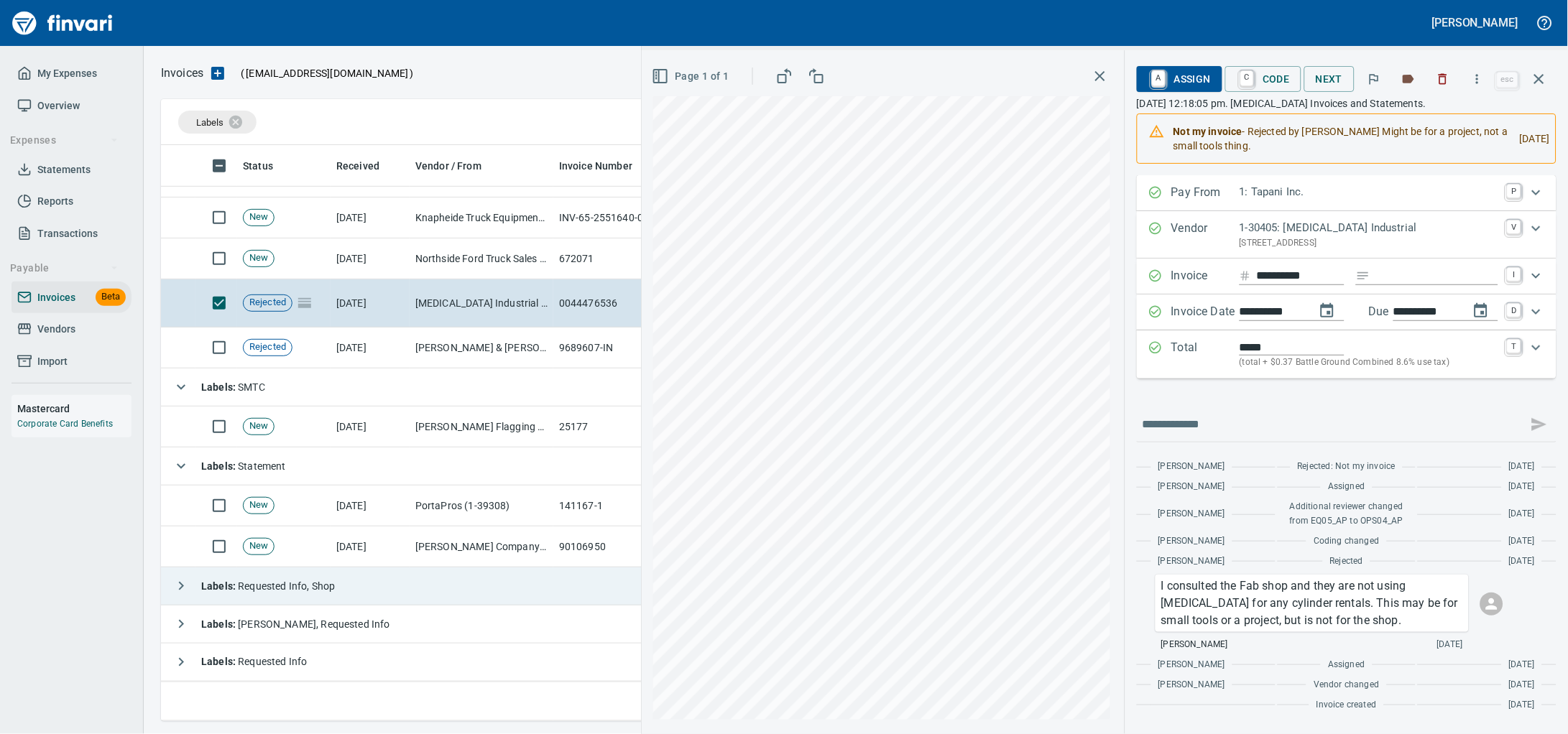
click at [426, 586] on td "Labels : Requested Info, Shop" at bounding box center [555, 586] width 788 height 38
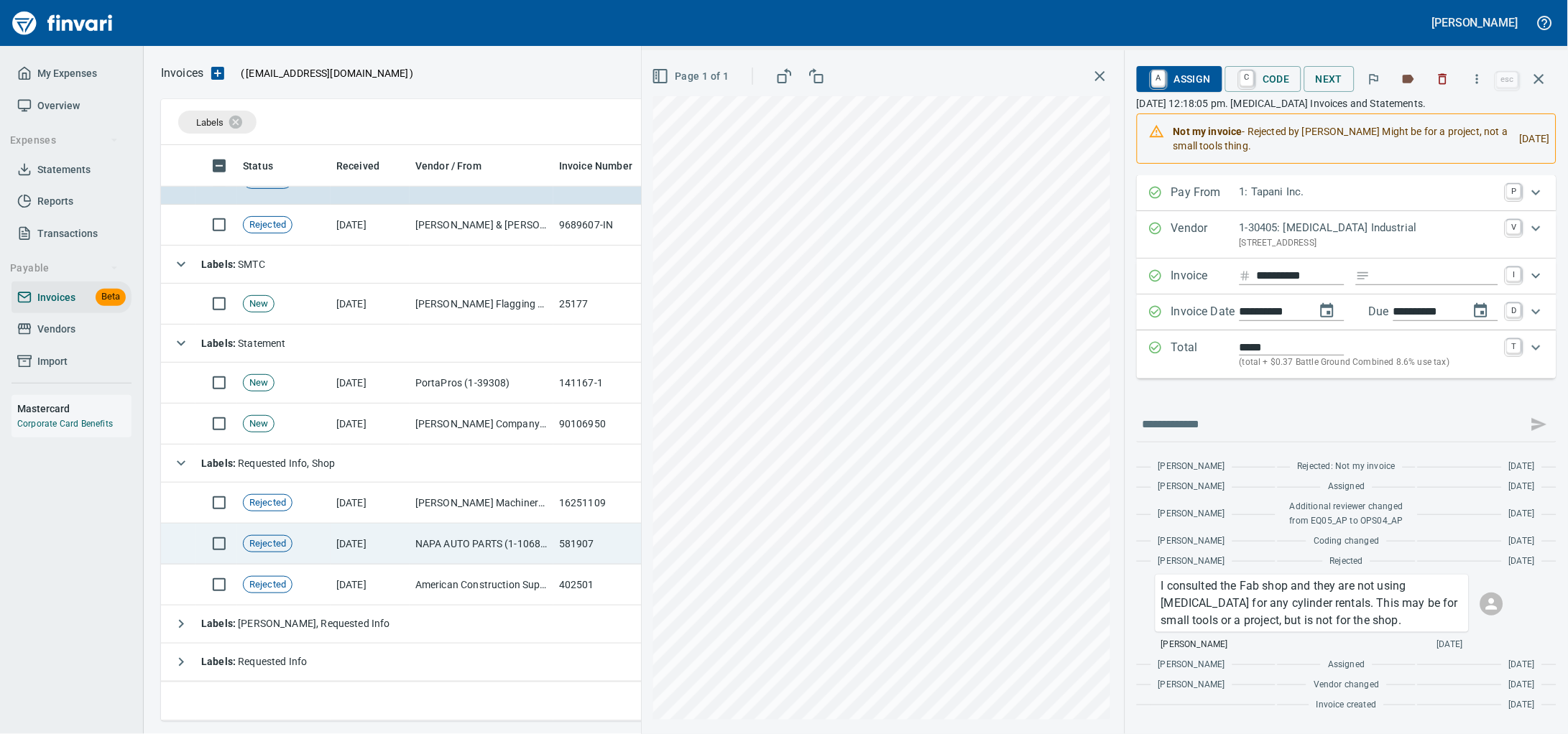
scroll to position [3696, 0]
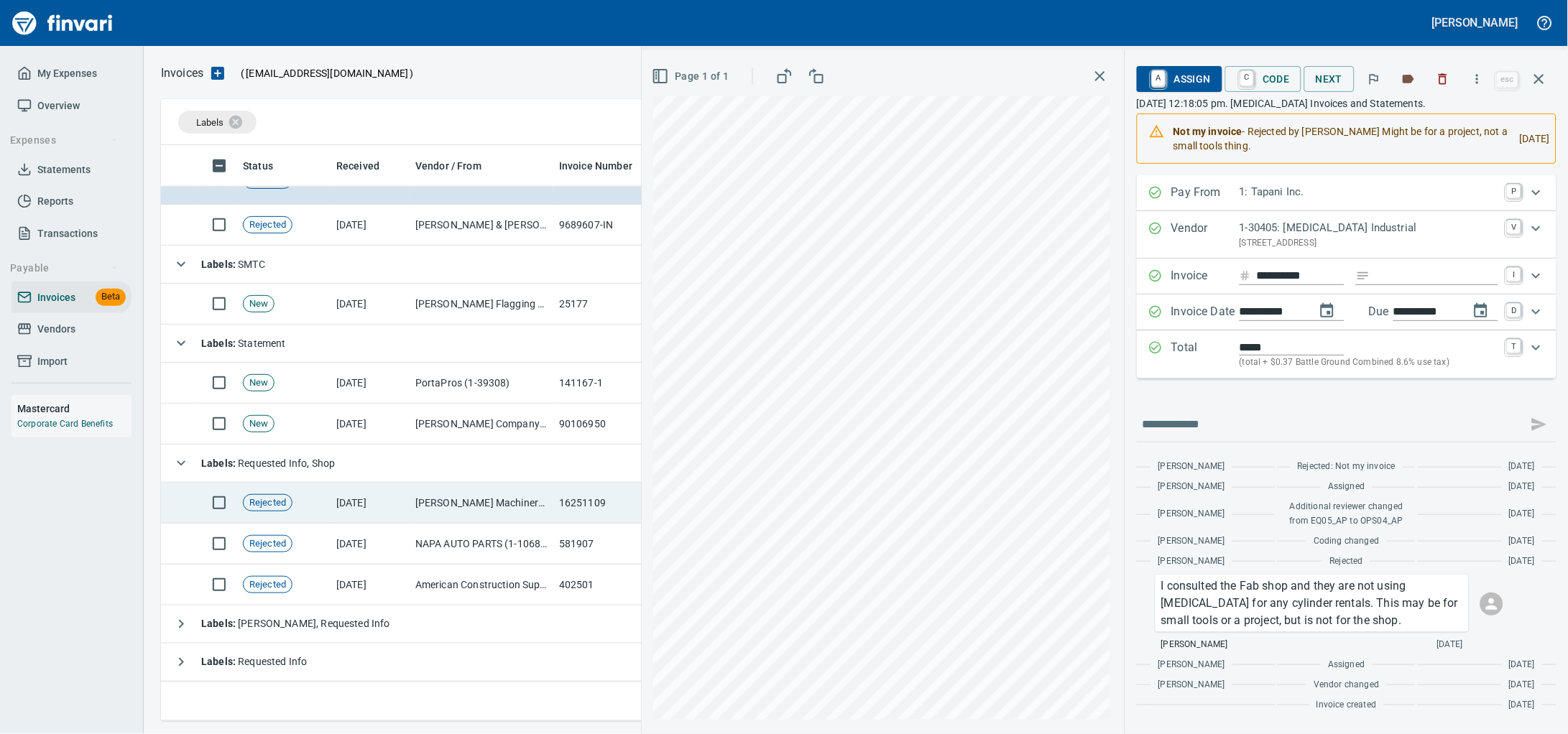
click at [444, 508] on td "[PERSON_NAME] Machinery Inc (1-10774)" at bounding box center [481, 503] width 144 height 41
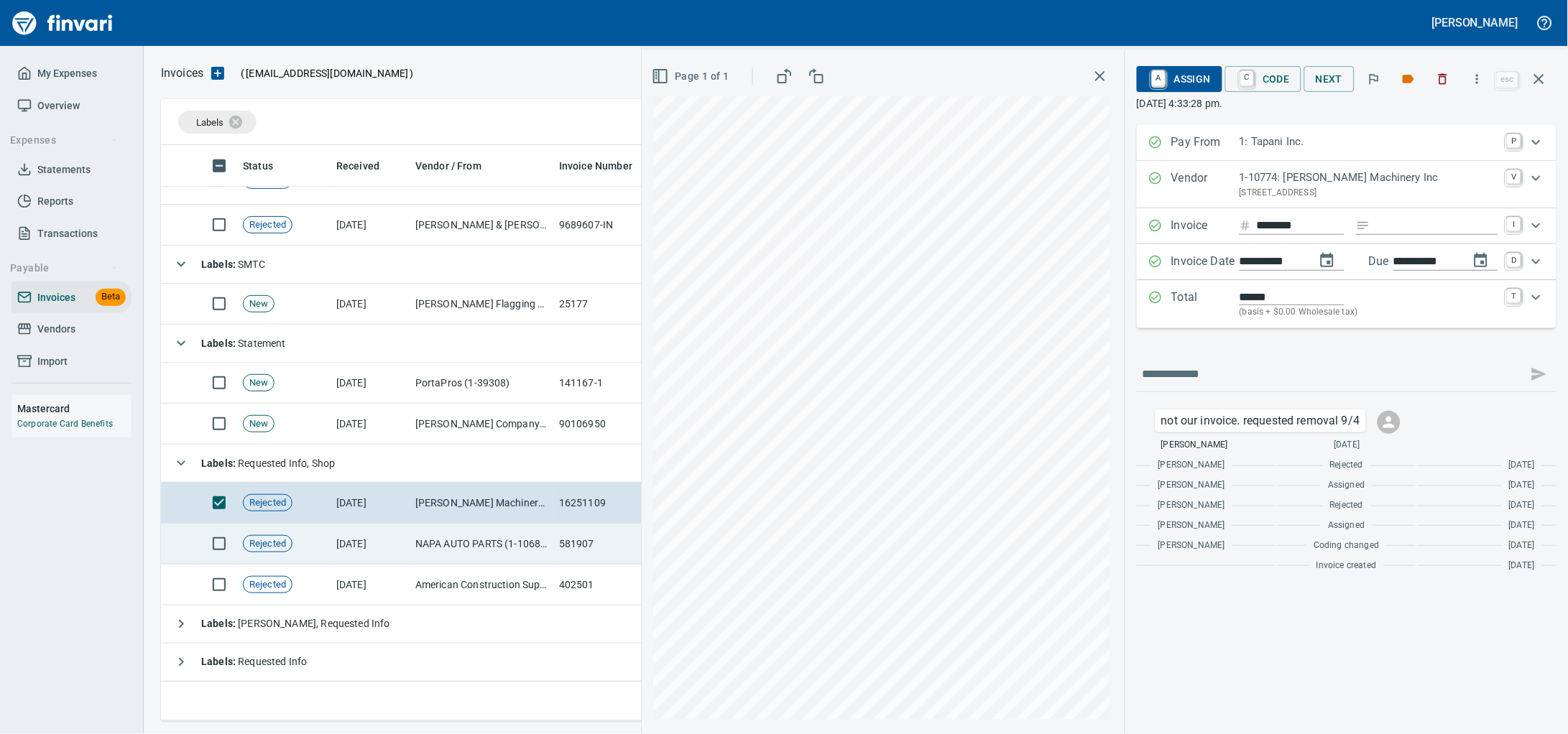
click at [445, 539] on td "NAPA AUTO PARTS (1-10687)" at bounding box center [481, 544] width 144 height 41
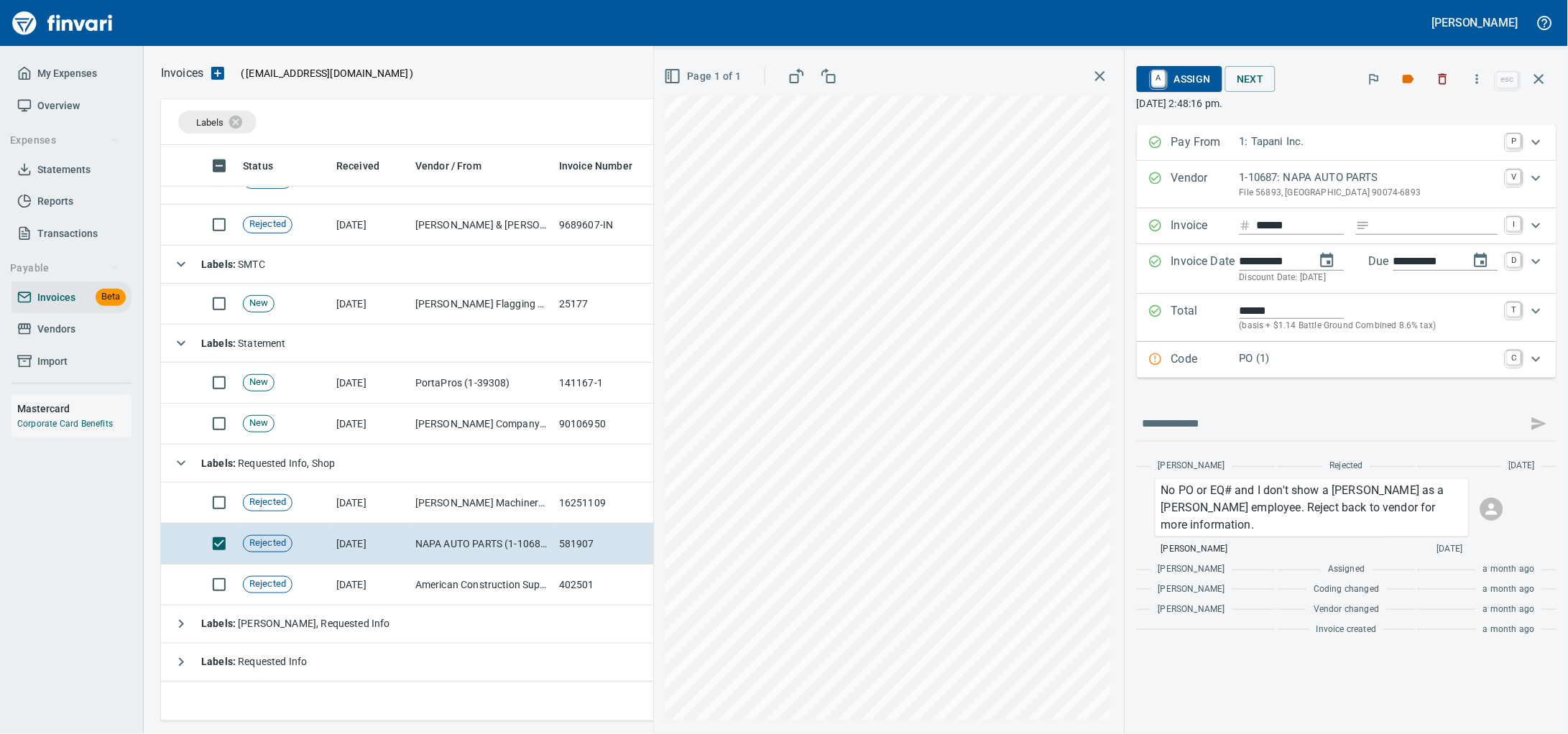
scroll to position [3663, 0]
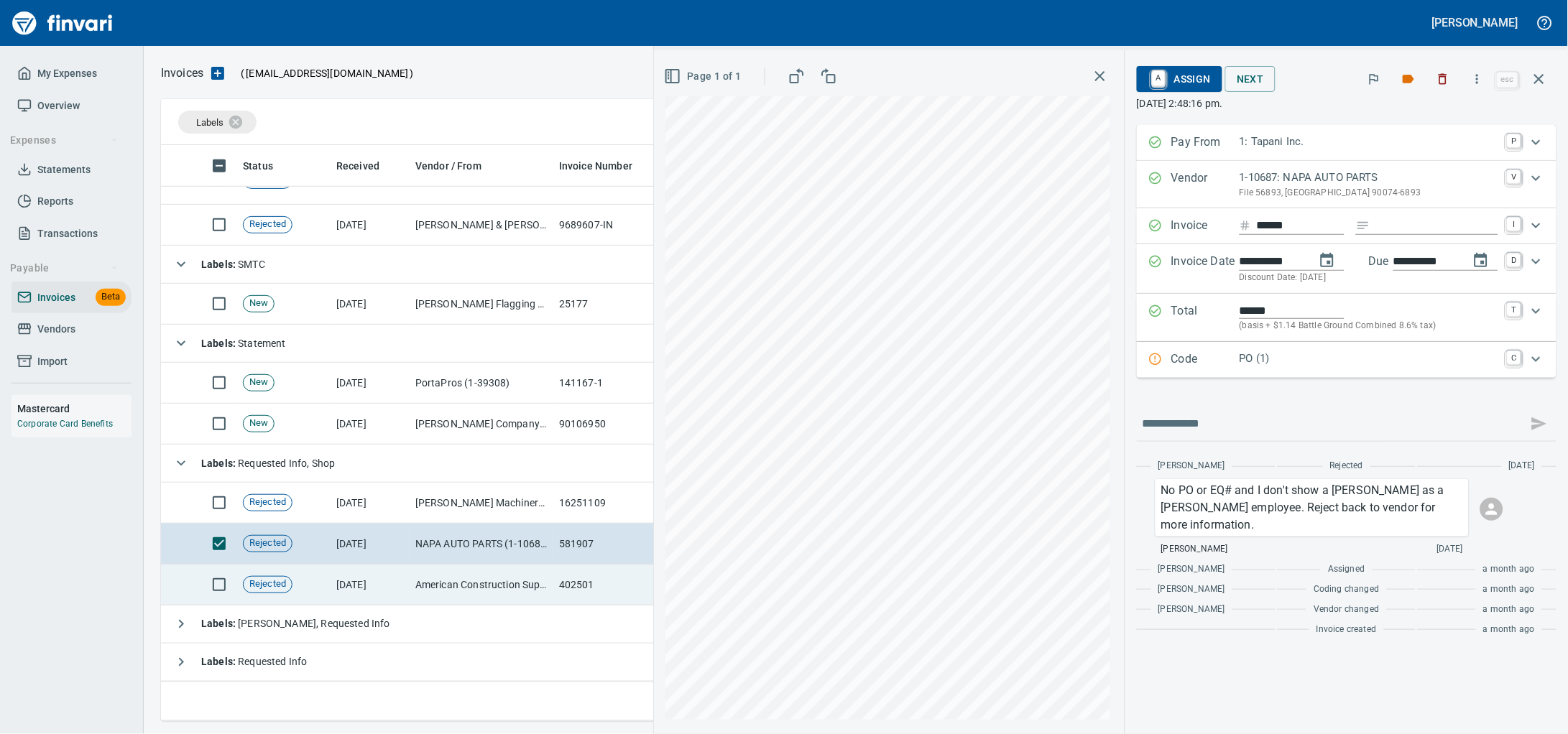
click at [436, 579] on td "American Construction Supply & Rental (1-39384)" at bounding box center [481, 585] width 144 height 41
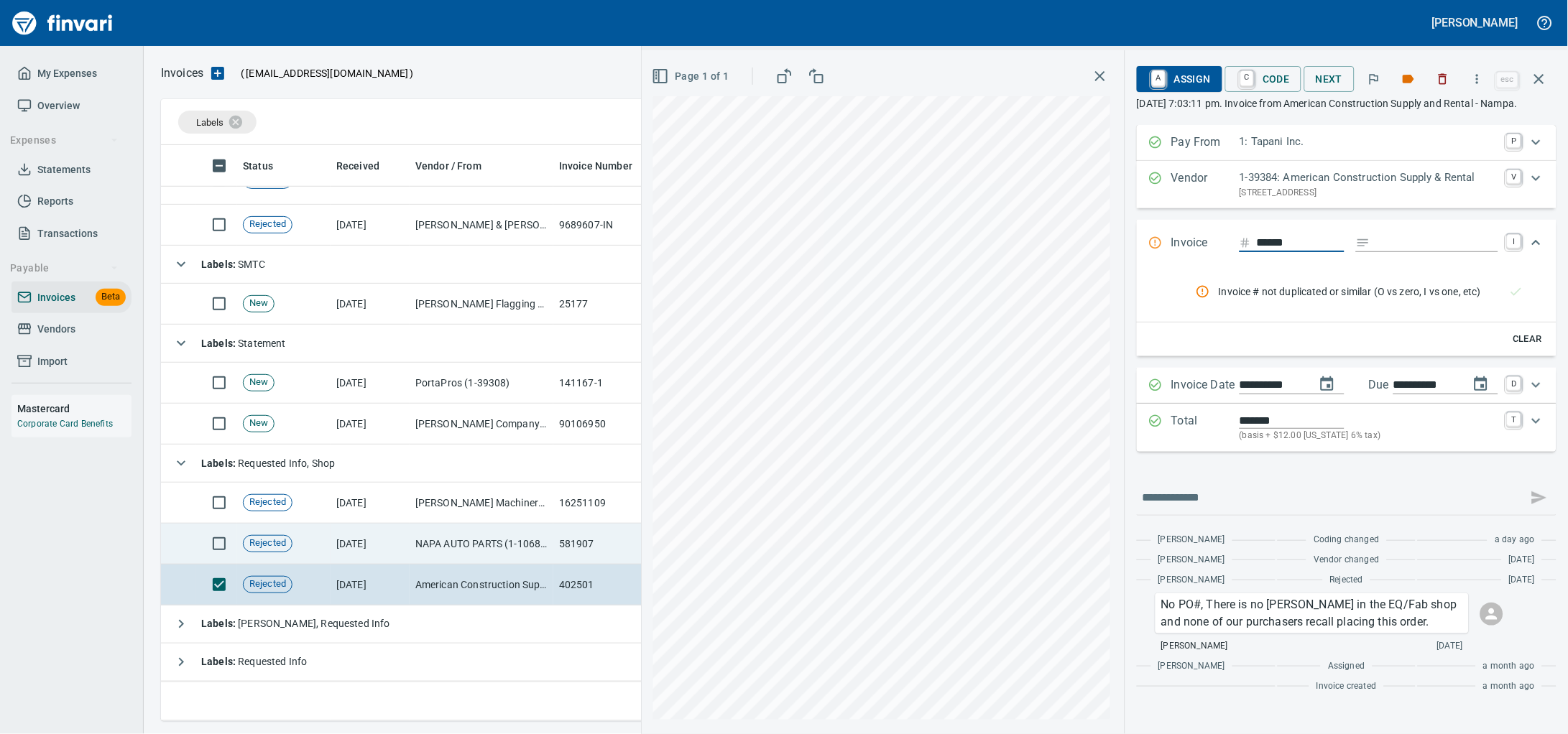
scroll to position [3663, 0]
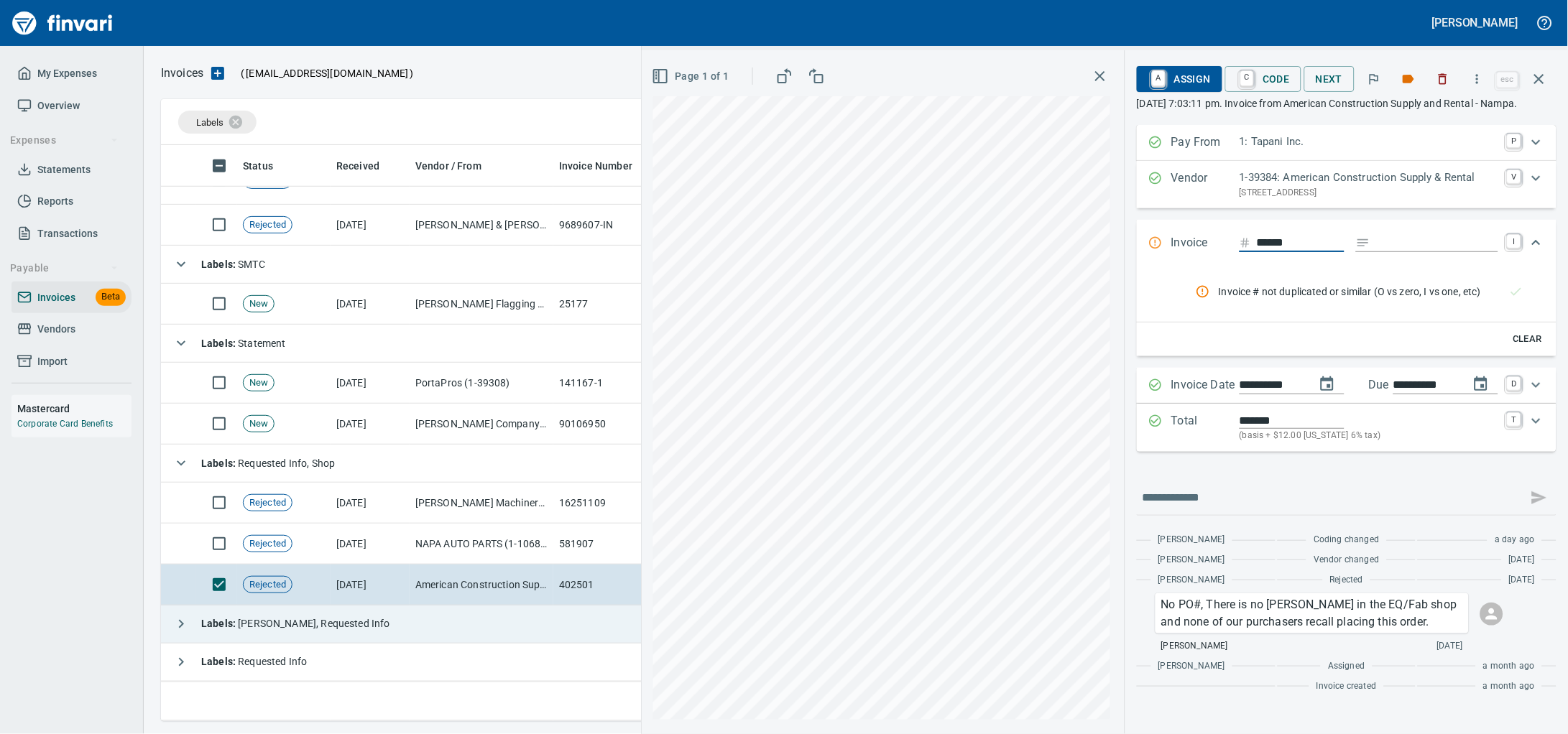
click at [378, 622] on td "Labels : [PERSON_NAME], Requested Info" at bounding box center [555, 625] width 788 height 38
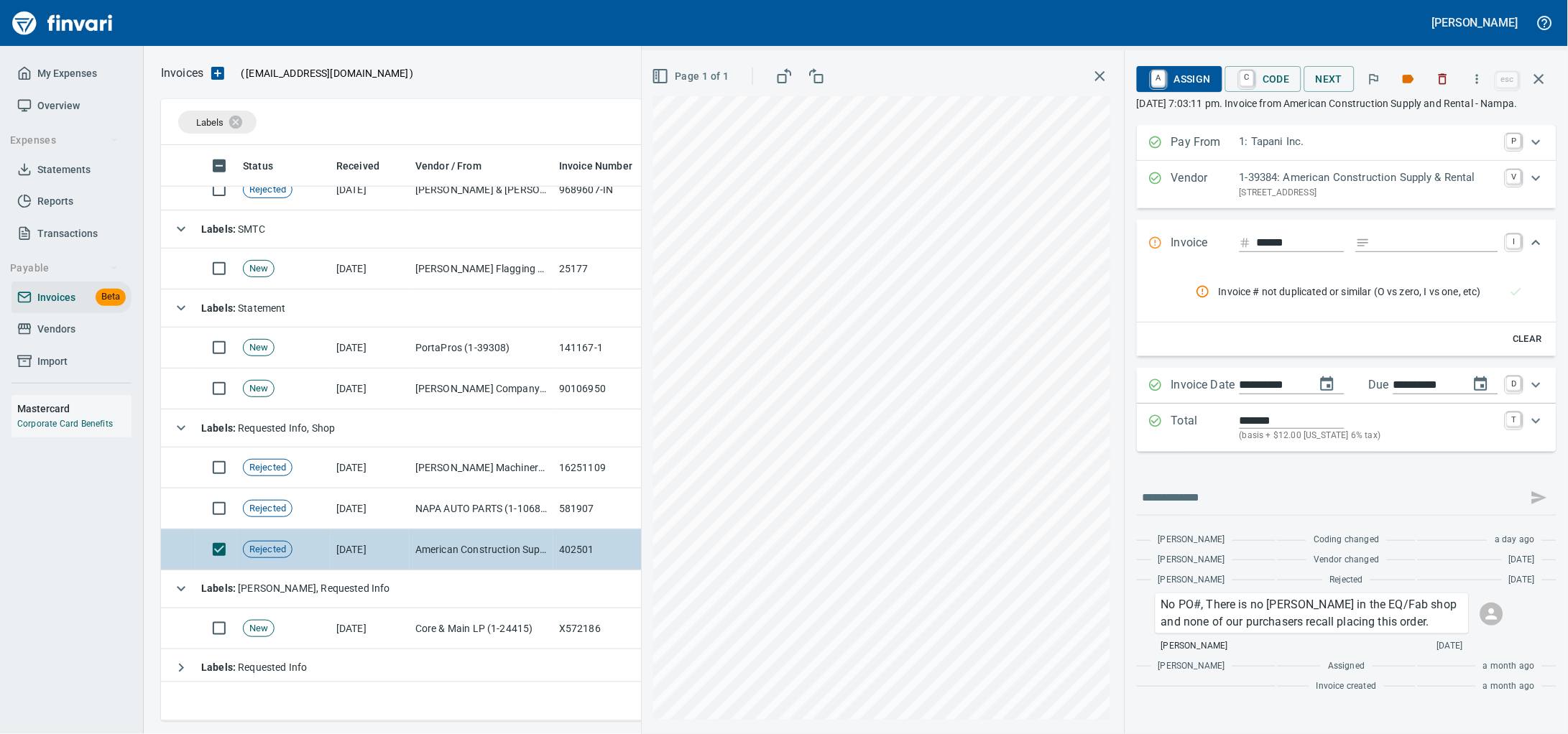
scroll to position [3751, 0]
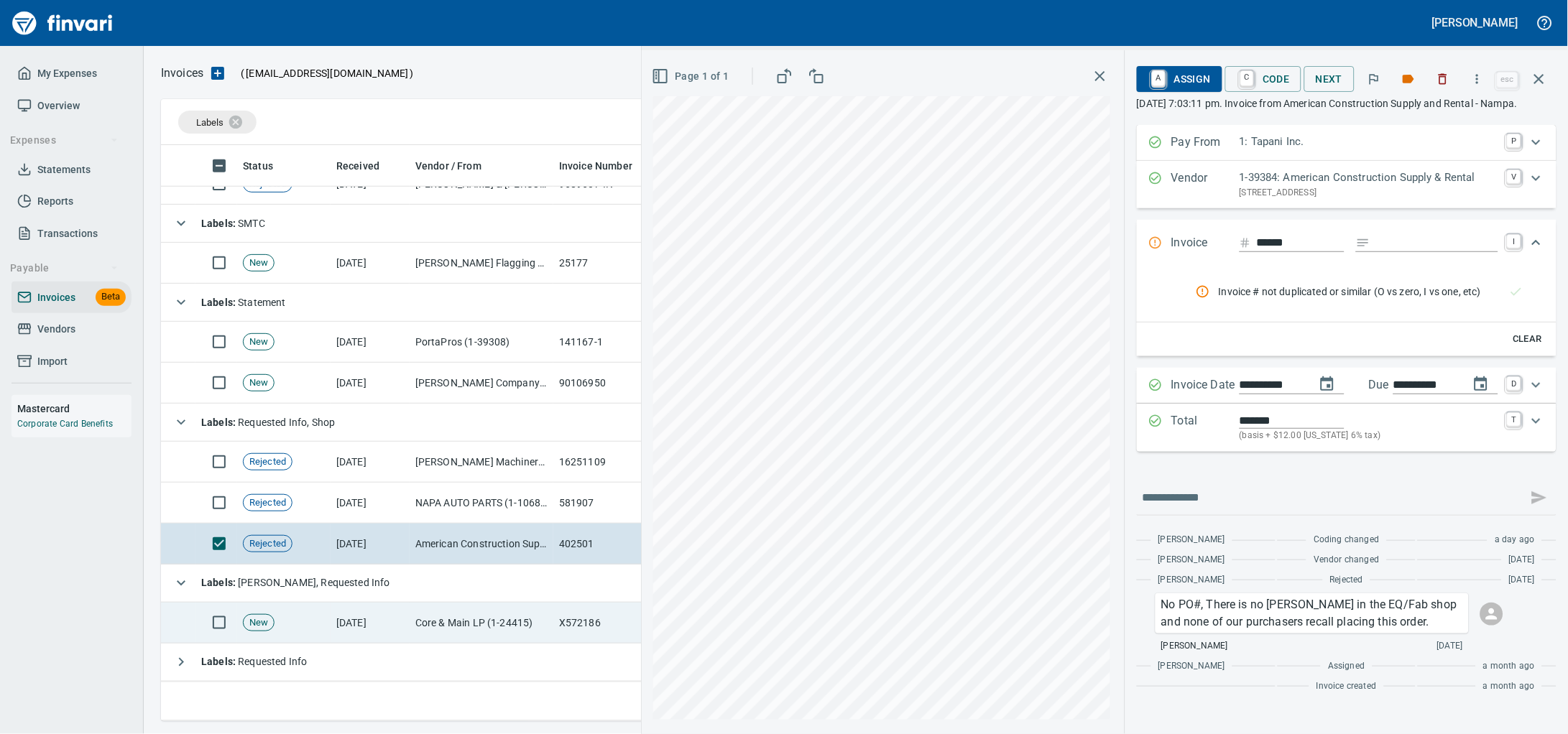
click at [421, 607] on td "Core & Main LP (1-24415)" at bounding box center [481, 623] width 144 height 41
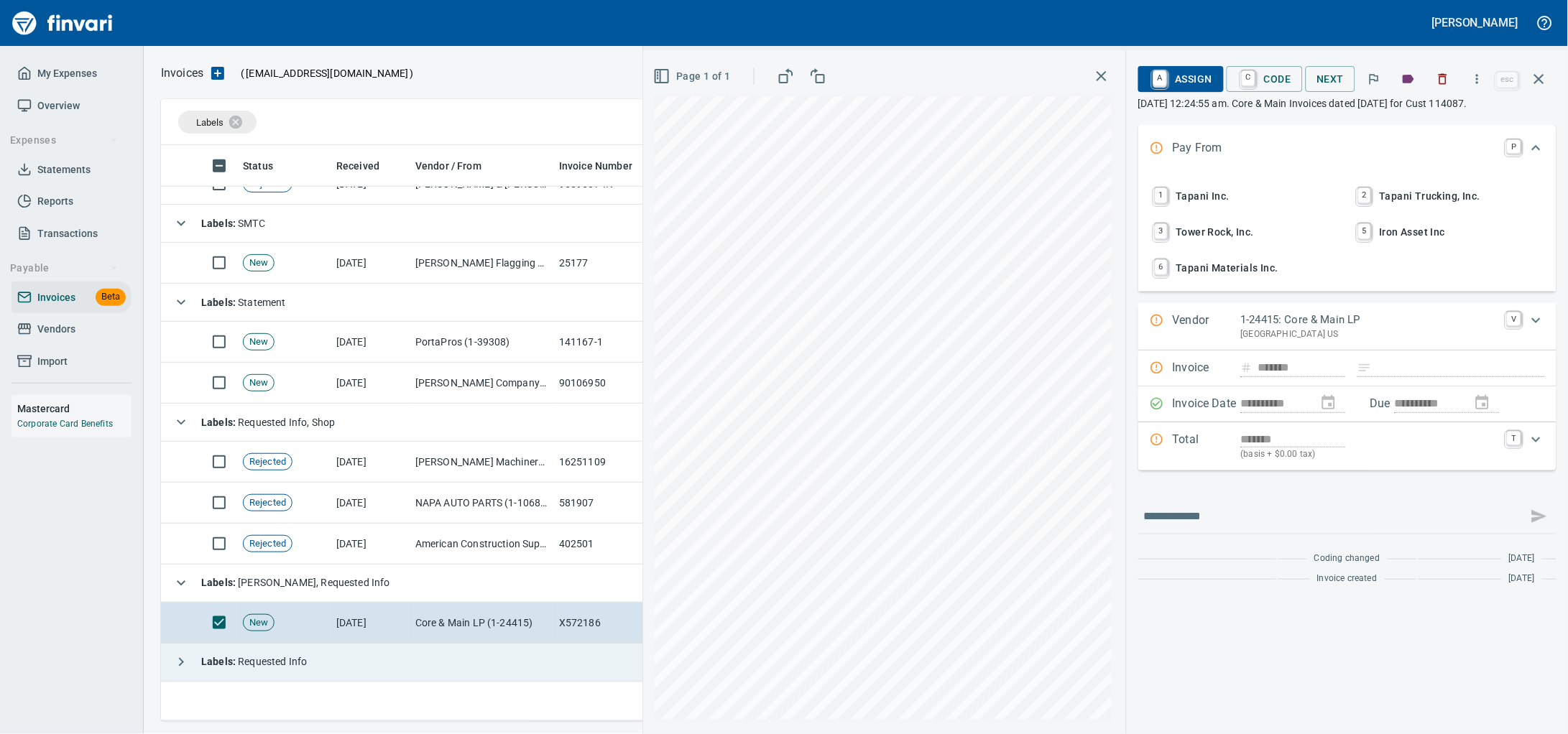
click at [403, 657] on td "Labels : Requested Info" at bounding box center [555, 662] width 788 height 38
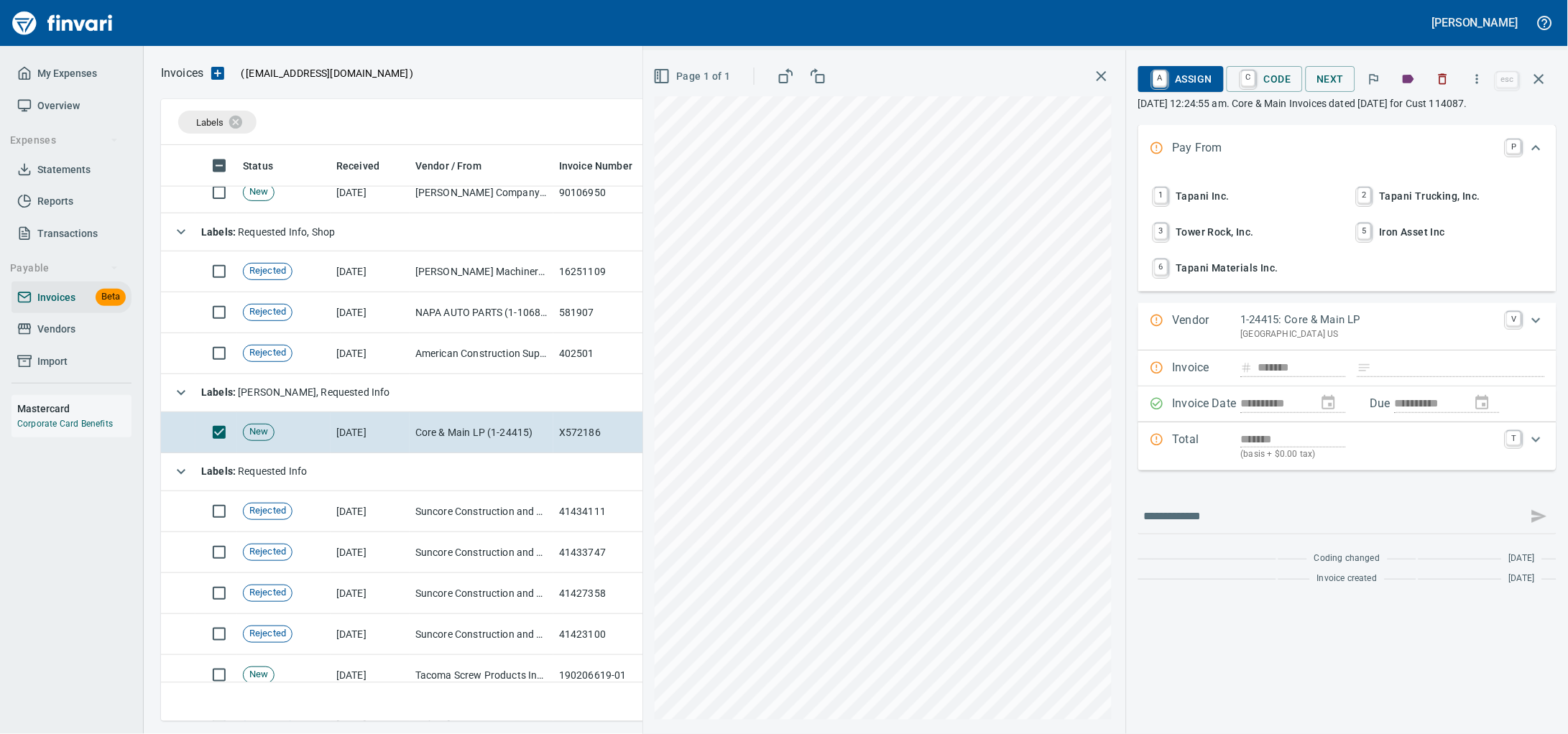
scroll to position [4150, 0]
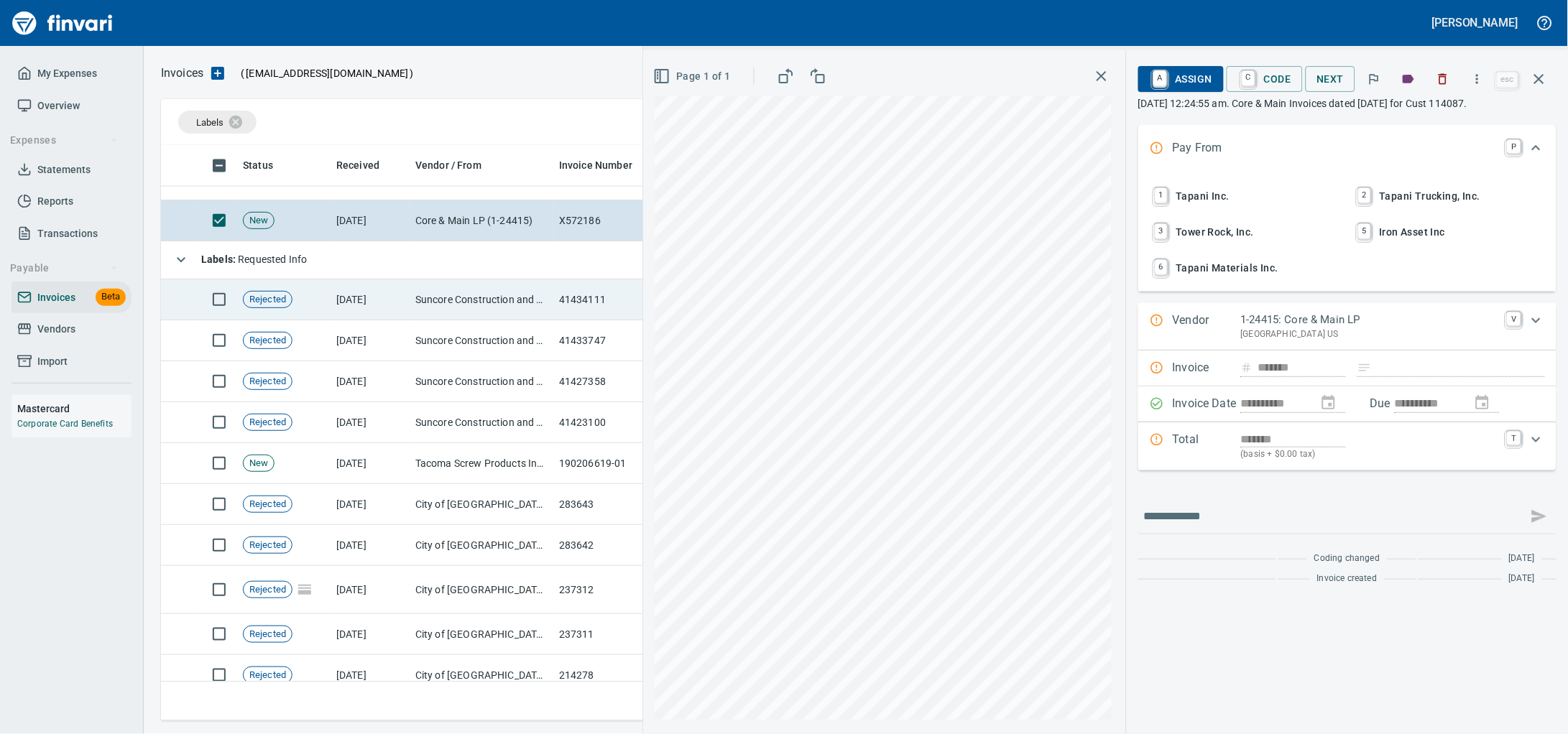
click at [431, 292] on td "Suncore Construction and Materials Inc. (1-38881)" at bounding box center [481, 300] width 144 height 41
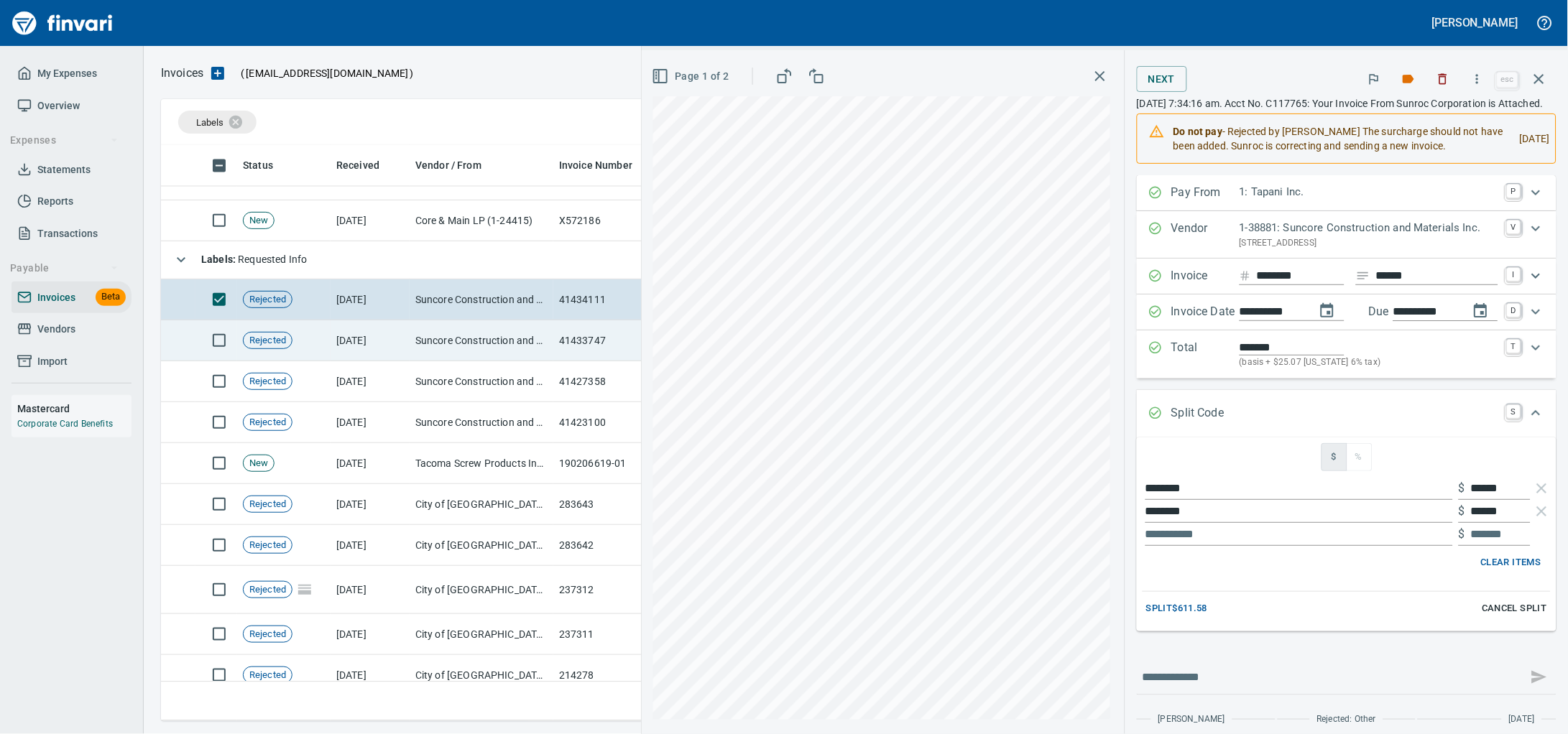
click at [448, 348] on td "Suncore Construction and Materials Inc. (1-38881)" at bounding box center [481, 341] width 144 height 41
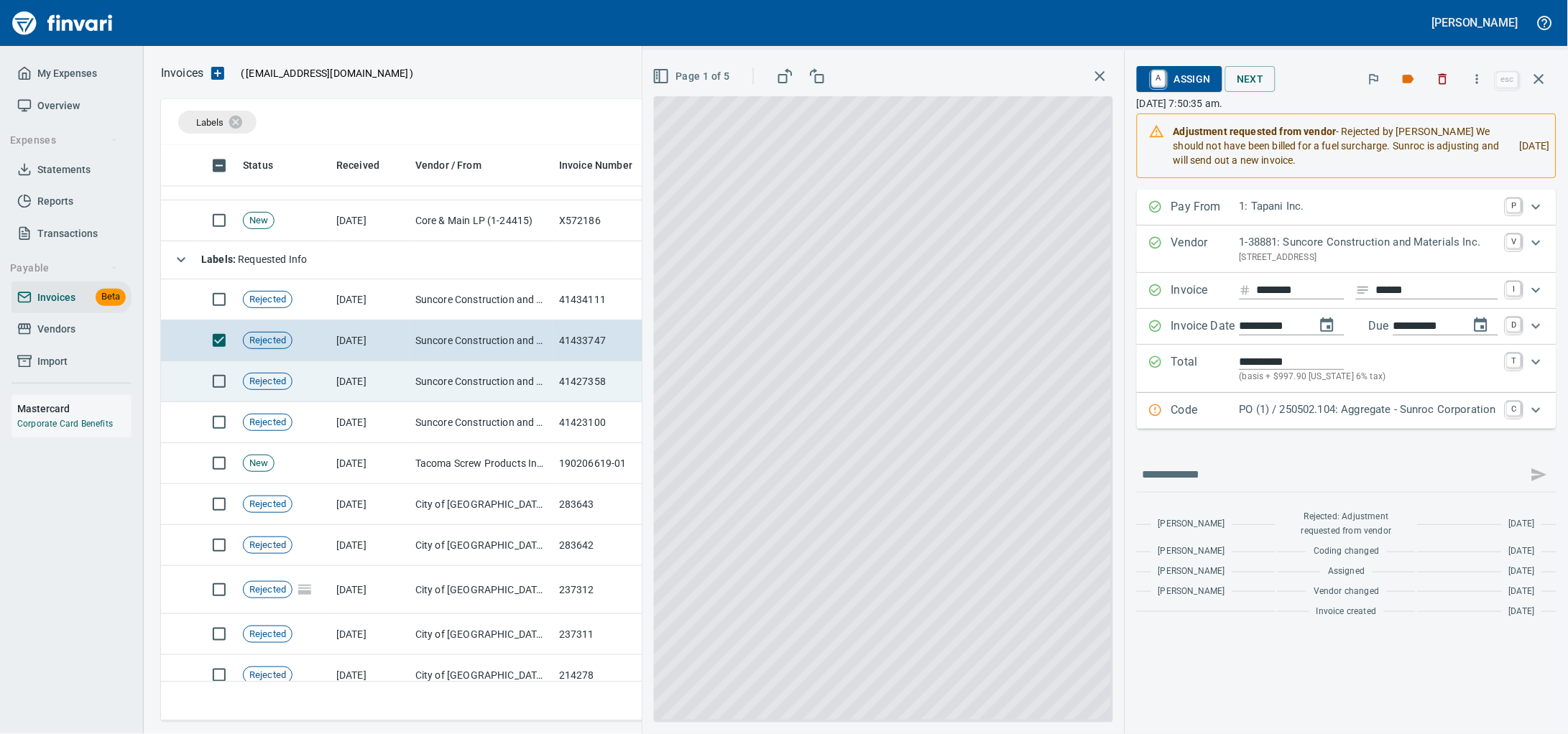
click at [448, 378] on td "Suncore Construction and Materials Inc. (1-38881)" at bounding box center [481, 381] width 144 height 41
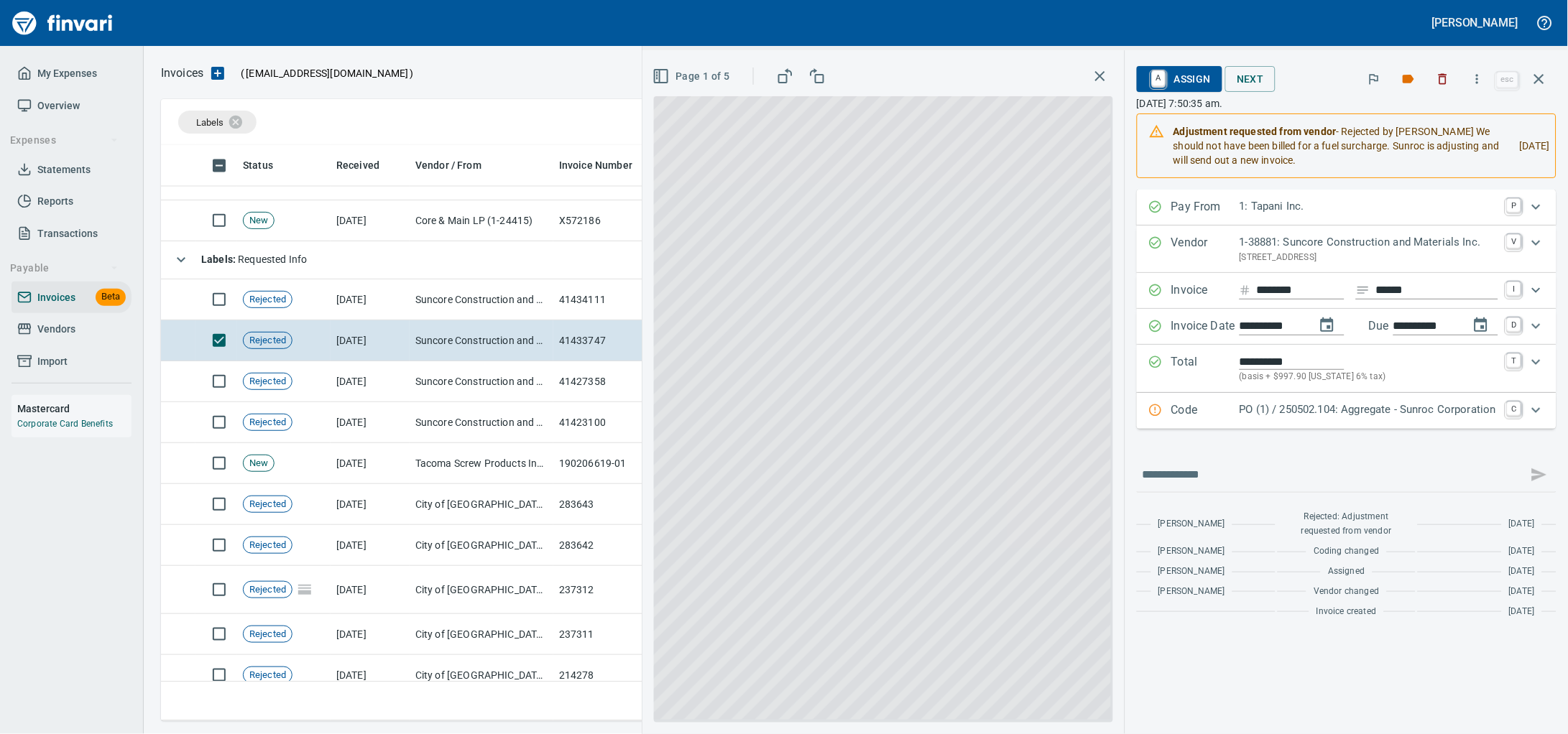
click at [654, 388] on span at bounding box center [883, 409] width 459 height 626
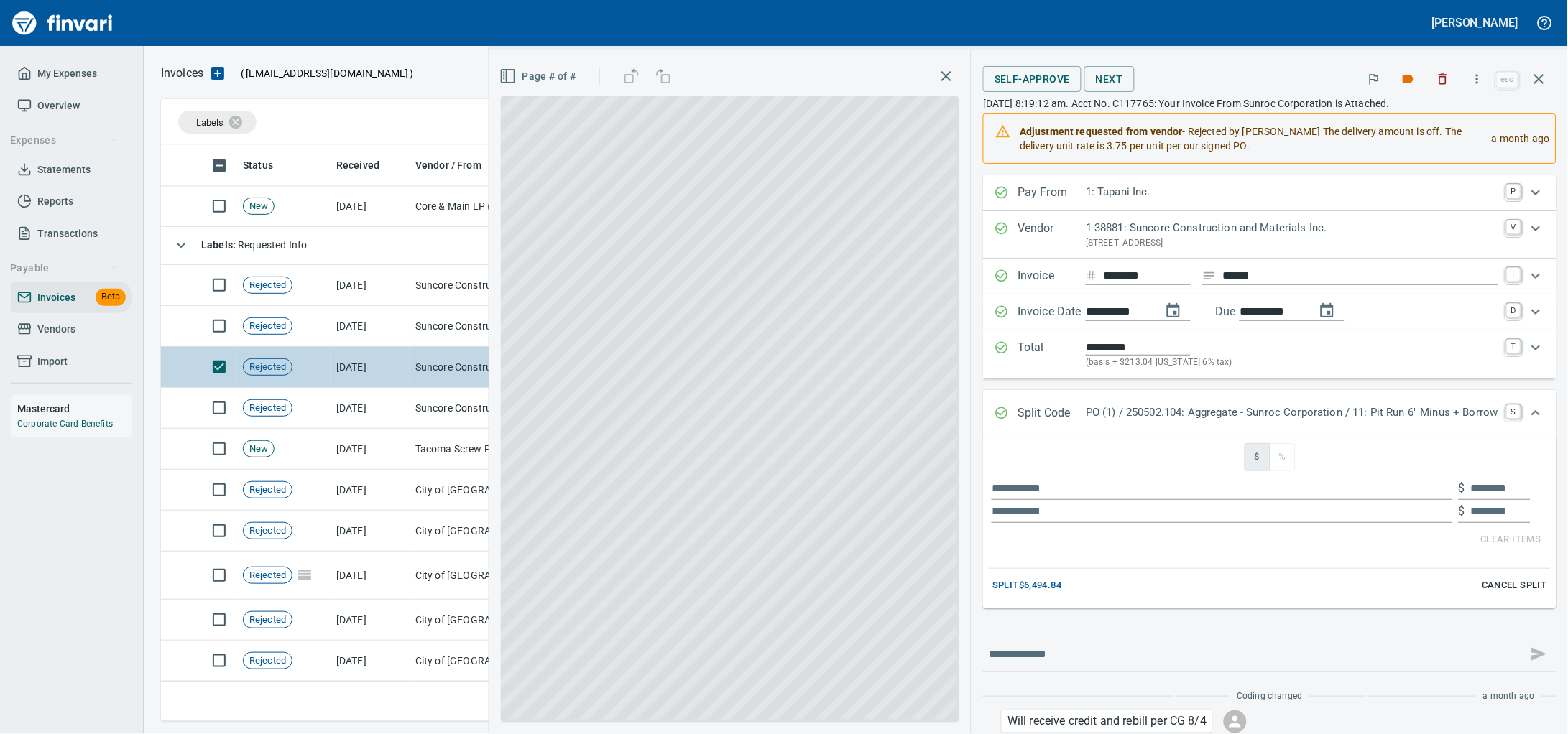
click at [361, 371] on td "[DATE]" at bounding box center [370, 367] width 79 height 41
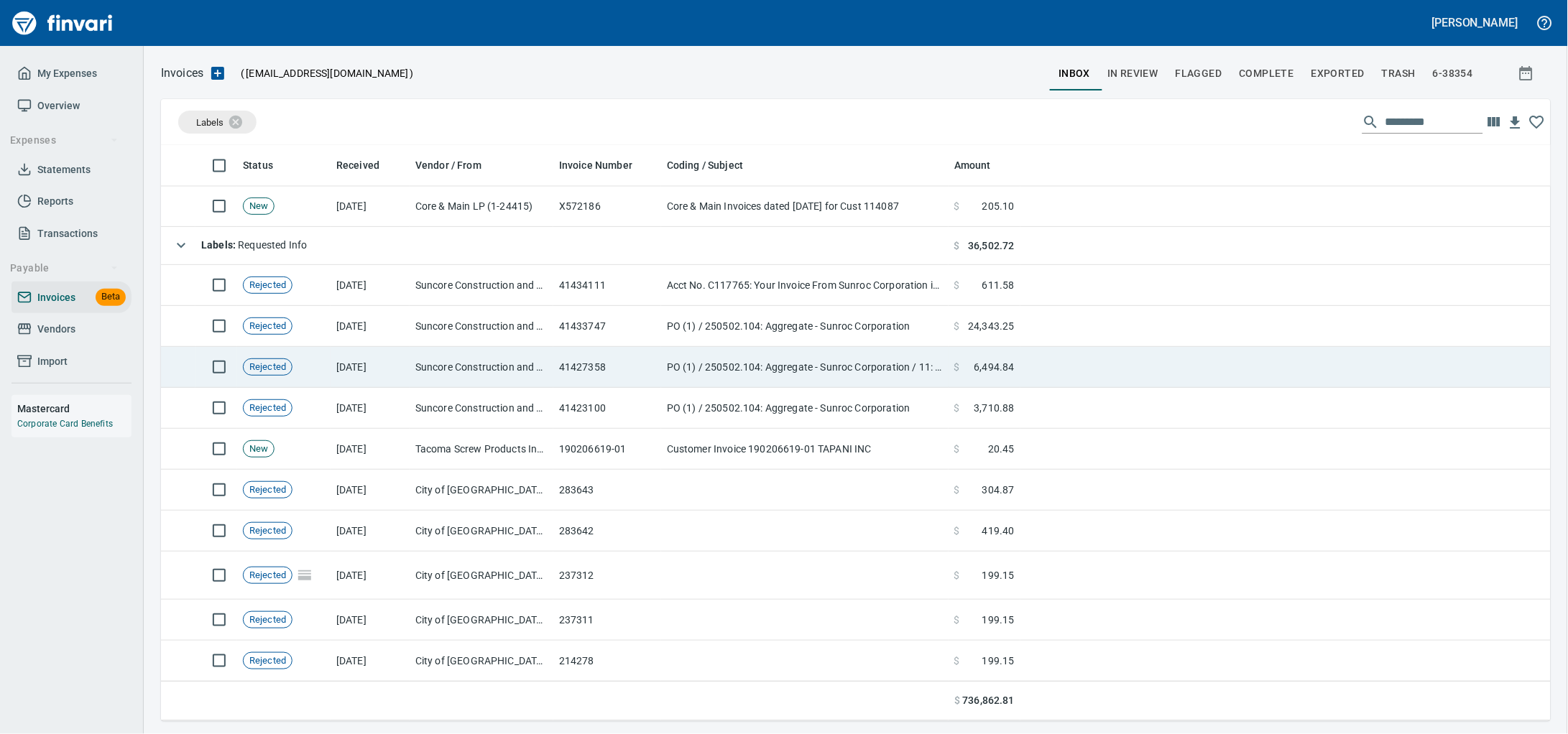
scroll to position [4147, 0]
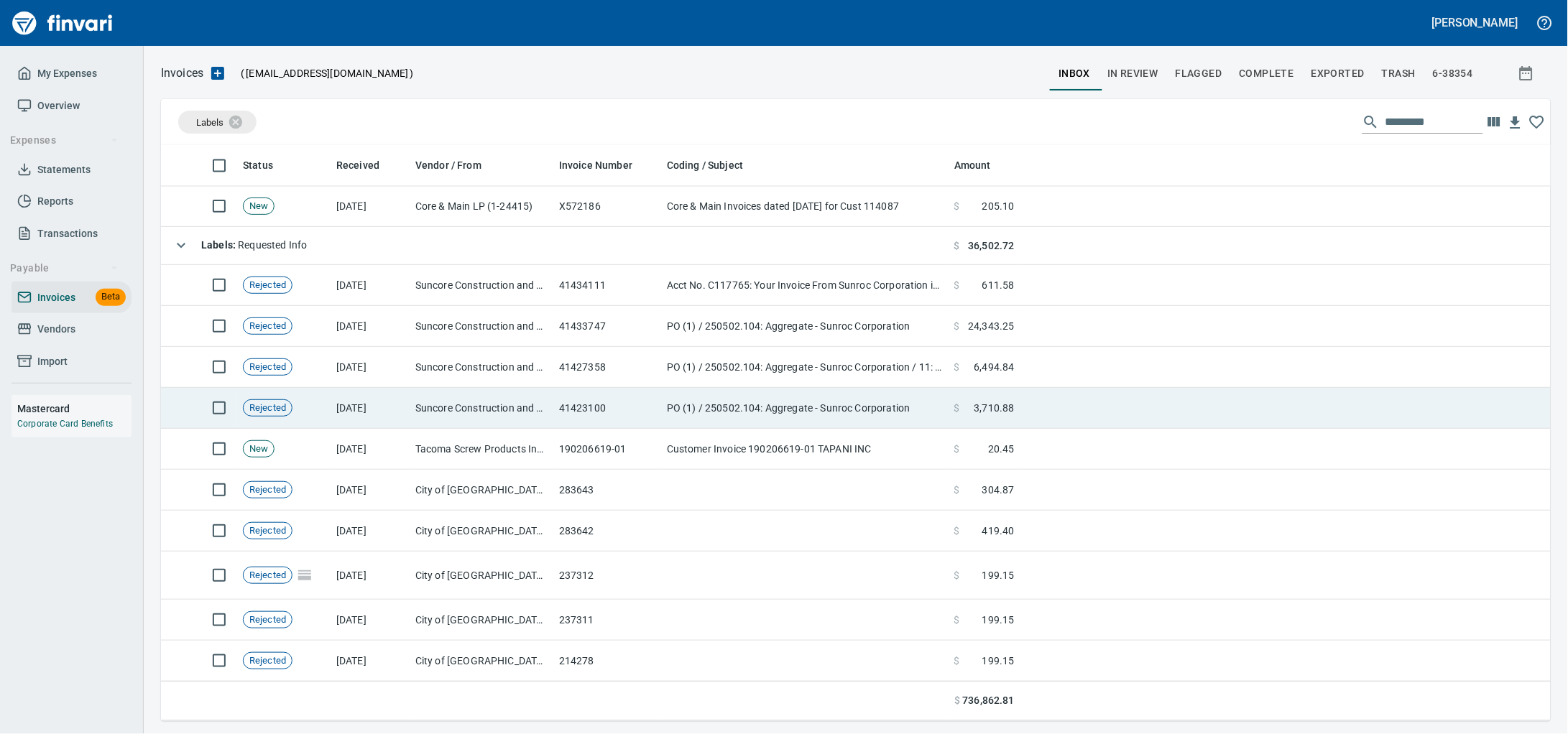
click at [370, 406] on td "[DATE]" at bounding box center [370, 408] width 79 height 41
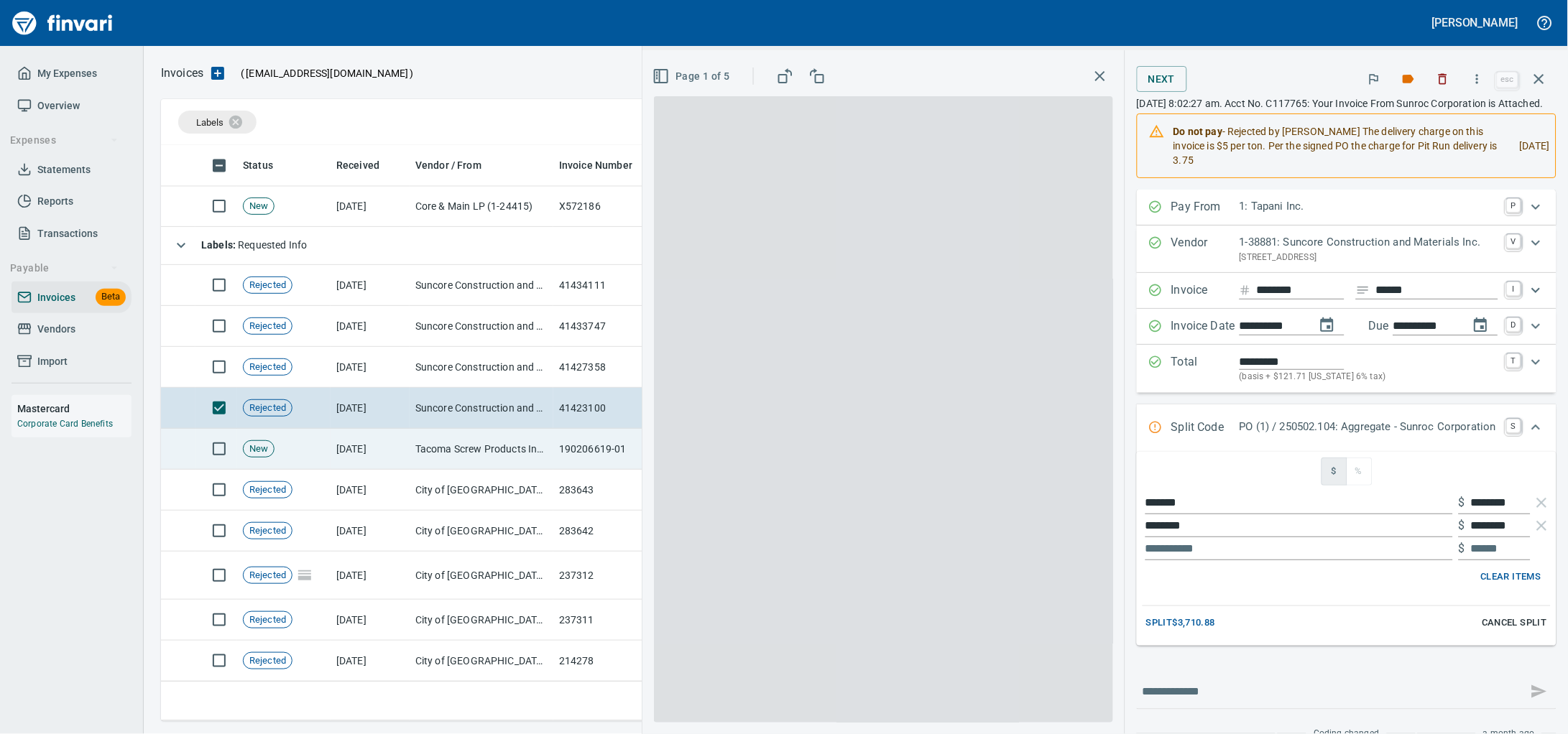
click at [384, 444] on td "[DATE]" at bounding box center [370, 450] width 79 height 41
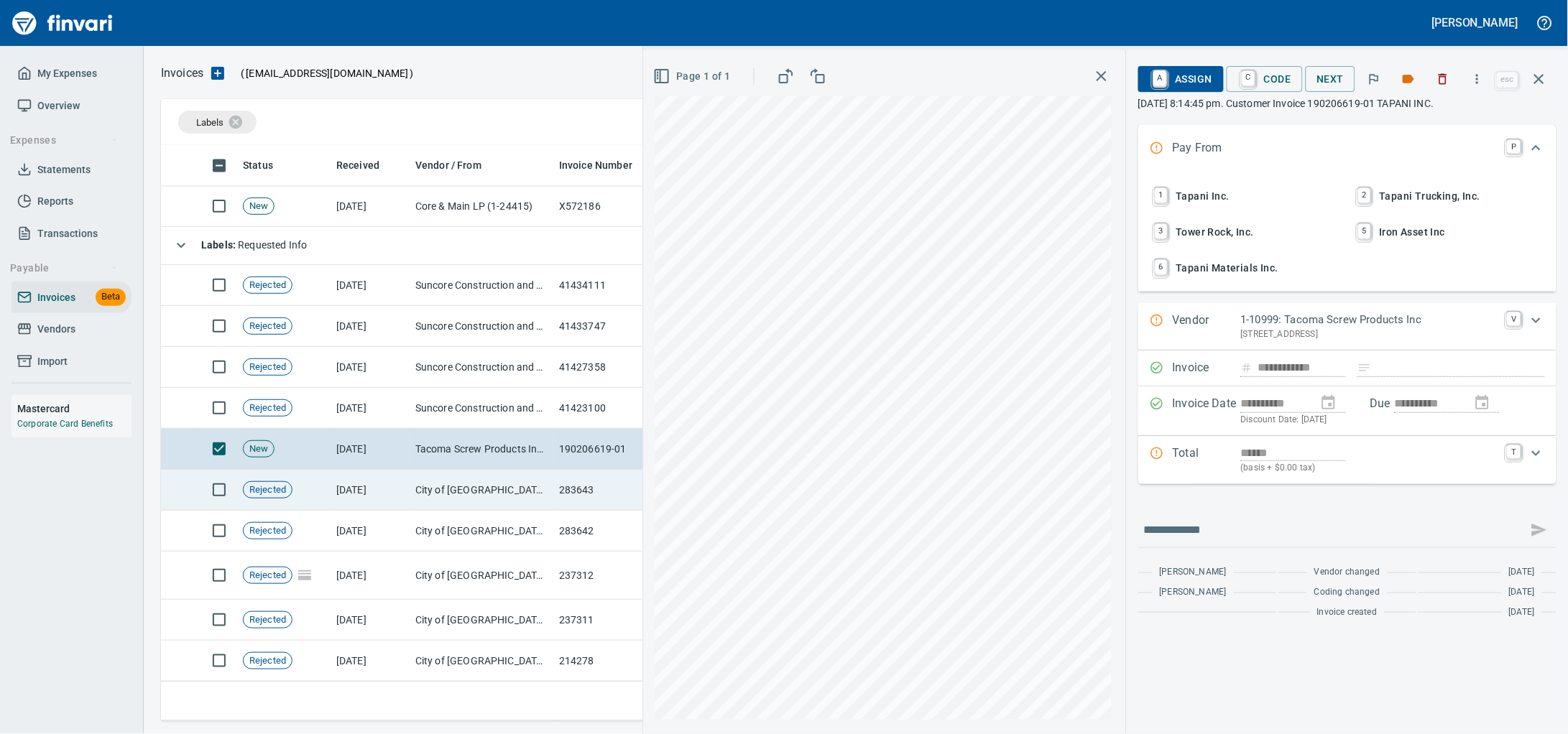
click at [382, 476] on td "[DATE]" at bounding box center [370, 490] width 79 height 41
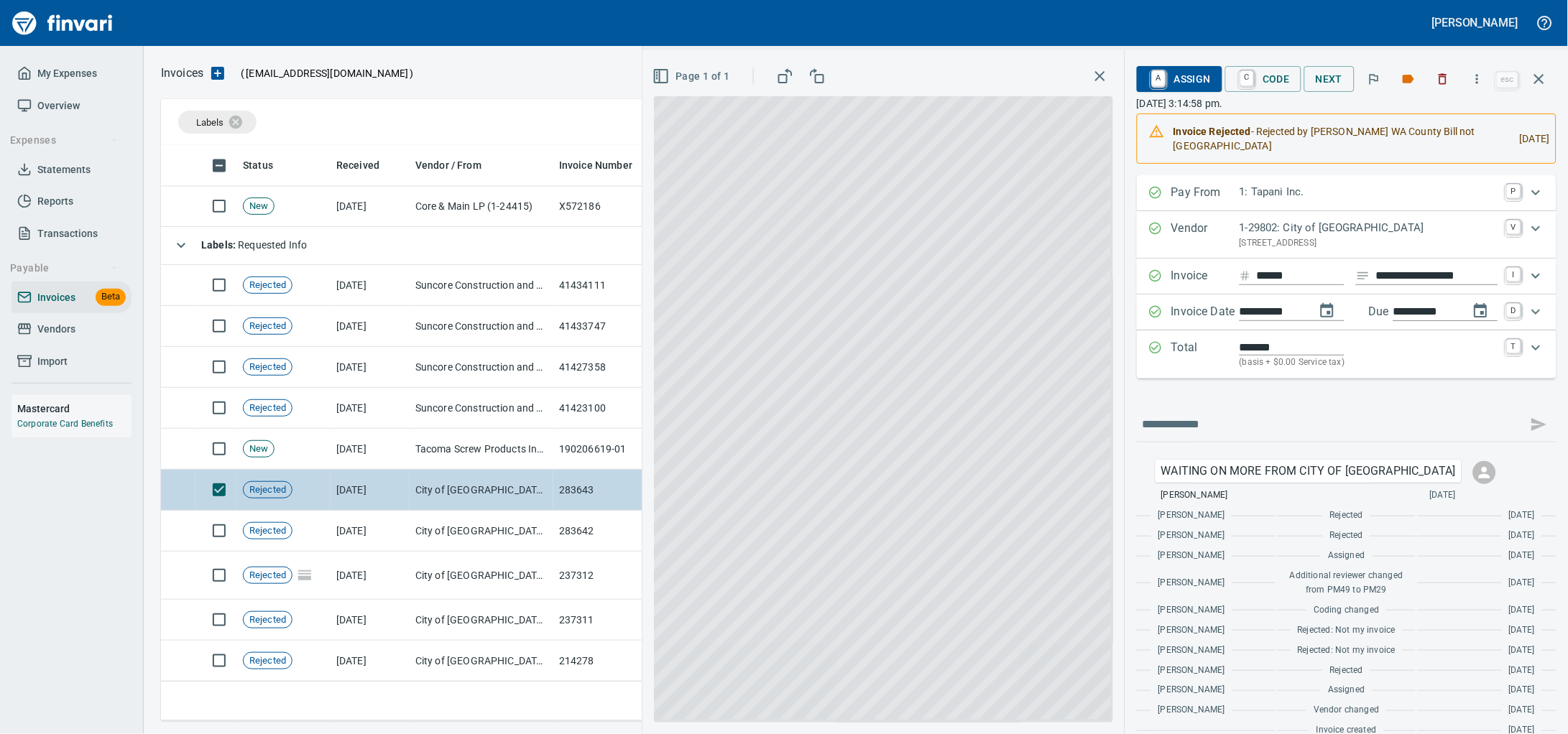
scroll to position [4146, 0]
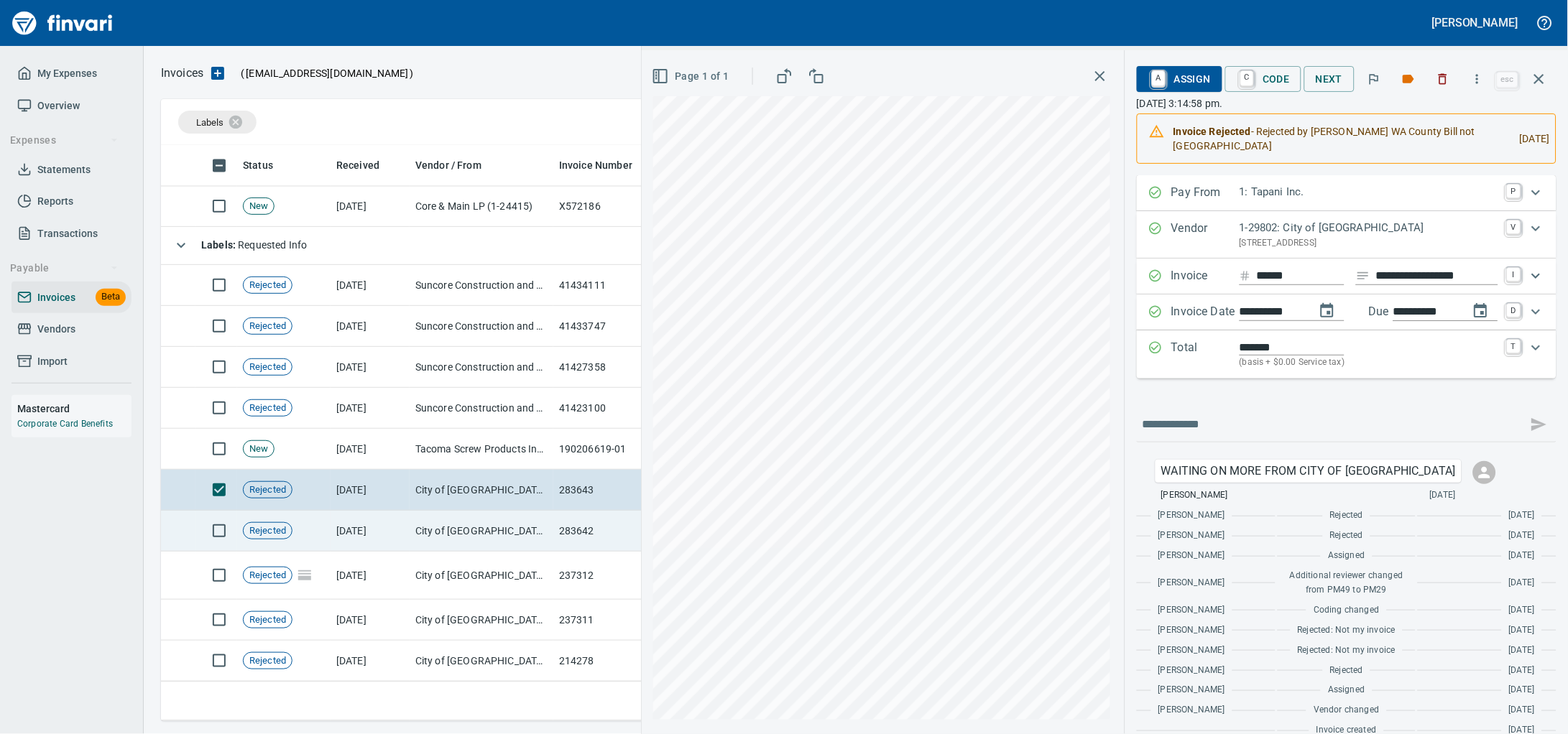
click at [398, 517] on td "[DATE]" at bounding box center [370, 531] width 79 height 41
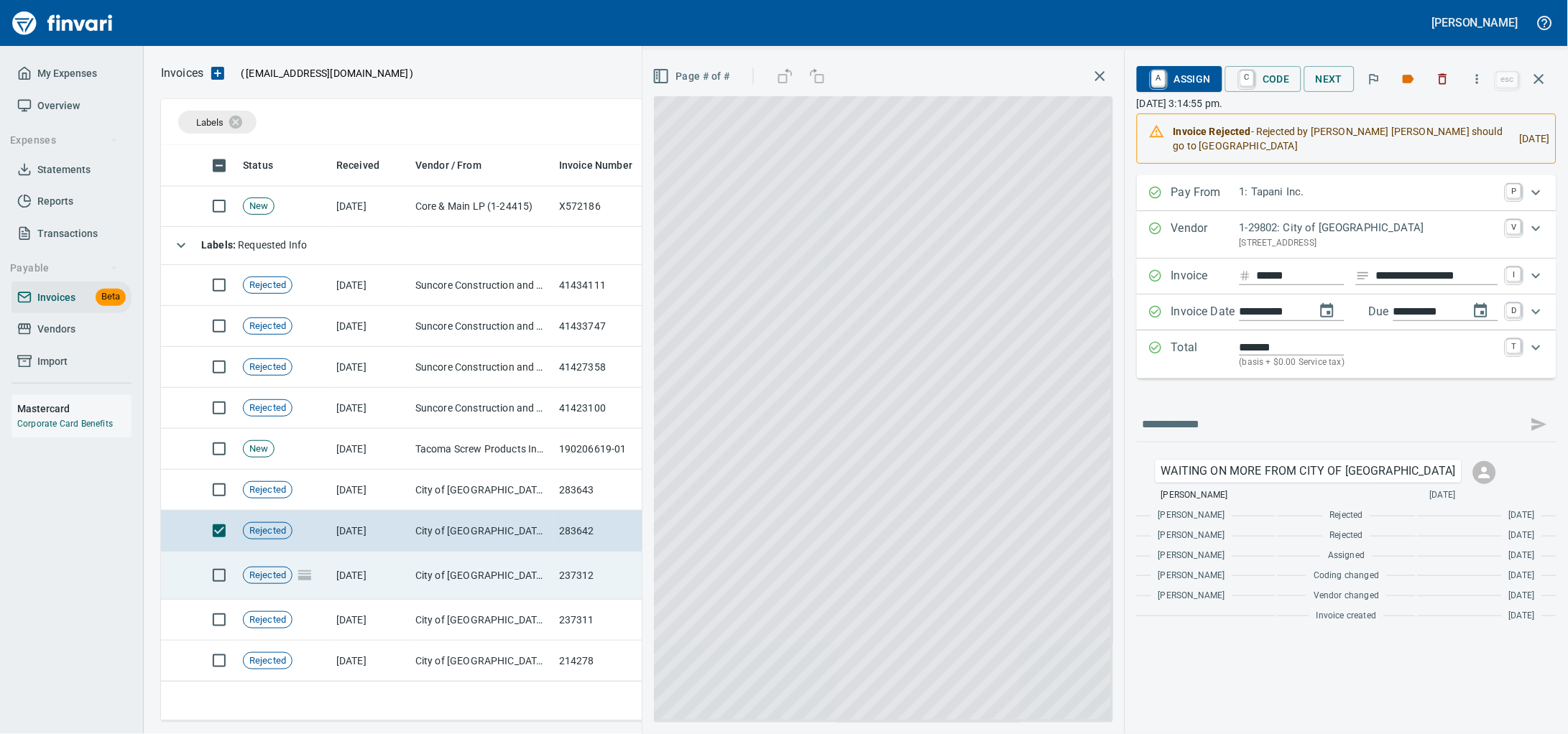
click at [400, 555] on td "[DATE]" at bounding box center [370, 575] width 79 height 48
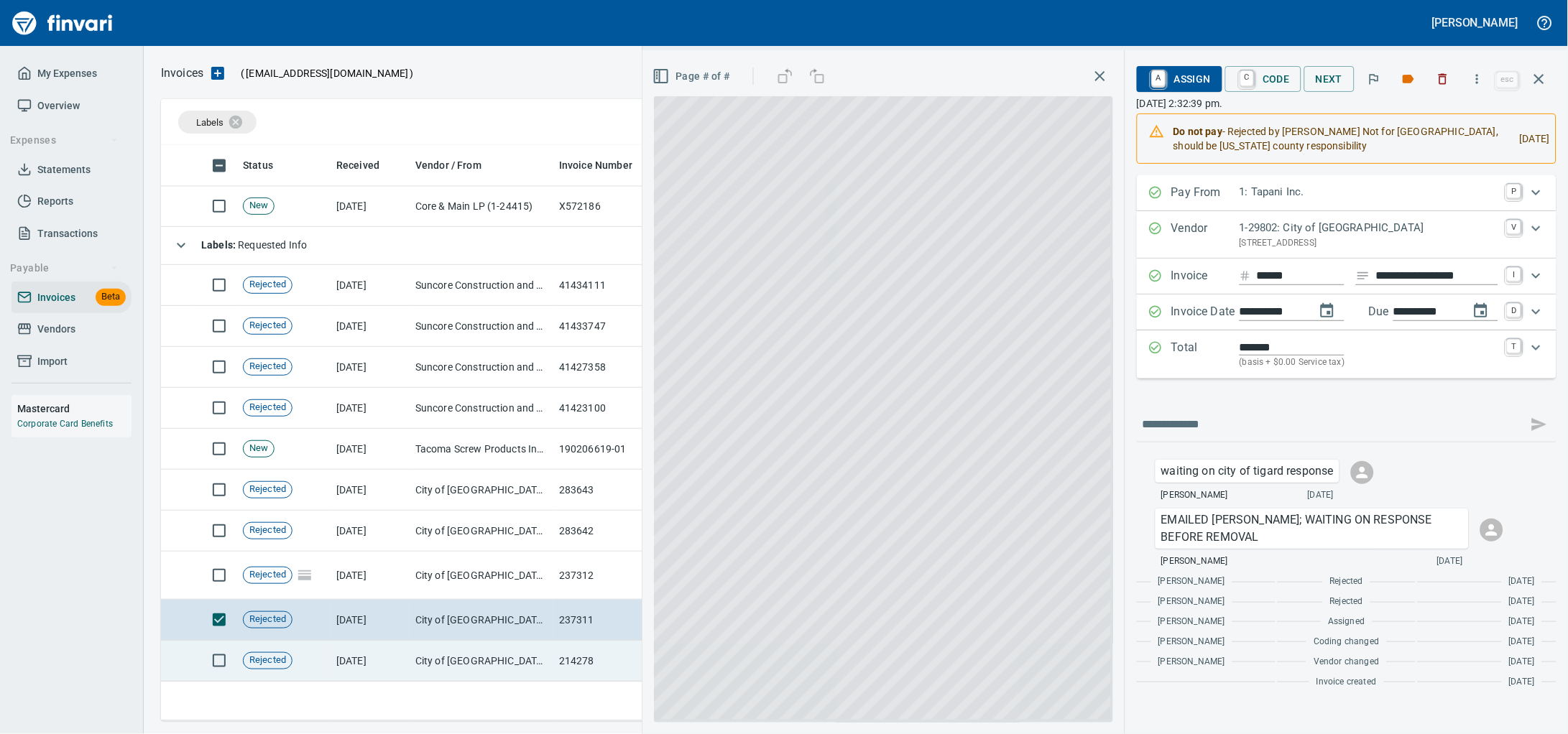
scroll to position [4141, 0]
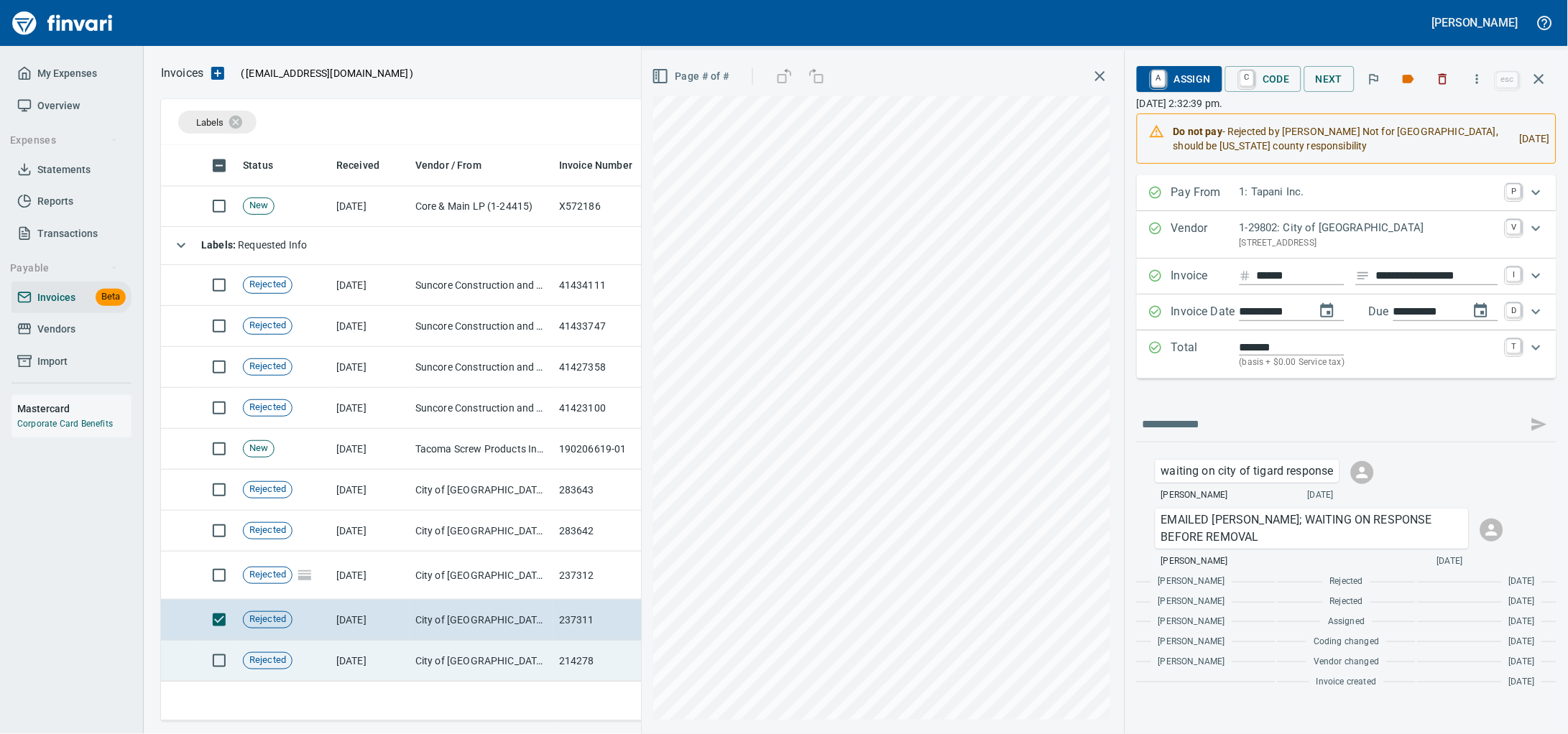
click at [487, 657] on td "City of [GEOGRAPHIC_DATA] (1-29802)" at bounding box center [481, 661] width 144 height 41
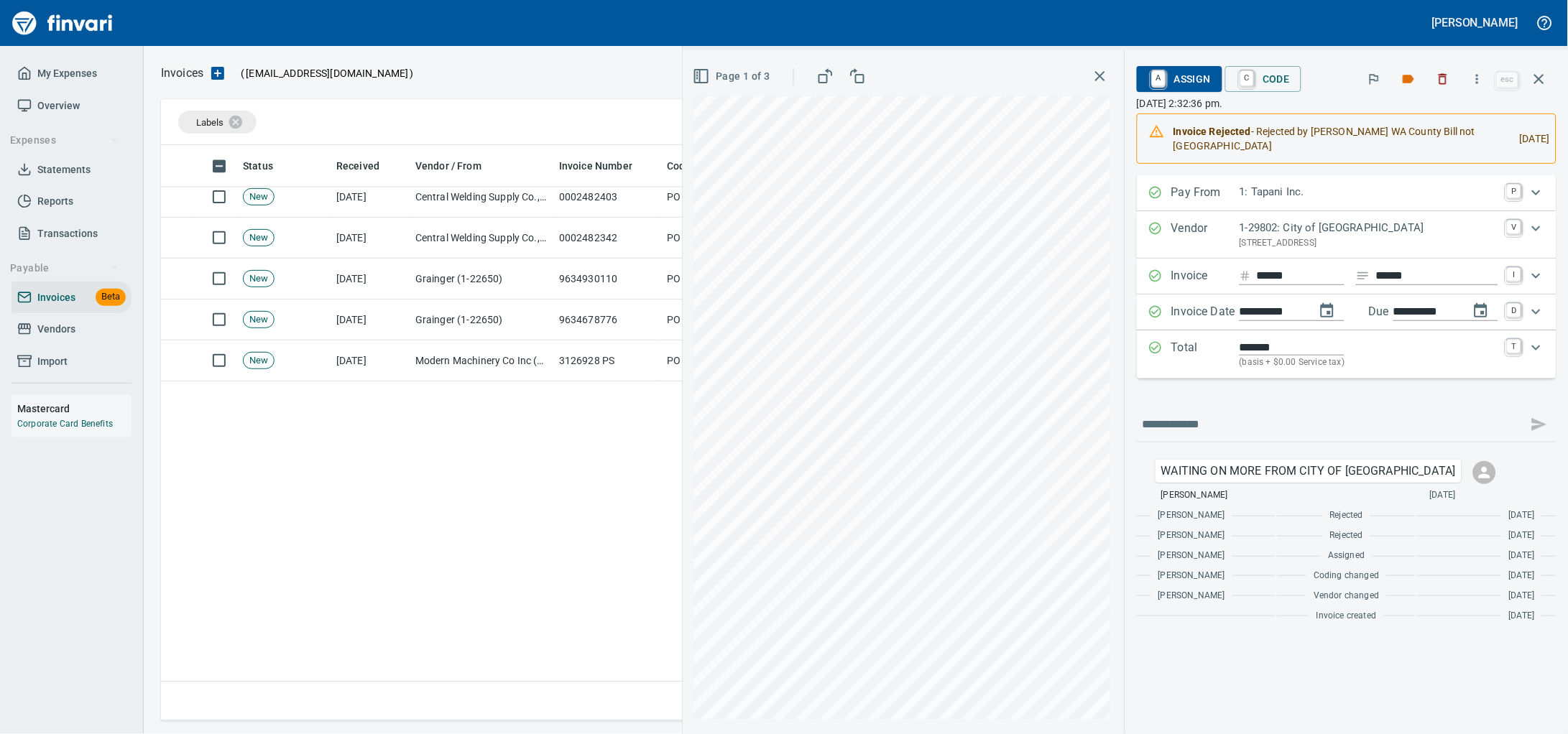
scroll to position [549, 0]
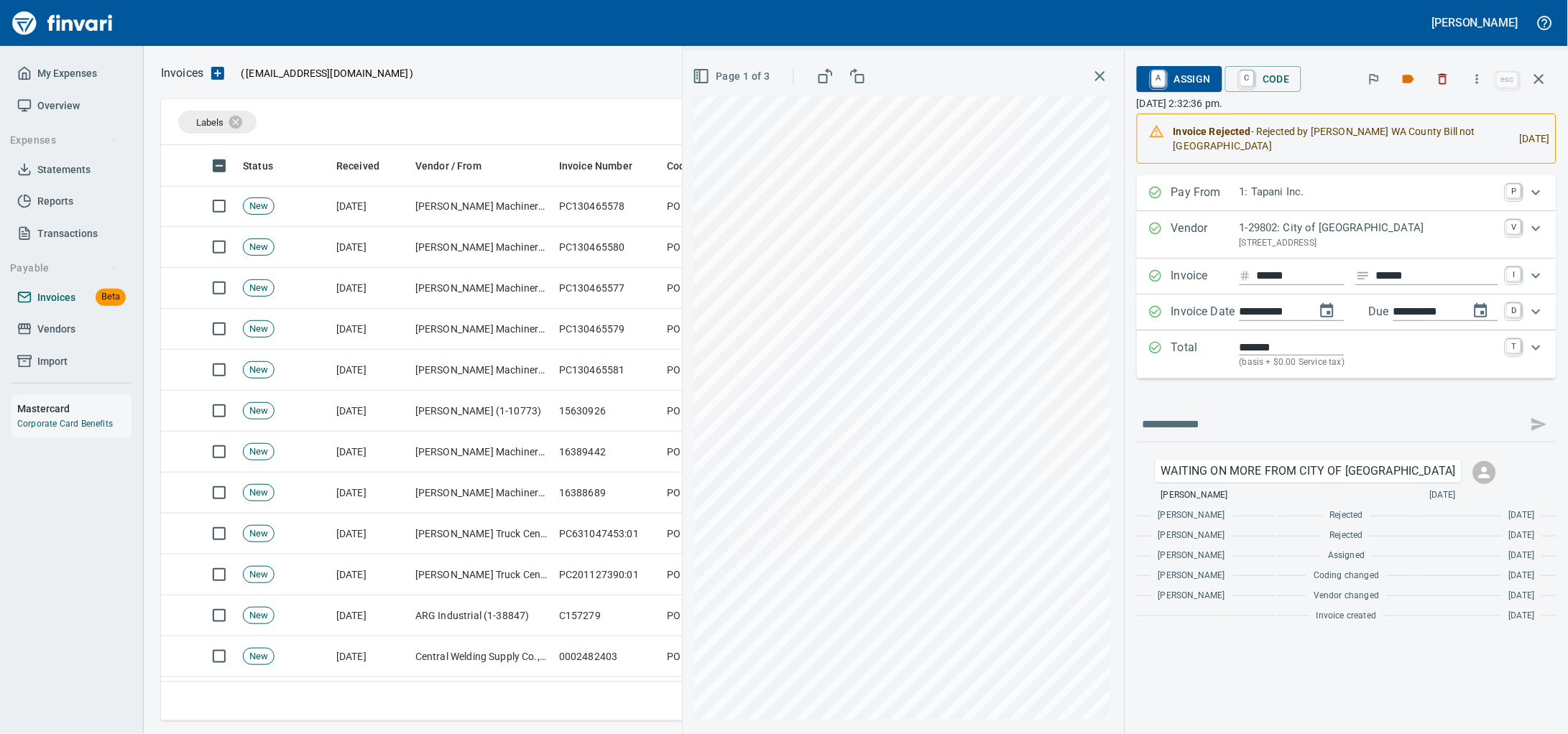
click at [67, 307] on span "Invoices" at bounding box center [56, 298] width 38 height 18
click at [39, 345] on link "Vendors" at bounding box center [72, 329] width 120 height 33
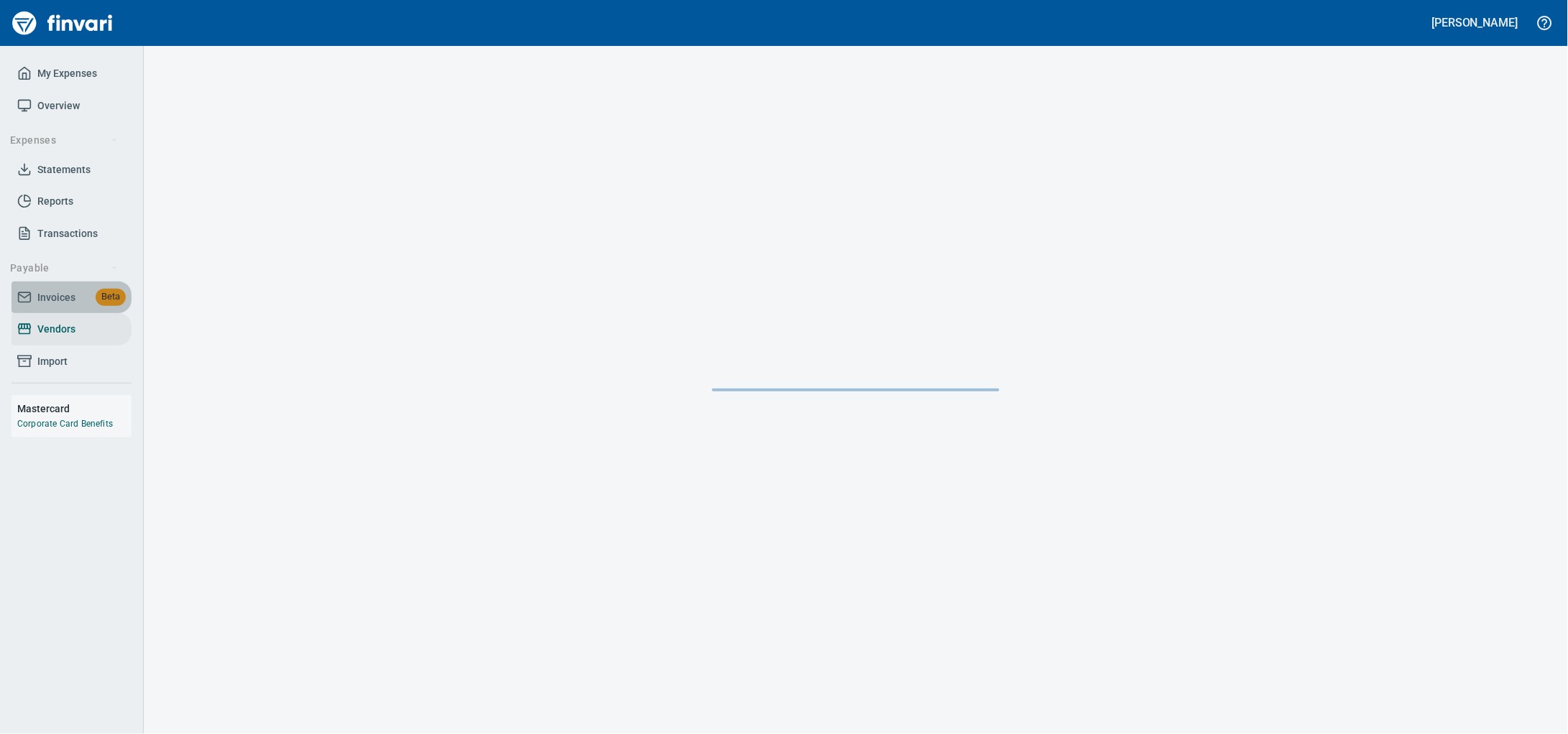
click at [62, 307] on span "Invoices" at bounding box center [56, 298] width 38 height 18
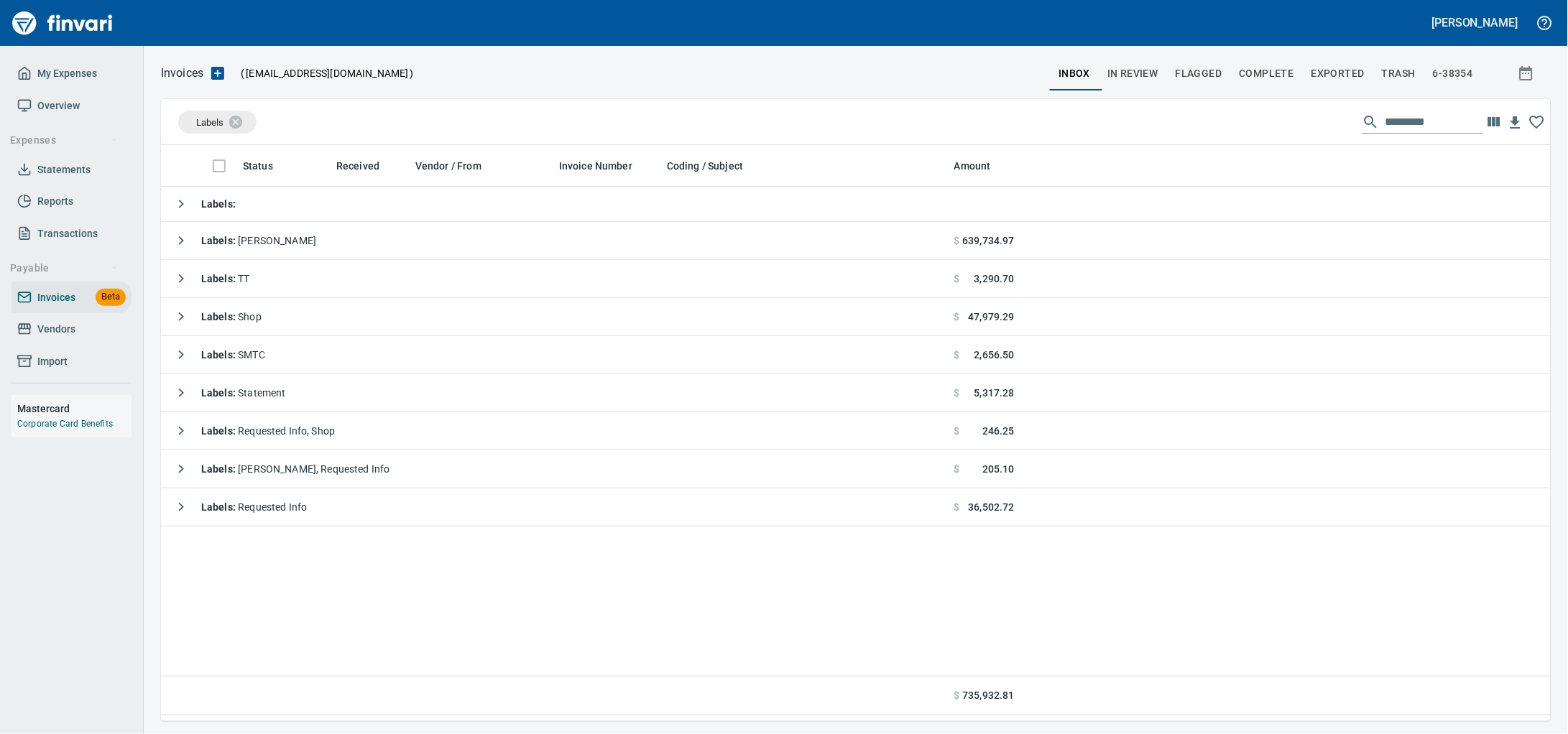
scroll to position [563, 1362]
click at [75, 338] on span "Vendors" at bounding box center [56, 329] width 38 height 18
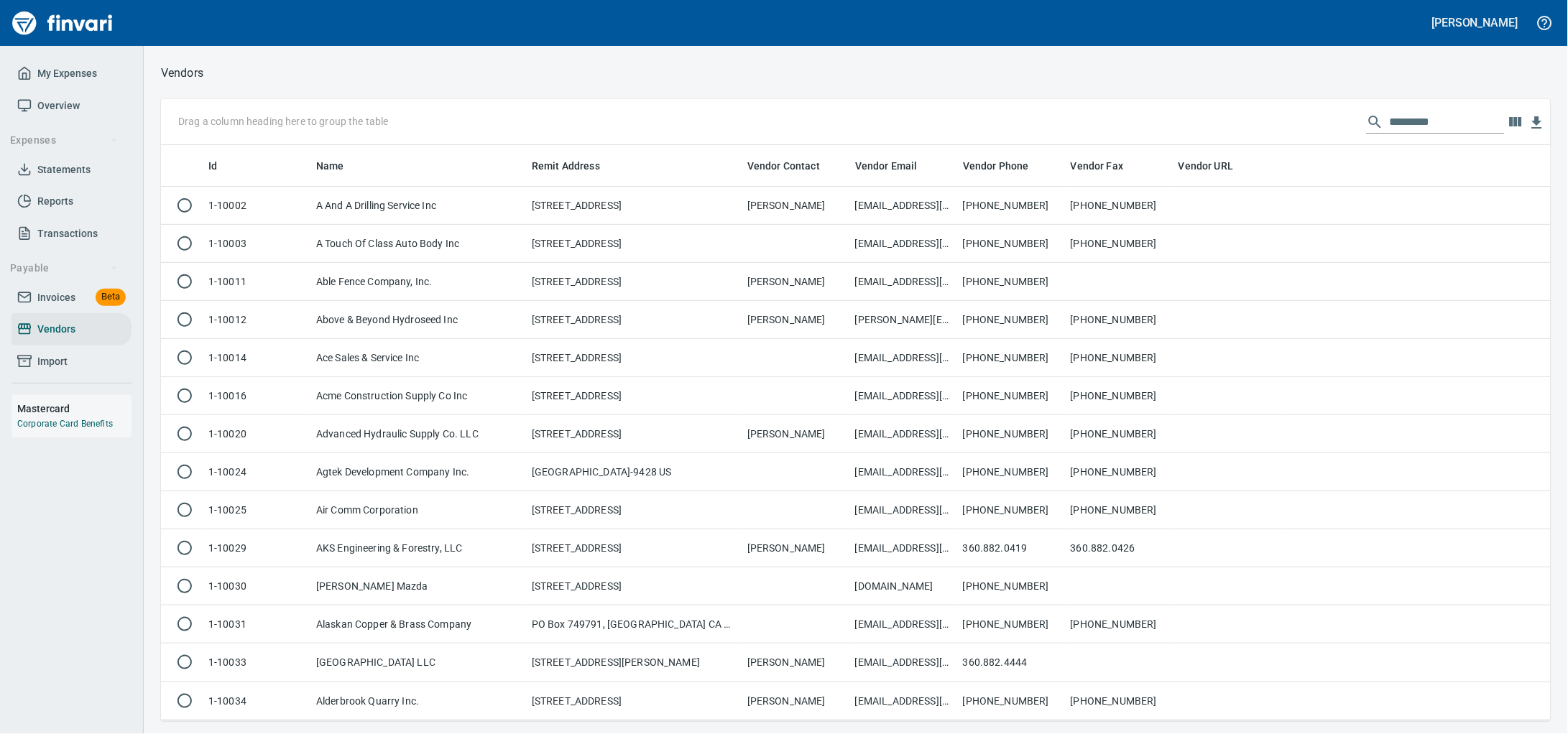
scroll to position [563, 1362]
click at [1390, 117] on input "text" at bounding box center [1447, 122] width 115 height 23
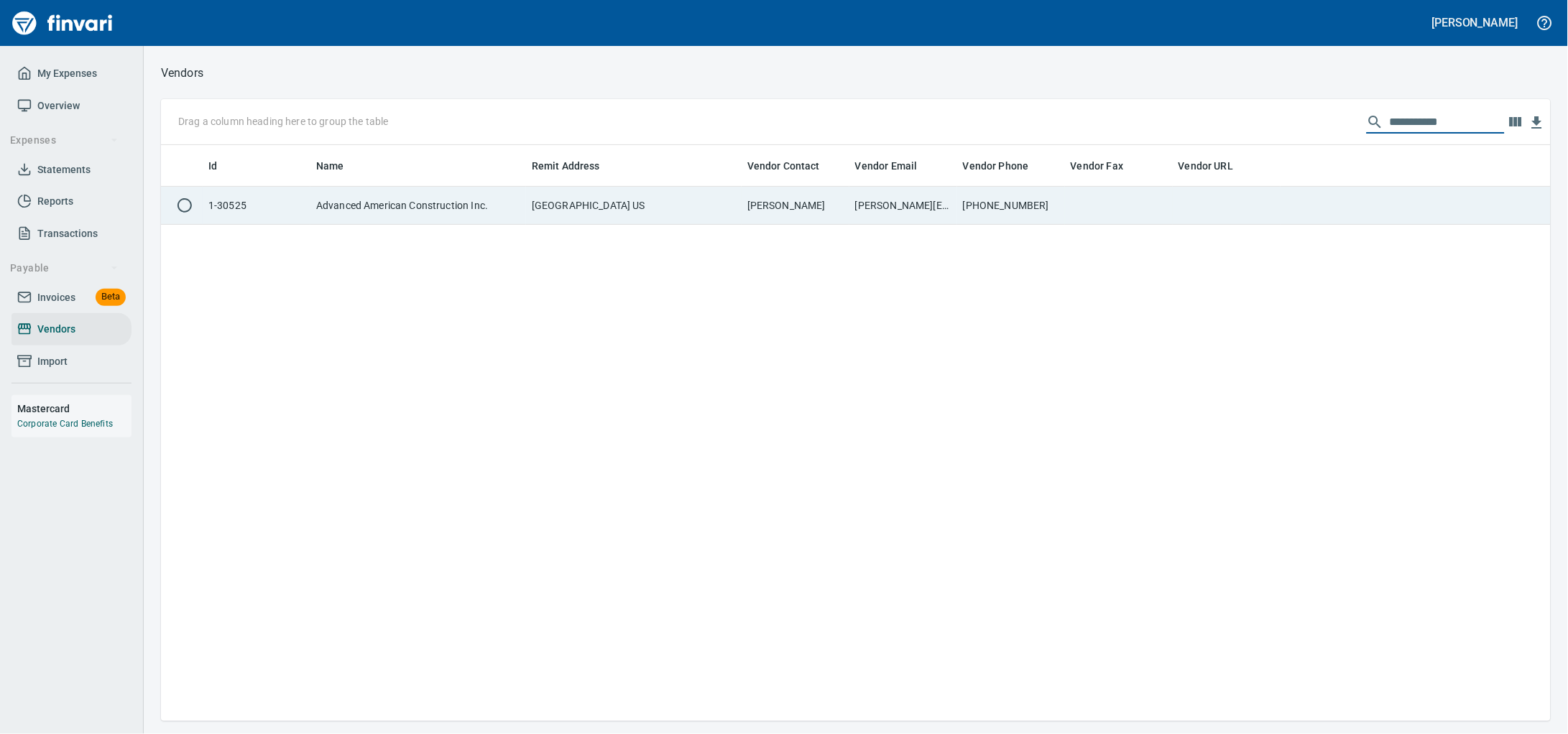
type input "**********"
click at [1079, 224] on td at bounding box center [1118, 206] width 108 height 38
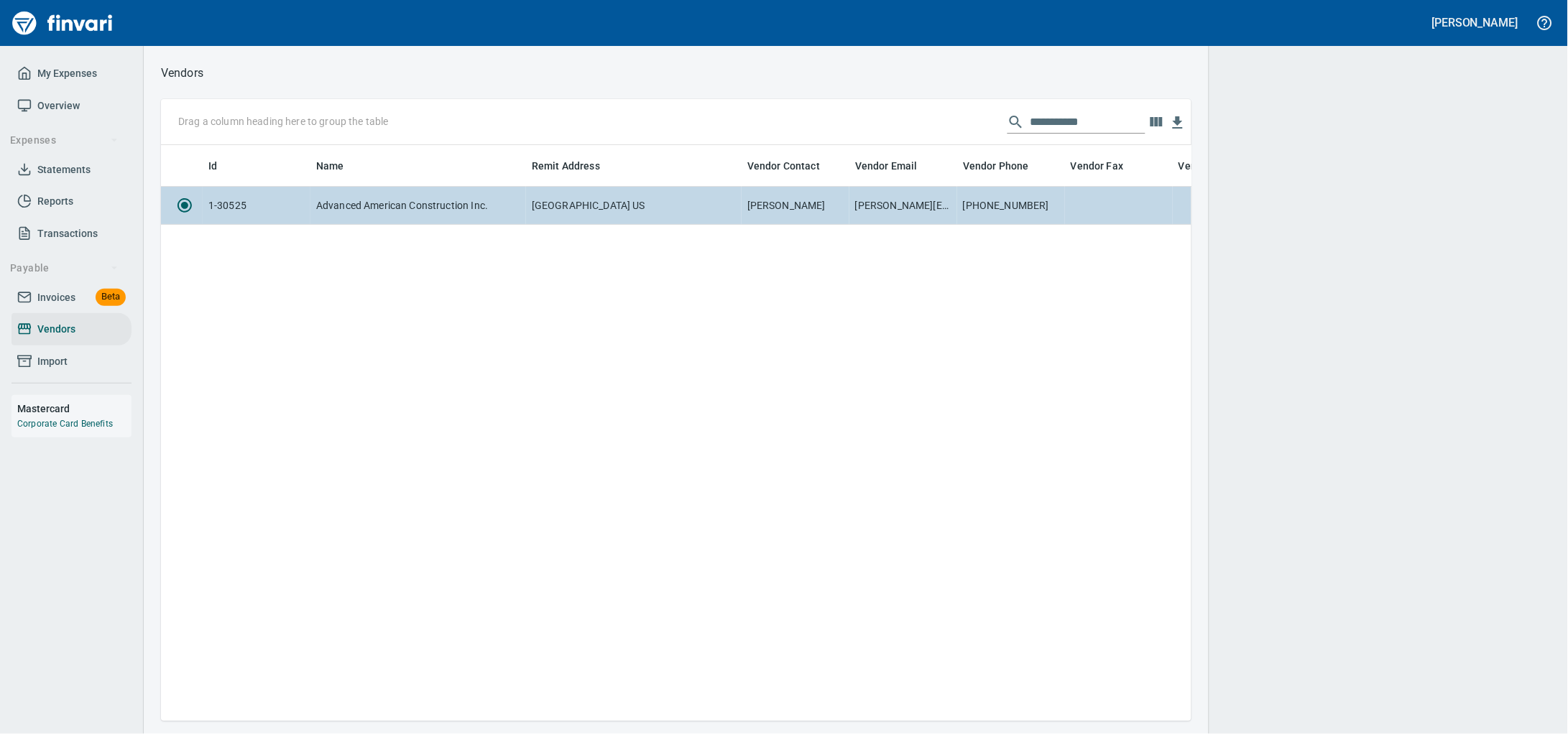
scroll to position [549, 1016]
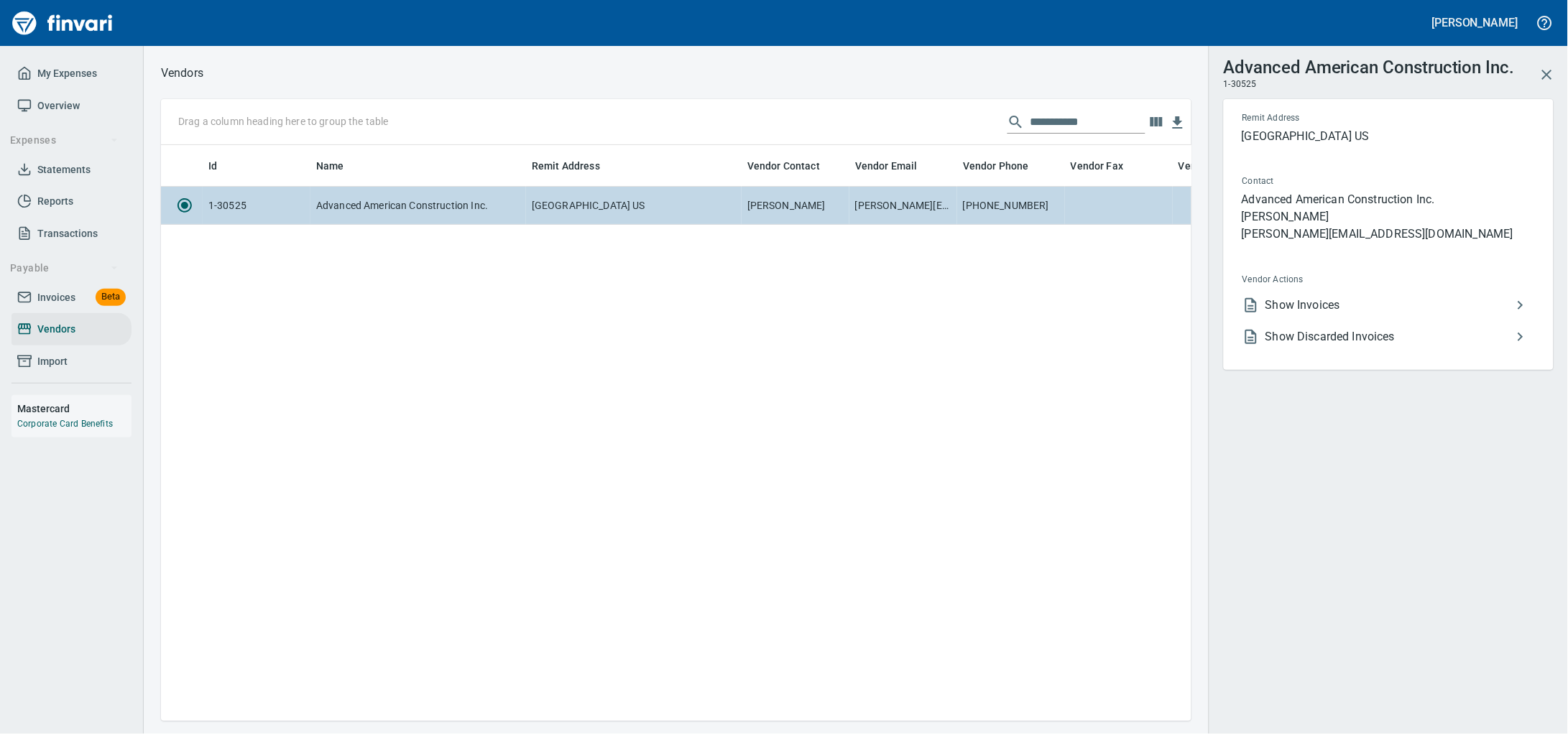
drag, startPoint x: 1079, startPoint y: 224, endPoint x: 947, endPoint y: 220, distance: 132.1
click at [948, 221] on td "[PERSON_NAME][EMAIL_ADDRESS][DOMAIN_NAME]" at bounding box center [903, 206] width 108 height 38
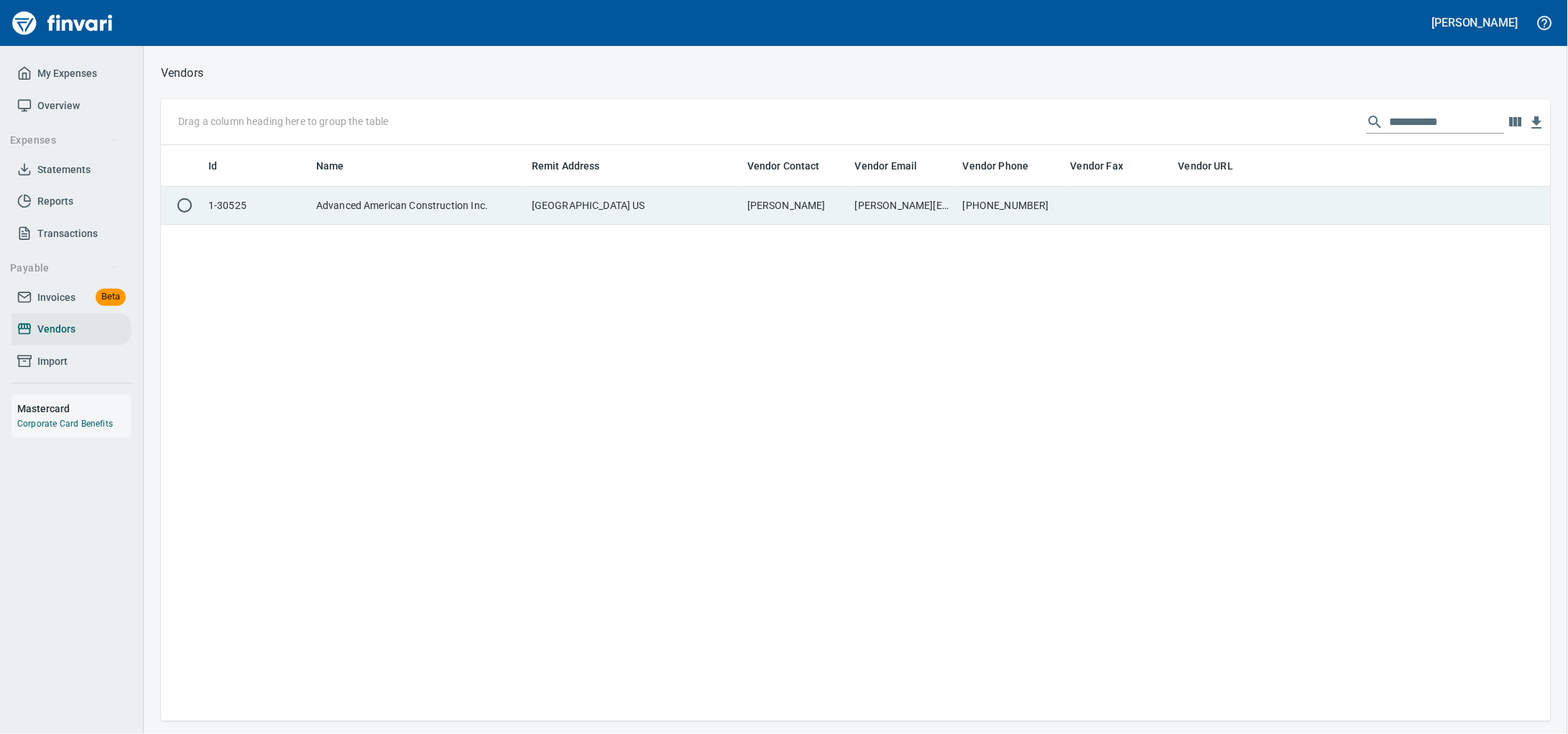
scroll to position [1, 1]
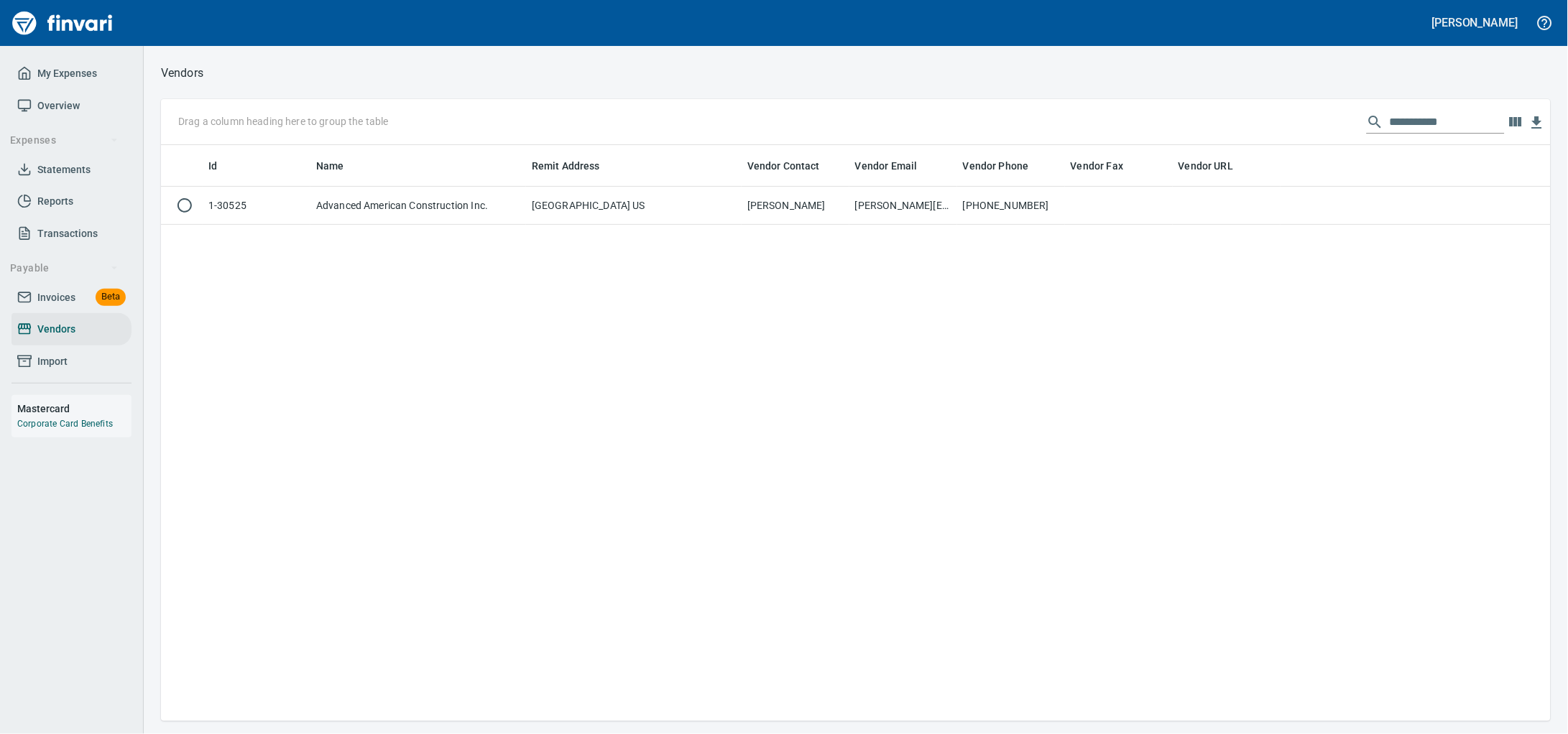
drag, startPoint x: 1219, startPoint y: 217, endPoint x: 1285, endPoint y: 243, distance: 70.9
click at [1218, 217] on td at bounding box center [1226, 206] width 108 height 38
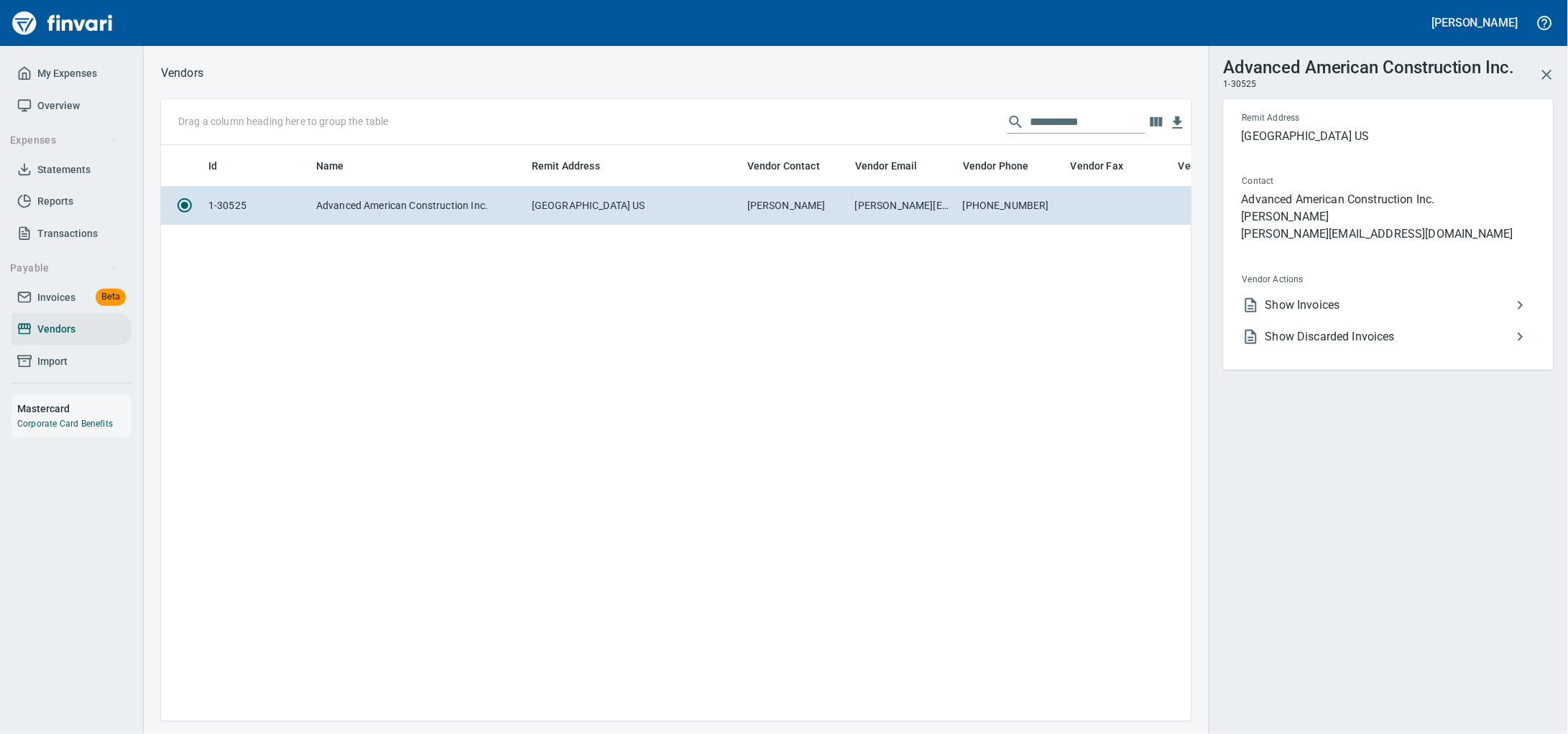
scroll to position [1, 1]
click at [1332, 321] on li "Show Invoices" at bounding box center [1383, 305] width 304 height 32
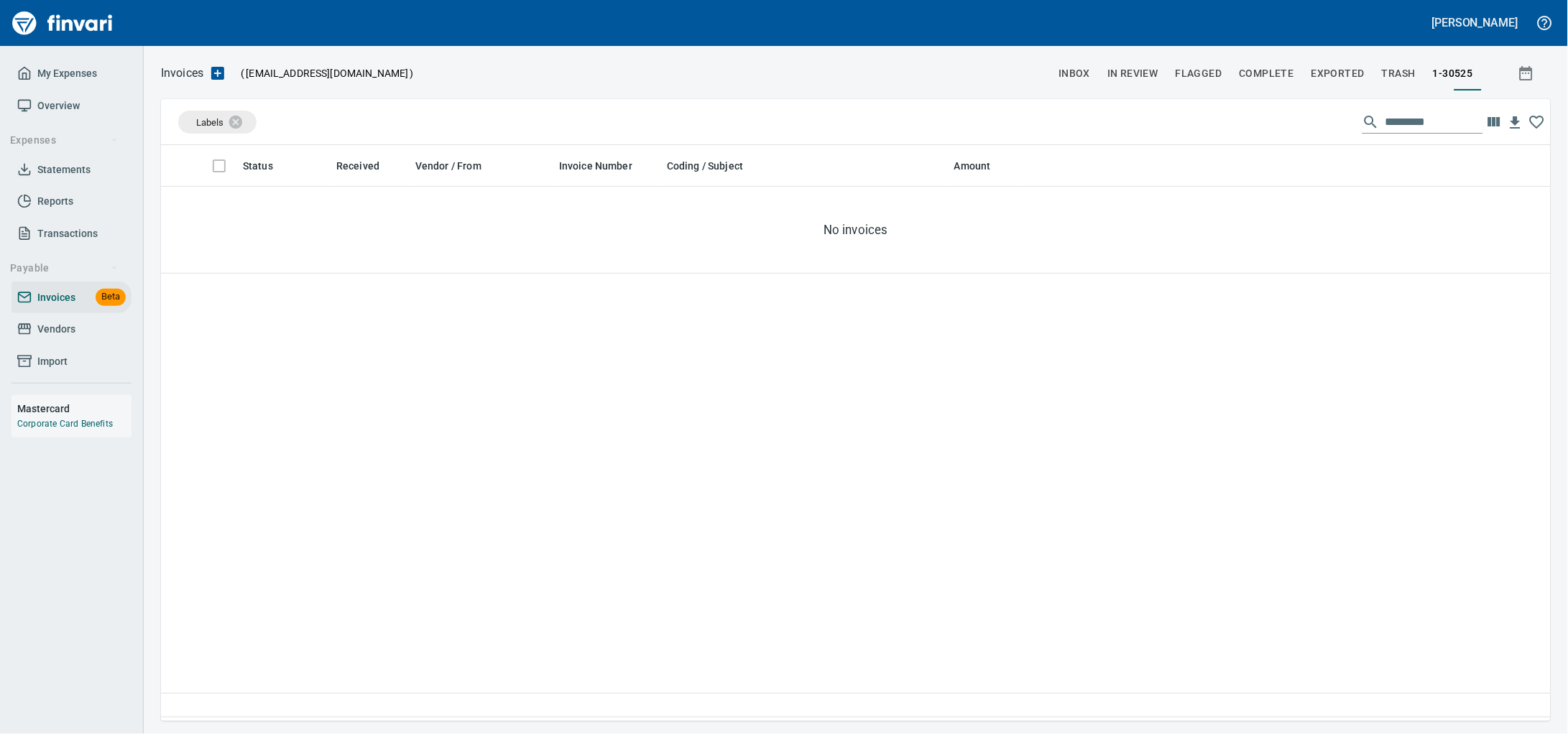
scroll to position [563, 1362]
click at [63, 307] on span "Invoices" at bounding box center [56, 298] width 38 height 18
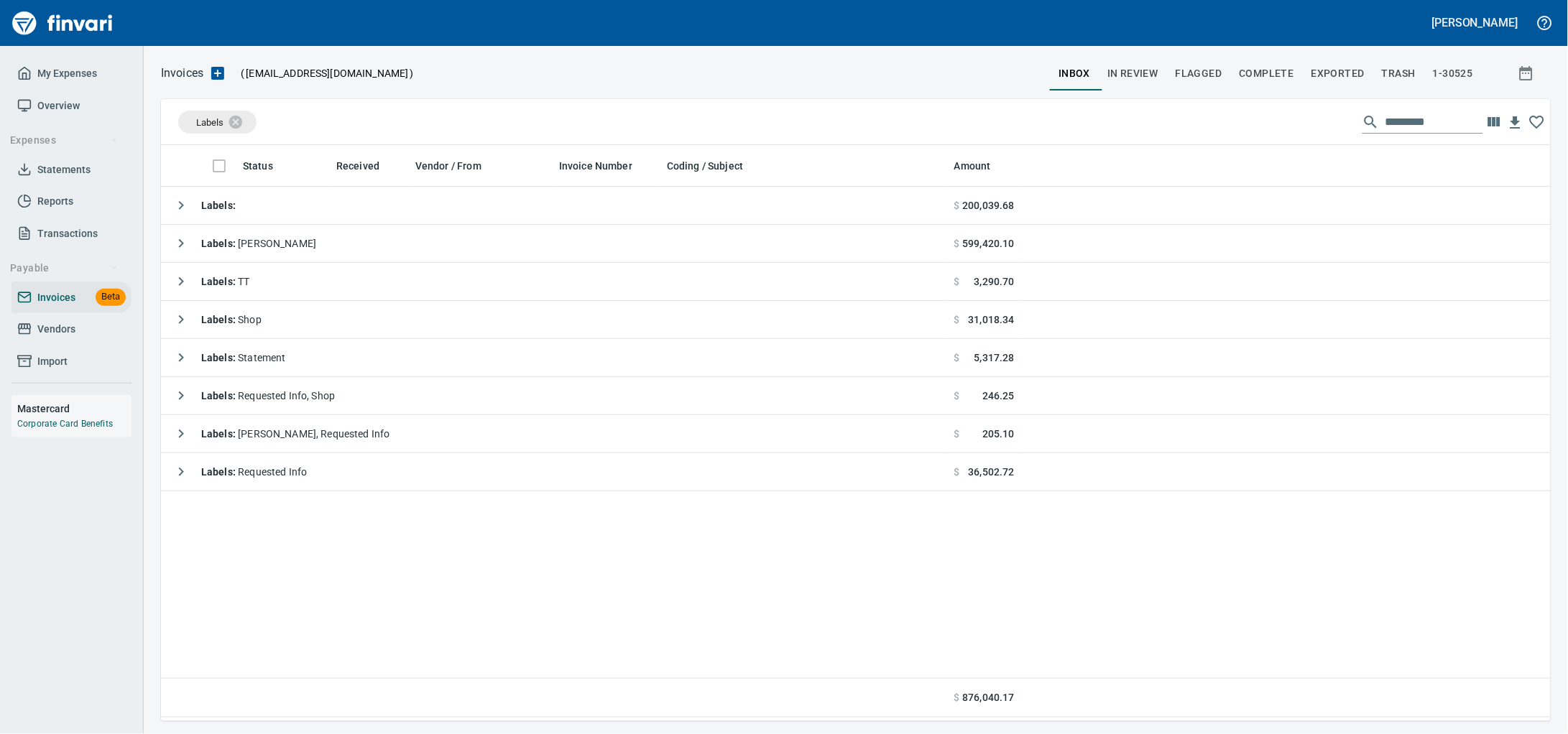
scroll to position [563, 1362]
click at [56, 338] on span "Vendors" at bounding box center [56, 329] width 38 height 18
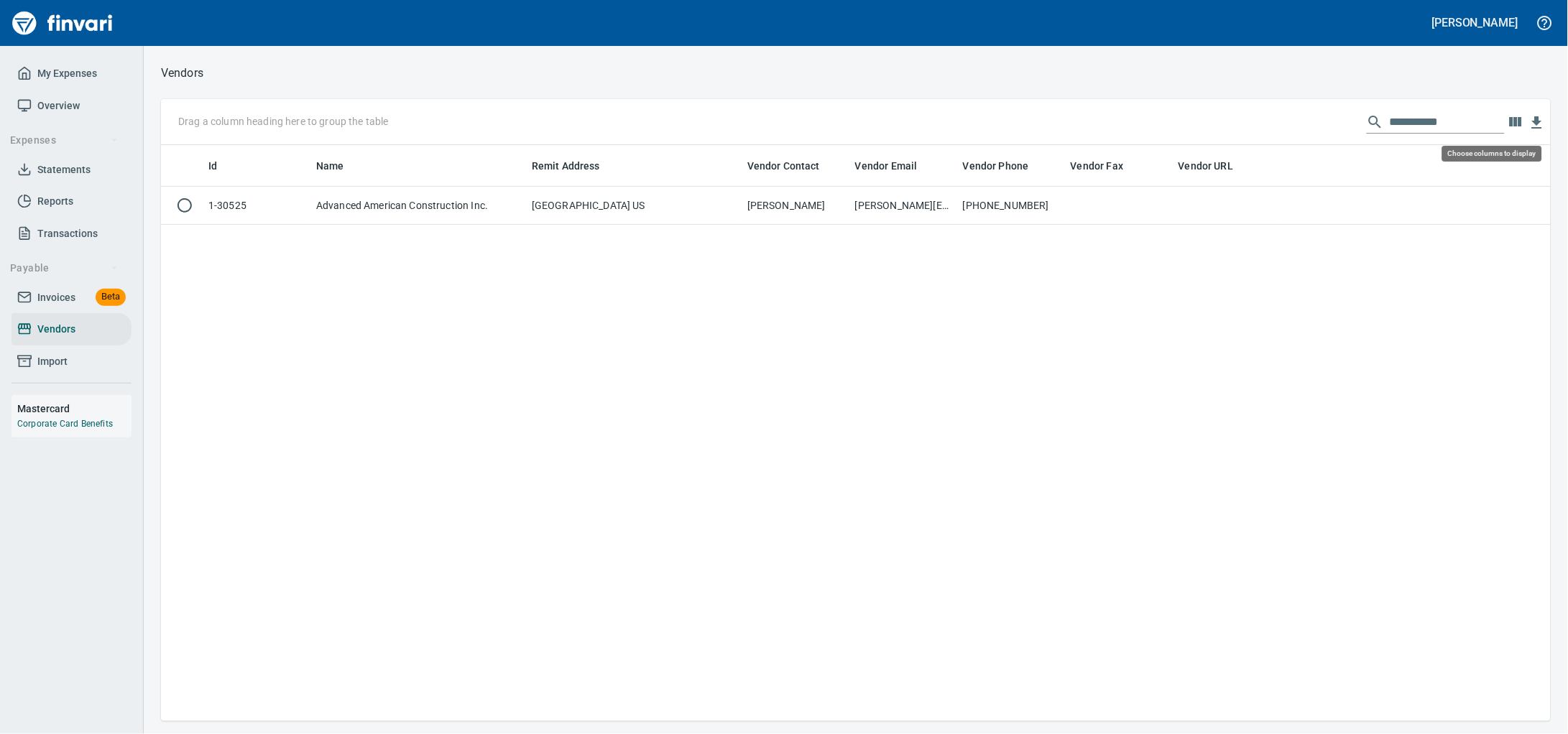
scroll to position [563, 1362]
drag, startPoint x: 1470, startPoint y: 124, endPoint x: 465, endPoint y: 88, distance: 1005.6
click at [471, 89] on div "**********" at bounding box center [856, 392] width 1424 height 658
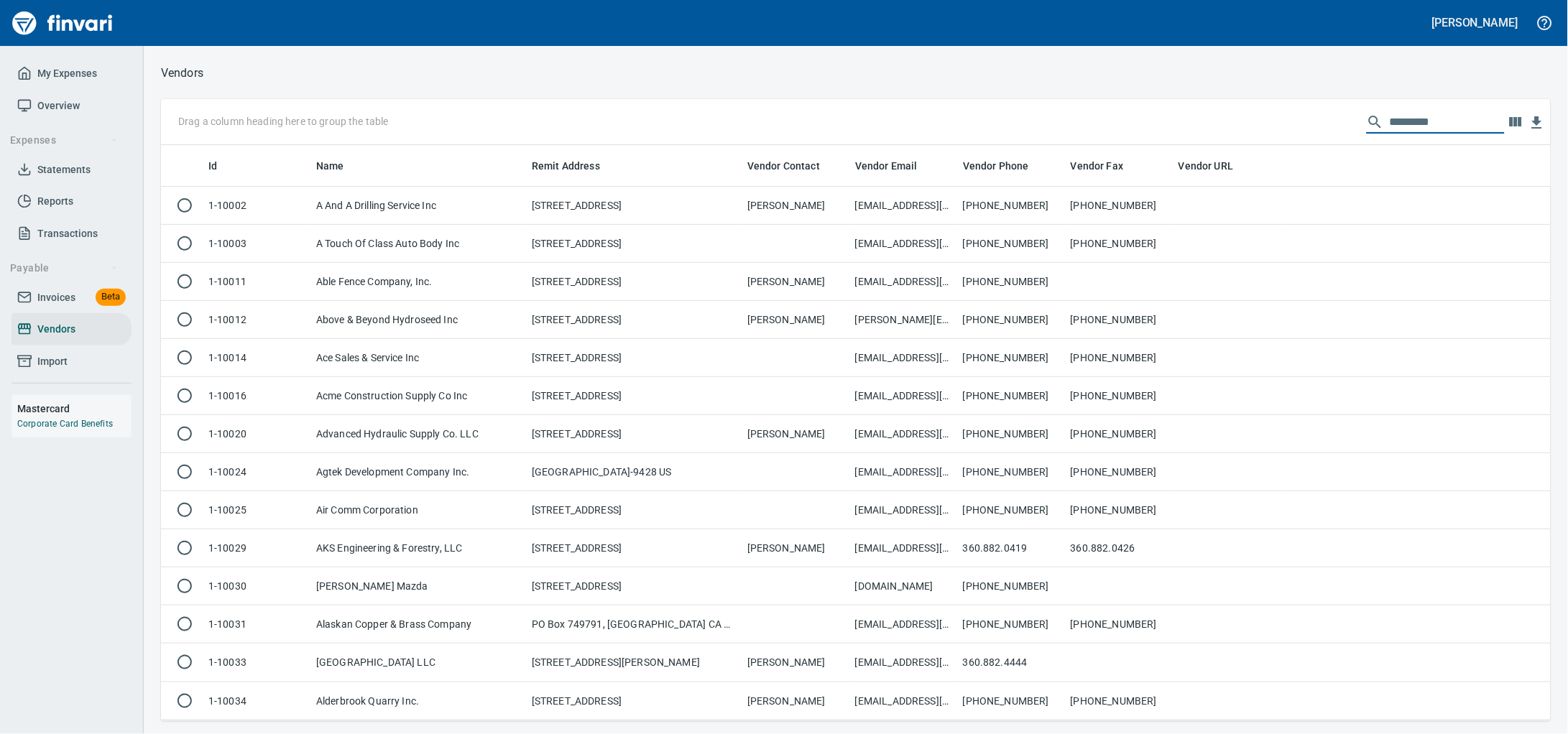
click at [51, 307] on span "Invoices" at bounding box center [56, 298] width 38 height 18
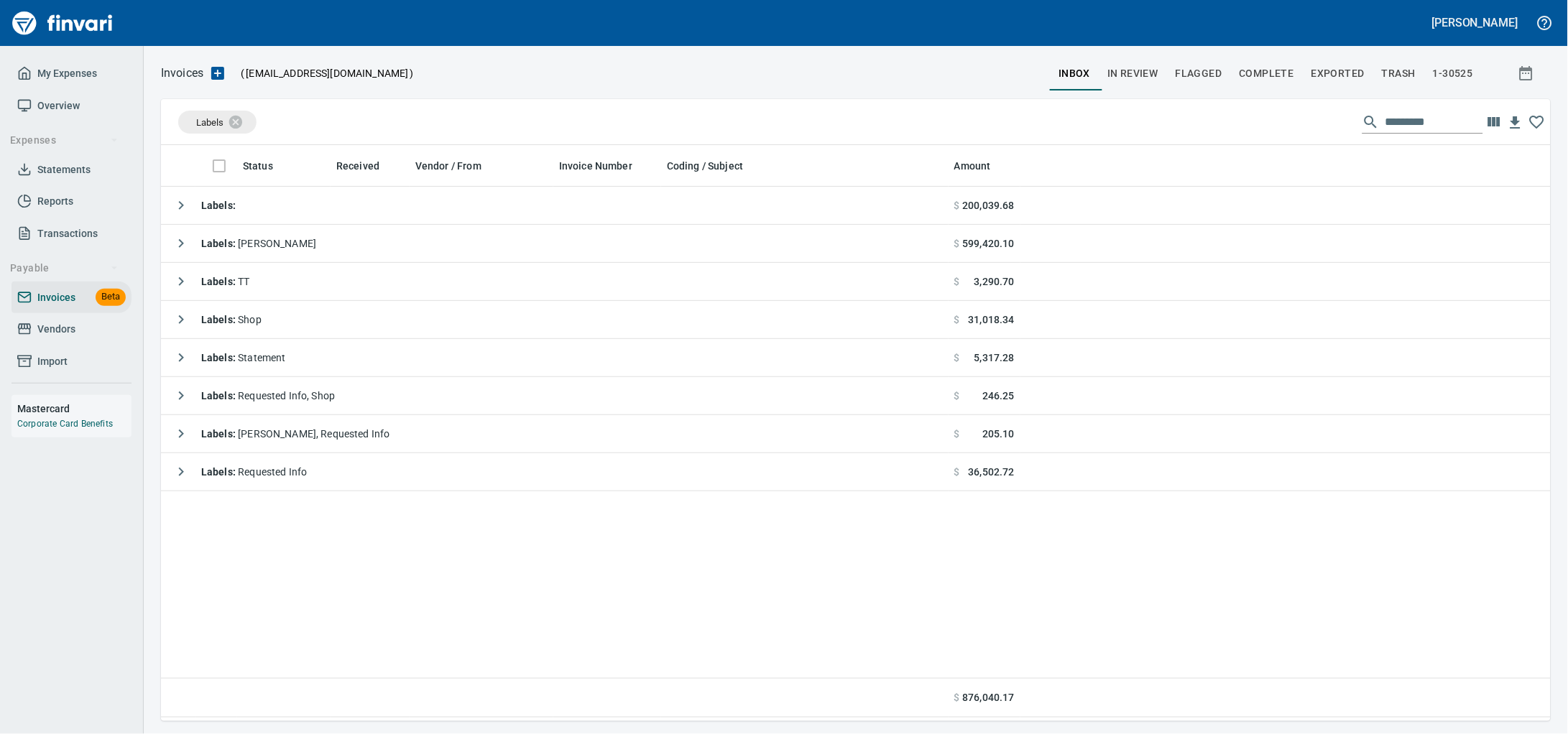
scroll to position [563, 1362]
click at [221, 72] on icon "button" at bounding box center [218, 73] width 13 height 13
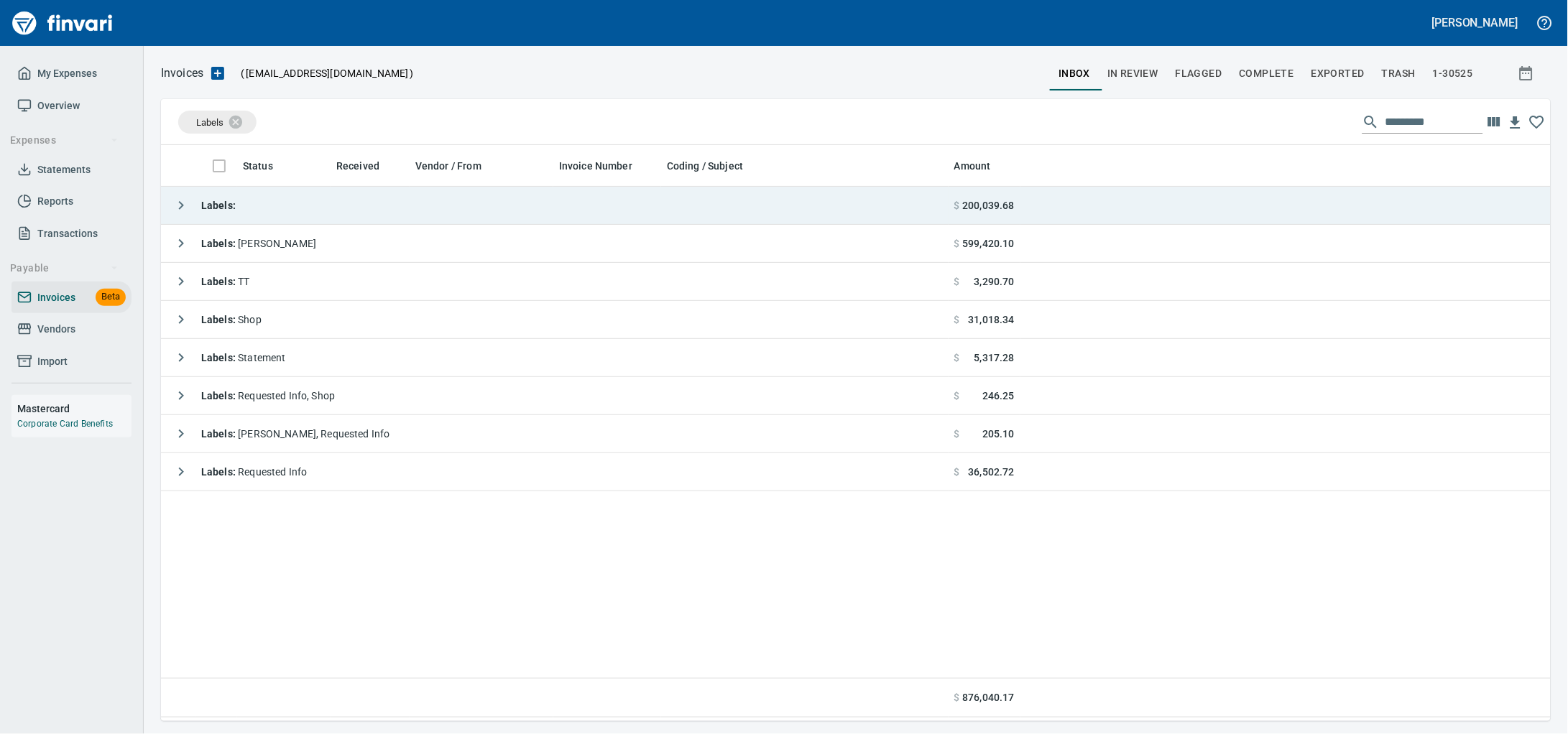
click at [445, 216] on td "Labels :" at bounding box center [555, 206] width 788 height 38
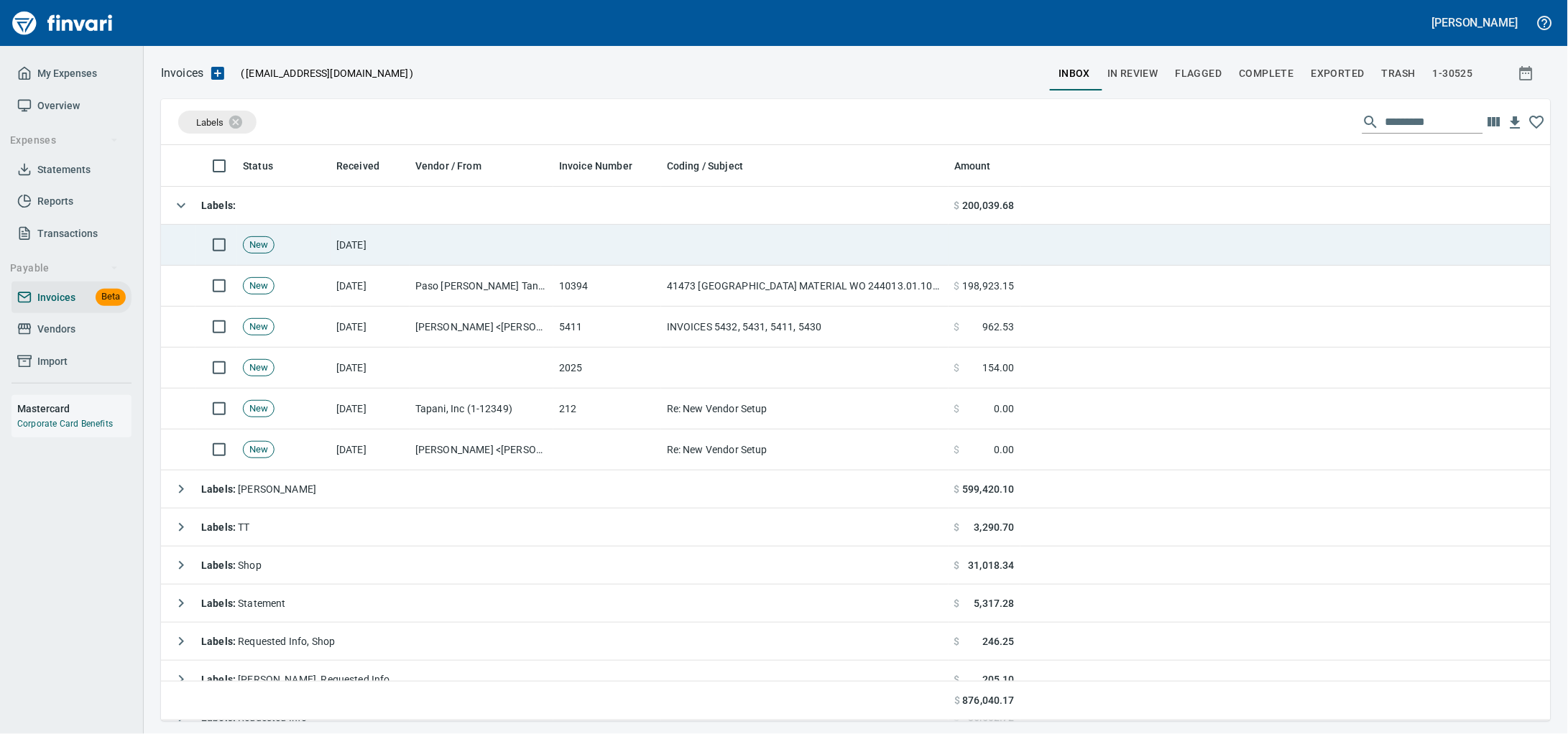
click at [446, 253] on td at bounding box center [481, 245] width 144 height 41
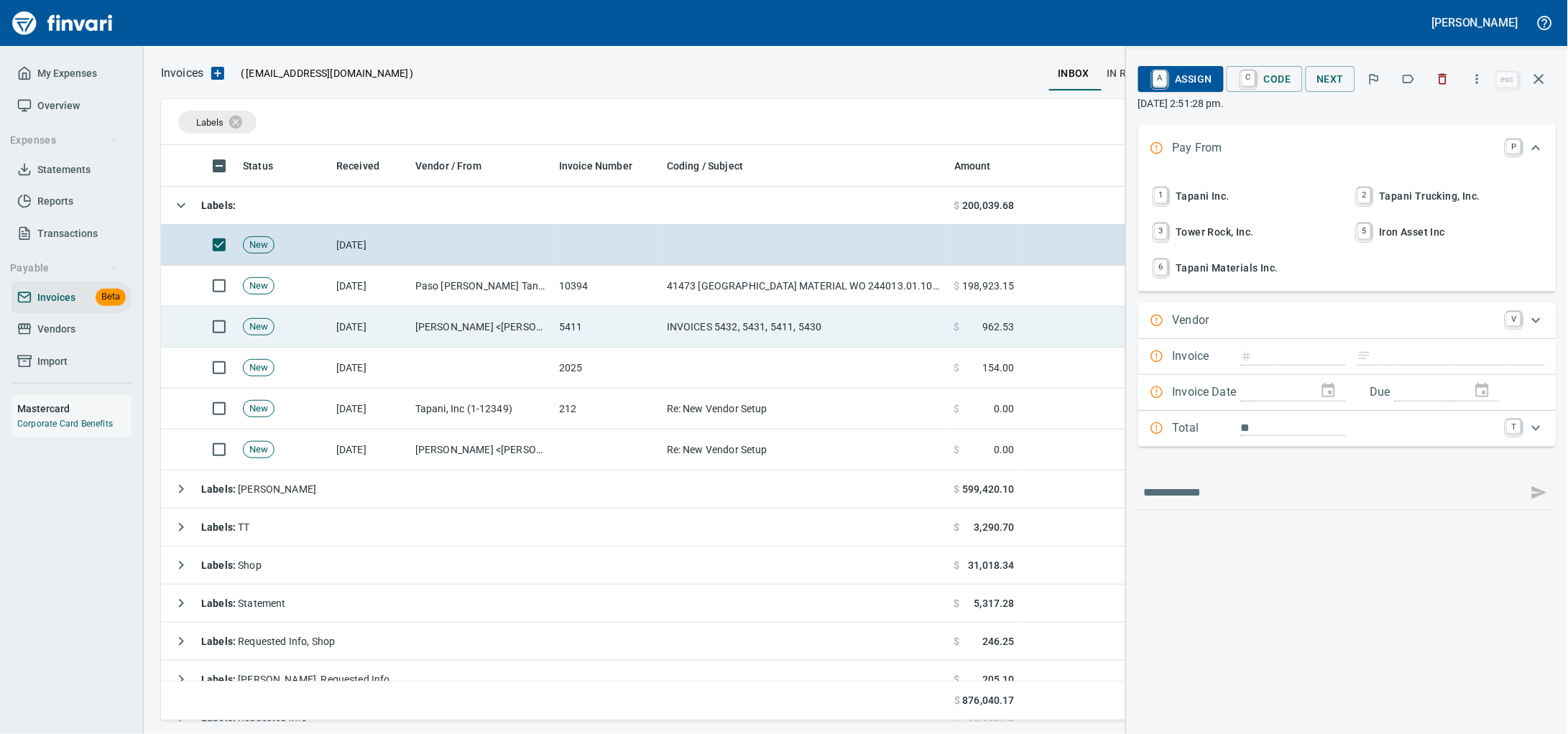
scroll to position [563, 1362]
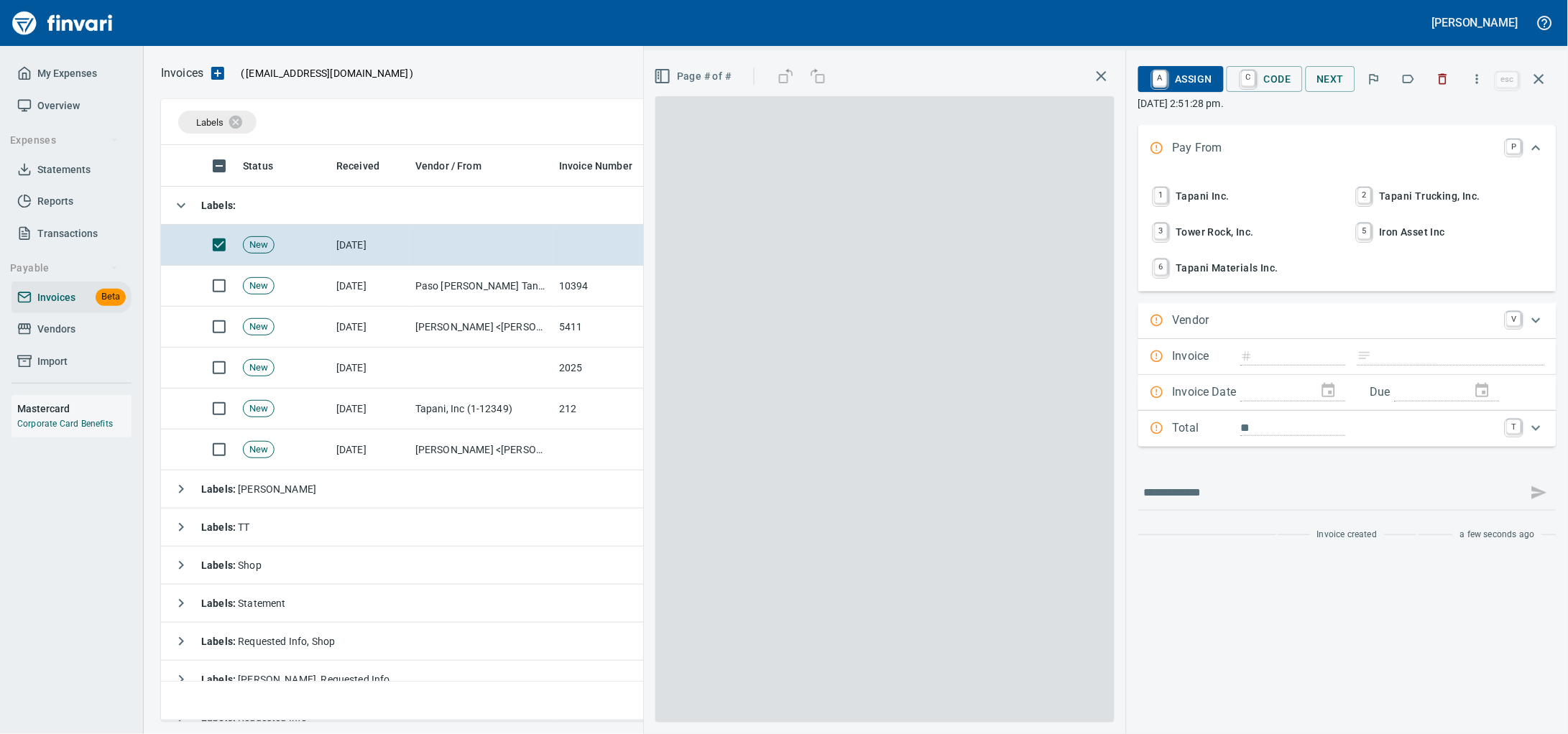
click at [1200, 201] on span "1 Tapani Inc." at bounding box center [1245, 196] width 189 height 25
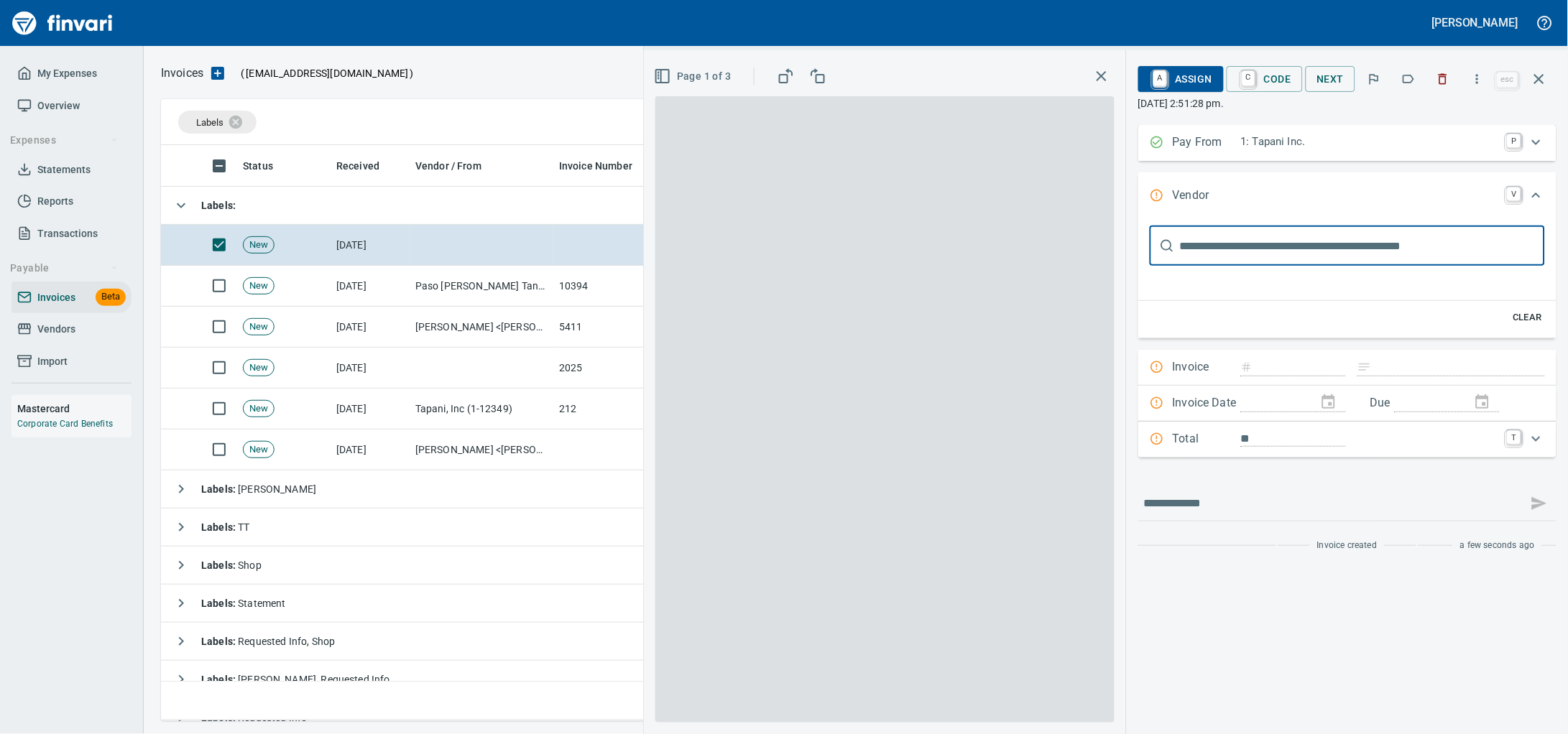
scroll to position [0, 0]
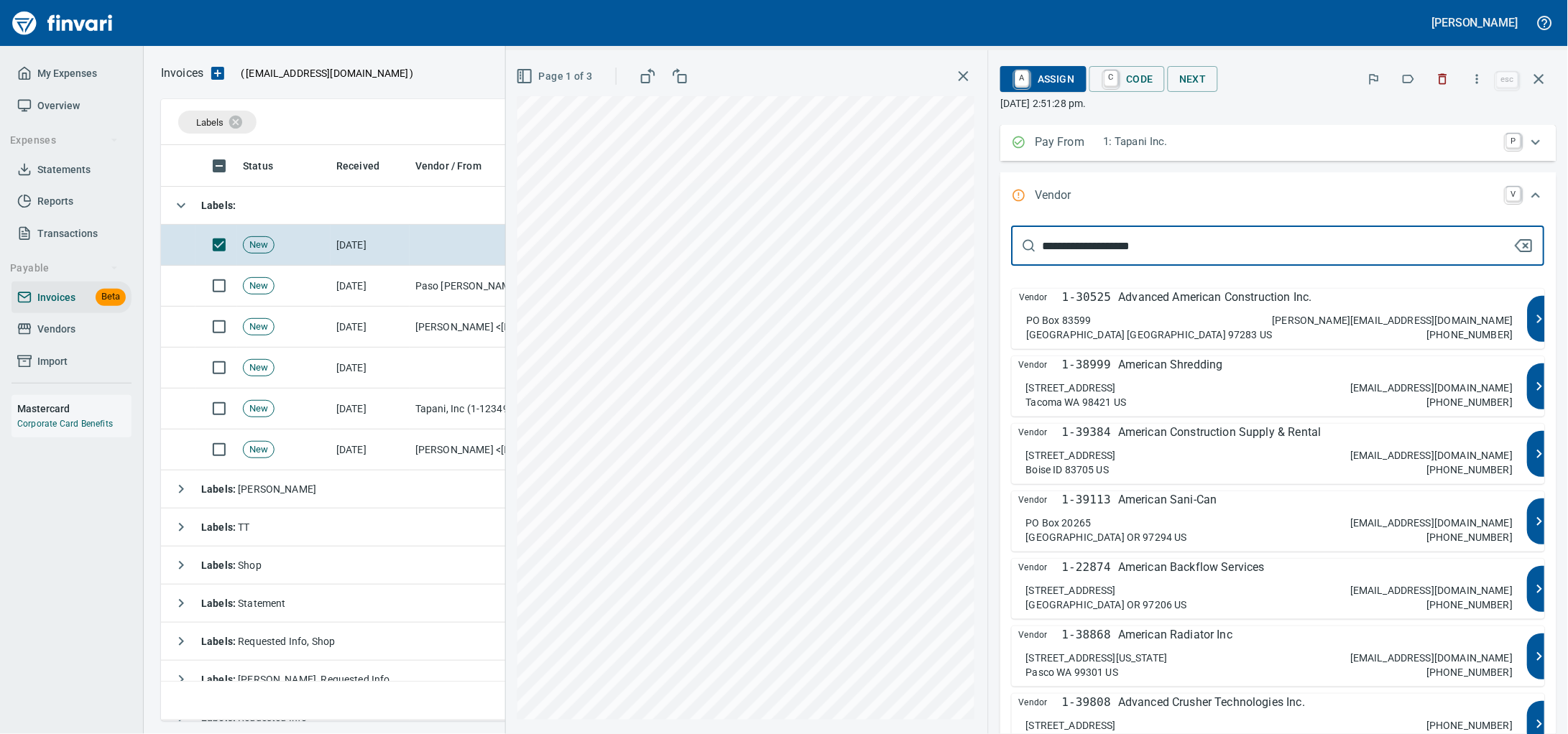
type input "**********"
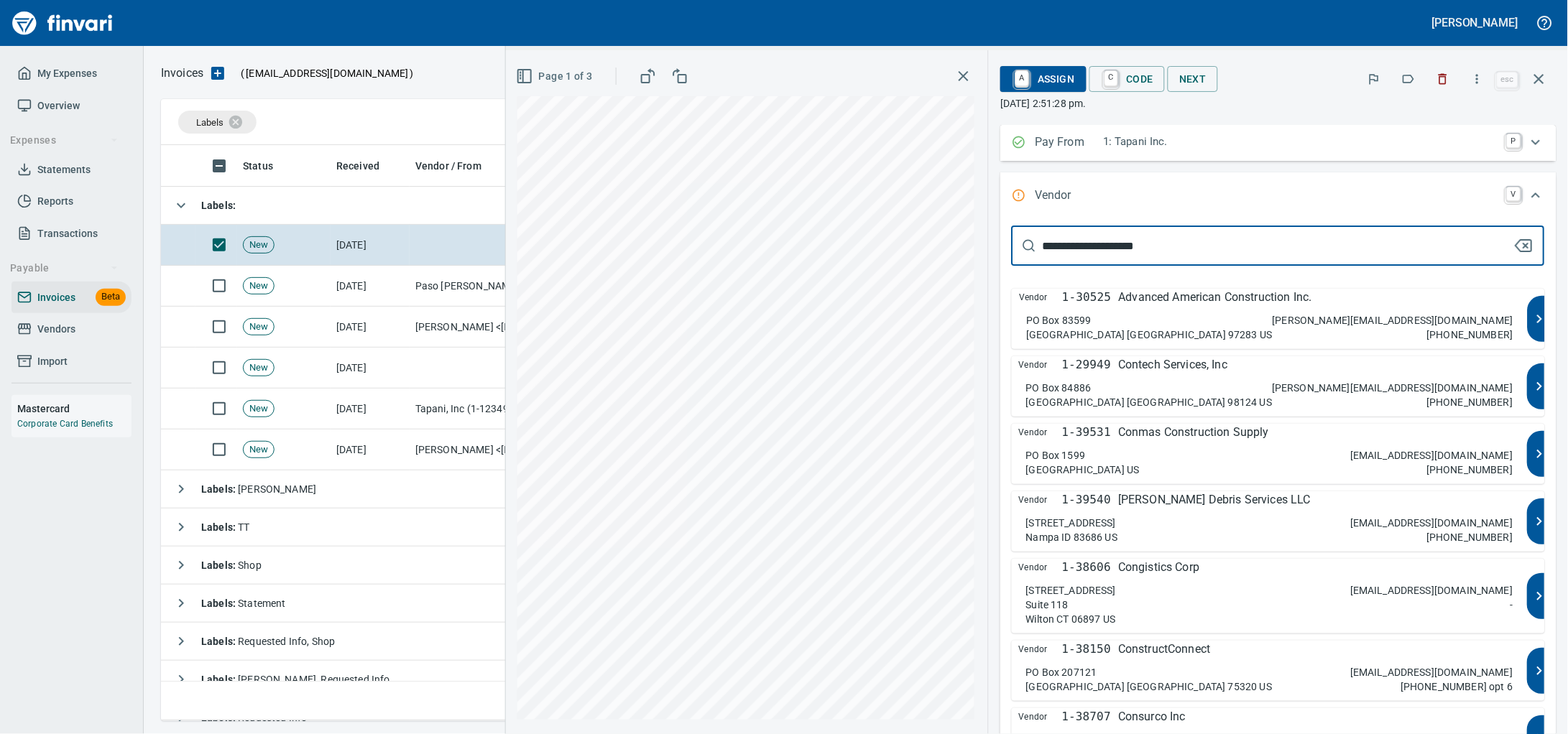
click at [1110, 306] on p "1-30525" at bounding box center [1086, 298] width 49 height 17
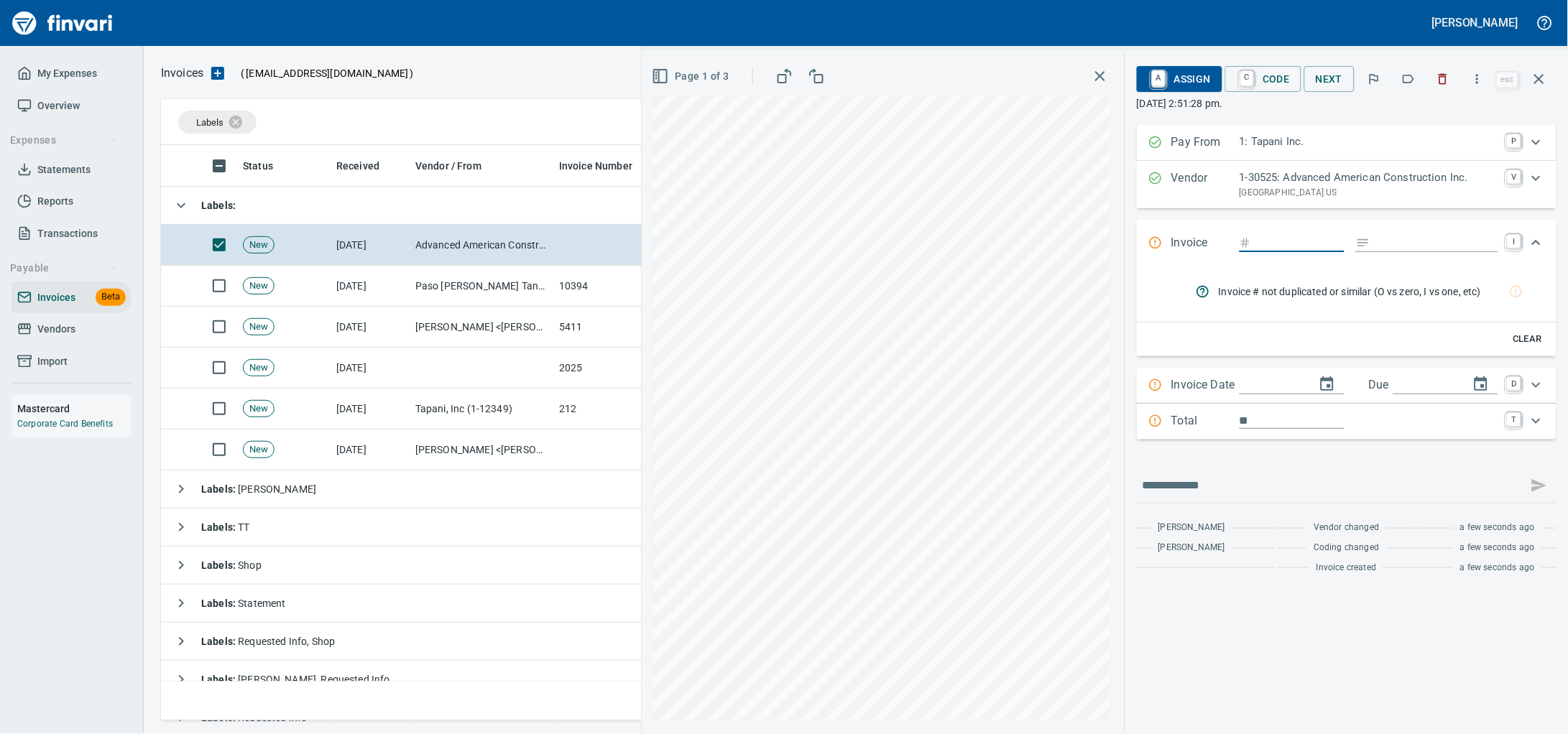
click at [1257, 252] on input "Expand" at bounding box center [1300, 243] width 88 height 18
type input "****"
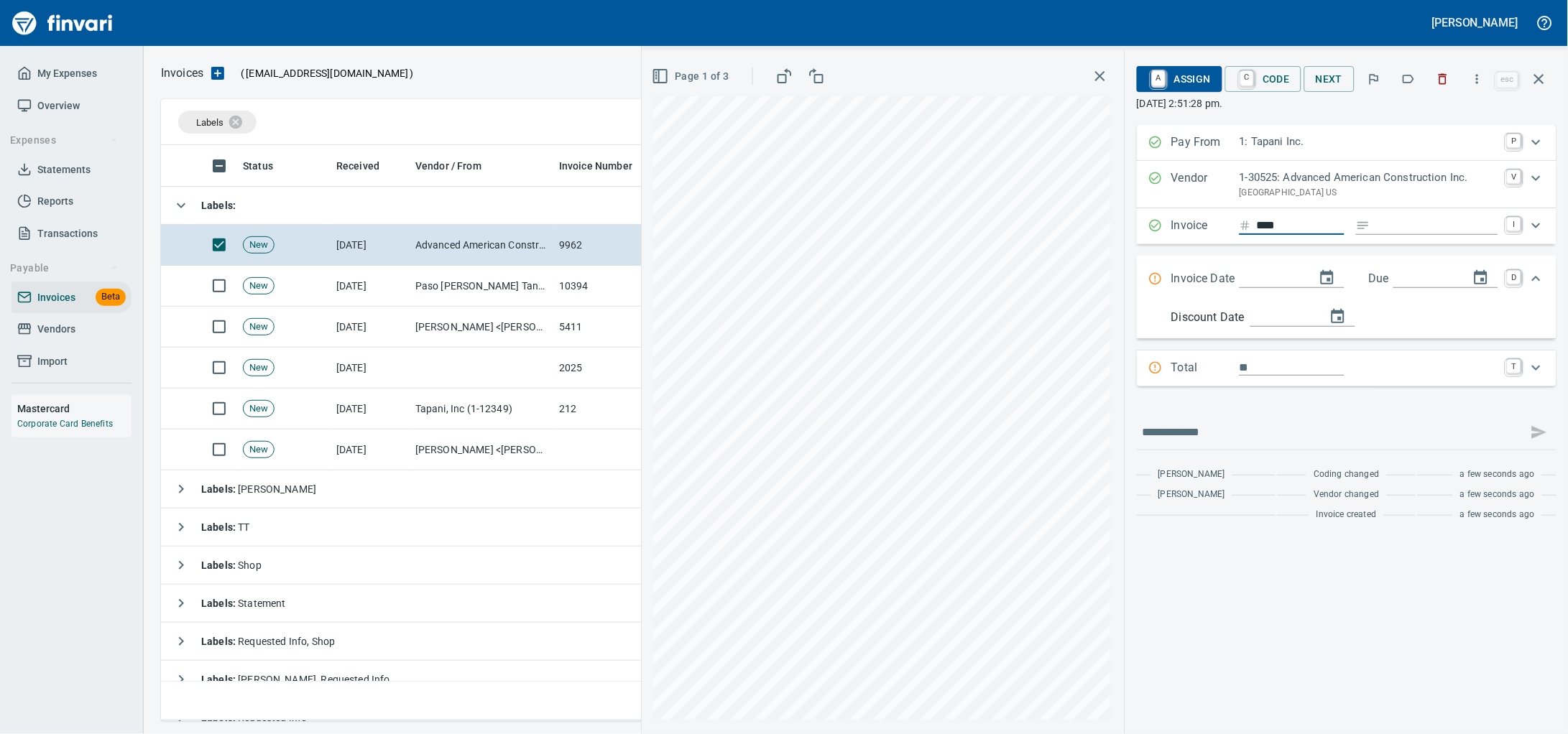
click at [1356, 235] on div "Expand" at bounding box center [1427, 226] width 143 height 18
type input "******"
type input "**********"
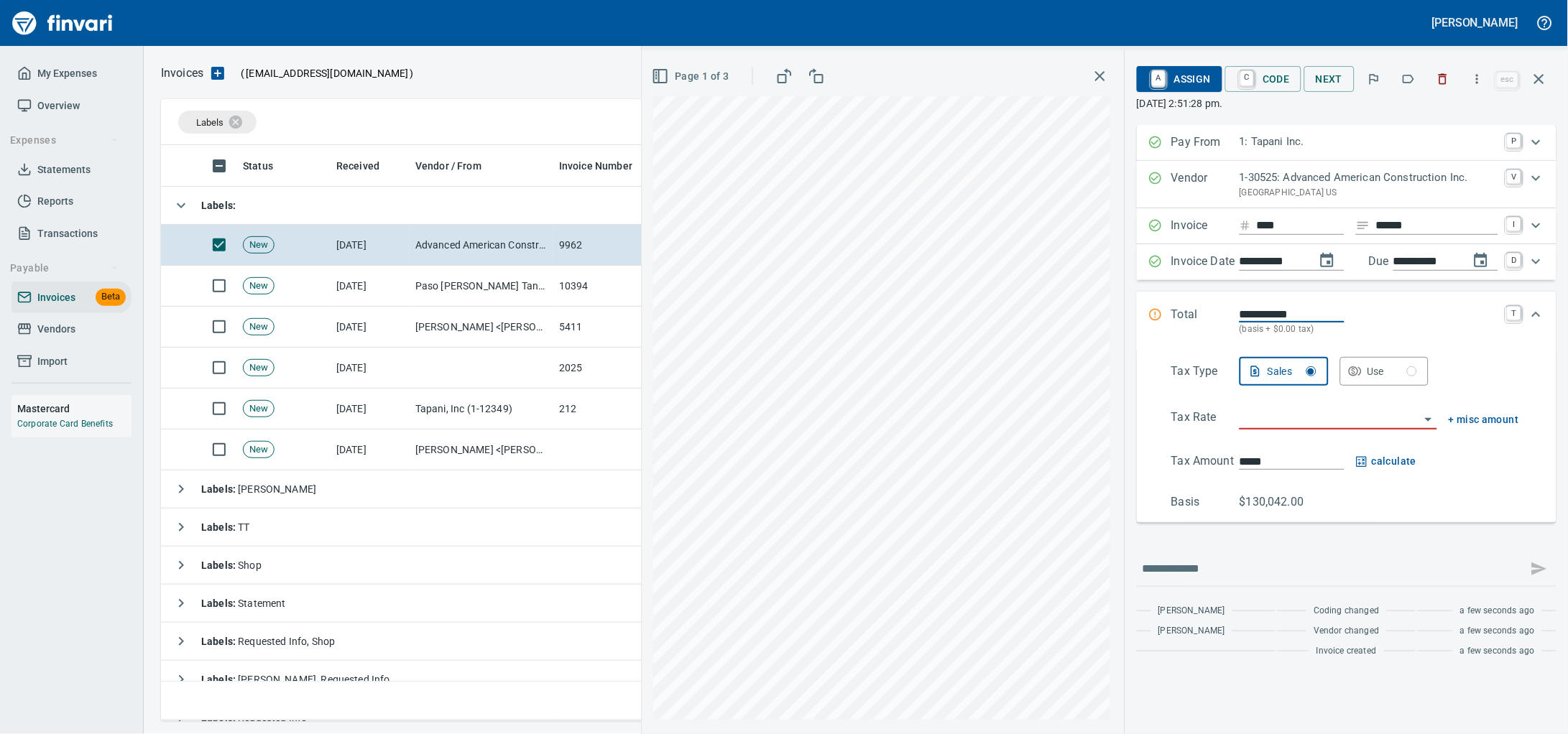
click at [1281, 429] on input "search" at bounding box center [1329, 419] width 180 height 20
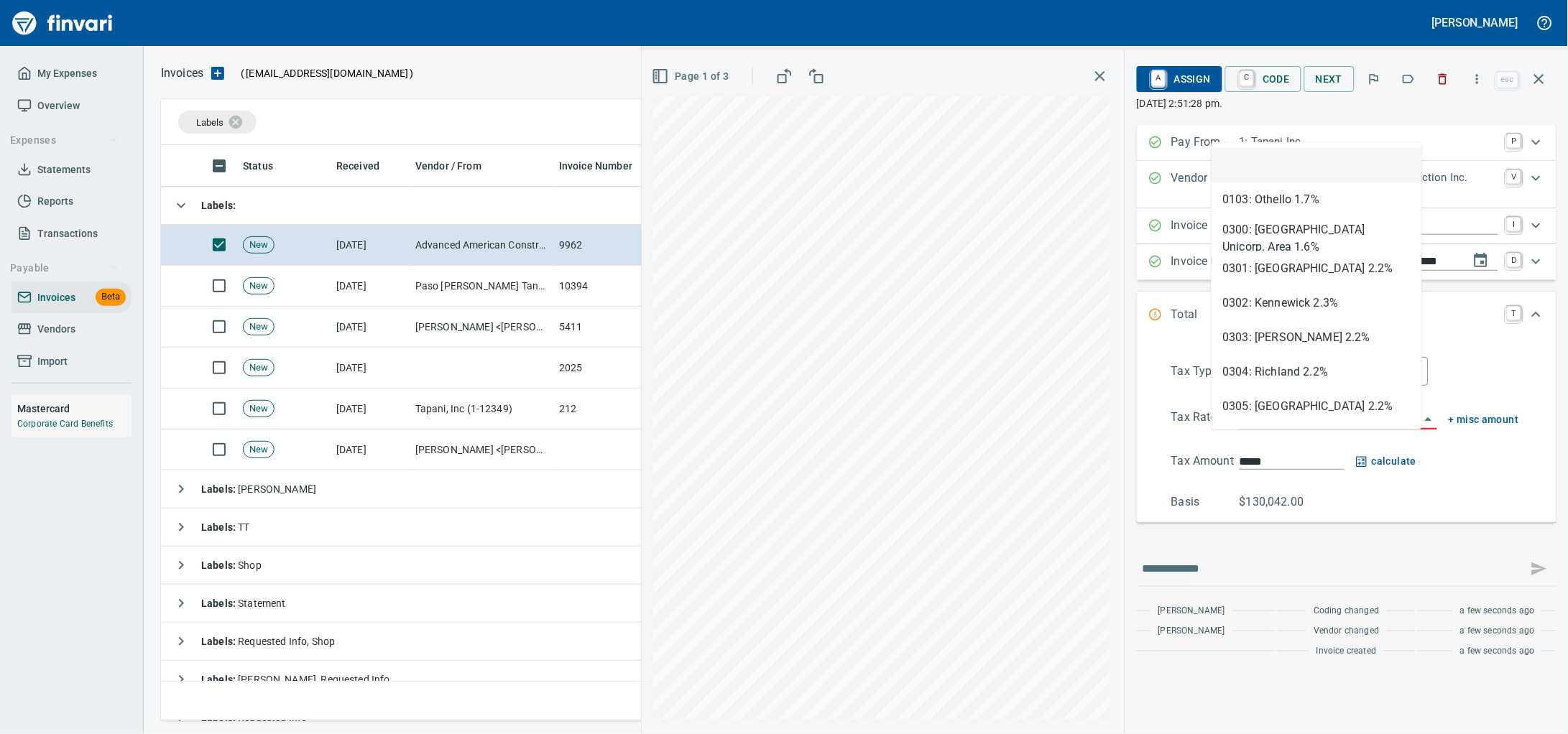
scroll to position [563, 1362]
click at [1273, 340] on li "SE: Service" at bounding box center [1316, 338] width 211 height 35
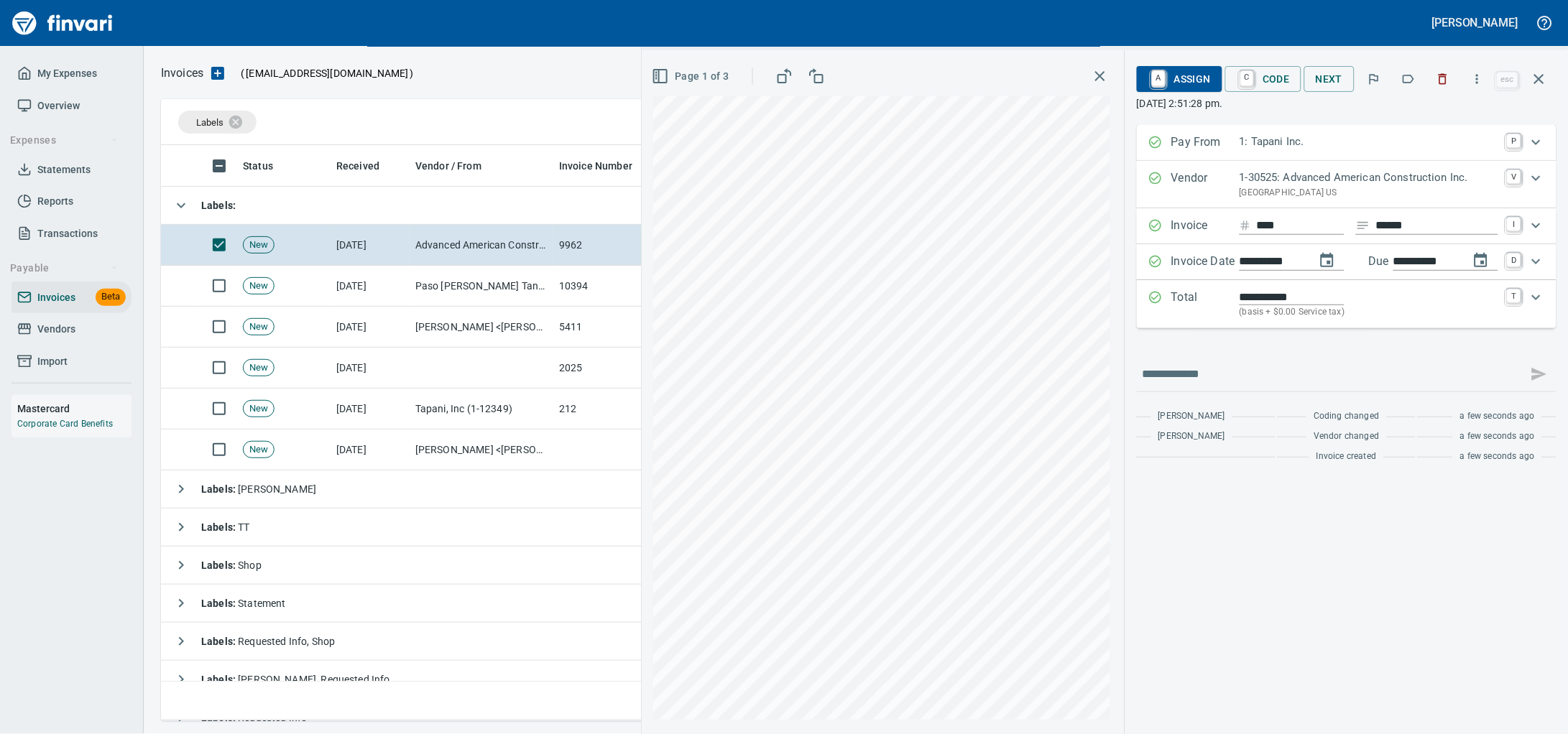
scroll to position [0, 0]
type input "**********"
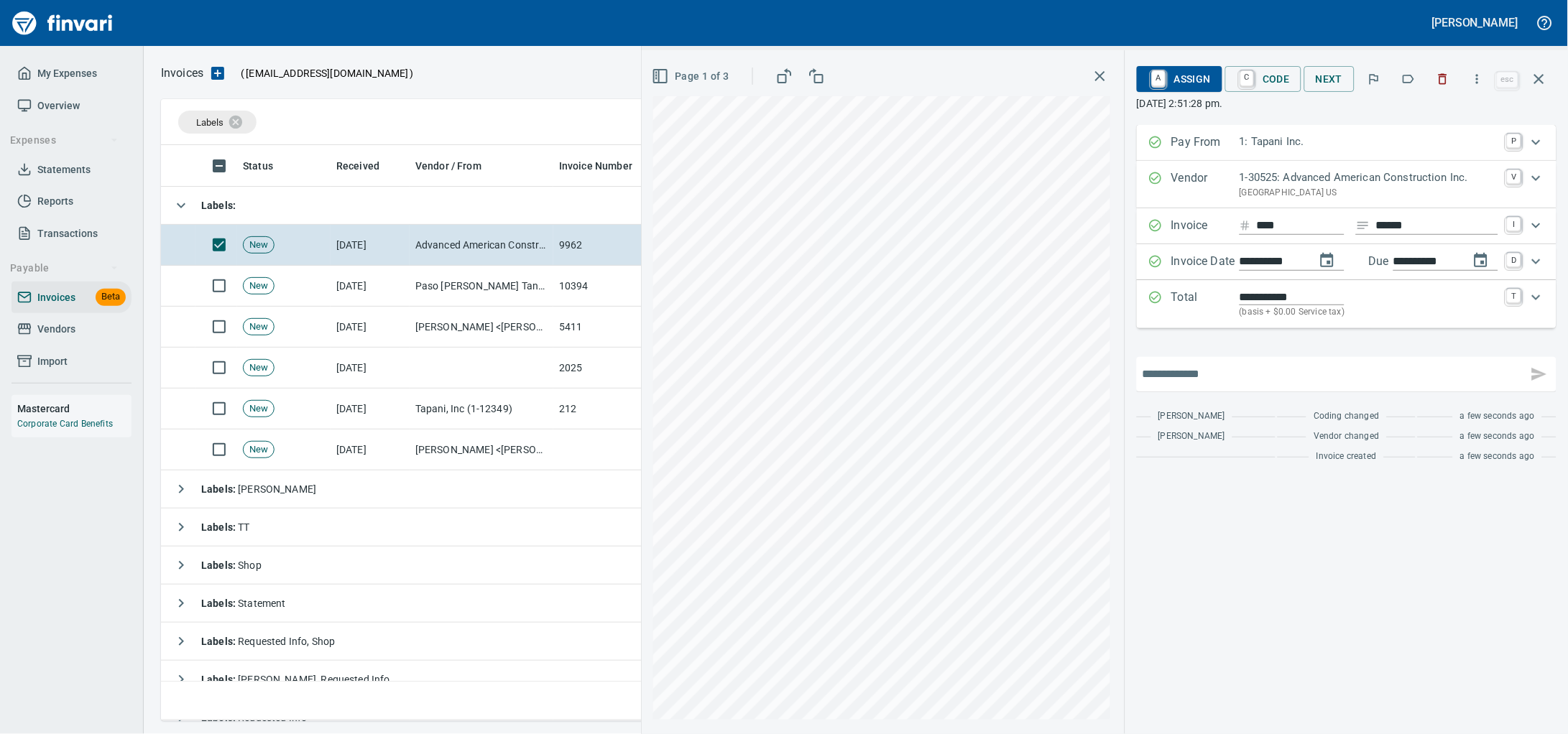
click at [1214, 386] on input "text" at bounding box center [1332, 374] width 379 height 23
type input "**********"
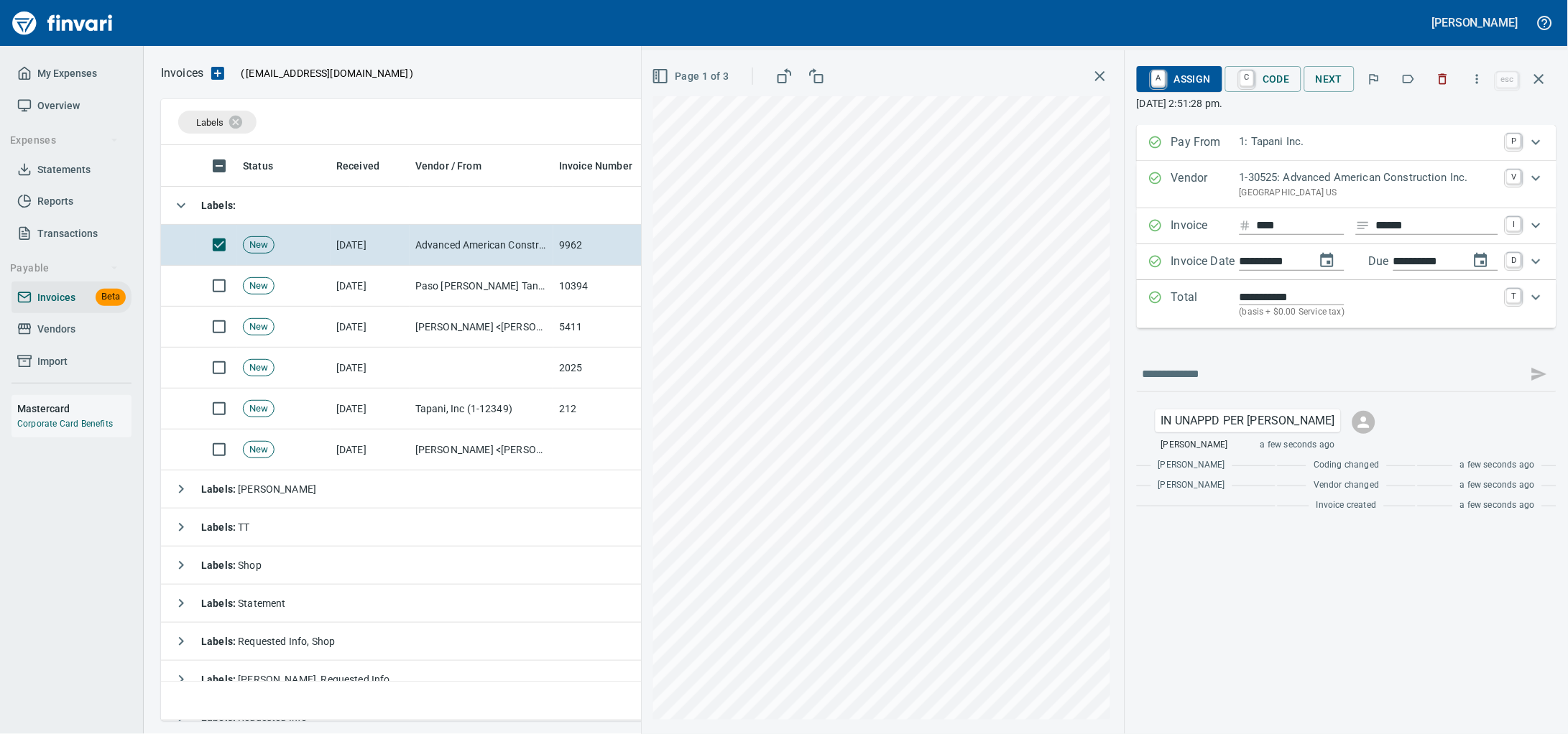
click at [1152, 86] on link "A" at bounding box center [1158, 78] width 14 height 16
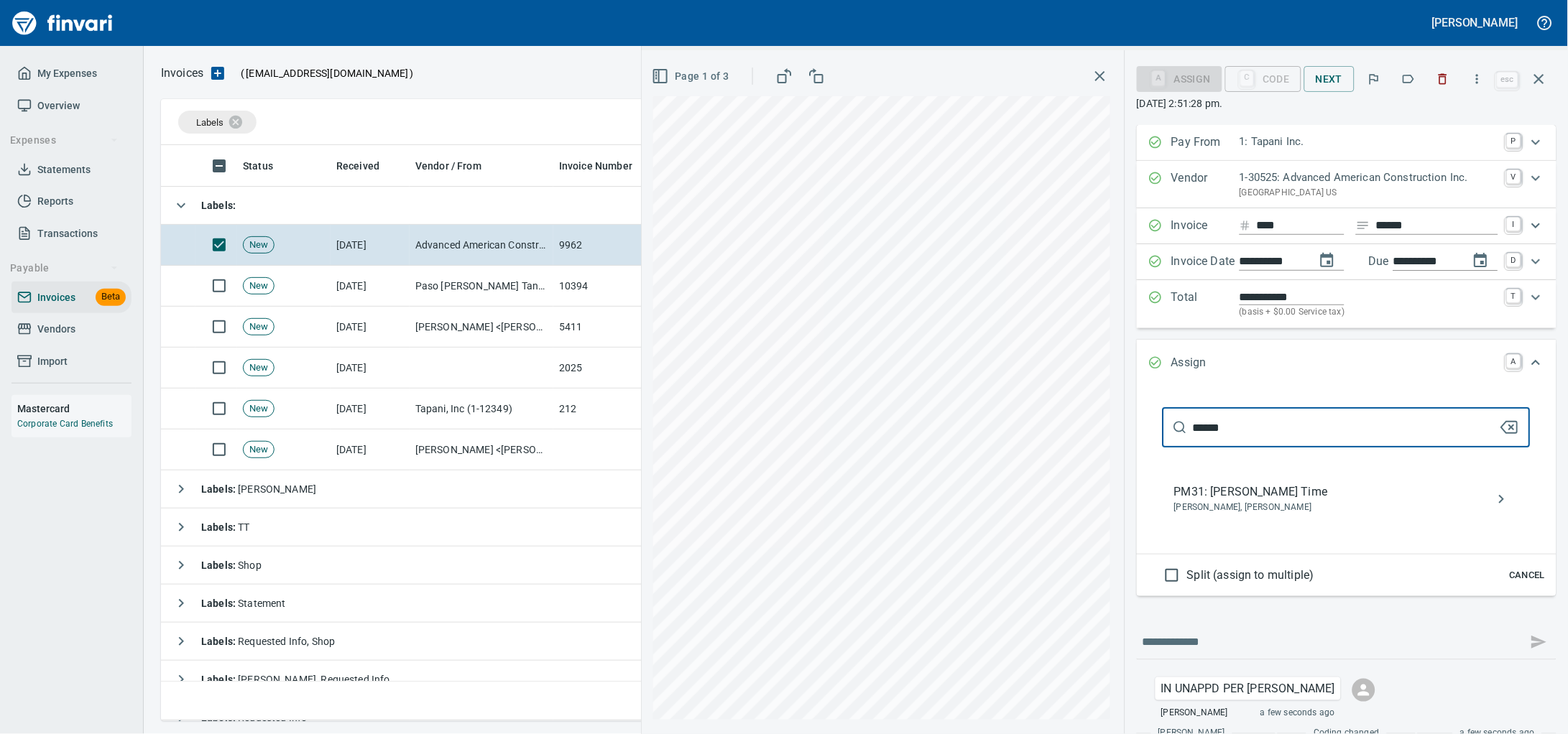
type input "******"
click at [1235, 515] on span "[PERSON_NAME], [PERSON_NAME]" at bounding box center [1335, 508] width 322 height 14
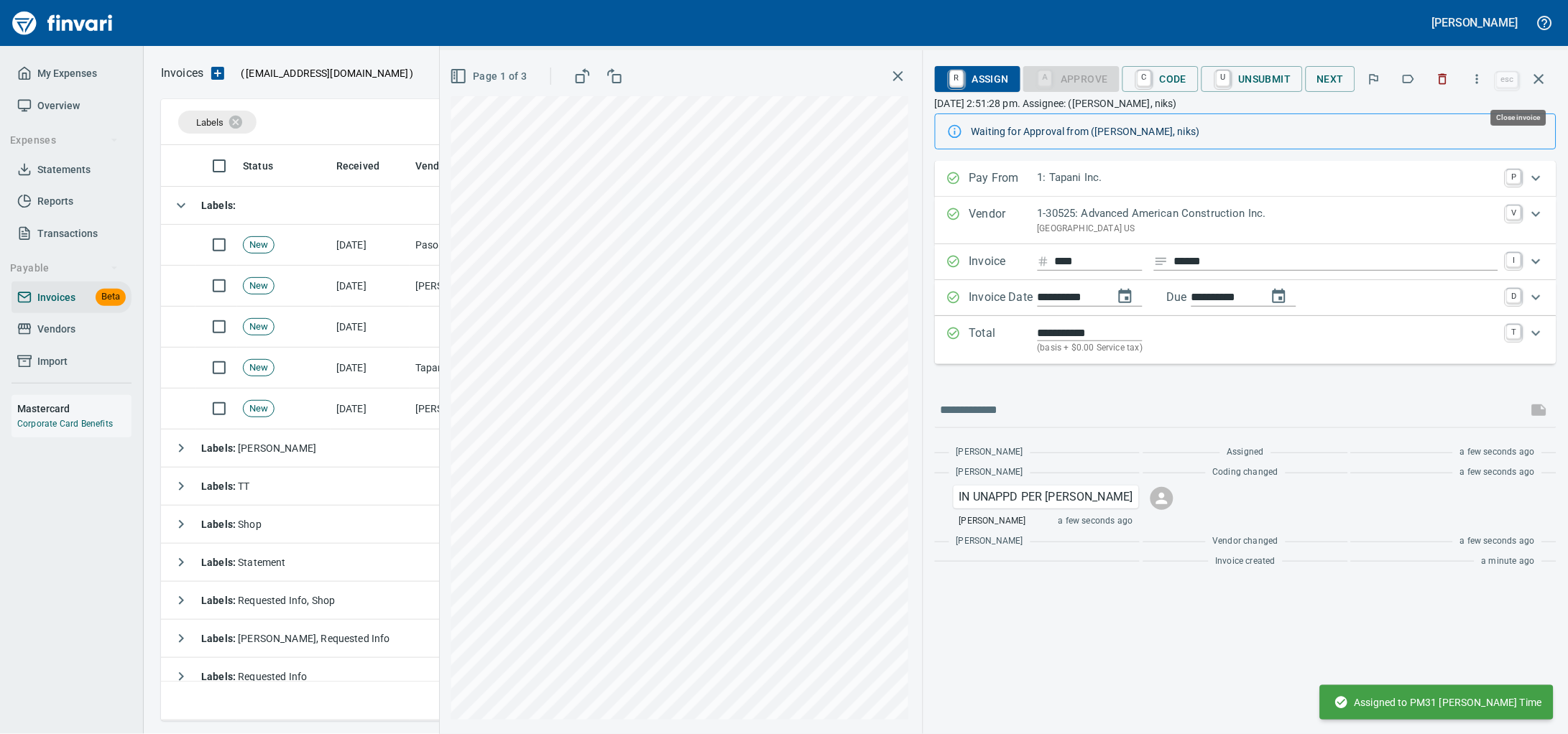
click at [1549, 81] on button "button" at bounding box center [1539, 79] width 35 height 35
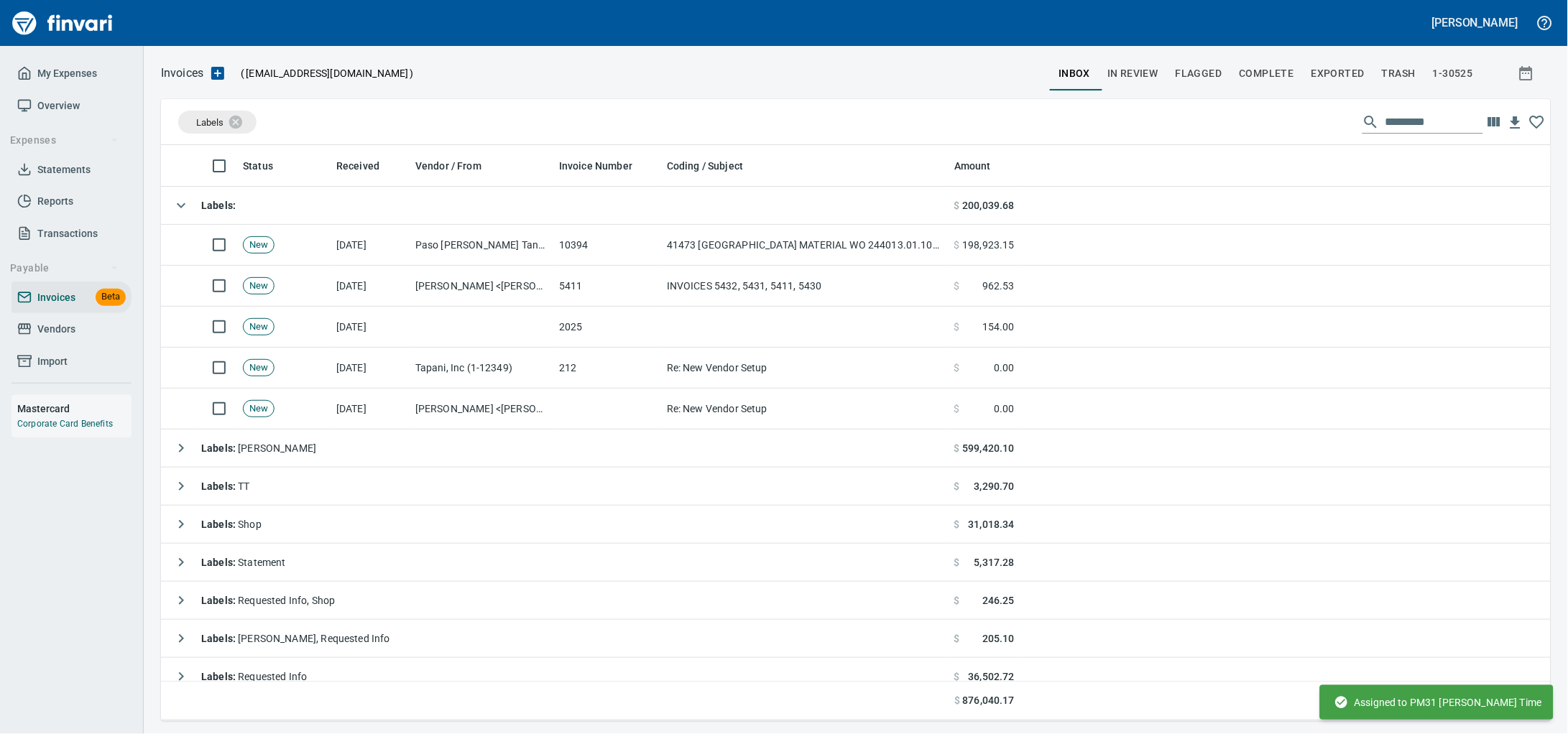
scroll to position [563, 1362]
